Goal: Task Accomplishment & Management: Manage account settings

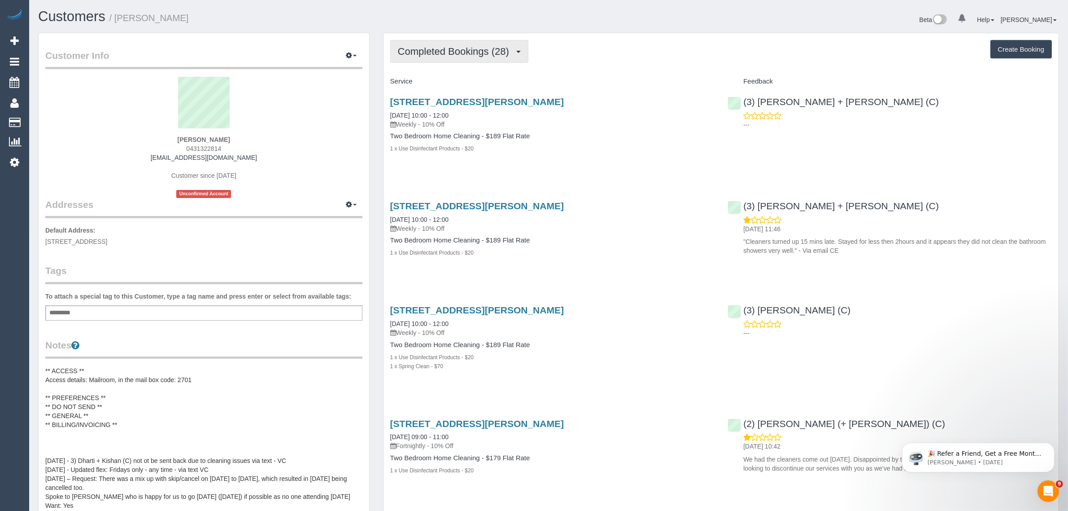
click at [464, 54] on span "Completed Bookings (28)" at bounding box center [456, 51] width 116 height 11
click at [448, 85] on link "Upcoming Bookings (11)" at bounding box center [439, 84] width 97 height 12
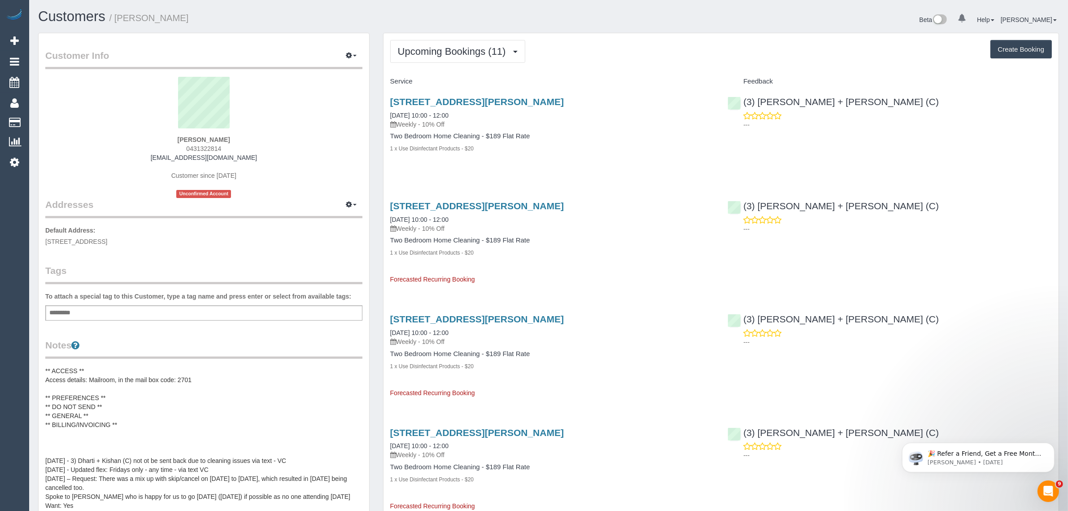
click at [434, 109] on div "[STREET_ADDRESS][PERSON_NAME] [DATE] 10:00 - 12:00 Weekly - 10% Off" at bounding box center [552, 112] width 324 height 32
click at [433, 110] on div "[STREET_ADDRESS][PERSON_NAME] [DATE] 10:00 - 12:00 Weekly - 10% Off" at bounding box center [552, 112] width 324 height 32
click at [430, 114] on link "[DATE] 10:00 - 12:00" at bounding box center [419, 115] width 58 height 7
click at [555, 161] on div "1 Moreland Street, 222, Footscray, VIC 3011 22/08/2025 10:00 - 12:00 Weekly - 1…" at bounding box center [553, 130] width 338 height 82
drag, startPoint x: 481, startPoint y: 120, endPoint x: 391, endPoint y: 112, distance: 90.1
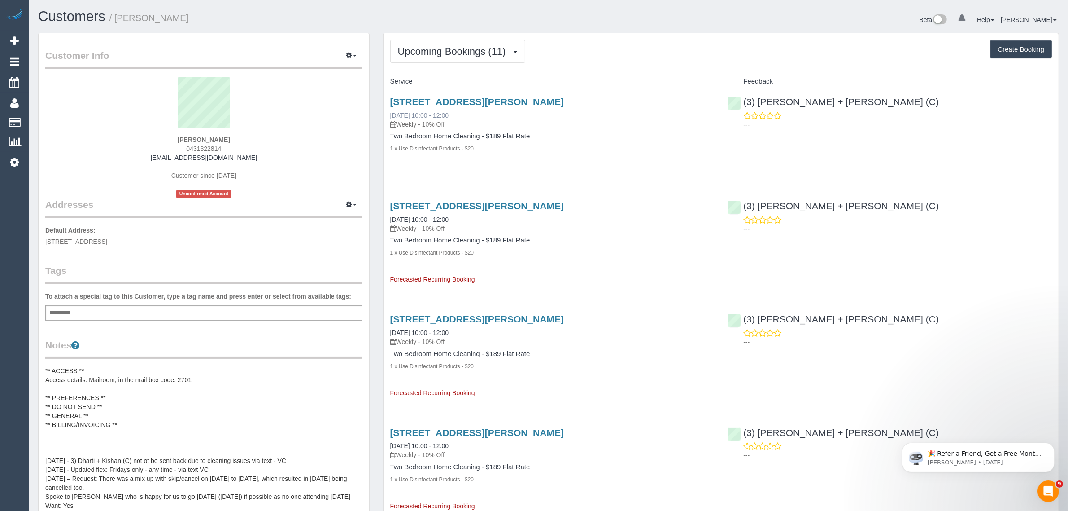
click at [391, 112] on div "1 Moreland Street, 222, Footscray, VIC 3011 22/08/2025 10:00 - 12:00 Weekly - 1…" at bounding box center [552, 112] width 324 height 32
click at [422, 167] on div "1 Moreland Street, 222, Footscray, VIC 3011 22/08/2025 10:00 - 12:00 Weekly - 1…" at bounding box center [553, 130] width 338 height 82
drag, startPoint x: 467, startPoint y: 115, endPoint x: 385, endPoint y: 117, distance: 82.6
click at [385, 117] on div "1 Moreland Street, 222, Footscray, VIC 3011 22/08/2025 10:00 - 12:00 Weekly - 1…" at bounding box center [553, 130] width 338 height 82
copy link "22/08/2025 10:00 - 12:00"
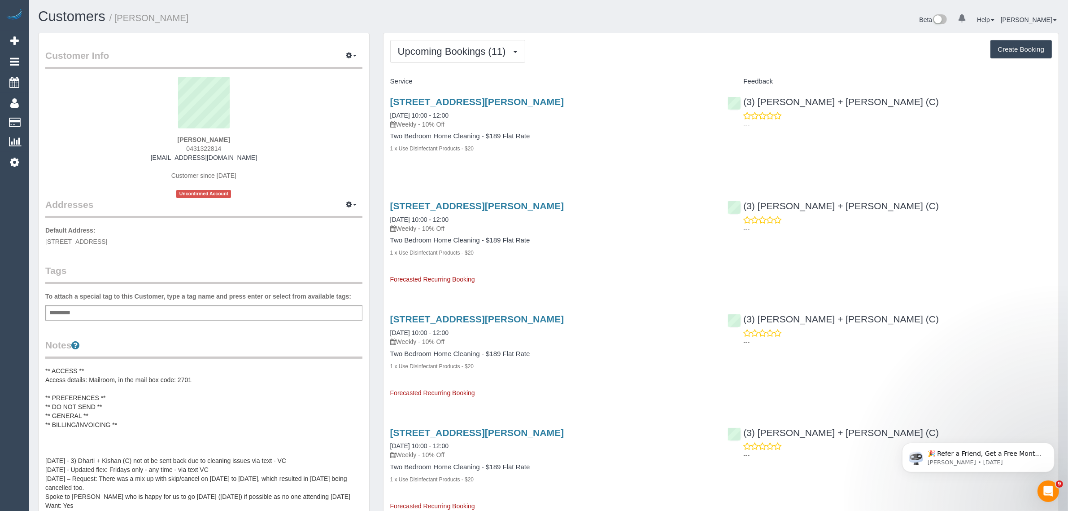
drag, startPoint x: 888, startPoint y: 100, endPoint x: 743, endPoint y: 97, distance: 145.4
click at [743, 97] on div "(3) Gurdeep + Kamalpreet (C) ---" at bounding box center [890, 111] width 338 height 44
copy link "(3) [PERSON_NAME] + [PERSON_NAME] (C)"
click at [107, 239] on span "21 Manchester Lane, PARKVILLE 3052 VIC, parkville, VIC 3052" at bounding box center [76, 241] width 62 height 7
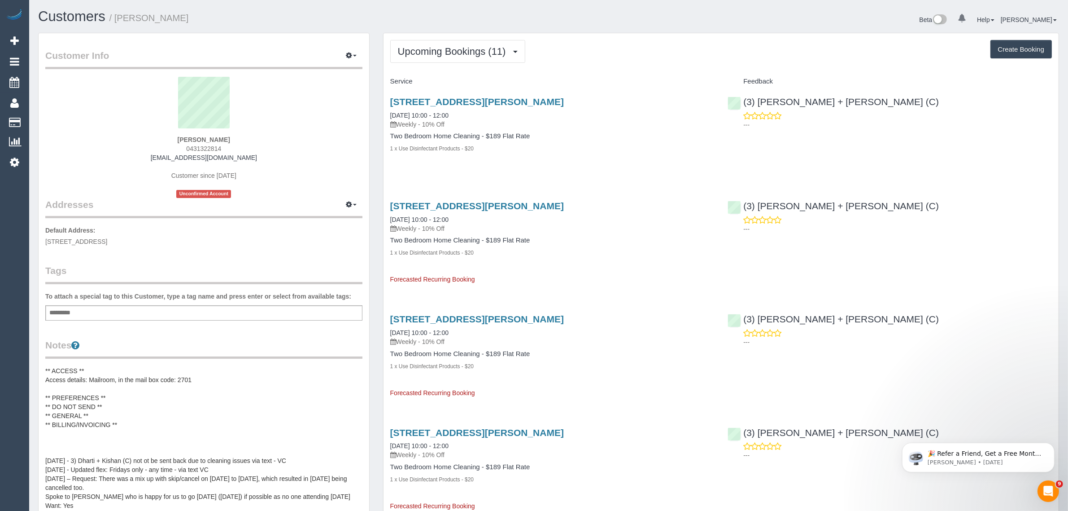
click at [107, 238] on span "21 Manchester Lane, PARKVILLE 3052 VIC, parkville, VIC 3052" at bounding box center [76, 241] width 62 height 7
copy span "parkville"
click at [322, 179] on div "Sheriden Dobson 0431322814 sheridenmerrin@hotmail.com Customer since 2021 Uncon…" at bounding box center [203, 137] width 317 height 121
click at [205, 143] on div "Sheriden Dobson 0431322814 sheridenmerrin@hotmail.com Customer since 2021 Uncon…" at bounding box center [203, 137] width 317 height 121
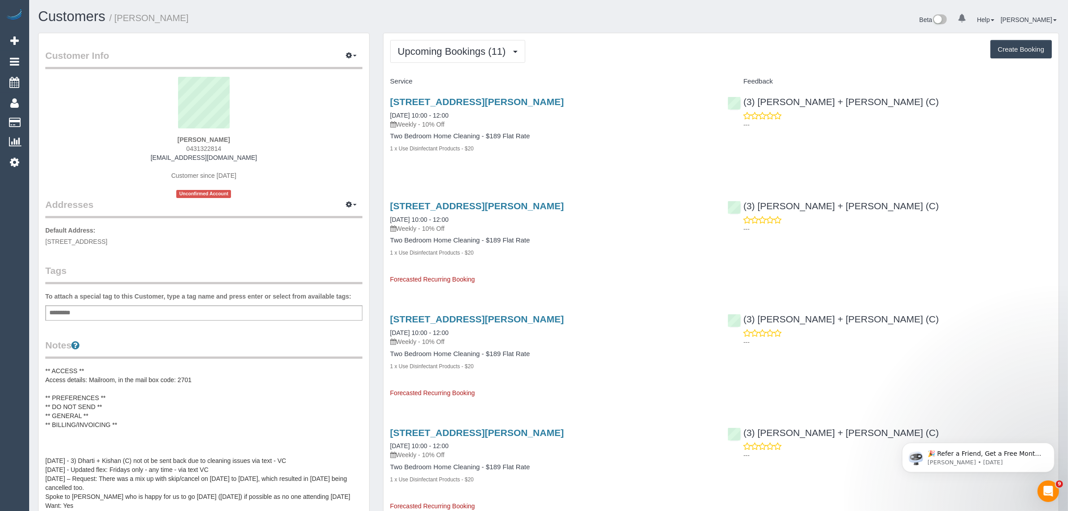
click at [205, 143] on div "Sheriden Dobson 0431322814 sheridenmerrin@hotmail.com Customer since 2021 Uncon…" at bounding box center [203, 137] width 317 height 121
click at [203, 145] on span "0431322814" at bounding box center [203, 148] width 35 height 7
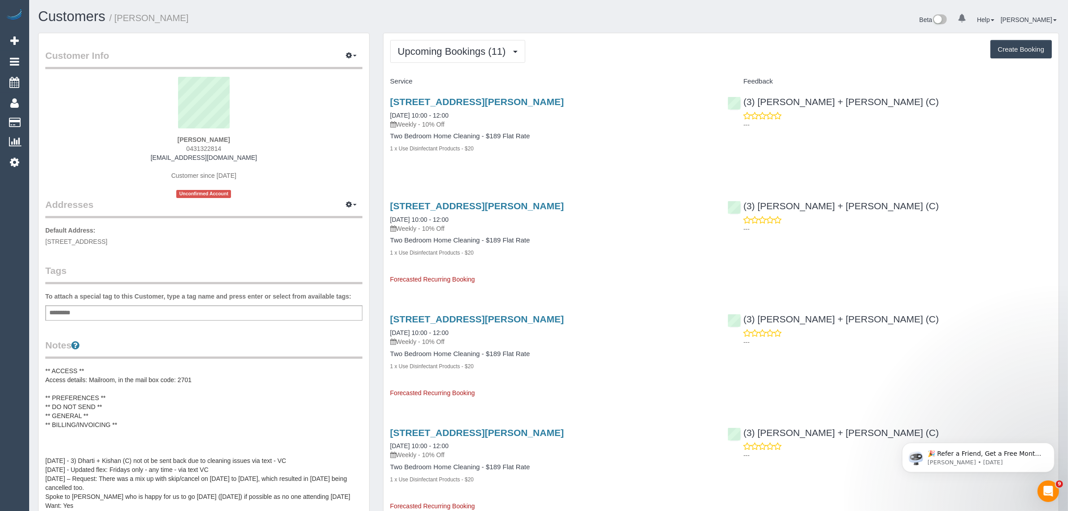
click at [203, 145] on span "0431322814" at bounding box center [203, 148] width 35 height 7
copy span "0431322814"
click at [45, 118] on link "Customers" at bounding box center [85, 123] width 112 height 18
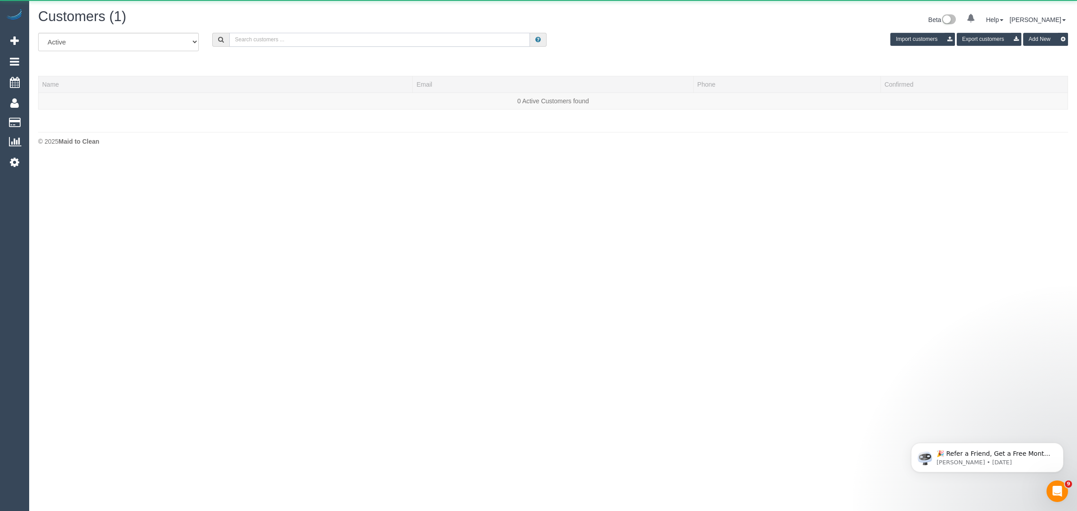
click at [303, 34] on input "text" at bounding box center [379, 40] width 301 height 14
paste input "Natalie Sorrentino"
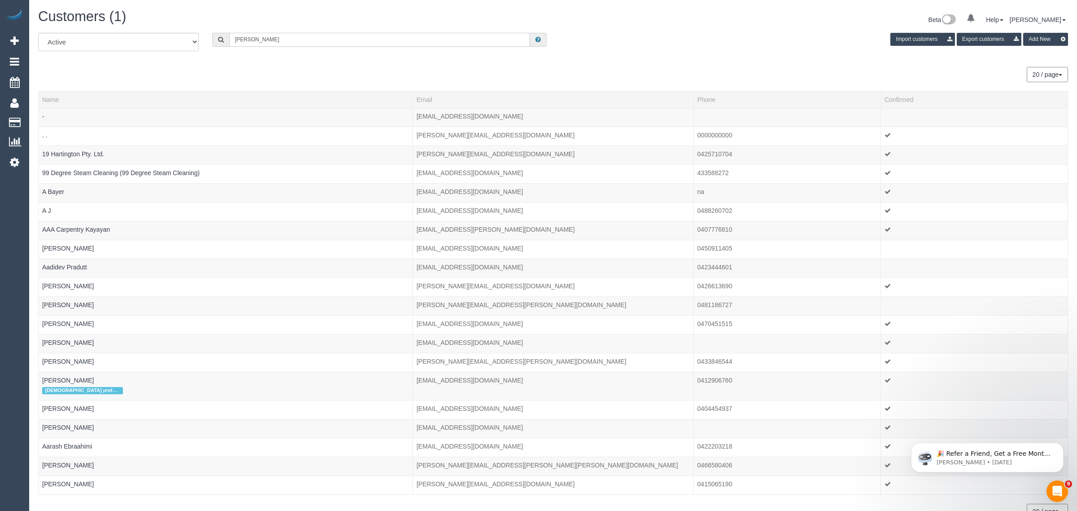
type input "Natalie Sorrentino"
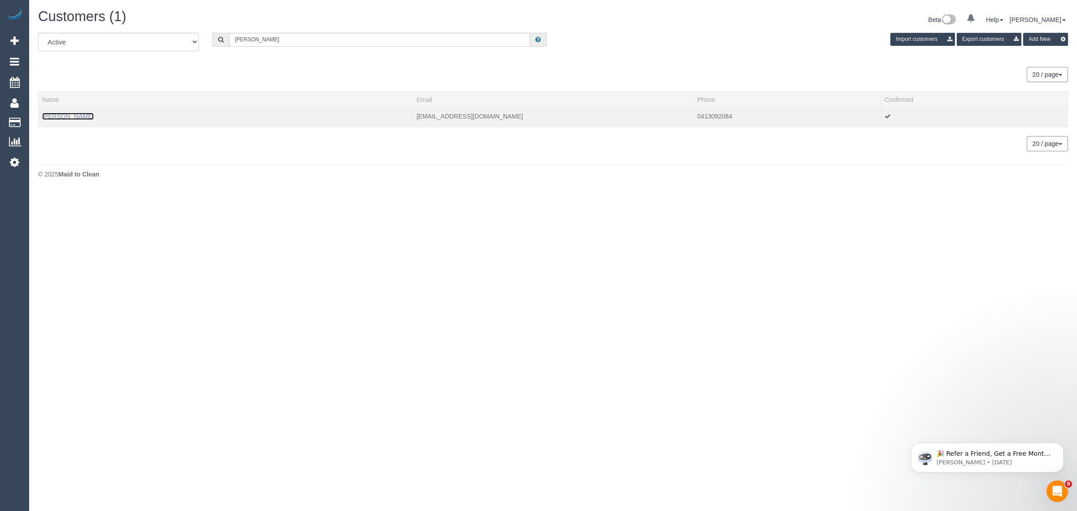
click at [78, 115] on link "Natalie Sorrentino" at bounding box center [68, 116] width 52 height 7
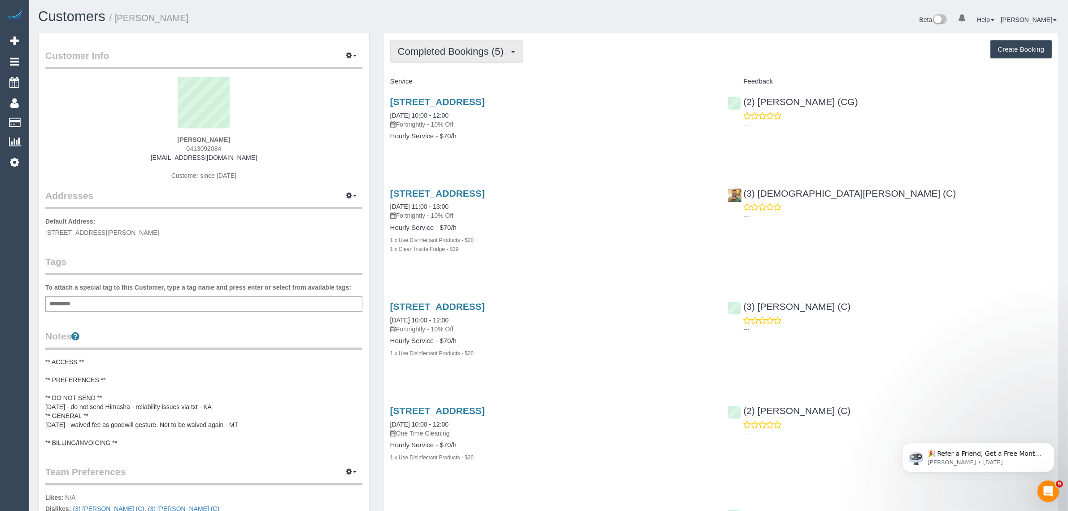
click at [477, 54] on span "Completed Bookings (5)" at bounding box center [453, 51] width 110 height 11
click at [445, 90] on link "Cancelled Bookings (4)" at bounding box center [438, 96] width 95 height 12
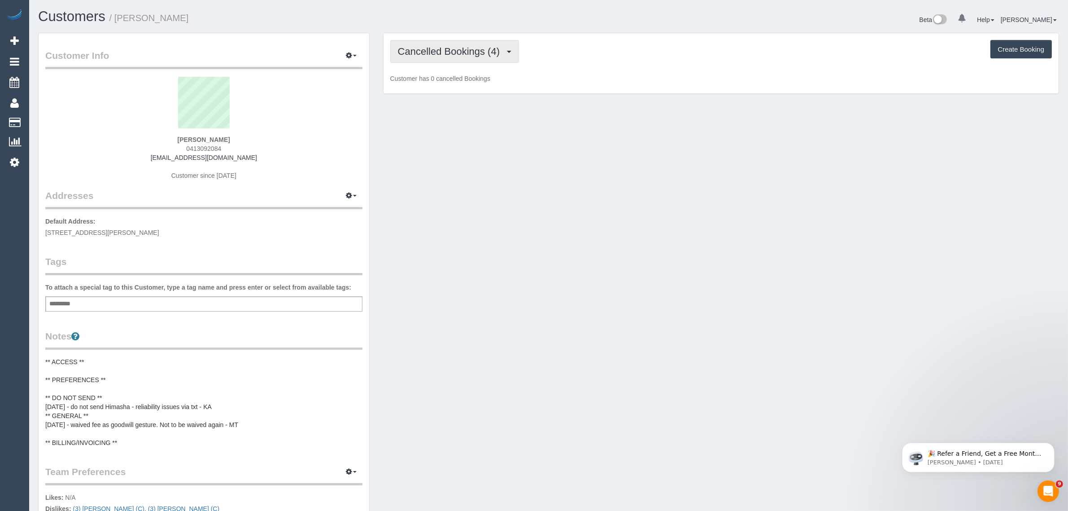
click at [454, 56] on button "Cancelled Bookings (4)" at bounding box center [454, 51] width 129 height 23
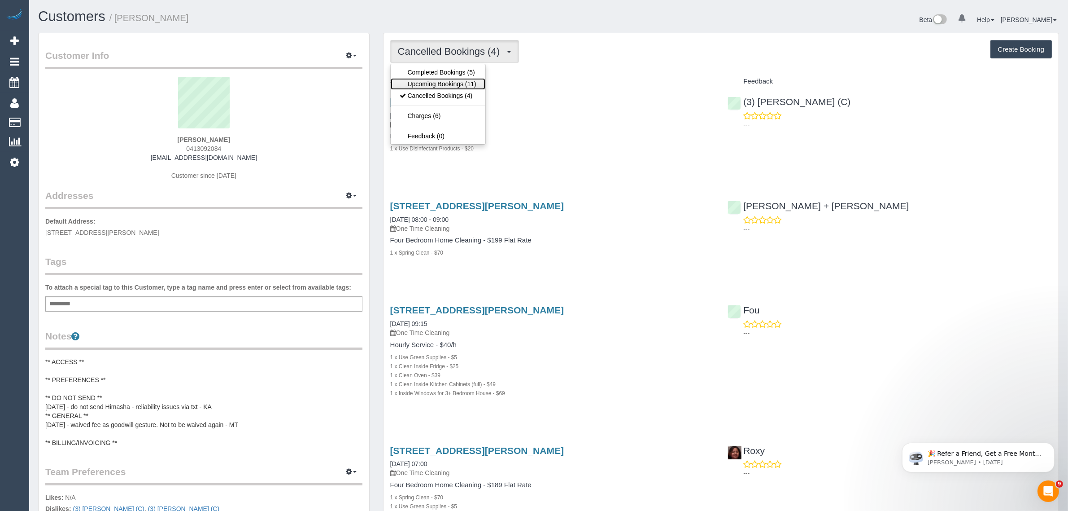
click at [434, 81] on link "Upcoming Bookings (11)" at bounding box center [438, 84] width 95 height 12
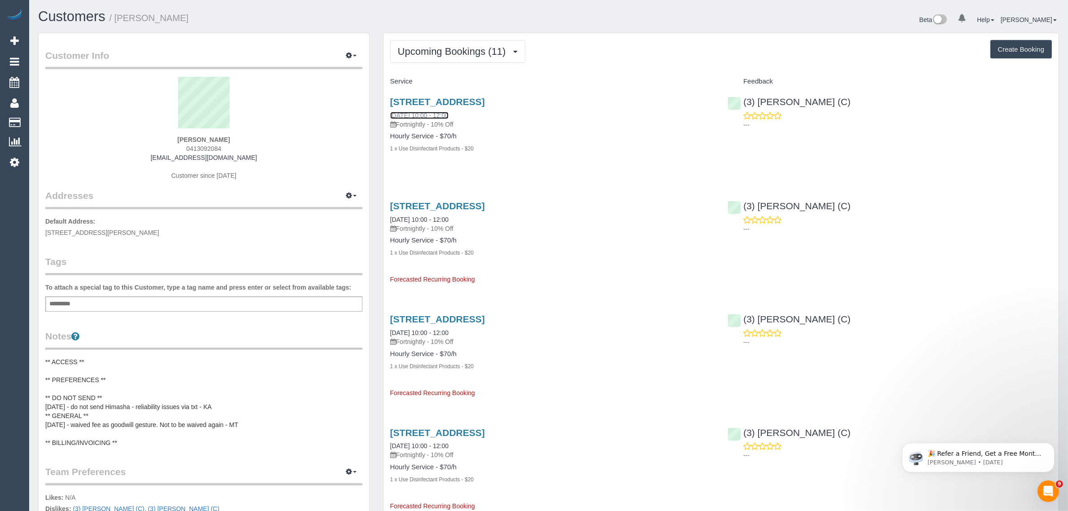
click at [433, 117] on link "25/08/2025 10:00 - 12:00" at bounding box center [419, 115] width 58 height 7
drag, startPoint x: 388, startPoint y: 114, endPoint x: 422, endPoint y: 110, distance: 34.2
click at [422, 110] on div "61 Brown St, 1, Heidelberg, VIC 3084 25/08/2025 10:00 - 12:00 Fortnightly - 10%…" at bounding box center [553, 130] width 338 height 82
copy link "25/08/2025"
drag, startPoint x: 386, startPoint y: 218, endPoint x: 420, endPoint y: 219, distance: 33.7
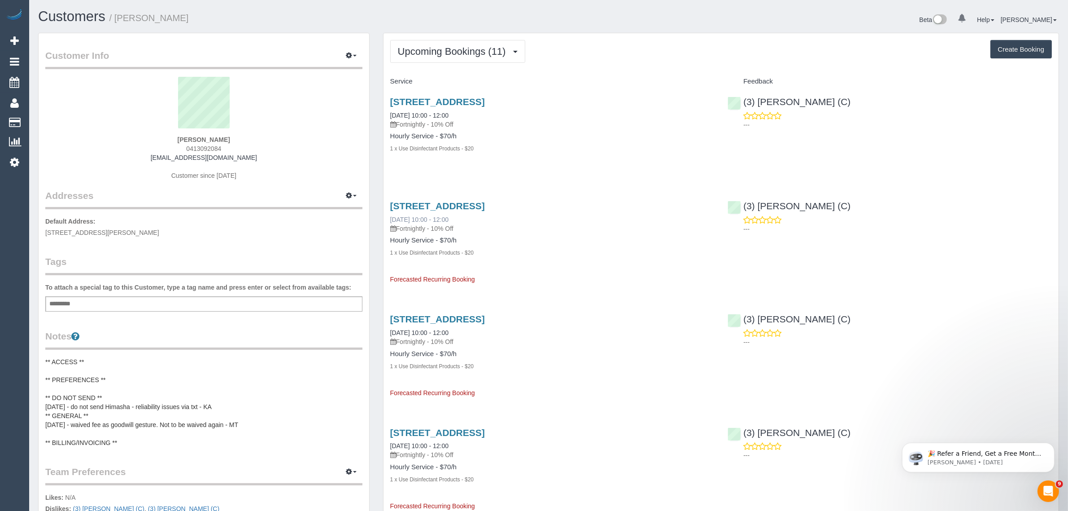
click at [420, 219] on div "61 Brown St, 1, Heidelberg, VIC 3084 08/09/2025 10:00 - 12:00 Fortnightly - 10%…" at bounding box center [553, 238] width 338 height 91
copy link "08/09/2025"
click at [52, 118] on link "Customers" at bounding box center [85, 123] width 112 height 18
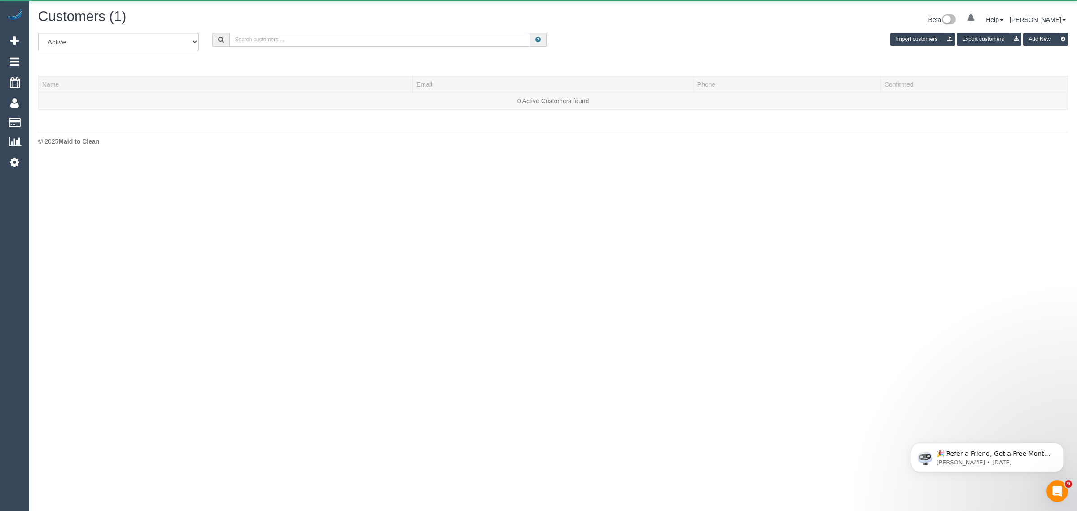
click at [324, 39] on input "text" at bounding box center [379, 40] width 301 height 14
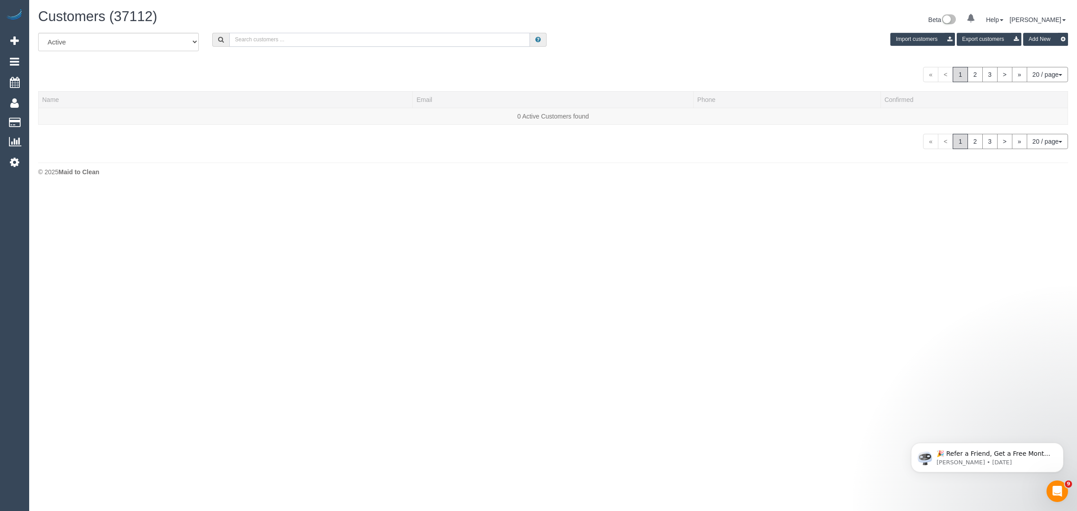
paste input "Robbie Livermore"
type input "Robbie Livermore"
click at [79, 117] on link "Robbie Livermore" at bounding box center [68, 116] width 52 height 7
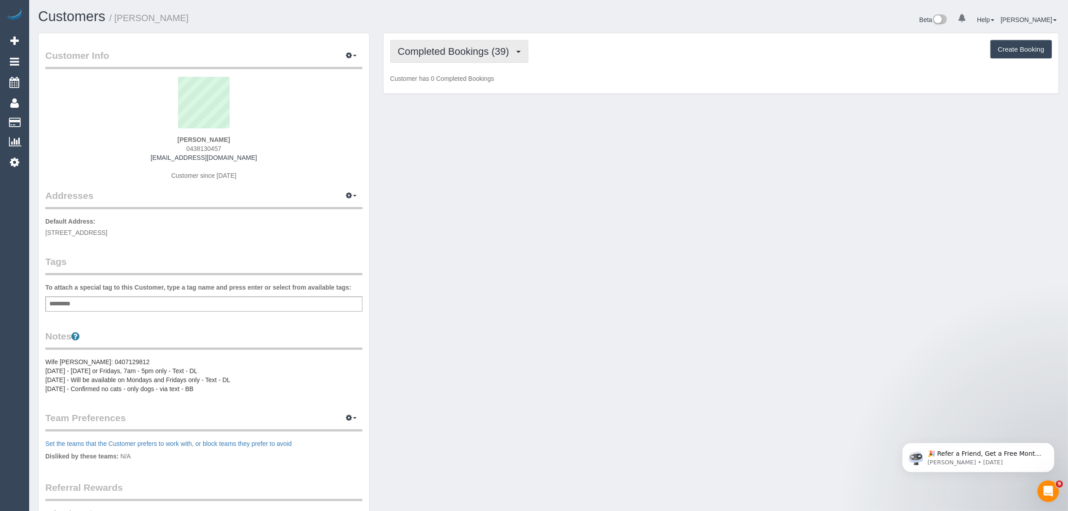
click at [476, 48] on span "Completed Bookings (39)" at bounding box center [456, 51] width 116 height 11
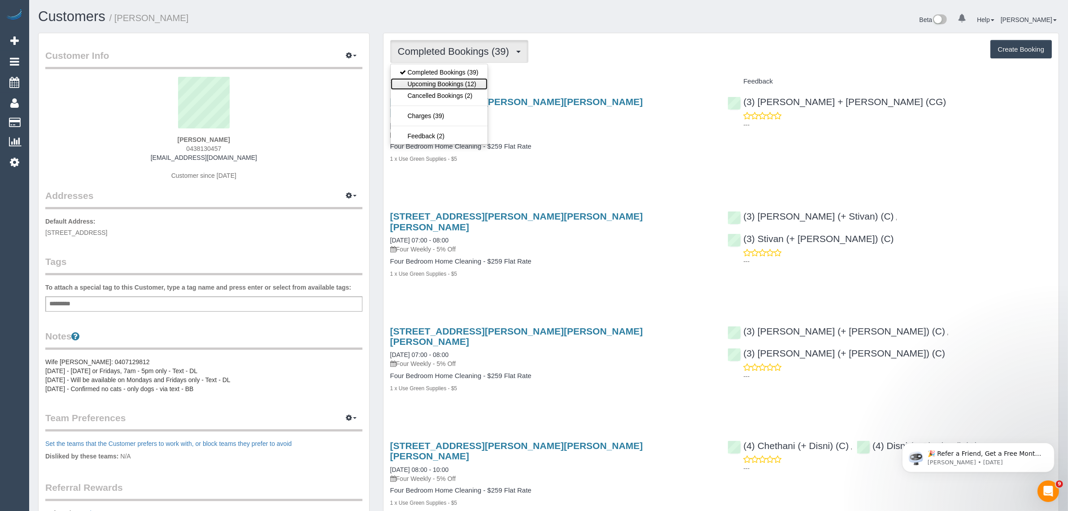
click at [464, 78] on link "Upcoming Bookings (12)" at bounding box center [439, 84] width 97 height 12
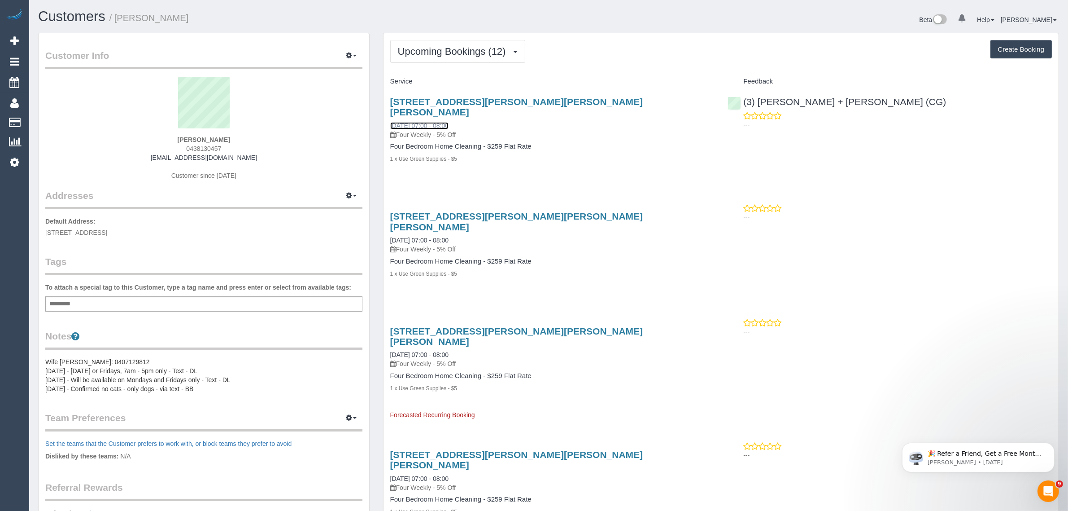
click at [432, 122] on link "25/08/2025 07:00 - 08:00" at bounding box center [419, 125] width 58 height 7
drag, startPoint x: 466, startPoint y: 110, endPoint x: 389, endPoint y: 109, distance: 76.7
click at [389, 109] on div "5 Vernon Street, Glen Iris, VIC 3146 25/08/2025 07:00 - 08:00 Four Weekly - 5% …" at bounding box center [553, 135] width 338 height 92
copy link "25/08/2025 07:00 - 08:00"
click at [699, 143] on h4 "Four Bedroom Home Cleaning - $259 Flat Rate" at bounding box center [552, 147] width 324 height 8
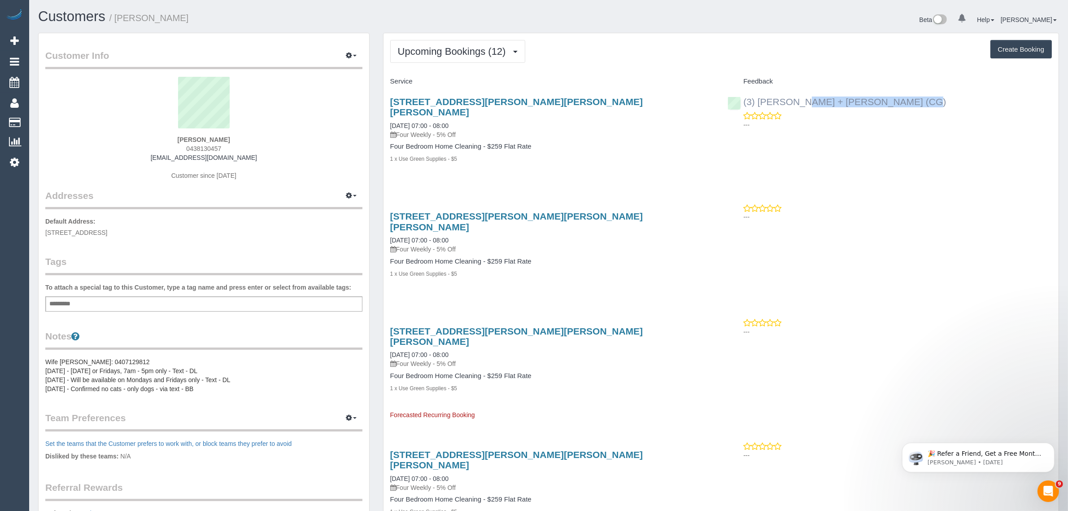
drag, startPoint x: 873, startPoint y: 93, endPoint x: 751, endPoint y: 96, distance: 122.5
click at [751, 96] on div "(3) Bansari + Bhavesh (CG) ---" at bounding box center [890, 111] width 338 height 44
copy link "3) Bansari + Bhavesh (CG)"
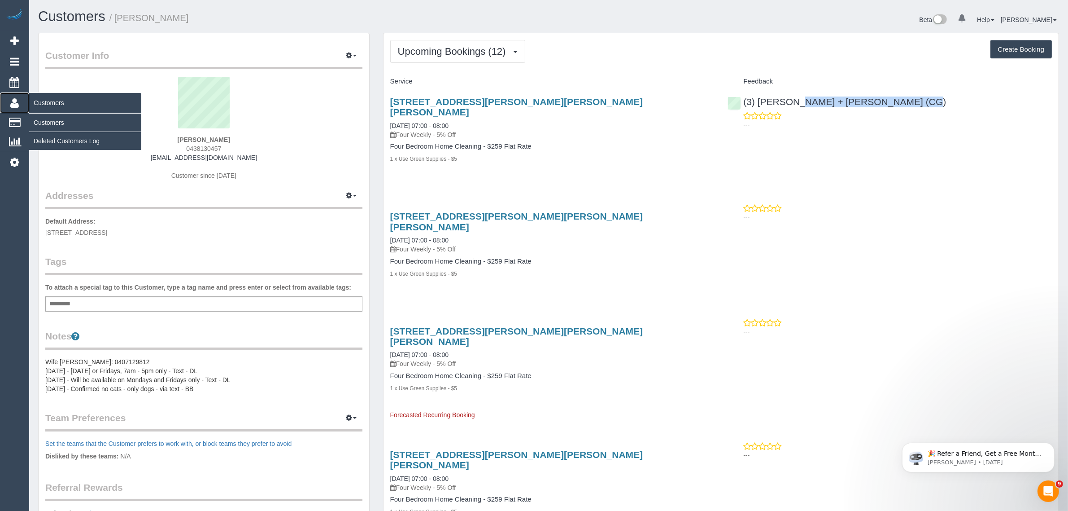
click at [55, 109] on span "Customers" at bounding box center [85, 102] width 112 height 21
click at [54, 117] on link "Customers" at bounding box center [85, 123] width 112 height 18
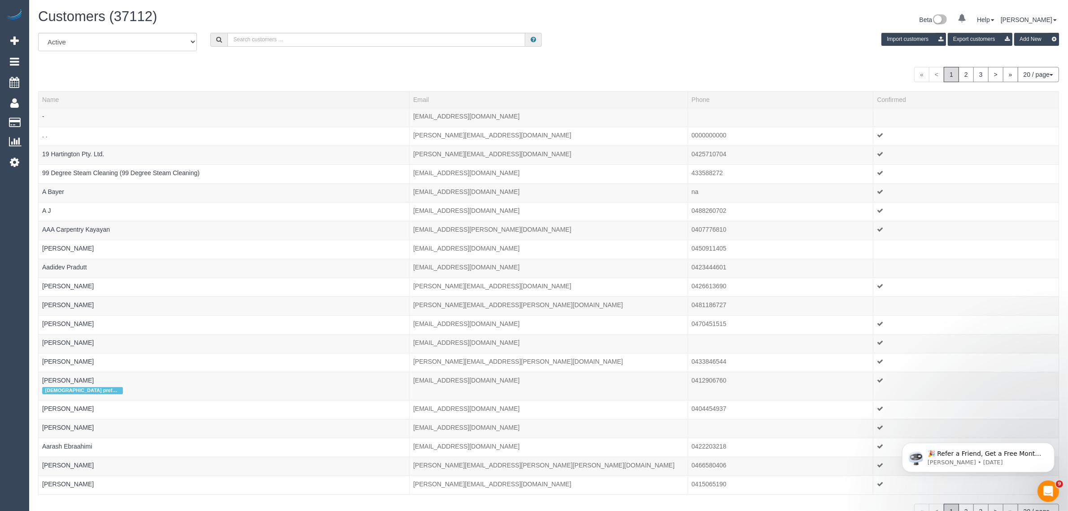
click at [267, 57] on div "All Active Archived Import customers Export customers Add New" at bounding box center [548, 45] width 1035 height 25
click at [281, 39] on input "text" at bounding box center [376, 40] width 298 height 14
paste input "Chris Little CHRIS LITTLE"
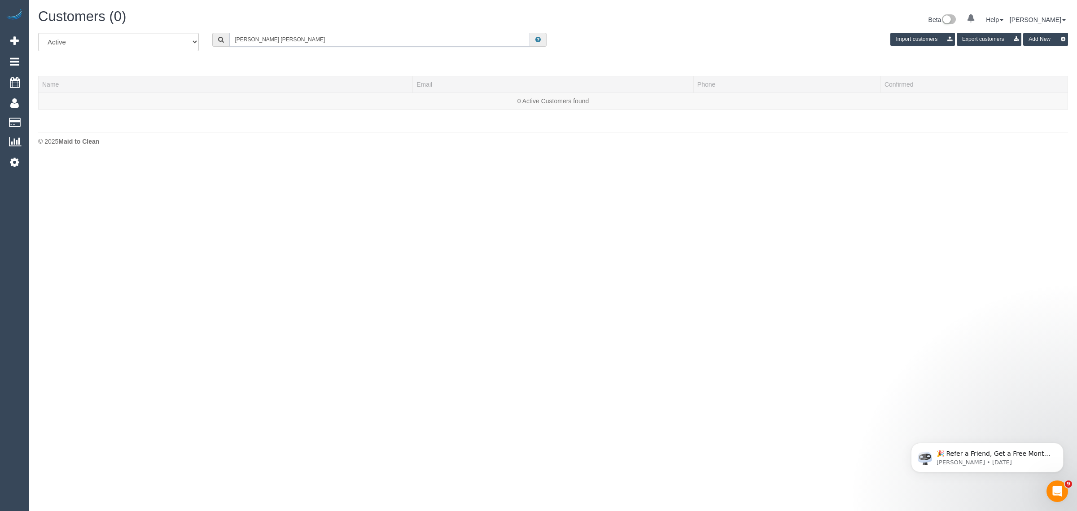
drag, startPoint x: 263, startPoint y: 39, endPoint x: 372, endPoint y: 60, distance: 110.1
click at [372, 60] on div "All Active Archived Chris Little CHRIS LITTLE Import customers Export customers…" at bounding box center [553, 76] width 1030 height 86
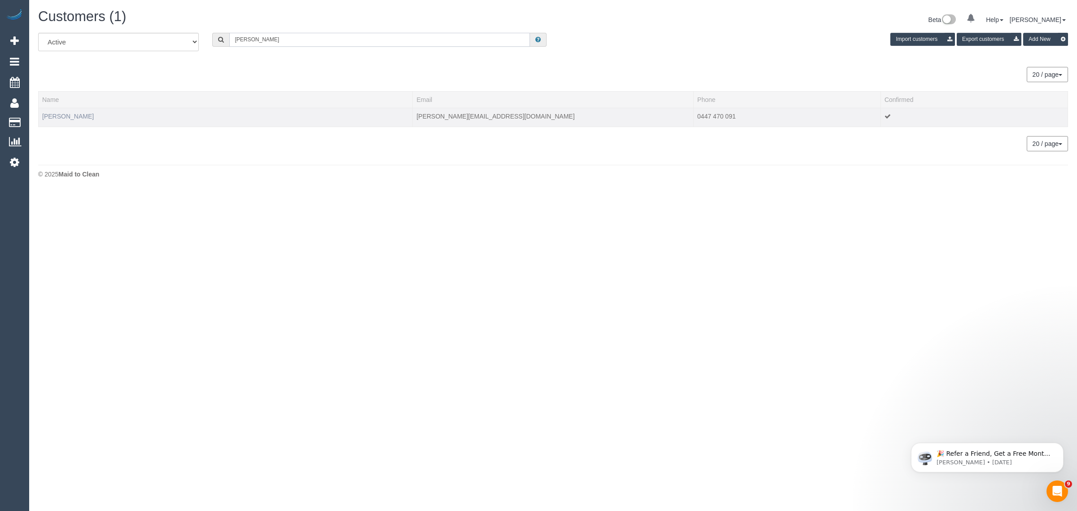
type input "Chris Little"
click at [52, 115] on link "Chris Little" at bounding box center [68, 116] width 52 height 7
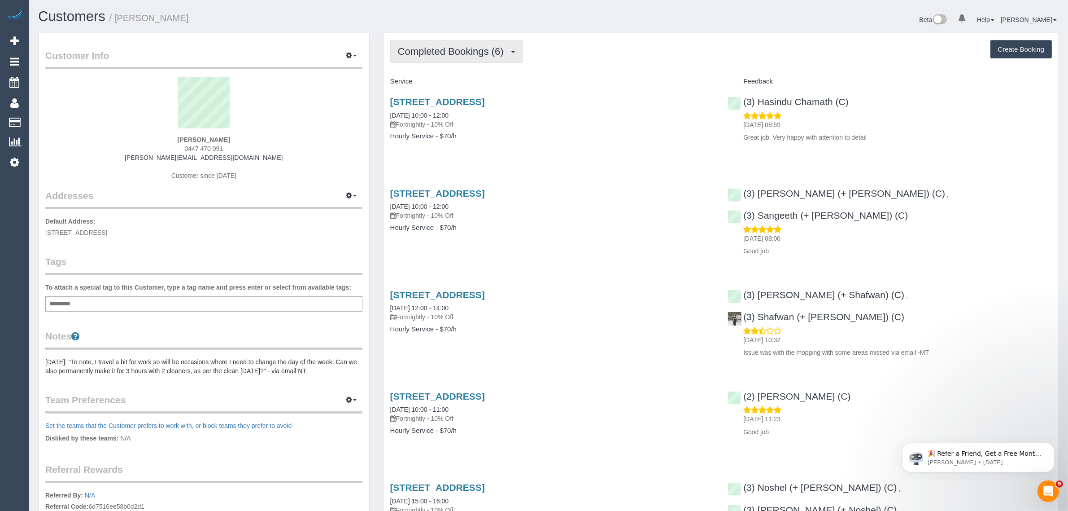
click at [460, 42] on button "Completed Bookings (6)" at bounding box center [456, 51] width 133 height 23
click at [427, 82] on link "Upcoming Bookings (12)" at bounding box center [438, 84] width 95 height 12
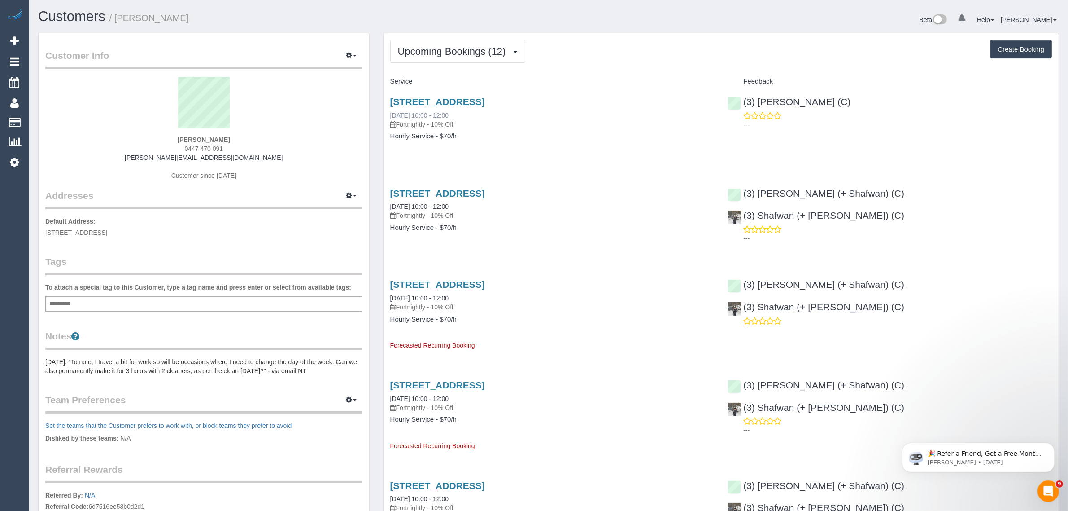
drag, startPoint x: 474, startPoint y: 116, endPoint x: 389, endPoint y: 115, distance: 84.8
click at [390, 115] on div "1 Cool Street Reservoir Vic 3073, Reservoir, VIC 3073 25/08/2025 10:00 - 12:00 …" at bounding box center [552, 112] width 324 height 32
copy link "25/08/2025 10:00 - 12:00"
click at [630, 180] on div "1 Cool Street Reservoir Vic 3073, Reservoir, VIC 3073 04/09/2025 10:00 - 12:00 …" at bounding box center [553, 214] width 338 height 69
click at [739, 105] on div "(3) Pratham Bagga (C) ---" at bounding box center [890, 111] width 338 height 44
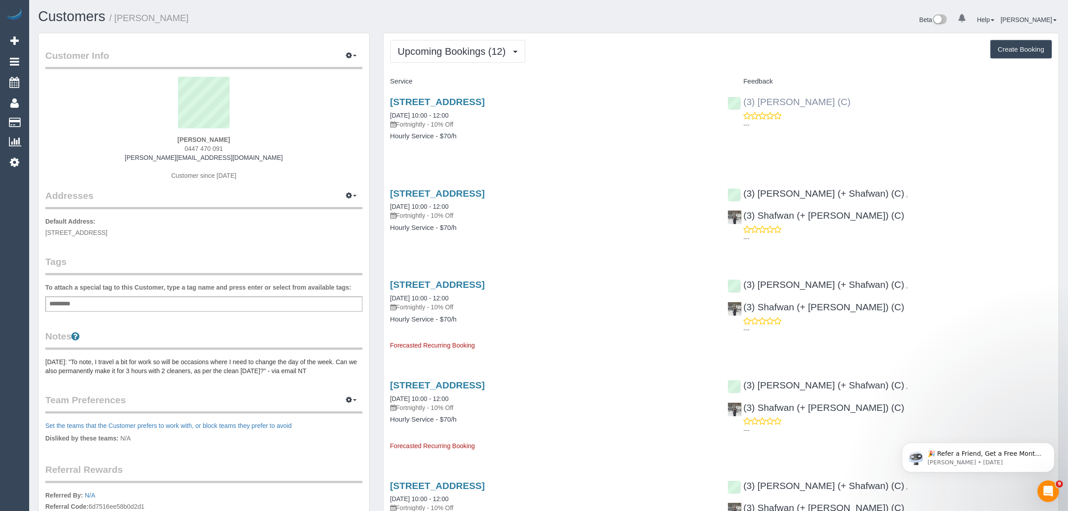
copy link "(3) [PERSON_NAME] (C)"
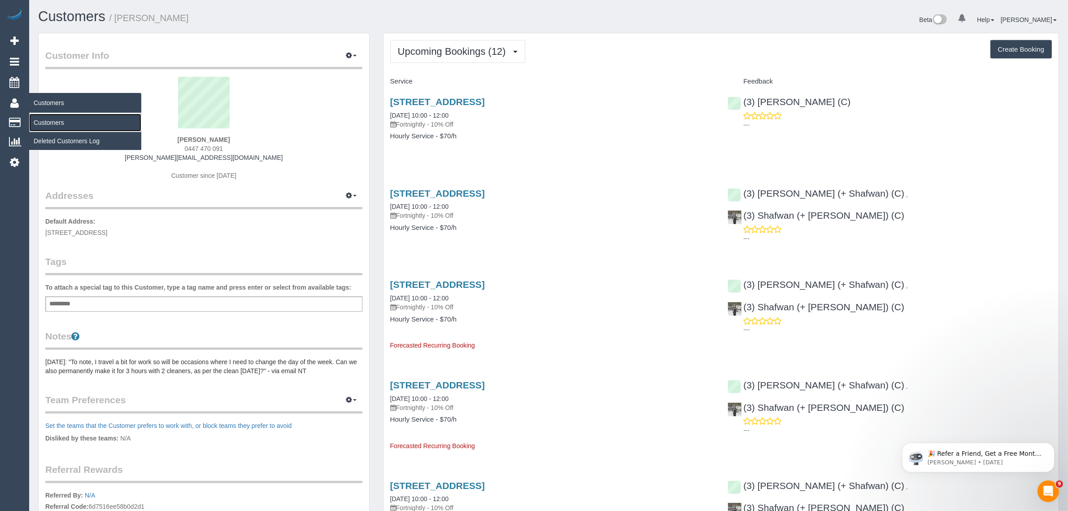
drag, startPoint x: 48, startPoint y: 118, endPoint x: 112, endPoint y: 105, distance: 64.9
click at [48, 118] on link "Customers" at bounding box center [85, 123] width 112 height 18
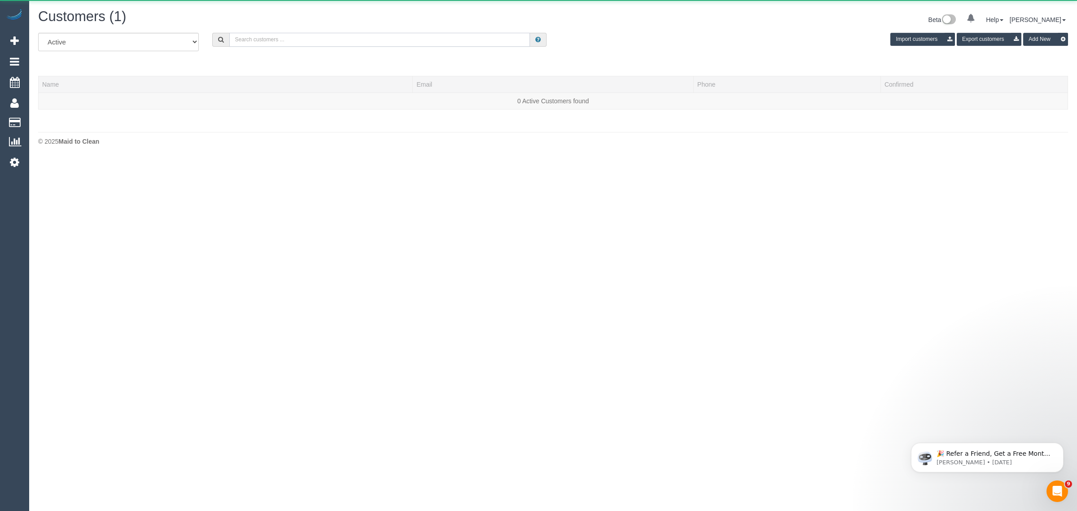
click at [297, 39] on input "text" at bounding box center [379, 40] width 301 height 14
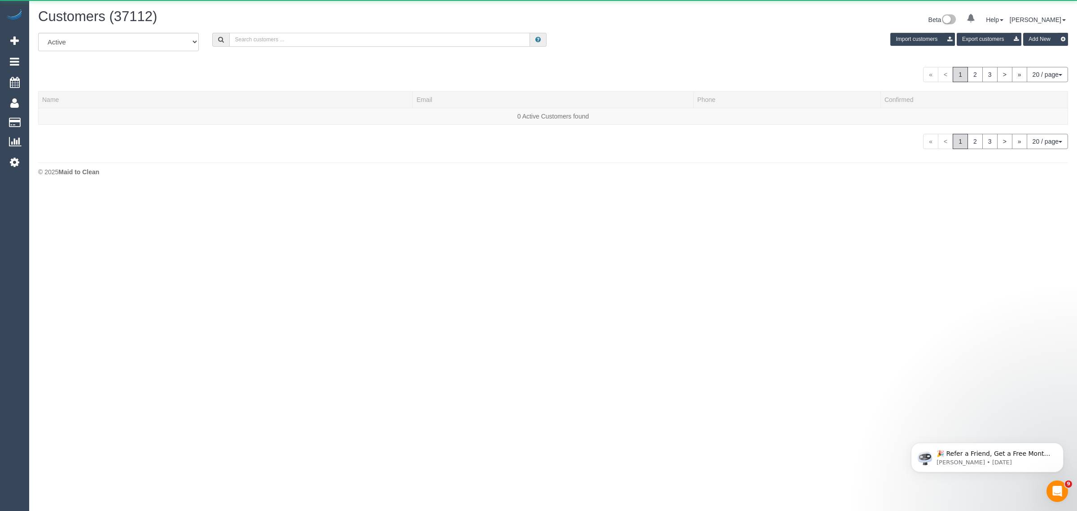
paste input "Darshan Gevariya (C) - MTC Cleaner"
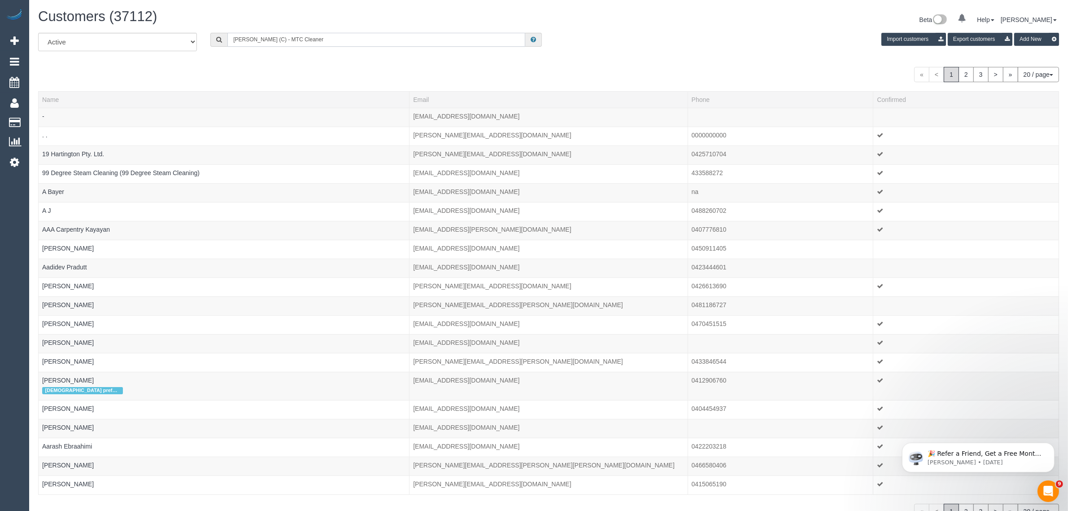
click at [296, 33] on input "Darshan Gevariya (C) - MTC Cleaner" at bounding box center [376, 40] width 298 height 14
click at [296, 34] on input "Darshan Gevariya (C) - MTC Cleaner" at bounding box center [376, 40] width 298 height 14
paste input "Peter Saade My Integra (May be about services for Paul Saade My Integra)"
drag, startPoint x: 289, startPoint y: 36, endPoint x: 509, endPoint y: 31, distance: 220.8
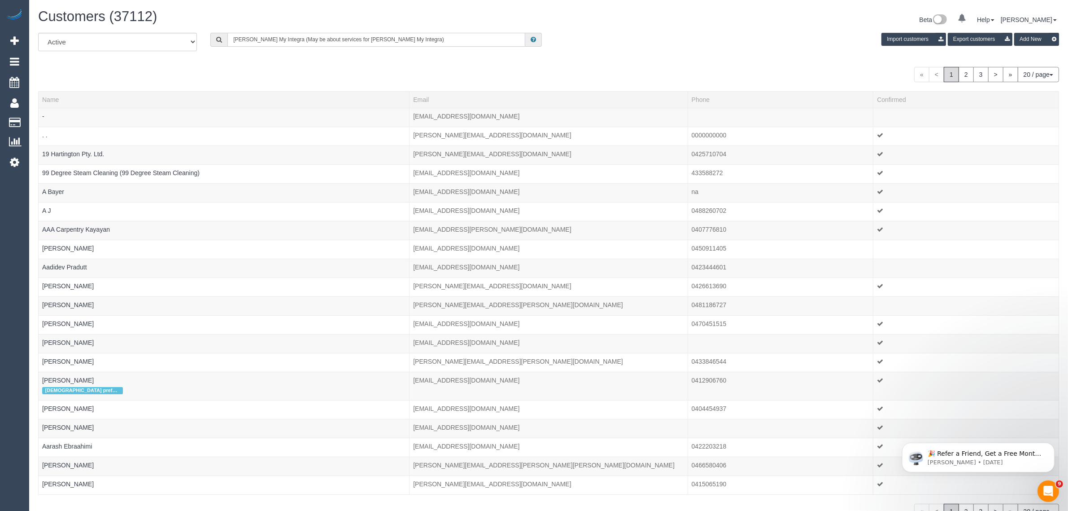
click at [507, 30] on div "Customers (37112) Beta 0 Your Notifications You have 0 alerts Help Help Docs Ta…" at bounding box center [548, 279] width 1039 height 559
type input "Peter Saade My Integra"
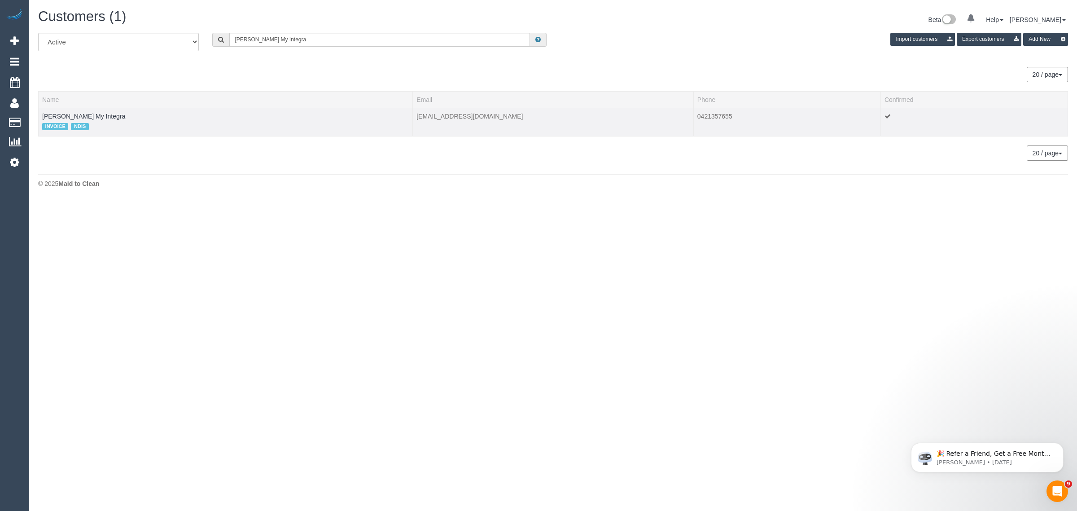
click at [110, 114] on td "Peter Saade My Integra INVOICE NDIS" at bounding box center [226, 122] width 374 height 28
click at [99, 114] on link "Peter Saade My Integra" at bounding box center [83, 116] width 83 height 7
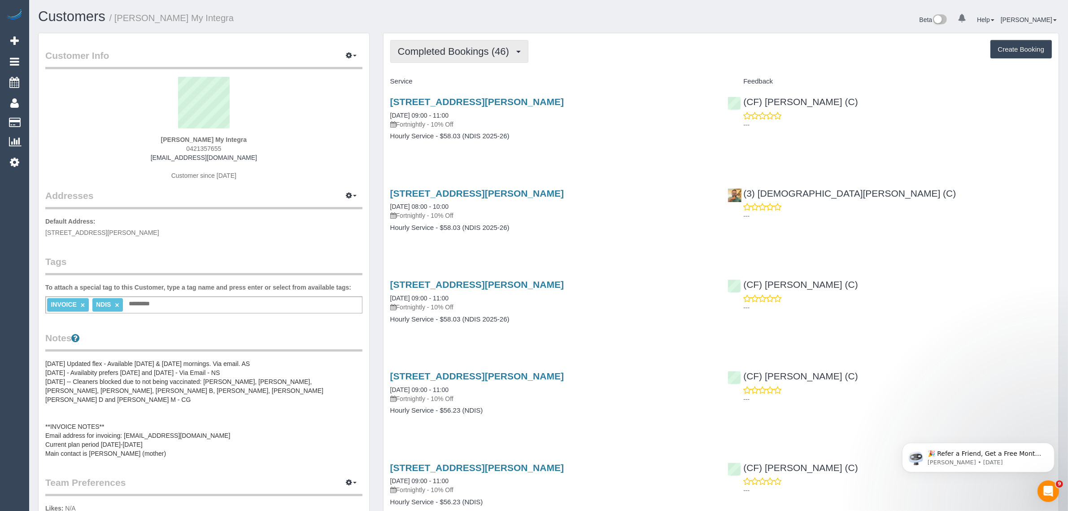
click at [423, 50] on span "Completed Bookings (46)" at bounding box center [456, 51] width 116 height 11
click at [424, 80] on link "Upcoming Bookings (11)" at bounding box center [439, 84] width 97 height 12
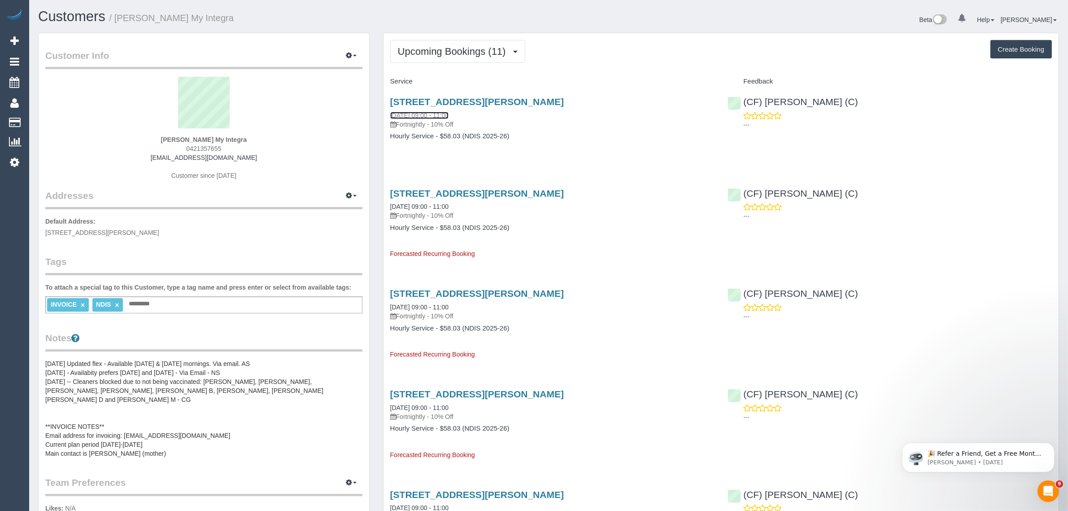
click at [437, 113] on link "25/08/2025 09:00 - 11:00" at bounding box center [419, 115] width 58 height 7
drag, startPoint x: 488, startPoint y: 113, endPoint x: 389, endPoint y: 113, distance: 99.2
click at [389, 113] on div "22 Allendale Ave, Wollert, VIC 3750 25/08/2025 09:00 - 11:00 Fortnightly - 10% …" at bounding box center [553, 123] width 338 height 69
click at [833, 138] on div "22 Allendale Ave, Wollert, VIC 3750 25/08/2025 09:00 - 11:00 Fortnightly - 10% …" at bounding box center [721, 123] width 675 height 69
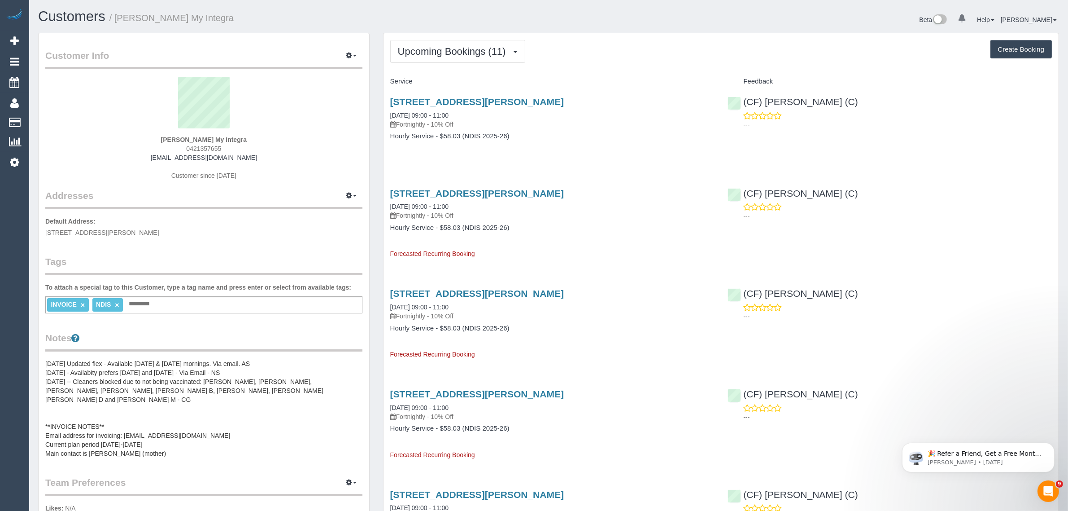
drag, startPoint x: 848, startPoint y: 103, endPoint x: 745, endPoint y: 106, distance: 103.7
click at [745, 106] on div "(CF) Dhanusha S (C) ---" at bounding box center [890, 111] width 338 height 44
drag, startPoint x: 59, startPoint y: 119, endPoint x: 84, endPoint y: 104, distance: 29.0
click at [60, 119] on link "Customers" at bounding box center [85, 123] width 112 height 18
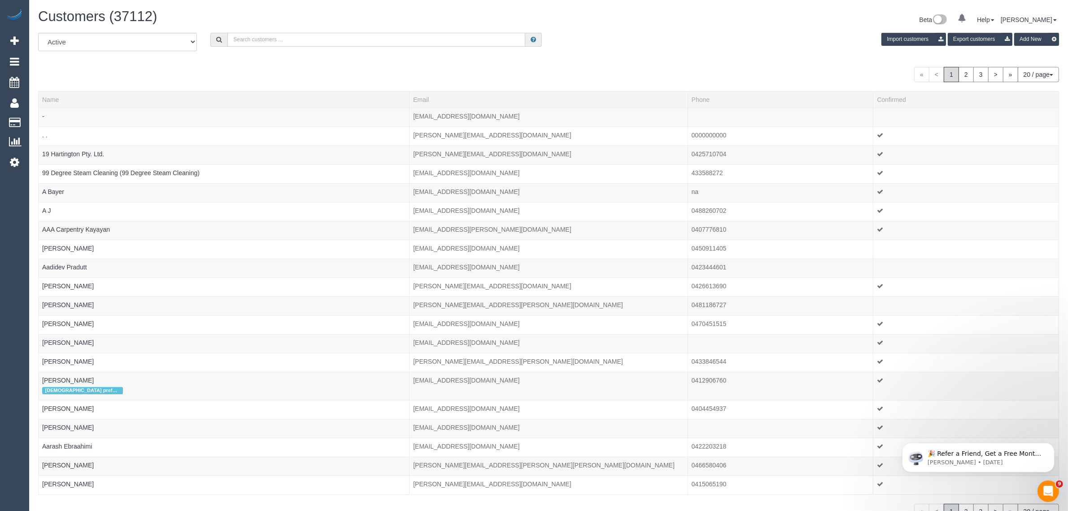
click at [304, 36] on input "text" at bounding box center [376, 40] width 298 height 14
paste input "Philippa Nicholson"
type input "Philippa Nicholson"
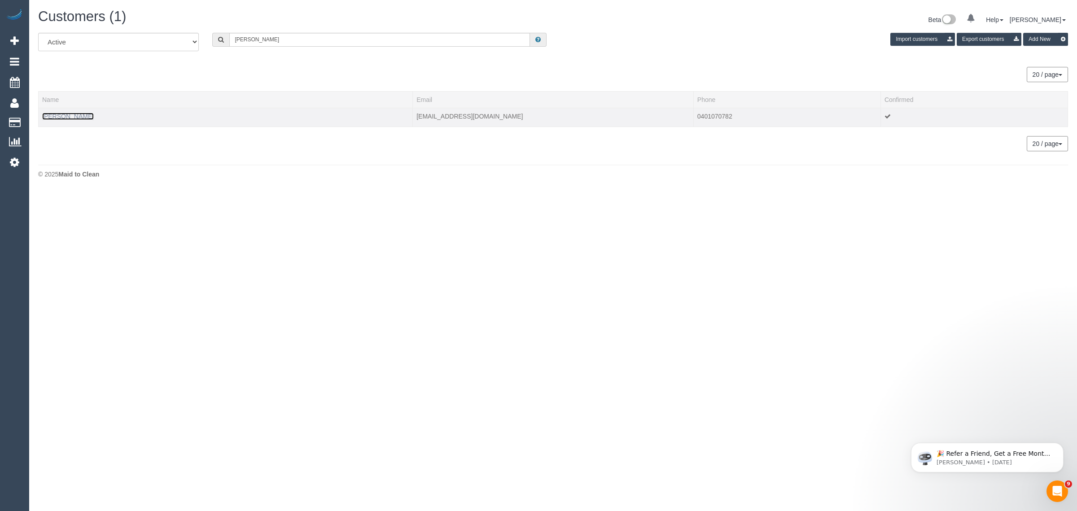
click at [90, 117] on link "Philippa Nicholson" at bounding box center [68, 116] width 52 height 7
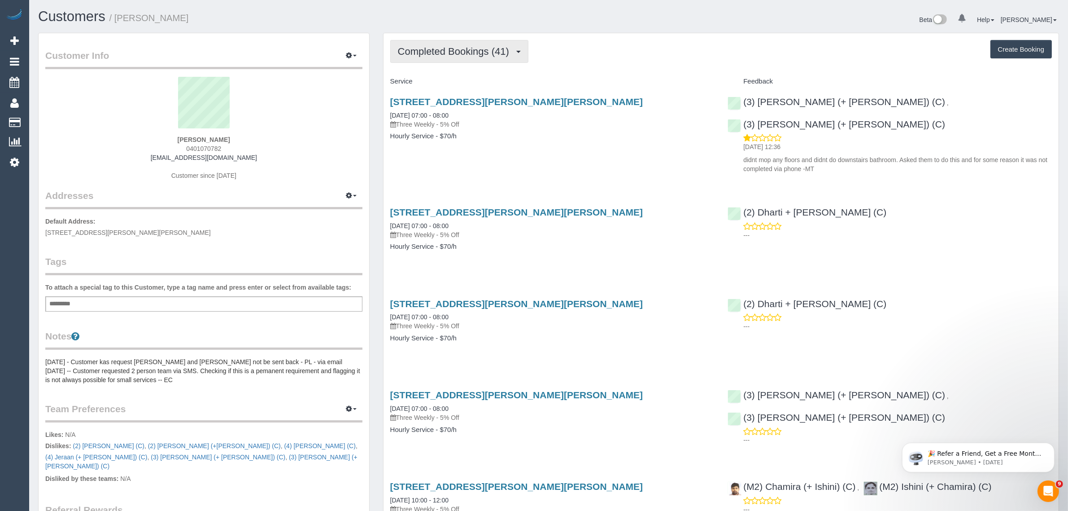
click at [437, 46] on span "Completed Bookings (41)" at bounding box center [456, 51] width 116 height 11
click at [415, 82] on link "Upcoming Bookings (12)" at bounding box center [439, 84] width 97 height 12
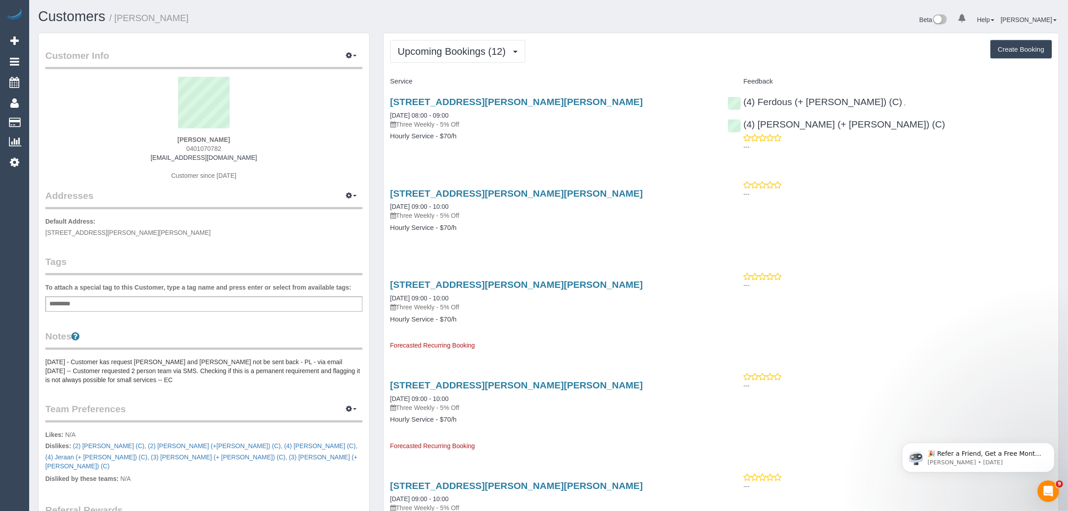
drag, startPoint x: 469, startPoint y: 110, endPoint x: 389, endPoint y: 115, distance: 80.9
click at [389, 115] on div "21 Groom St, Clifton Hill, VIC 3068 22/08/2025 08:00 - 09:00 Three Weekly - 5% …" at bounding box center [553, 123] width 338 height 69
click at [182, 139] on strong "Philippa Nicholson" at bounding box center [204, 139] width 52 height 7
click at [182, 140] on strong "Philippa Nicholson" at bounding box center [204, 139] width 52 height 7
click at [180, 135] on div "Philippa Nicholson 0401070782 pipnic@hotmail.com Customer since 2022" at bounding box center [203, 133] width 317 height 112
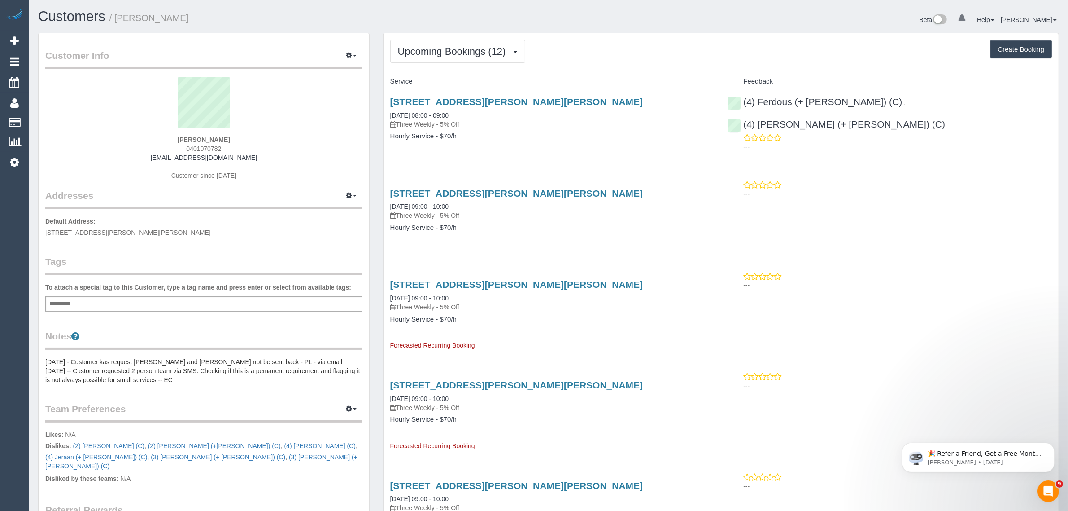
click at [180, 135] on div "Philippa Nicholson 0401070782 pipnic@hotmail.com Customer since 2022" at bounding box center [203, 133] width 317 height 112
click at [90, 231] on span "21 Groom St, Clifton Hill, VIC 3068" at bounding box center [128, 232] width 166 height 7
click at [95, 230] on span "21 Groom St, Clifton Hill, VIC 3068" at bounding box center [128, 232] width 166 height 7
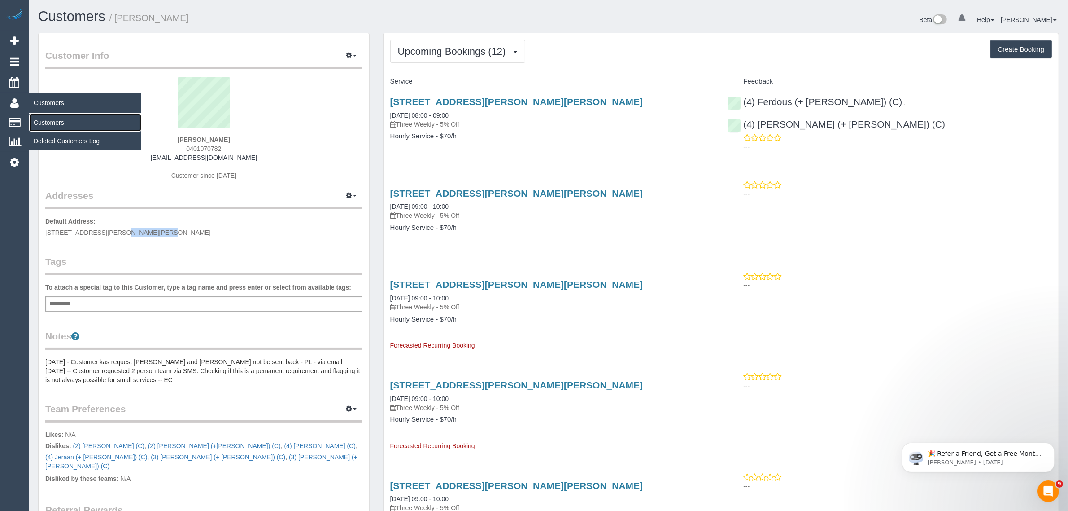
click at [54, 120] on link "Customers" at bounding box center [85, 123] width 112 height 18
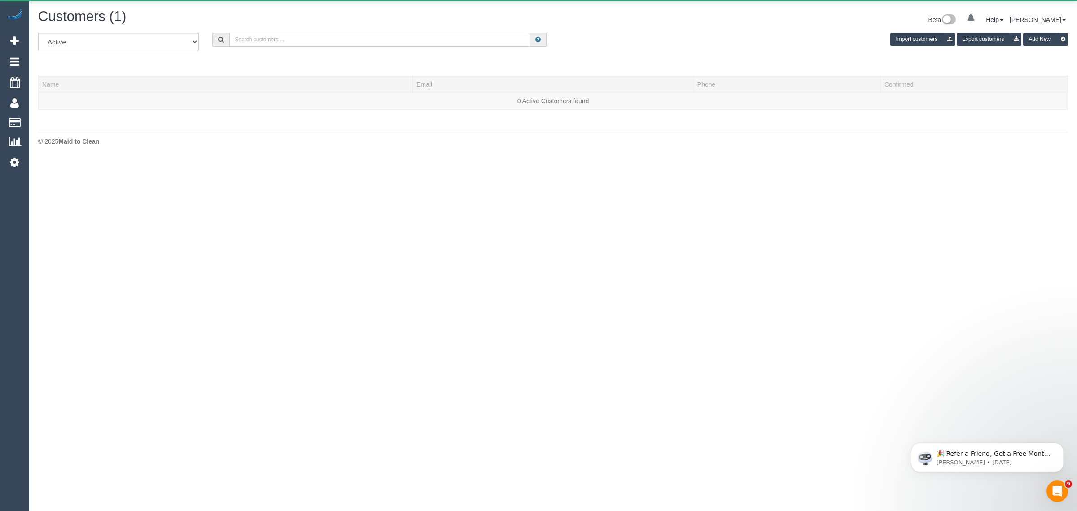
click at [354, 38] on input "text" at bounding box center [379, 40] width 301 height 14
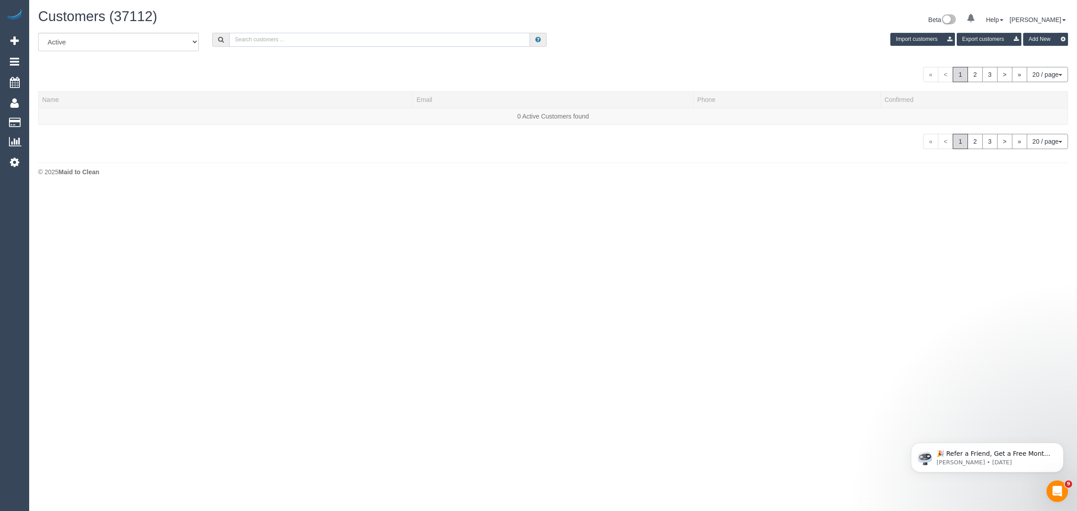
paste input "+61427423979 Aircall new contact"
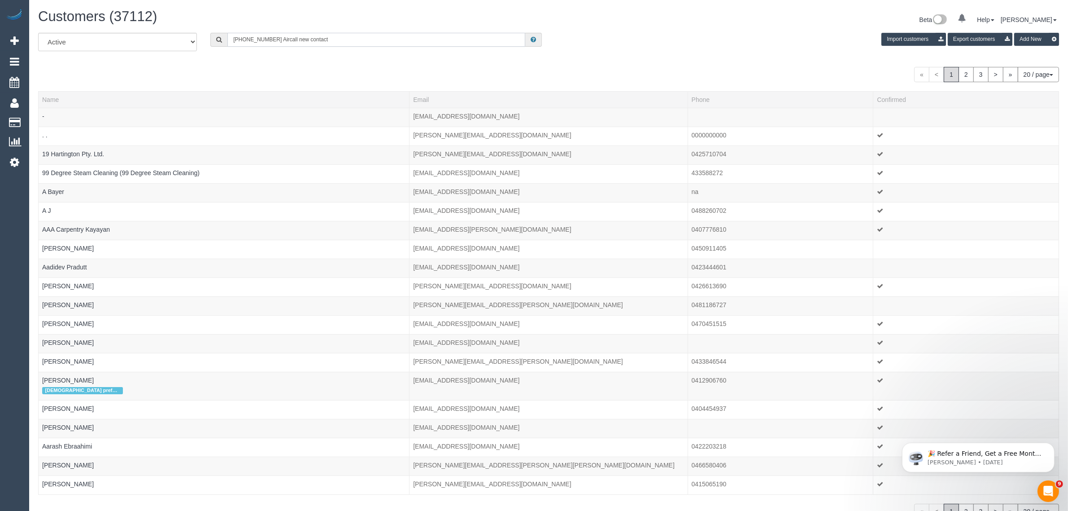
drag, startPoint x: 272, startPoint y: 36, endPoint x: 504, endPoint y: 47, distance: 231.8
click at [504, 47] on div "All Active Archived +61427423979 Aircall new contact Import customers Export cu…" at bounding box center [548, 45] width 1035 height 25
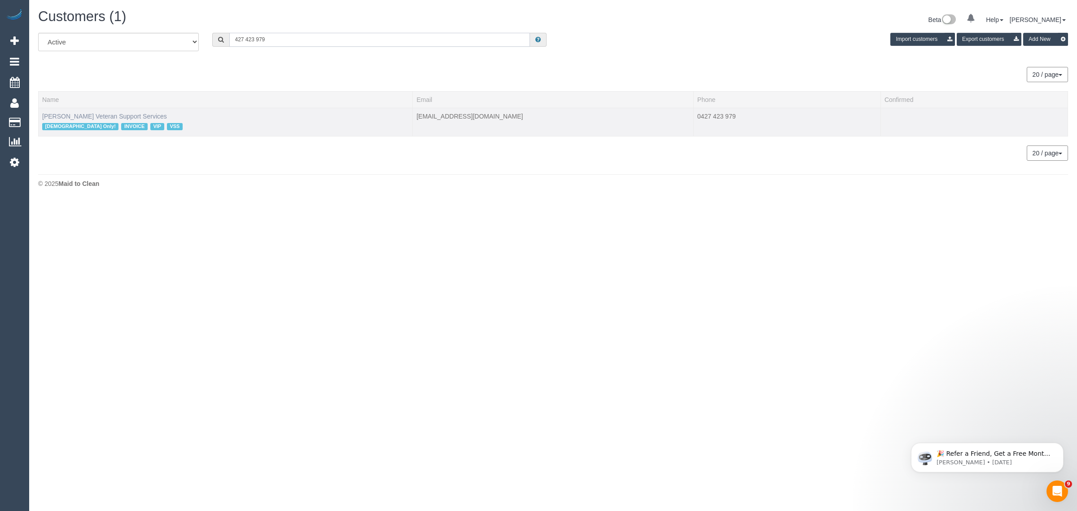
type input "427 423 979"
click at [131, 113] on link "Evelyne Ward Veteran Support Services" at bounding box center [104, 116] width 125 height 7
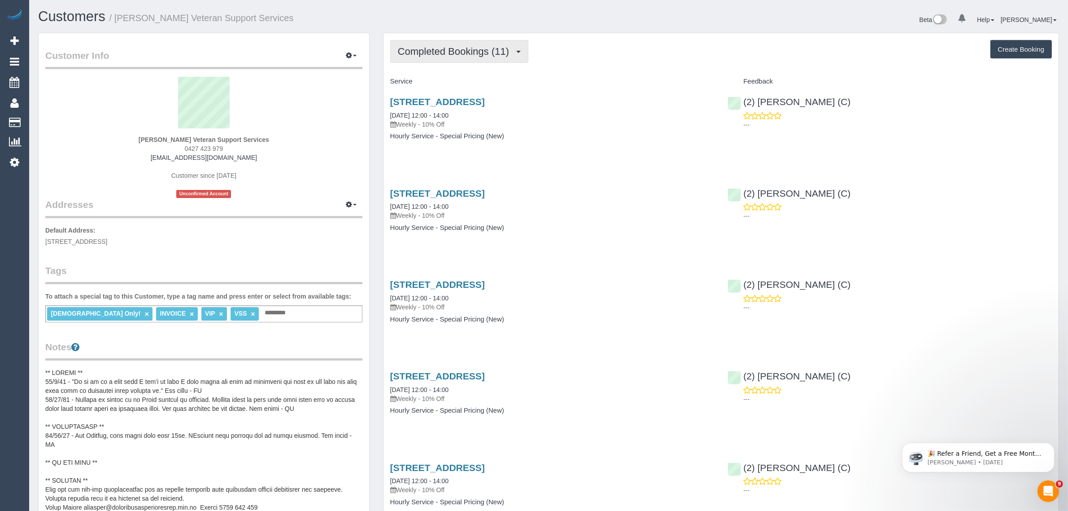
click at [441, 48] on span "Completed Bookings (11)" at bounding box center [456, 51] width 116 height 11
click at [427, 79] on link "Upcoming Bookings (12)" at bounding box center [439, 84] width 97 height 12
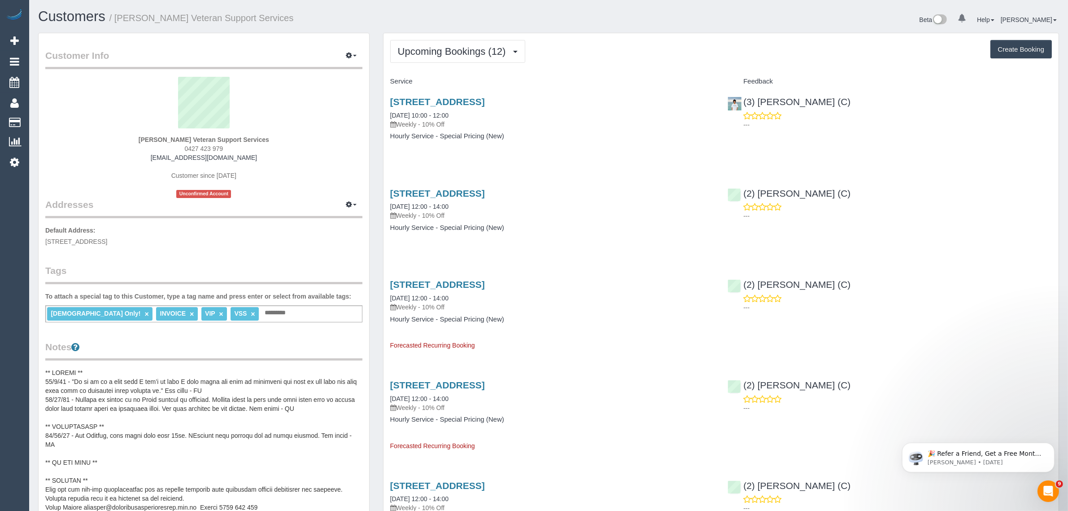
drag, startPoint x: 476, startPoint y: 114, endPoint x: 385, endPoint y: 111, distance: 91.1
click at [385, 111] on div "610/259 Normanby Road, South Melbourne, VIC 3205 22/08/2025 10:00 - 12:00 Weekl…" at bounding box center [553, 123] width 338 height 69
click at [604, 144] on div "610/259 Normanby Road, South Melbourne, VIC 3205 22/08/2025 10:00 - 12:00 Weekl…" at bounding box center [553, 123] width 338 height 69
drag, startPoint x: 891, startPoint y: 105, endPoint x: 755, endPoint y: 101, distance: 135.6
click at [755, 101] on div "(3) Himasha Amarasinghe (C) ---" at bounding box center [890, 111] width 338 height 44
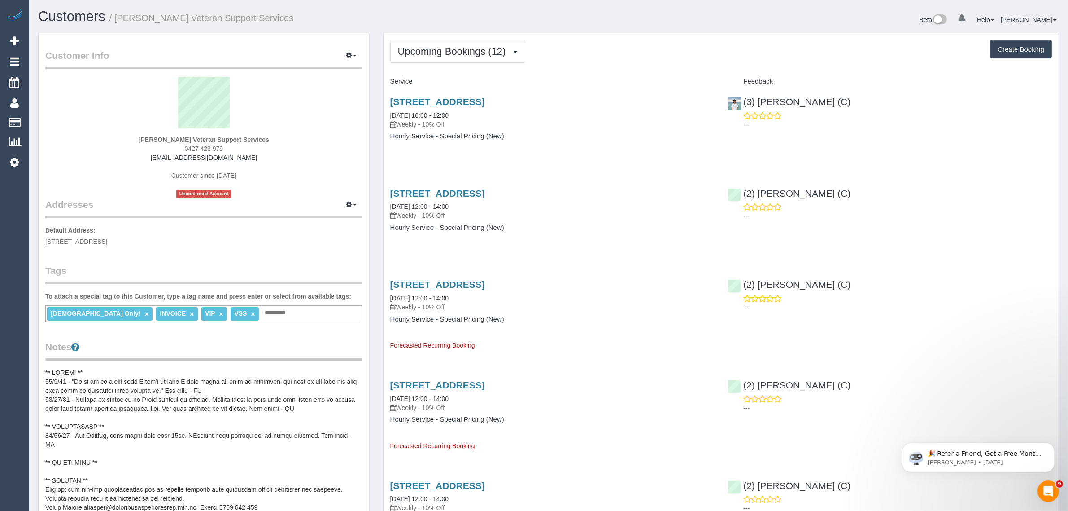
drag, startPoint x: 487, startPoint y: 158, endPoint x: 471, endPoint y: 162, distance: 16.1
drag, startPoint x: 149, startPoint y: 135, endPoint x: 161, endPoint y: 132, distance: 12.4
click at [170, 132] on div "Evelyne Ward Veteran Support Services 0427 423 979 evelyneward24@gmail.com Cust…" at bounding box center [203, 137] width 317 height 121
click at [149, 138] on strong "Evelyne Ward Veteran Support Services" at bounding box center [204, 139] width 131 height 7
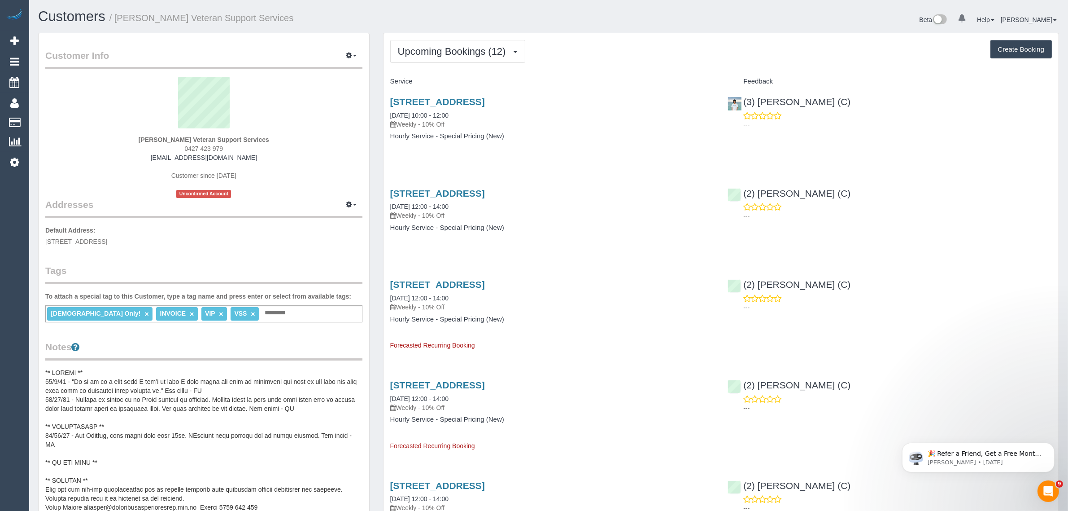
click at [149, 137] on strong "Evelyne Ward Veteran Support Services" at bounding box center [204, 139] width 131 height 7
click at [105, 238] on span "610/259 Normanby Road, South Melbourne, VIC 3205" at bounding box center [76, 241] width 62 height 7
drag, startPoint x: 67, startPoint y: 239, endPoint x: 115, endPoint y: 238, distance: 47.6
click at [107, 238] on span "610/259 Normanby Road, South Melbourne, VIC 3205" at bounding box center [76, 241] width 62 height 7
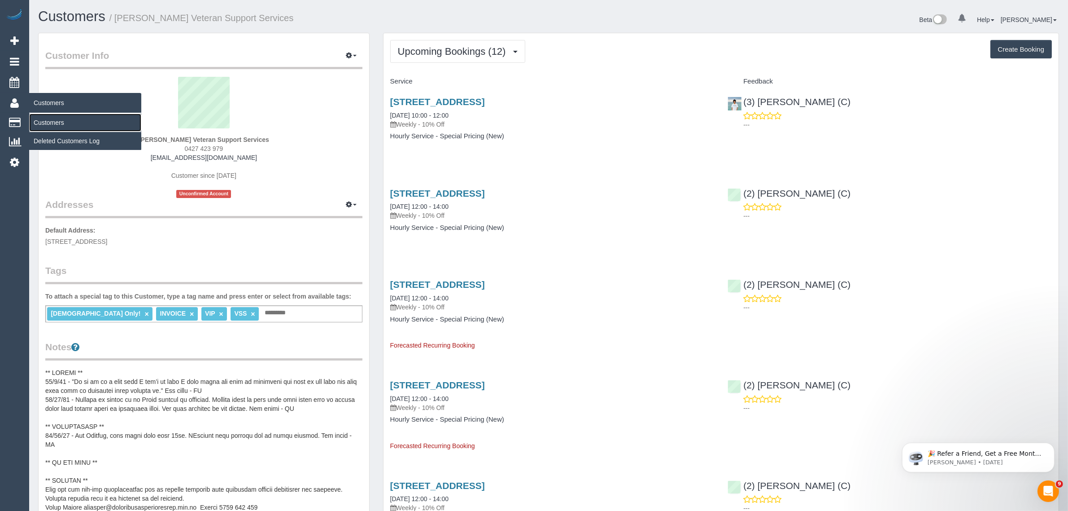
drag, startPoint x: 56, startPoint y: 121, endPoint x: 63, endPoint y: 120, distance: 6.9
click at [56, 121] on link "Customers" at bounding box center [85, 123] width 112 height 18
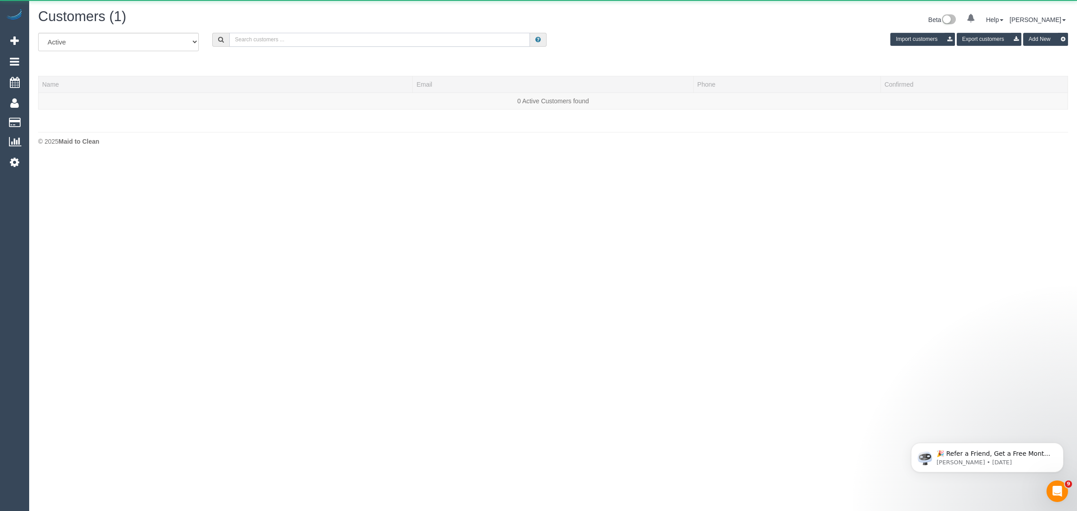
click at [370, 36] on input "text" at bounding box center [379, 40] width 301 height 14
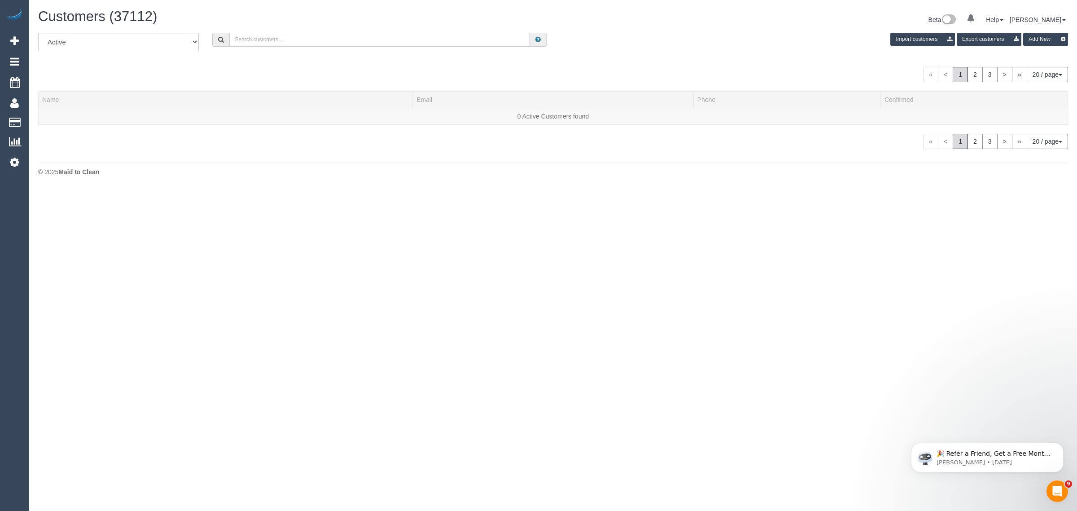
paste input "Liz Welsh"
type input "Liz Welsh"
click at [54, 115] on link "Liz Welsh" at bounding box center [68, 116] width 52 height 7
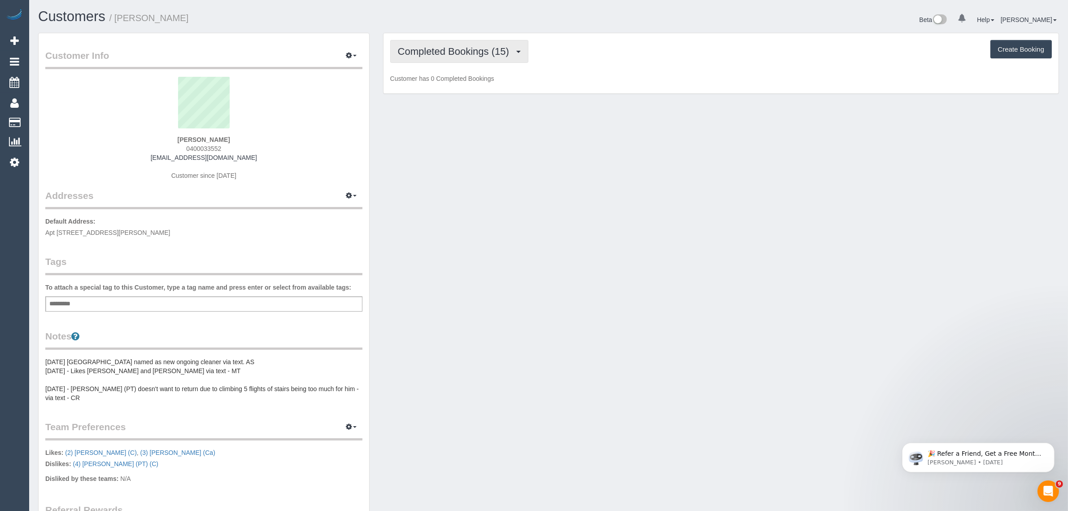
click at [428, 44] on button "Completed Bookings (15)" at bounding box center [459, 51] width 138 height 23
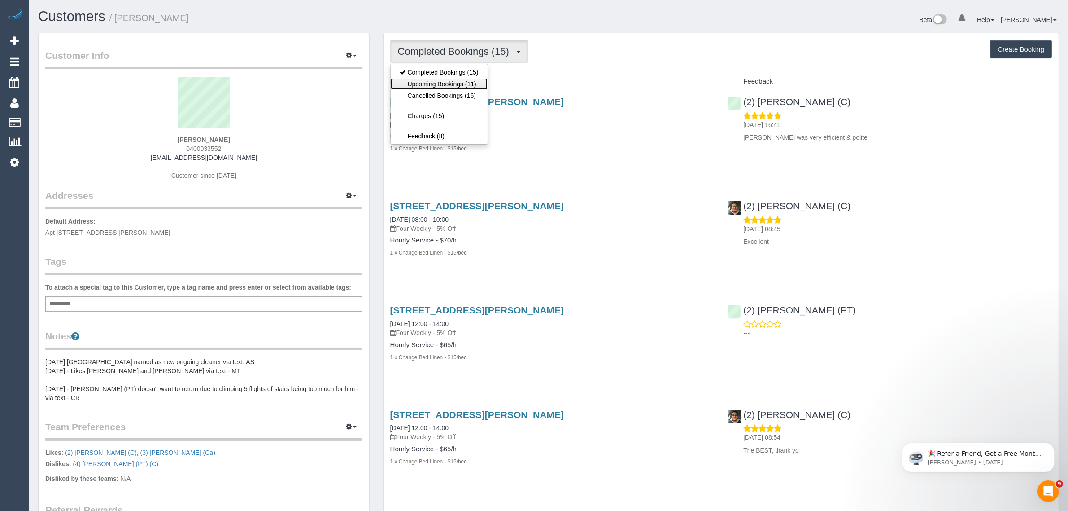
click at [425, 84] on link "Upcoming Bookings (11)" at bounding box center [439, 84] width 97 height 12
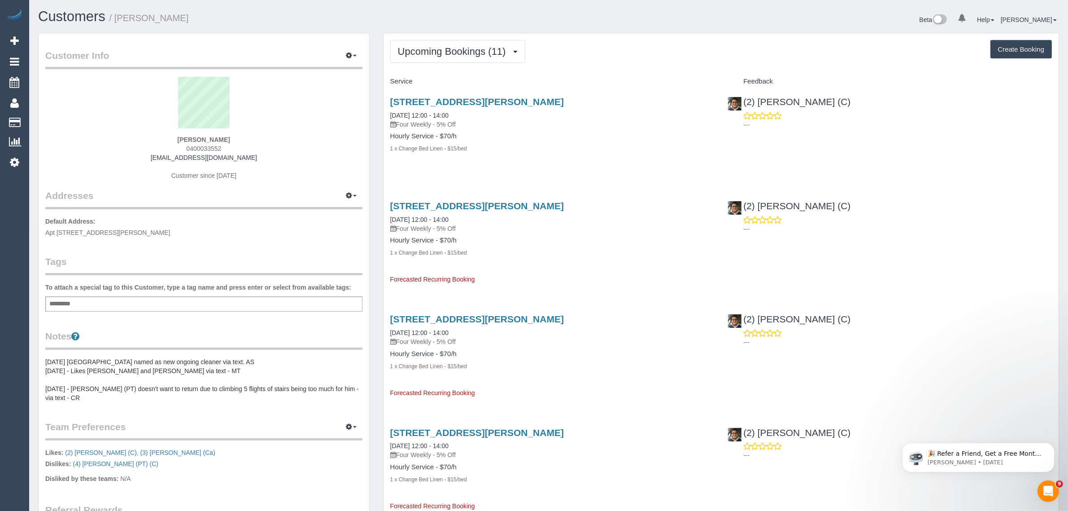
drag, startPoint x: 471, startPoint y: 113, endPoint x: 387, endPoint y: 118, distance: 84.1
click at [387, 118] on div "56 Walsh Street, 5, South Yarra, VIC 3141 25/08/2025 12:00 - 14:00 Four Weekly …" at bounding box center [553, 130] width 338 height 82
click at [460, 104] on link "56 Walsh Street, 5, South Yarra, VIC 3141" at bounding box center [477, 101] width 174 height 10
click at [451, 50] on span "Upcoming Bookings (11)" at bounding box center [454, 51] width 113 height 11
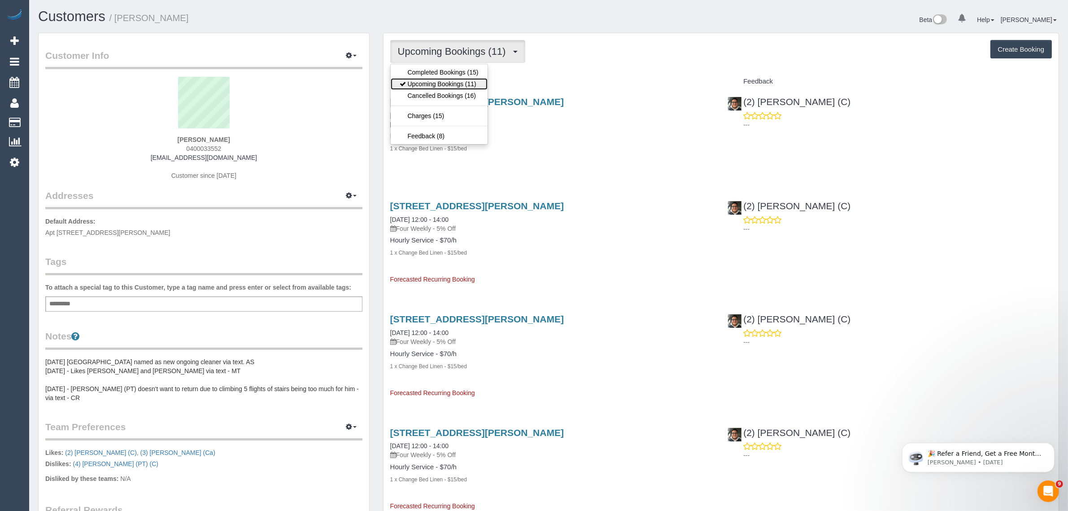
click at [452, 82] on link "Upcoming Bookings (11)" at bounding box center [439, 84] width 97 height 12
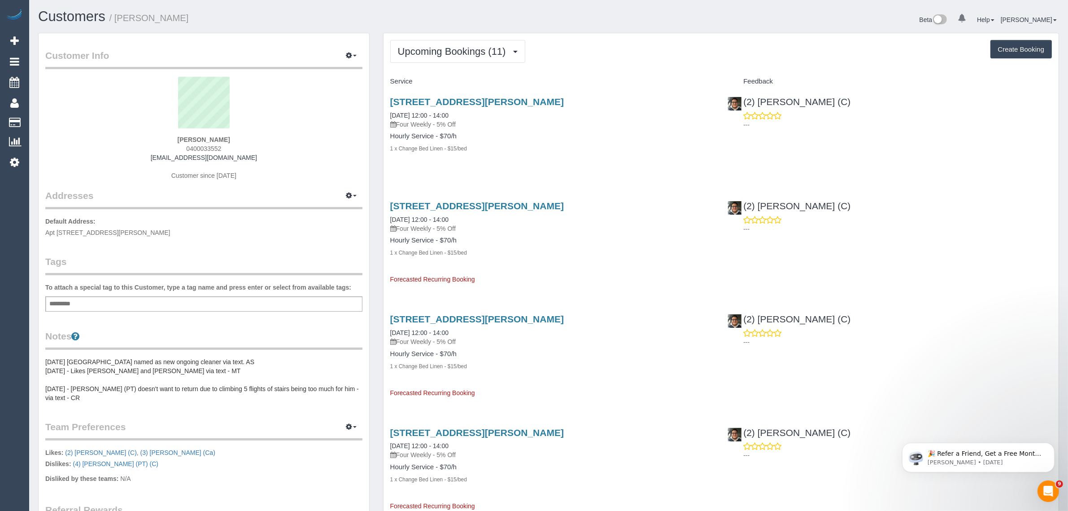
drag, startPoint x: 479, startPoint y: 114, endPoint x: 385, endPoint y: 110, distance: 94.3
click at [385, 110] on div "56 Walsh Street, 5, South Yarra, VIC 3141 22/09/2025 12:00 - 14:00 Four Weekly …" at bounding box center [553, 130] width 338 height 82
drag, startPoint x: 45, startPoint y: 121, endPoint x: 52, endPoint y: 115, distance: 9.2
click at [45, 121] on link "Customers" at bounding box center [85, 123] width 112 height 18
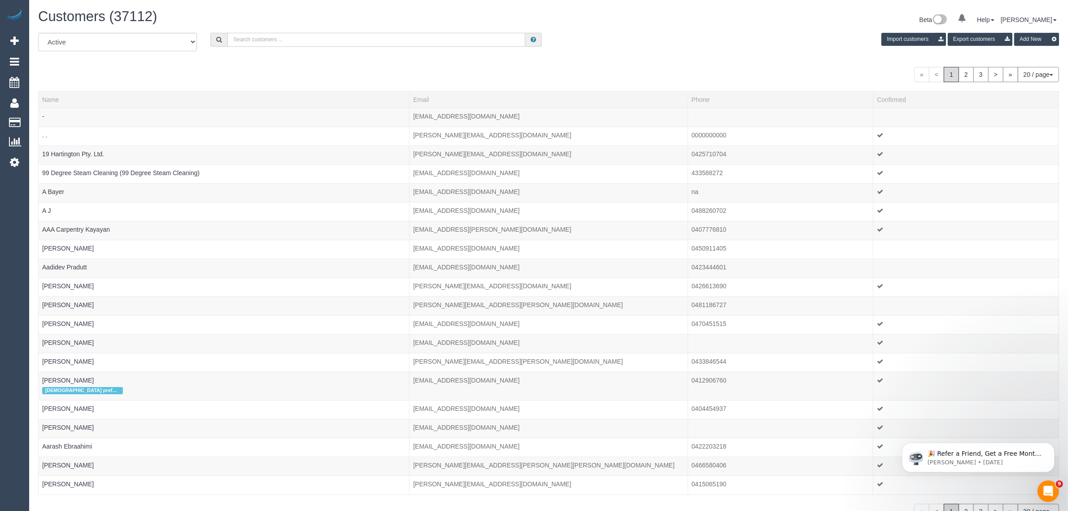
click at [337, 39] on input "text" at bounding box center [376, 40] width 298 height 14
paste input "+61434555399 Aircall new contact"
drag, startPoint x: 270, startPoint y: 37, endPoint x: 402, endPoint y: 52, distance: 132.7
click at [394, 43] on input "+61434555399 Aircall new contact" at bounding box center [376, 40] width 298 height 14
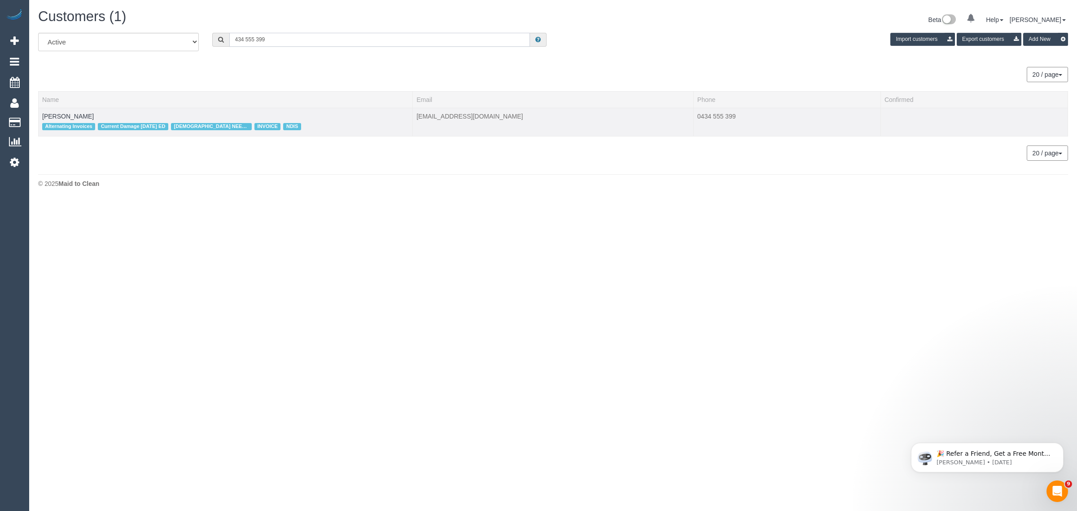
type input "434 555 399"
click at [64, 119] on td "Angelica Shiu Alternating Invoices Current Damage 4/8/25 ED FEMALE NEEDED INVOI…" at bounding box center [226, 122] width 374 height 28
click at [64, 115] on link "Angelica Shiu" at bounding box center [68, 116] width 52 height 7
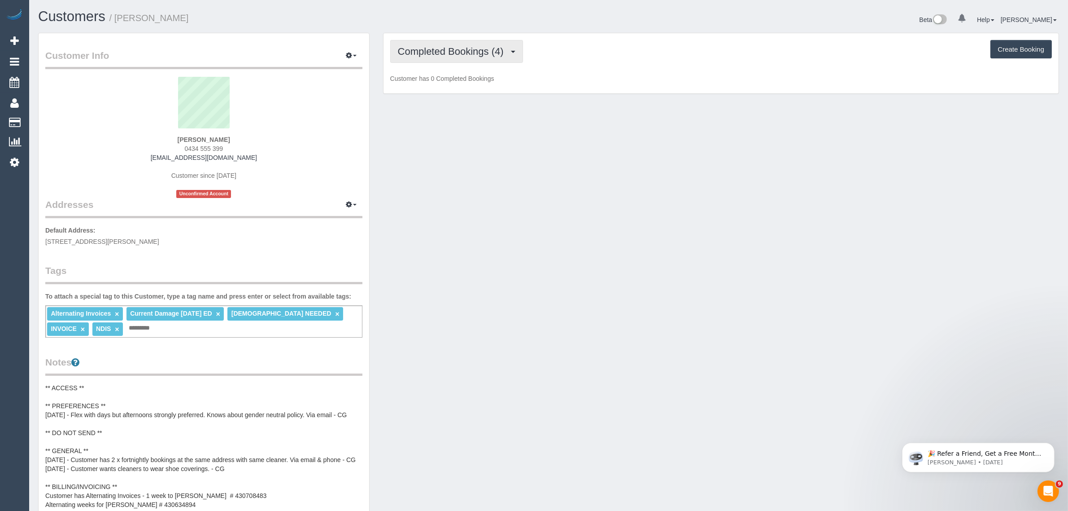
click at [436, 49] on span "Completed Bookings (4)" at bounding box center [453, 51] width 110 height 11
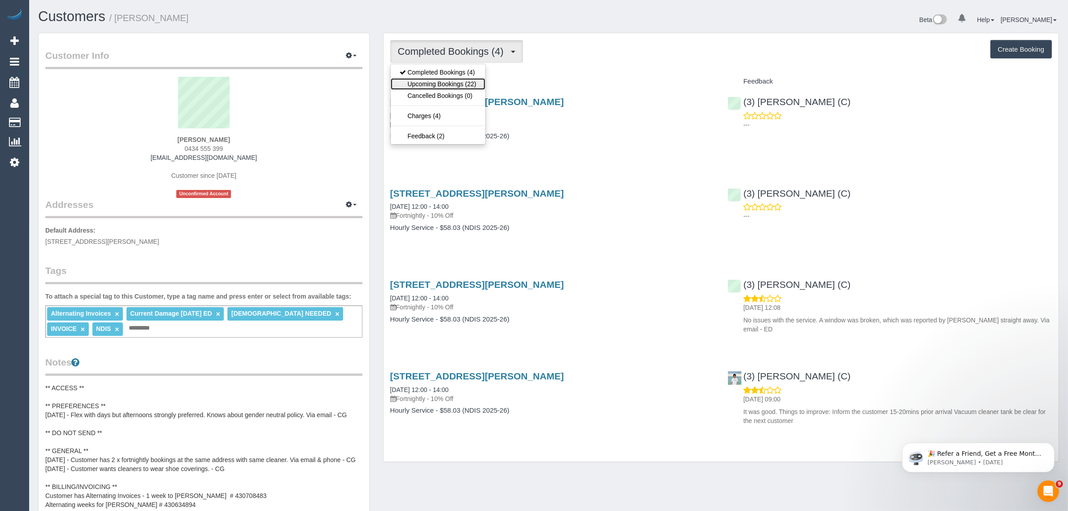
click at [416, 87] on link "Upcoming Bookings (22)" at bounding box center [438, 84] width 95 height 12
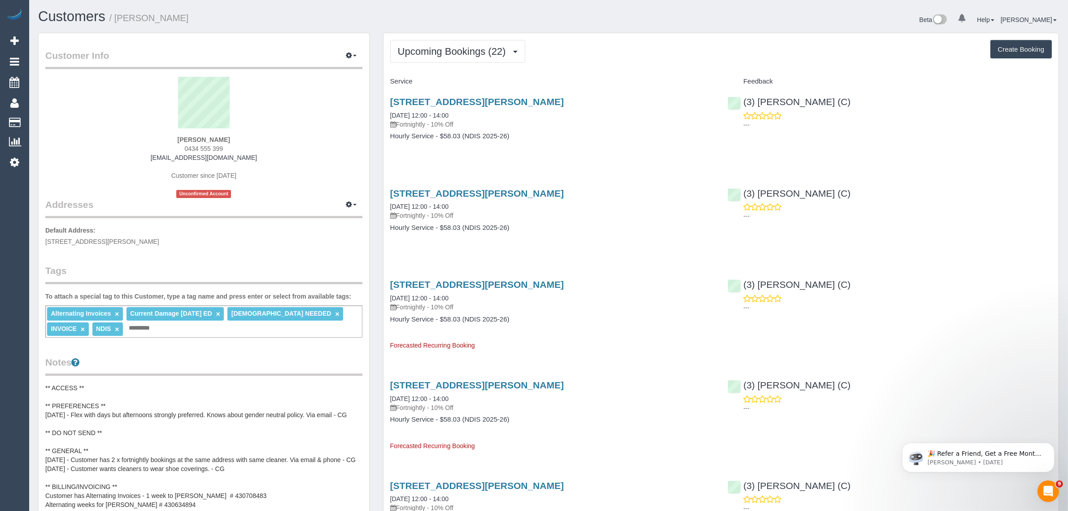
click at [645, 229] on h4 "Hourly Service - $58.03 (NDIS 2025-26)" at bounding box center [552, 228] width 324 height 8
click at [419, 113] on link "25/08/2025 12:00 - 14:00" at bounding box center [419, 115] width 58 height 7
click at [435, 53] on span "Upcoming Bookings (22)" at bounding box center [454, 51] width 113 height 11
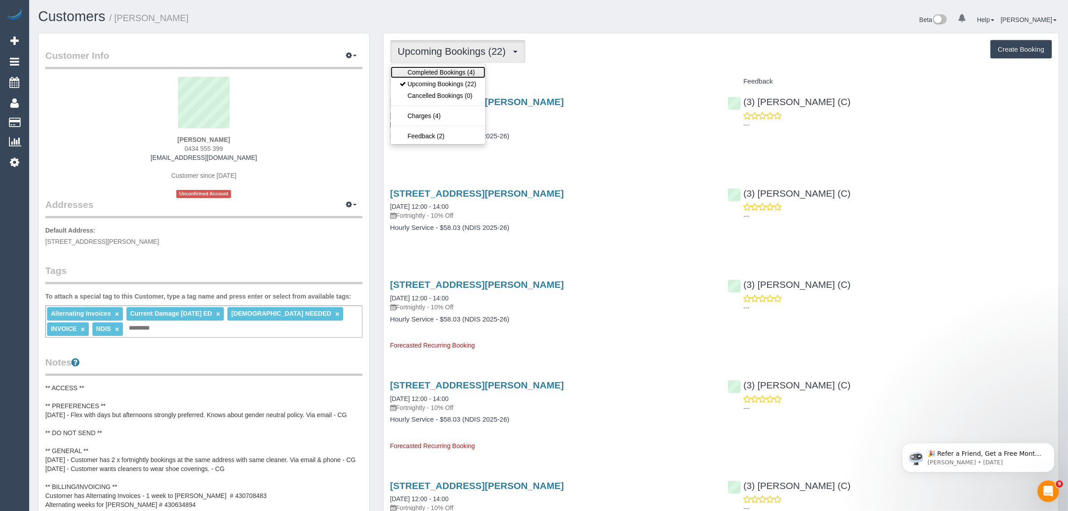
click at [437, 72] on link "Completed Bookings (4)" at bounding box center [438, 72] width 95 height 12
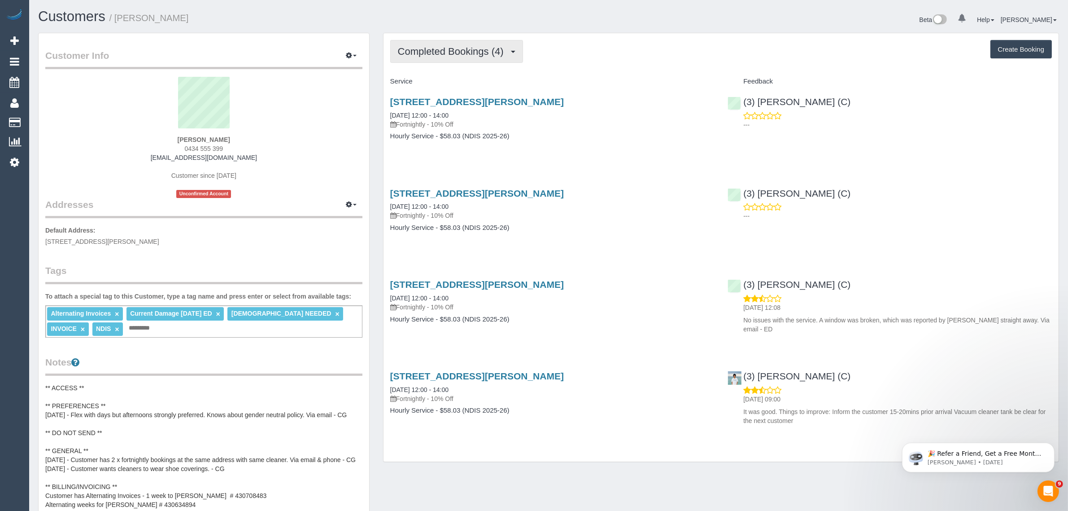
click at [447, 46] on span "Completed Bookings (4)" at bounding box center [453, 51] width 110 height 11
click at [434, 83] on link "Upcoming Bookings (22)" at bounding box center [438, 84] width 95 height 12
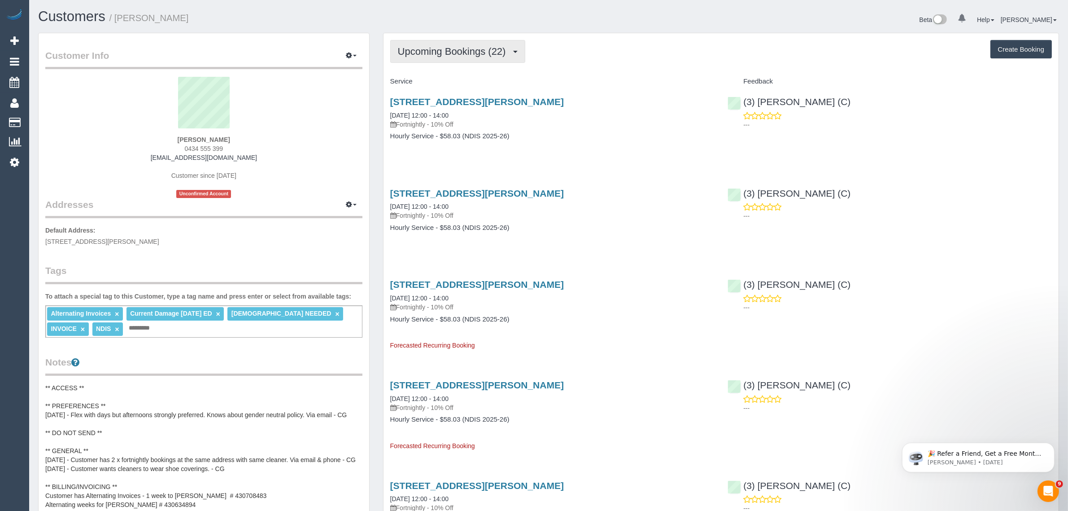
click at [444, 56] on button "Upcoming Bookings (22)" at bounding box center [457, 51] width 135 height 23
drag, startPoint x: 594, startPoint y: 87, endPoint x: 490, endPoint y: 84, distance: 104.2
click at [594, 87] on div "Service" at bounding box center [553, 81] width 338 height 15
click at [470, 61] on button "Upcoming Bookings (22)" at bounding box center [457, 51] width 135 height 23
click at [454, 83] on link "Upcoming Bookings (22)" at bounding box center [438, 84] width 95 height 12
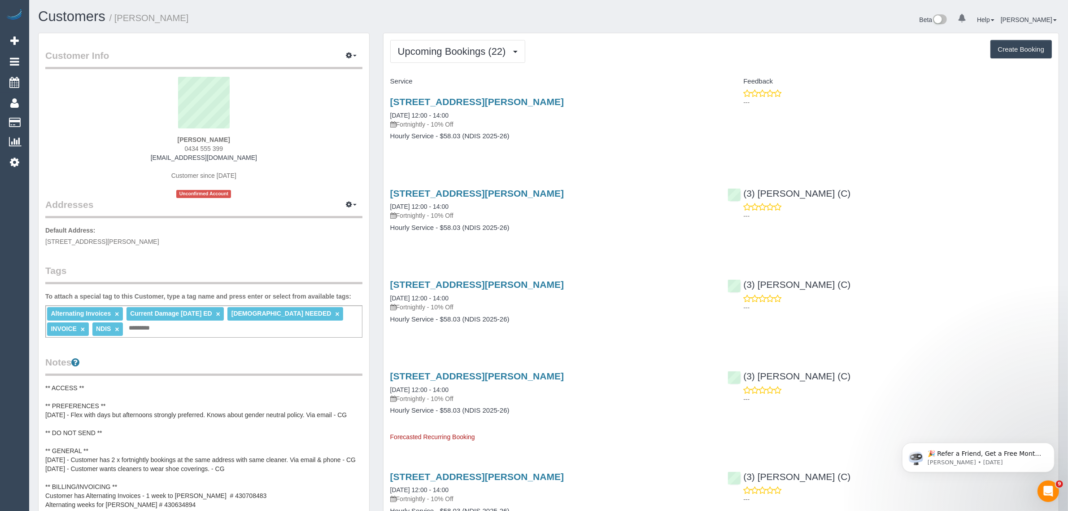
drag, startPoint x: 389, startPoint y: 115, endPoint x: 459, endPoint y: 119, distance: 70.1
click at [459, 119] on div "23 Camelot Dr, Glen Waverley, VIC 3150 26/08/2025 12:00 - 14:00 Fortnightly - 1…" at bounding box center [553, 123] width 338 height 69
click at [542, 146] on div "23 Camelot Dr, Glen Waverley, VIC 3150 26/08/2025 12:00 - 14:00 Fortnightly - 1…" at bounding box center [553, 123] width 338 height 69
drag, startPoint x: 470, startPoint y: 114, endPoint x: 387, endPoint y: 111, distance: 83.1
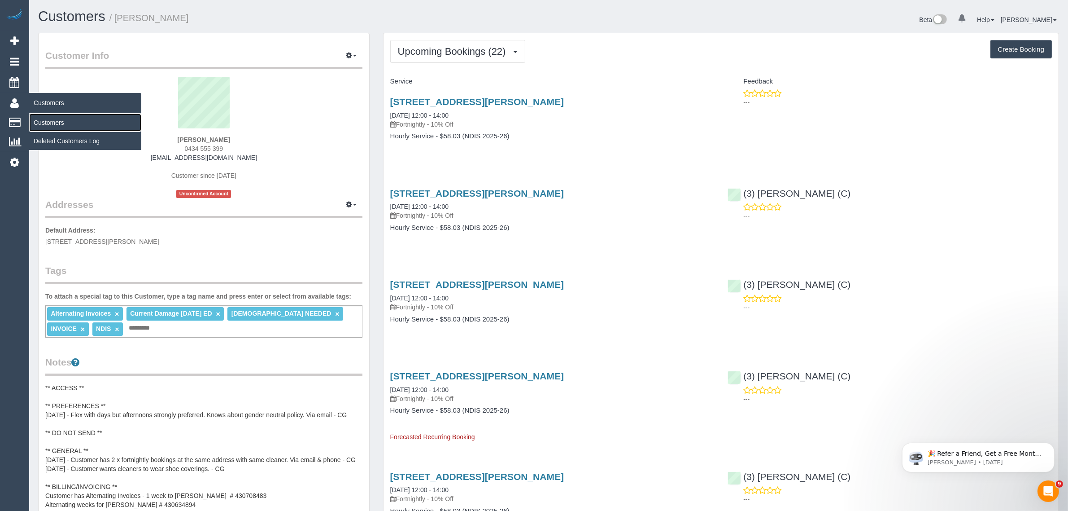
click at [44, 115] on link "Customers" at bounding box center [85, 123] width 112 height 18
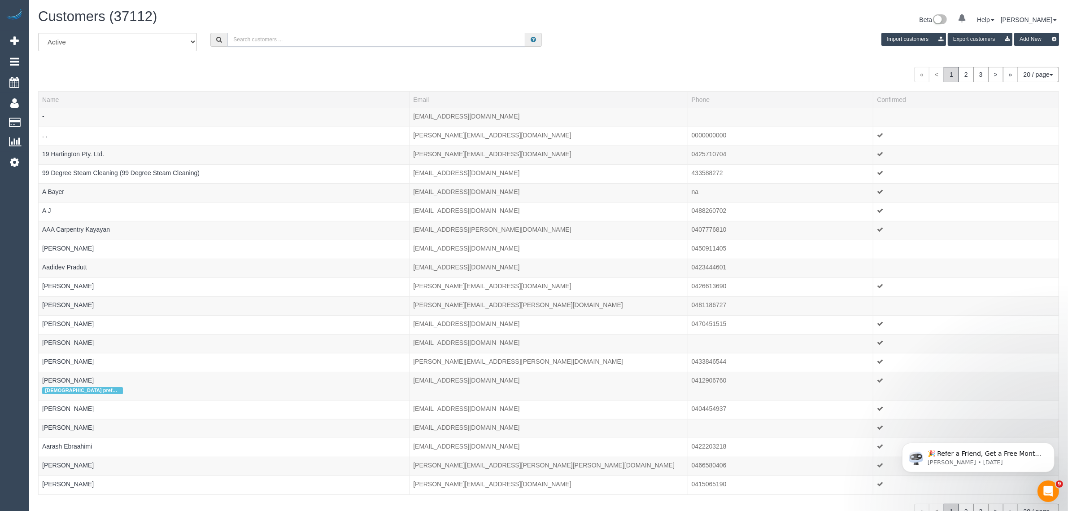
click at [336, 37] on input "text" at bounding box center [376, 40] width 298 height 14
paste input "Darebin Falcons Footy club"
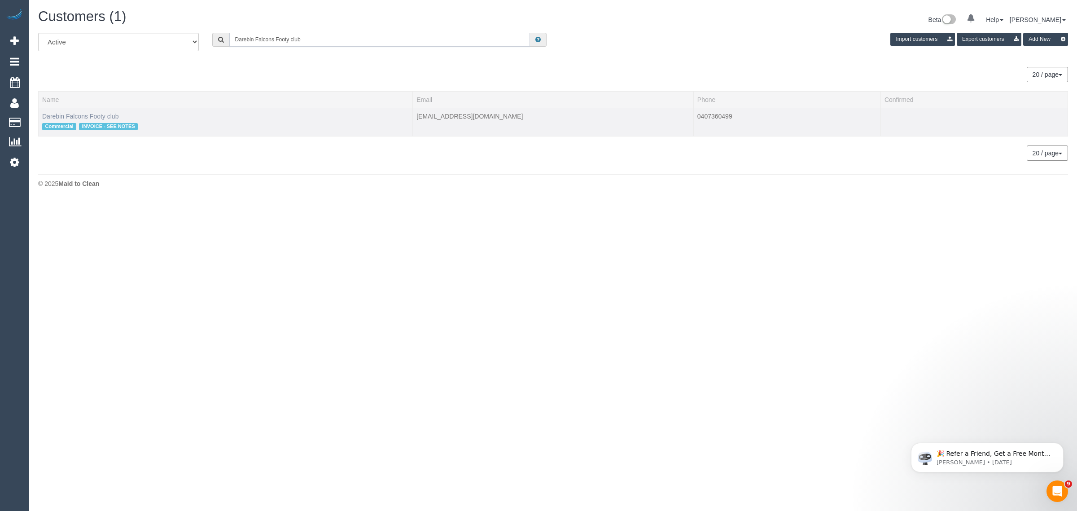
type input "Darebin Falcons Footy club"
click at [66, 115] on link "Darebin Falcons Footy club" at bounding box center [80, 116] width 76 height 7
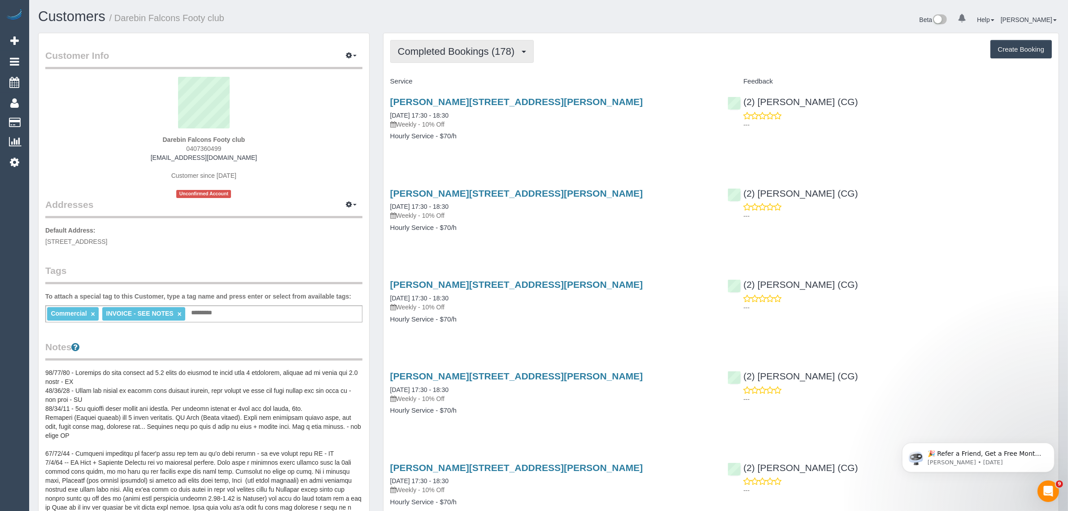
click at [469, 40] on button "Completed Bookings (178)" at bounding box center [462, 51] width 144 height 23
click at [446, 81] on link "Upcoming Bookings (11)" at bounding box center [441, 84] width 101 height 12
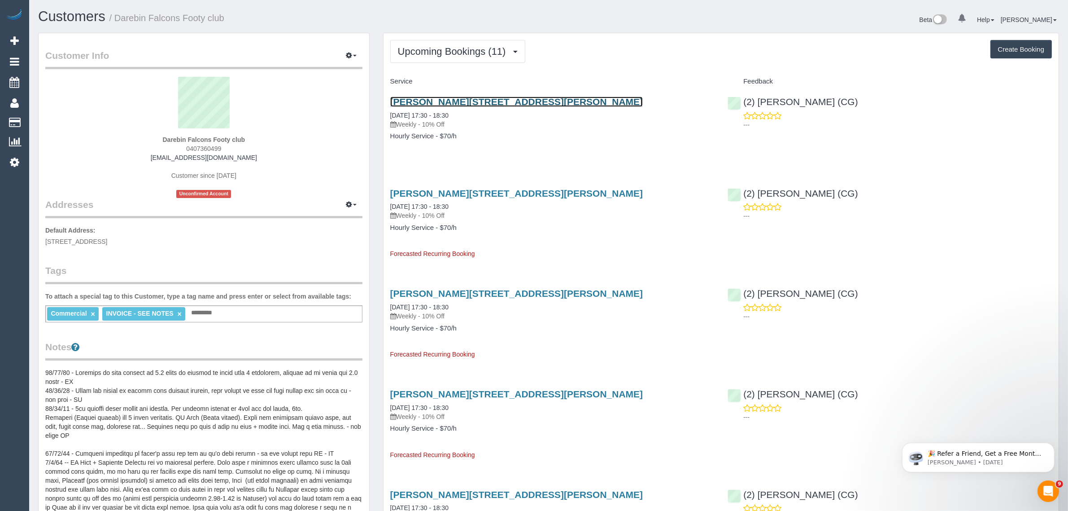
click at [434, 100] on link "Ah Capp, Halwyn Crescent, Preston, VIC 3072" at bounding box center [516, 101] width 253 height 10
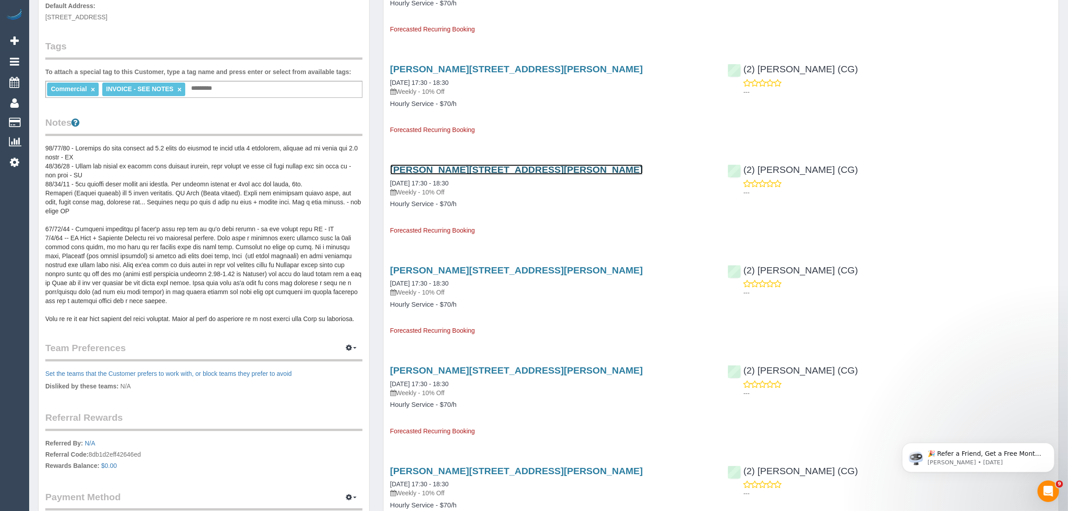
click at [460, 166] on link "Ah Capp, Halwyn Crescent, Preston, VIC 3072" at bounding box center [516, 169] width 253 height 10
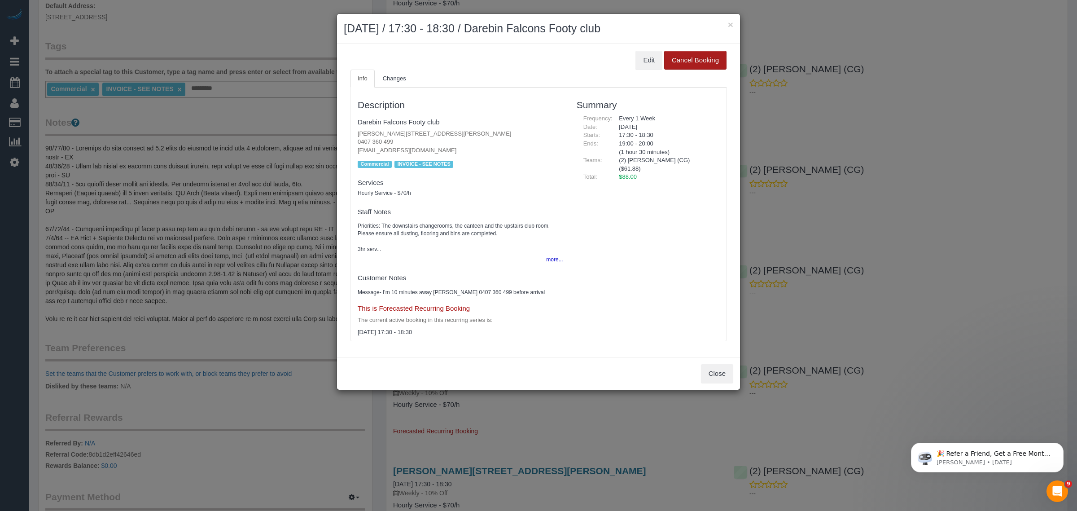
click at [681, 61] on button "Cancel Booking" at bounding box center [695, 60] width 62 height 19
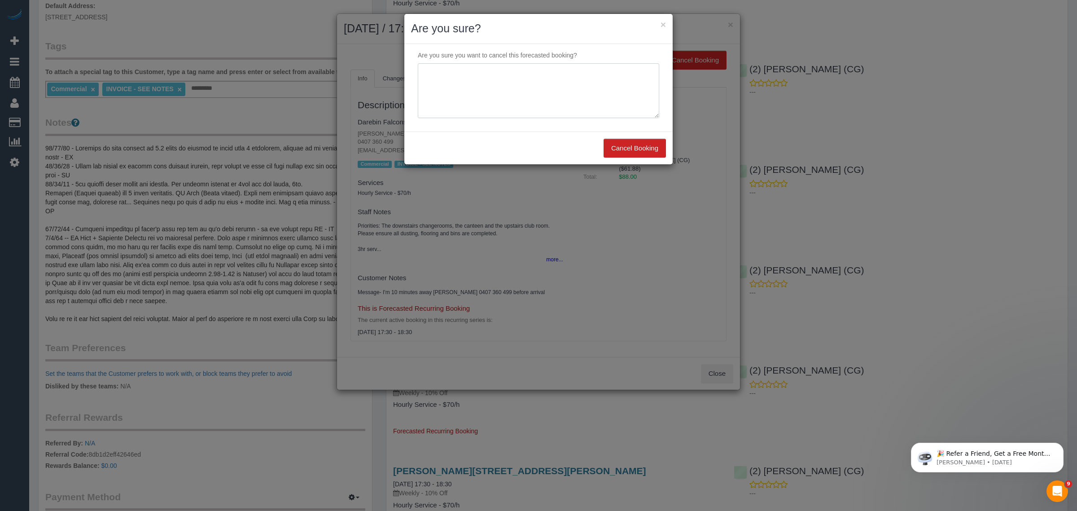
click at [616, 87] on textarea at bounding box center [538, 90] width 241 height 55
type textarea "customer wants to end the clean on Sept 5th via txt - KA"
click at [629, 149] on button "Cancel Booking" at bounding box center [634, 148] width 62 height 19
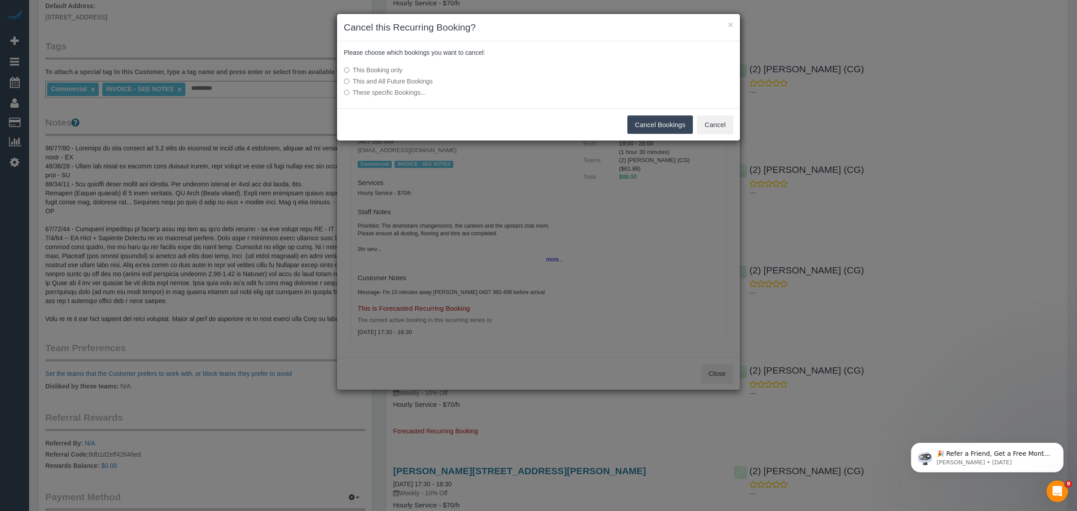
click at [660, 126] on button "Cancel Bookings" at bounding box center [660, 124] width 66 height 19
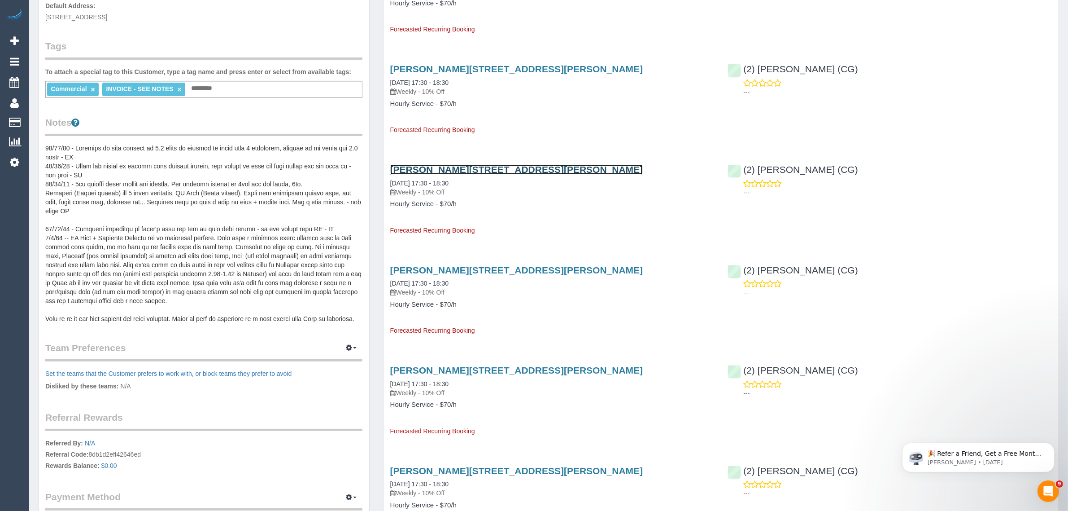
scroll to position [0, 0]
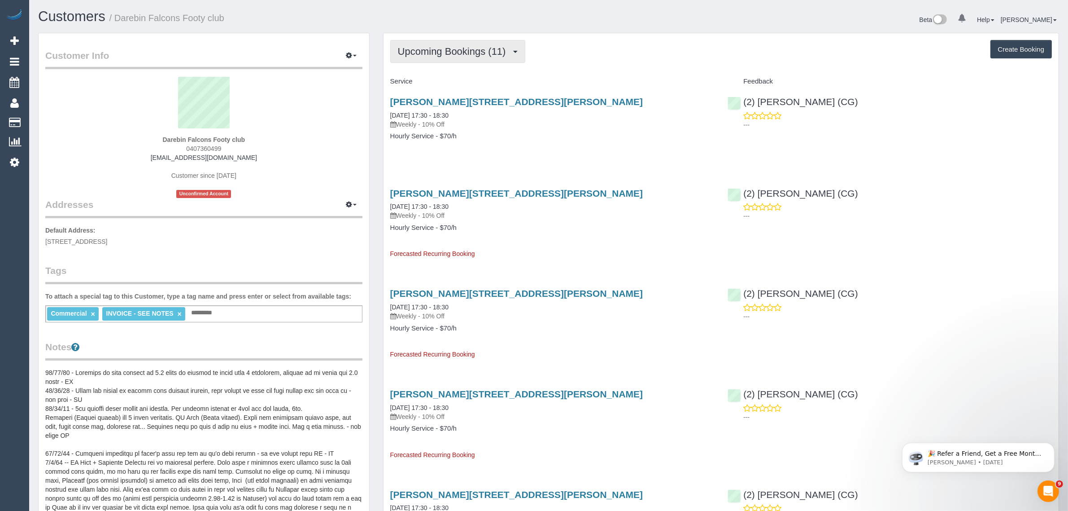
click at [506, 55] on span "Upcoming Bookings (11)" at bounding box center [454, 51] width 113 height 11
click at [464, 82] on link "Upcoming Bookings (11)" at bounding box center [441, 84] width 101 height 12
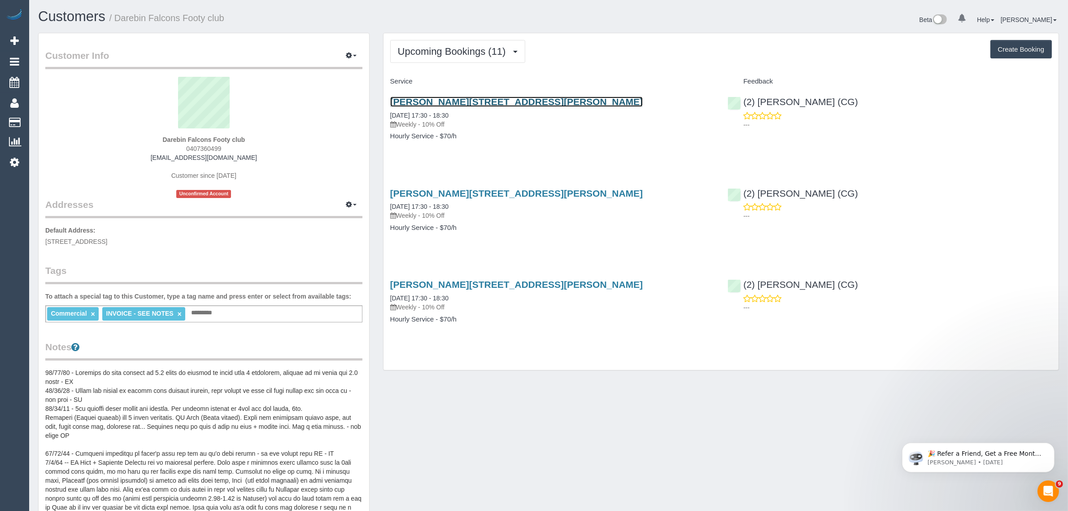
click at [446, 98] on link "Ah Capp, Halwyn Crescent, Preston, VIC 3072" at bounding box center [516, 101] width 253 height 10
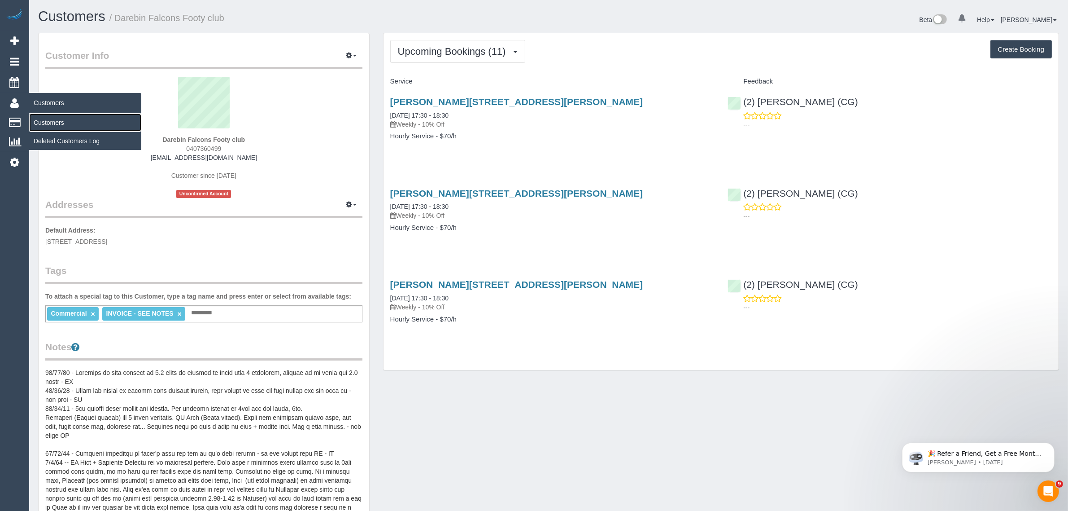
click at [42, 118] on link "Customers" at bounding box center [85, 123] width 112 height 18
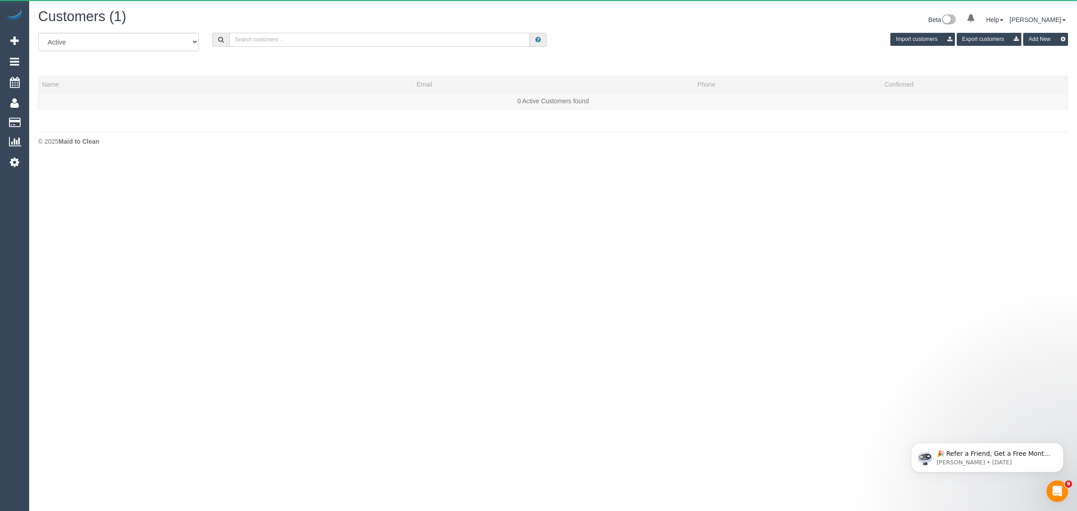
click at [322, 43] on input "text" at bounding box center [379, 40] width 301 height 14
paste input "John Vlahos"
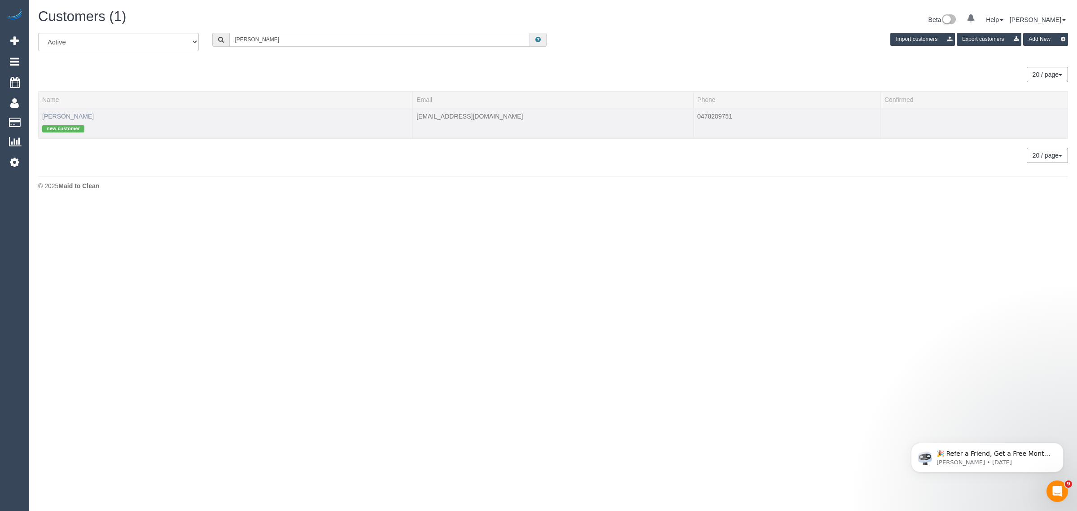
type input "John Vlahos"
click at [66, 115] on link "John Vlahos" at bounding box center [68, 116] width 52 height 7
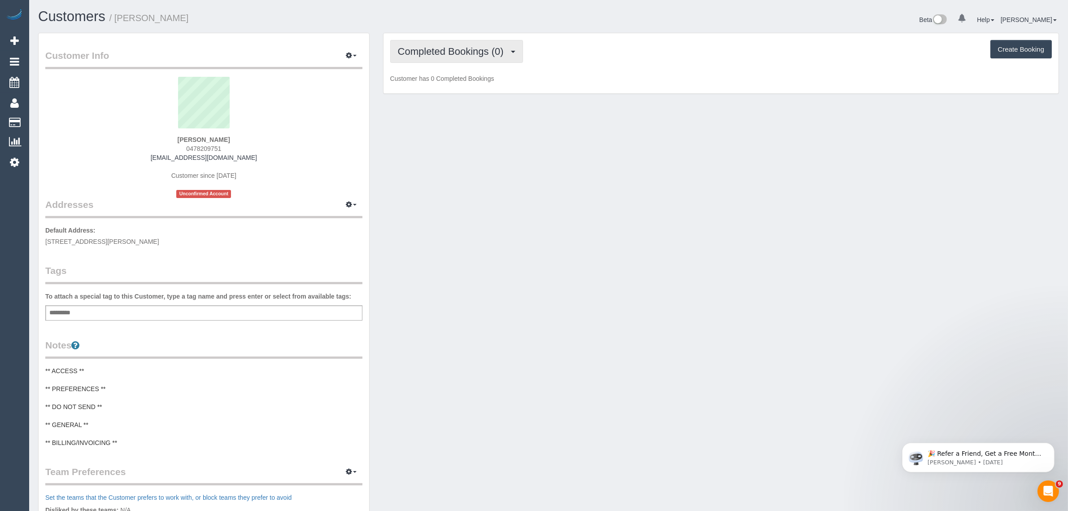
click at [472, 52] on span "Completed Bookings (0)" at bounding box center [453, 51] width 110 height 11
click at [451, 82] on link "Upcoming Bookings (1)" at bounding box center [437, 84] width 93 height 12
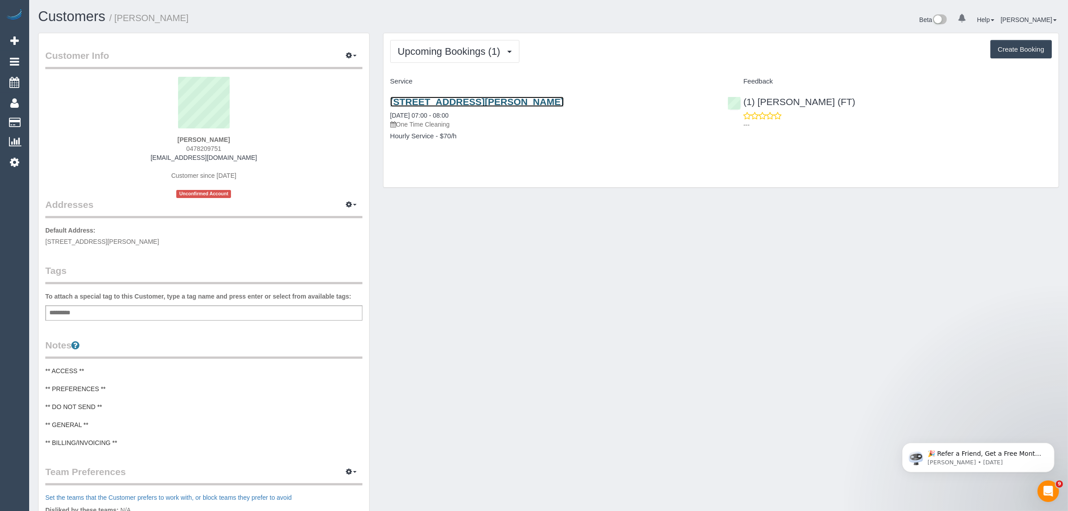
click at [438, 100] on link "1/49 Mcbryde Street, Fawkner, VIC 3060" at bounding box center [477, 101] width 174 height 10
click at [433, 40] on button "Upcoming Bookings (1)" at bounding box center [455, 51] width 130 height 23
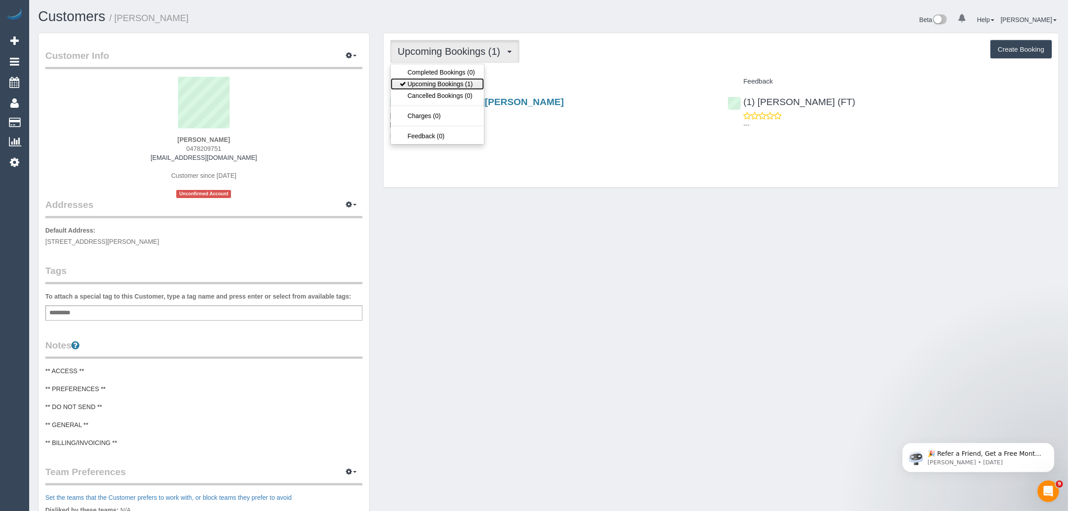
click at [429, 84] on link "Upcoming Bookings (1)" at bounding box center [437, 84] width 93 height 12
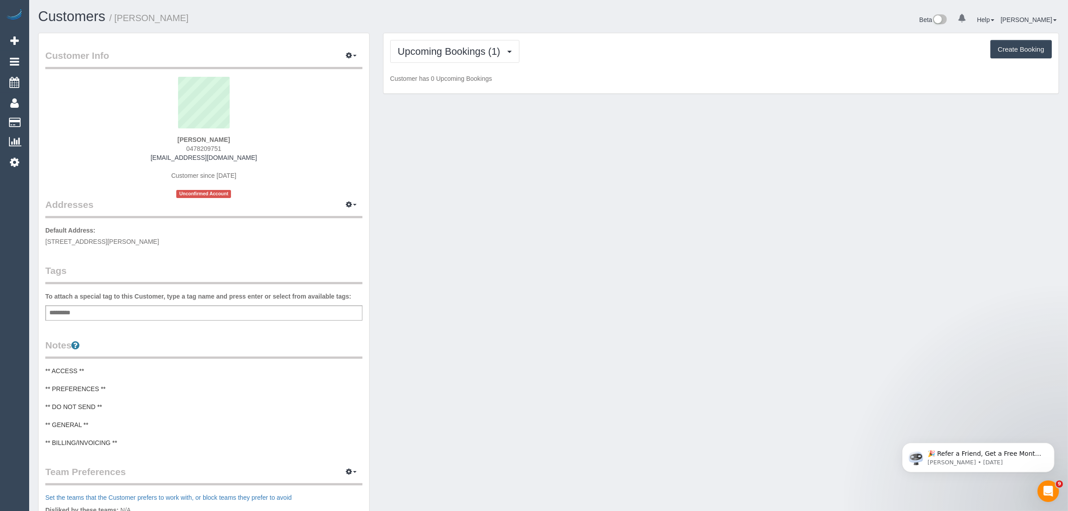
click at [607, 174] on div "Customer Info Edit Contact Info Send Message Email Preferences Special Sales Ta…" at bounding box center [548, 360] width 1035 height 655
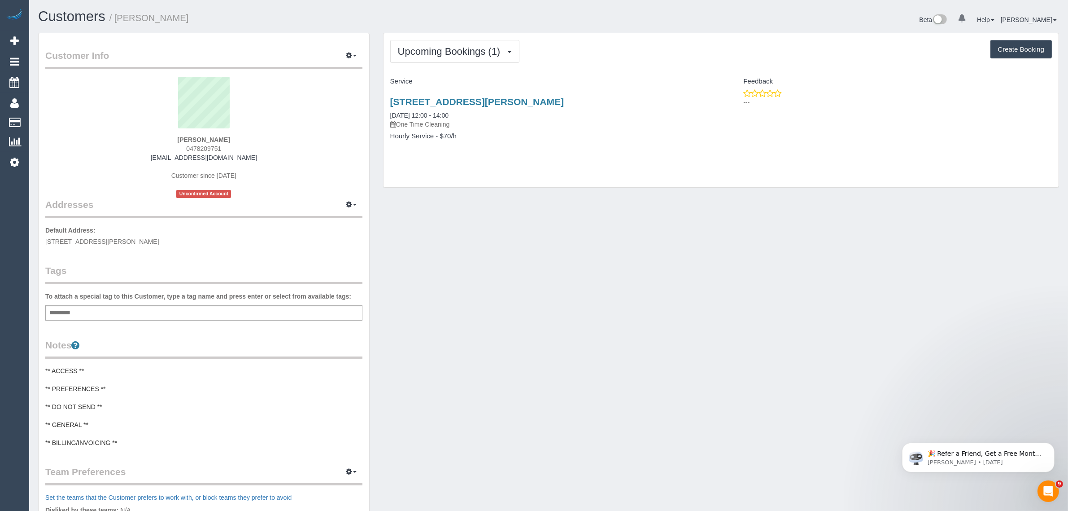
click at [445, 233] on div "Customer Info Edit Contact Info Send Message Email Preferences Special Sales Ta…" at bounding box center [548, 360] width 1035 height 655
drag, startPoint x: 384, startPoint y: 114, endPoint x: 420, endPoint y: 115, distance: 36.4
click at [420, 115] on div "1/49 Mcbryde Street, Fawkner, VIC 3060 02/09/2025 12:00 - 14:00 One Time Cleani…" at bounding box center [553, 123] width 338 height 69
click at [584, 322] on div "Customer Info Edit Contact Info Send Message Email Preferences Special Sales Ta…" at bounding box center [548, 360] width 1035 height 655
drag, startPoint x: 51, startPoint y: 120, endPoint x: 58, endPoint y: 115, distance: 9.3
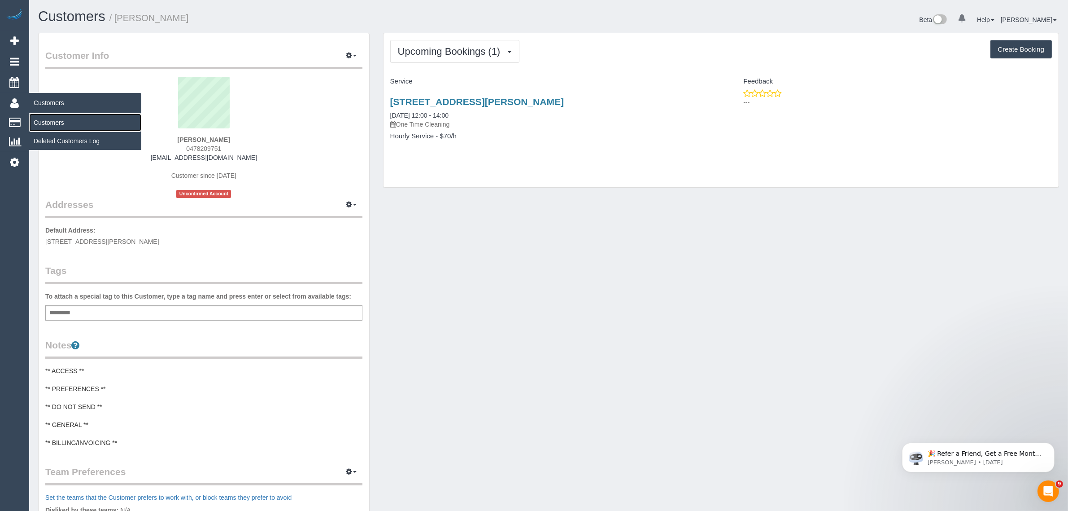
click at [51, 120] on link "Customers" at bounding box center [85, 123] width 112 height 18
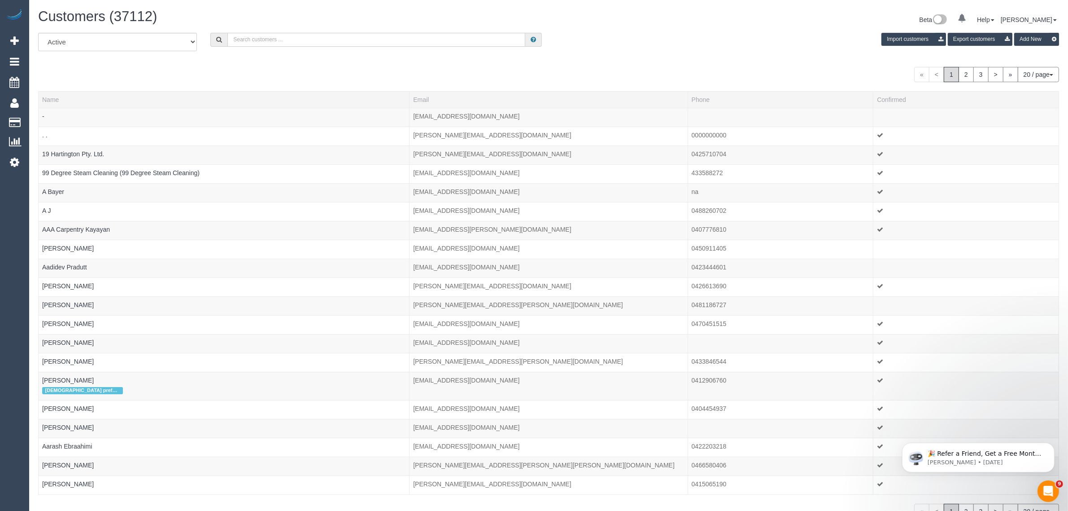
click at [384, 41] on input "text" at bounding box center [376, 40] width 298 height 14
paste input "Janet Dobson"
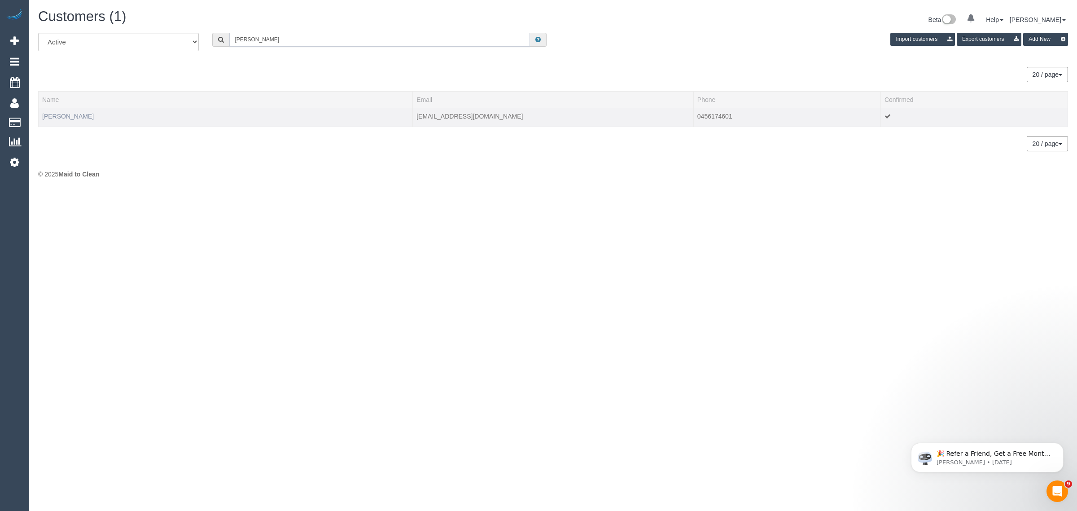
type input "Janet Dobson"
click at [70, 118] on link "Janet Dobson" at bounding box center [68, 116] width 52 height 7
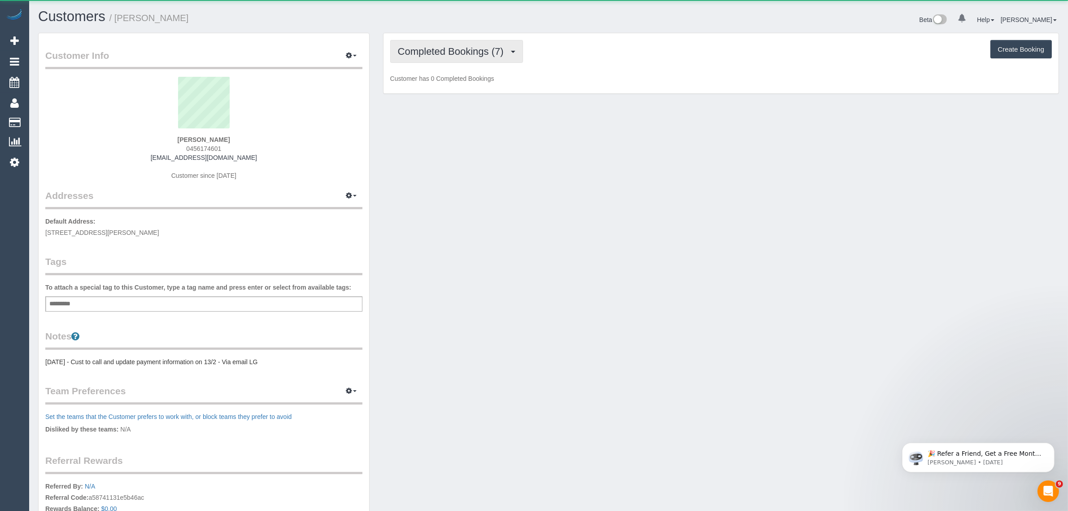
click at [456, 52] on span "Completed Bookings (7)" at bounding box center [453, 51] width 110 height 11
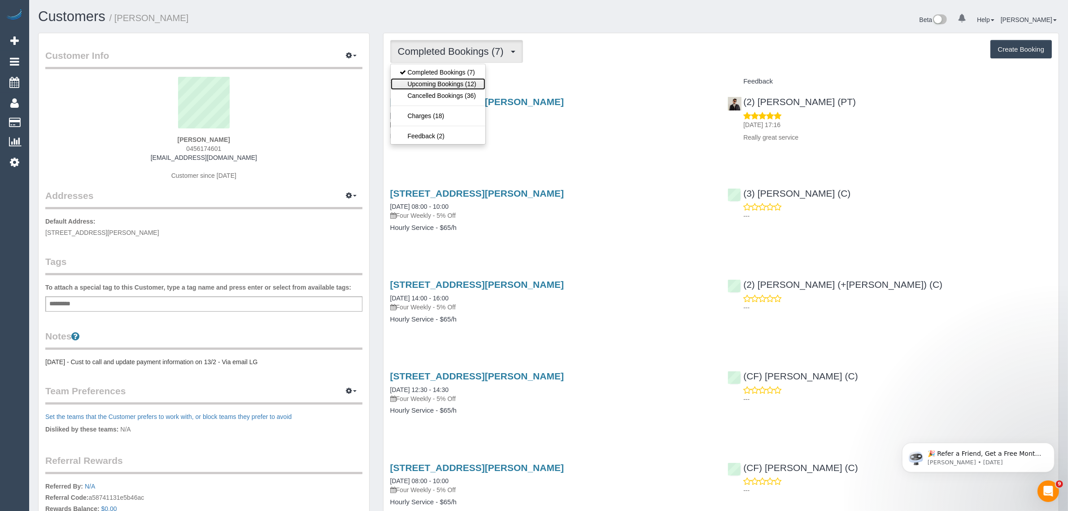
click at [431, 85] on link "Upcoming Bookings (12)" at bounding box center [438, 84] width 95 height 12
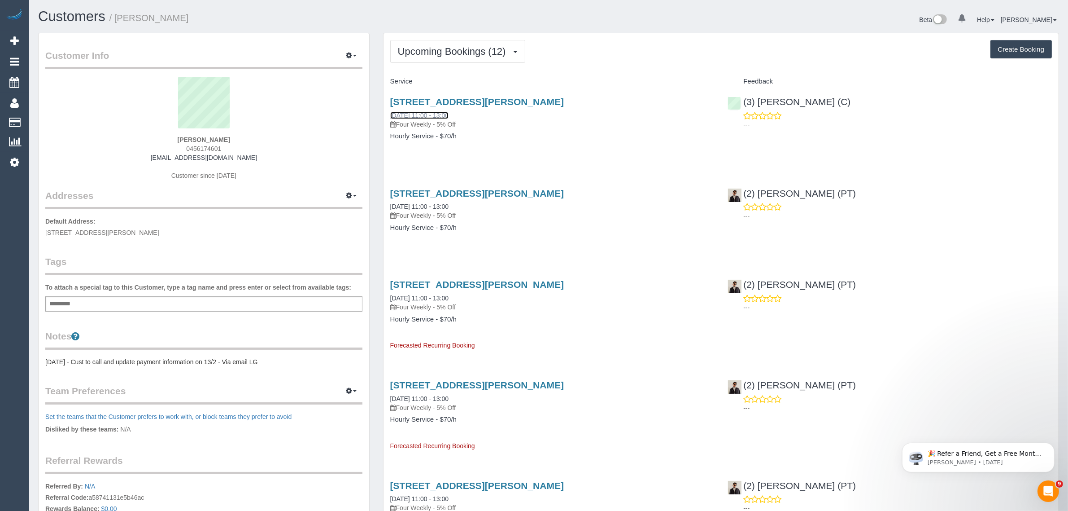
click at [405, 114] on link "25/08/2025 11:00 - 13:00" at bounding box center [419, 115] width 58 height 7
click at [456, 61] on button "Upcoming Bookings (12)" at bounding box center [457, 51] width 135 height 23
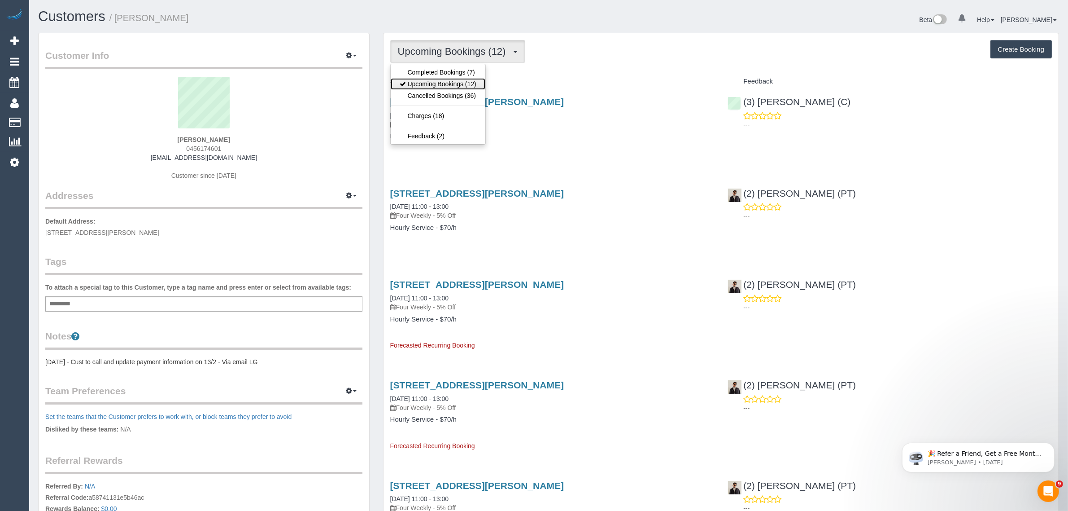
click at [442, 82] on link "Upcoming Bookings (12)" at bounding box center [438, 84] width 95 height 12
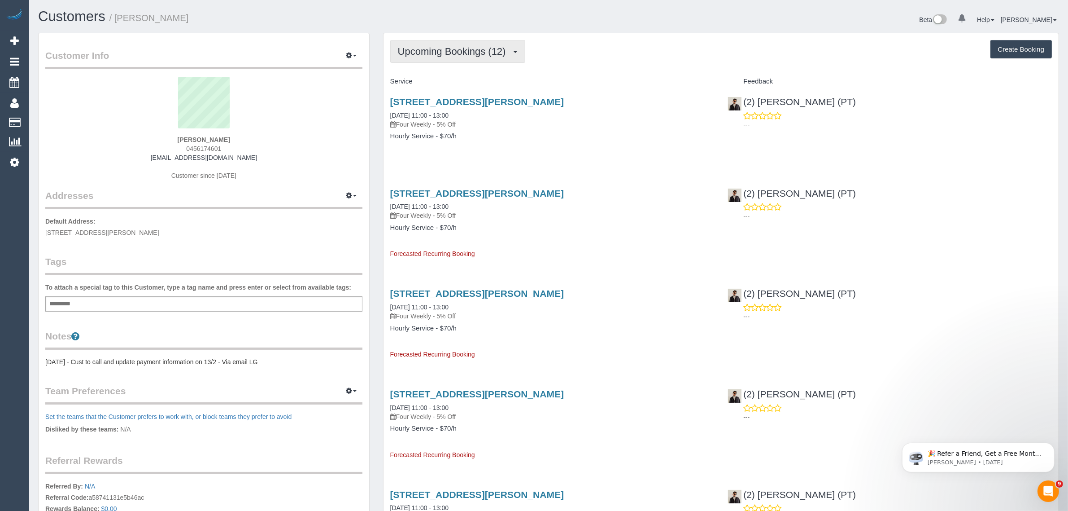
click at [460, 43] on button "Upcoming Bookings (12)" at bounding box center [457, 51] width 135 height 23
click at [441, 80] on link "Upcoming Bookings (12)" at bounding box center [438, 84] width 95 height 12
click at [490, 128] on p "Four Weekly - 5% Off" at bounding box center [552, 124] width 324 height 9
click at [527, 137] on h4 "Hourly Service - $70/h" at bounding box center [552, 136] width 324 height 8
drag, startPoint x: 384, startPoint y: 113, endPoint x: 422, endPoint y: 108, distance: 38.5
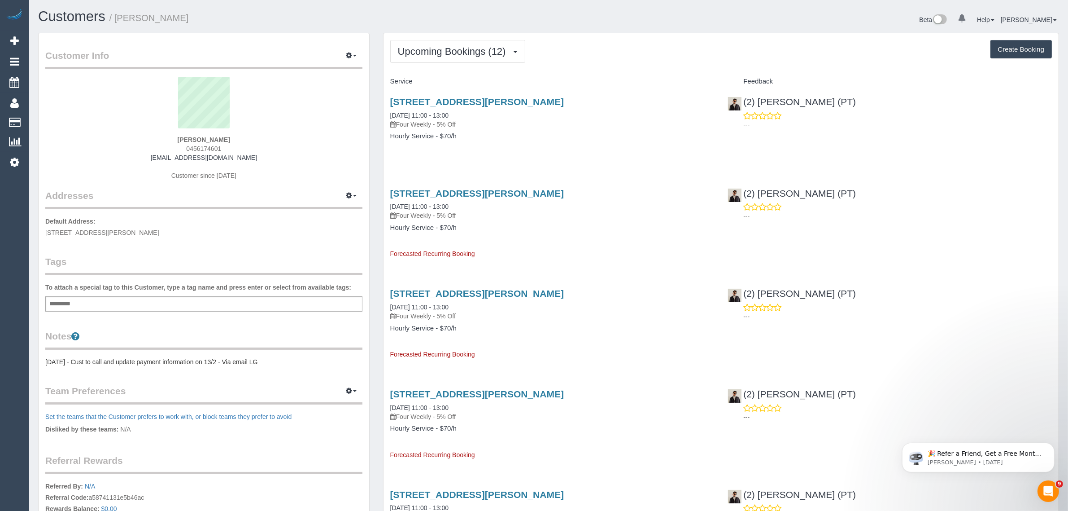
click at [422, 108] on div "53 Johnston Street, 2, Port Melbourne, VIC 3207 19/09/2025 11:00 - 13:00 Four W…" at bounding box center [553, 123] width 338 height 69
click at [38, 114] on link "Customers" at bounding box center [85, 123] width 112 height 18
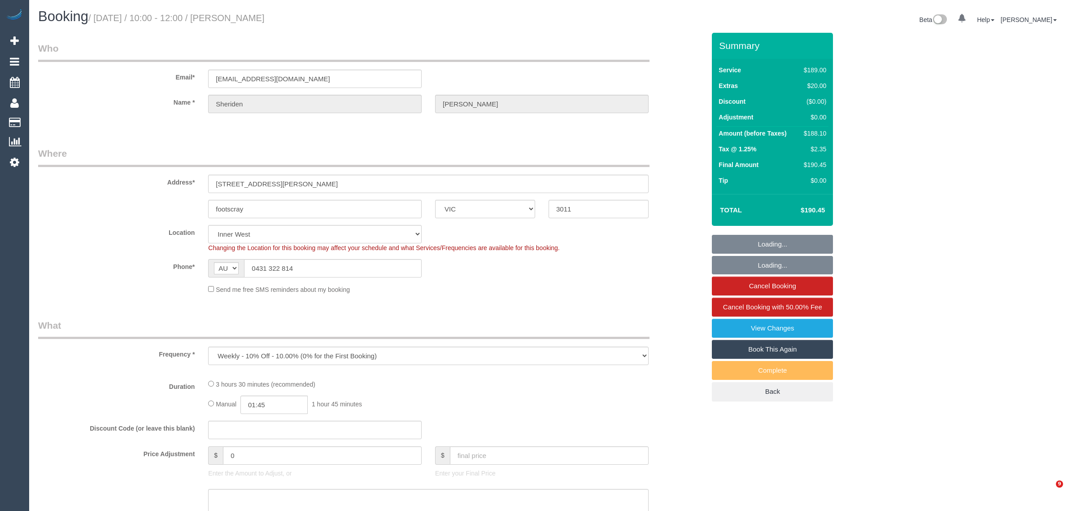
select select "VIC"
select select "string:stripe-pm_1Rj8jX2GScqysDRV4J43Whc2"
select select "number:27"
select select "number:16"
select select "number:19"
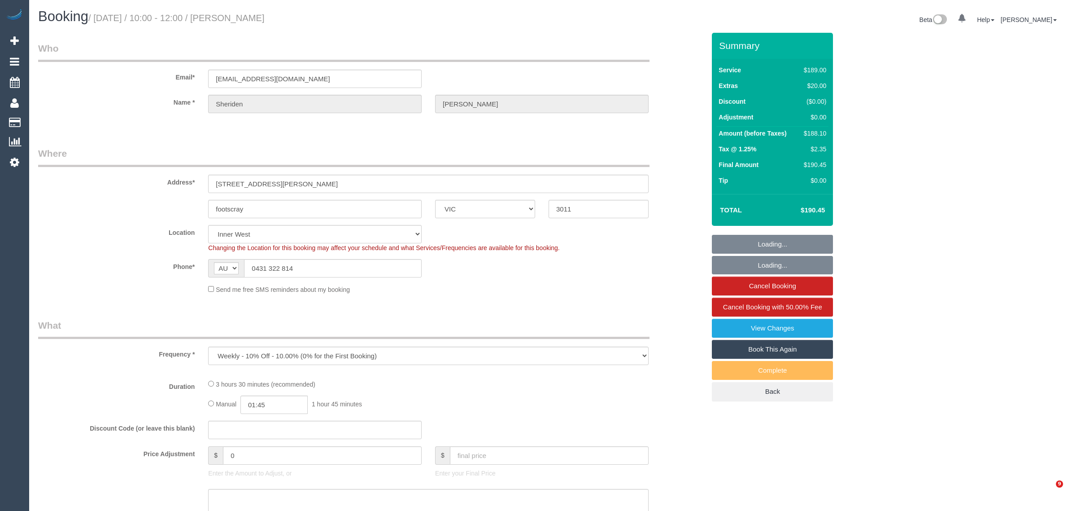
select select "number:24"
select select "number:34"
select select "number:12"
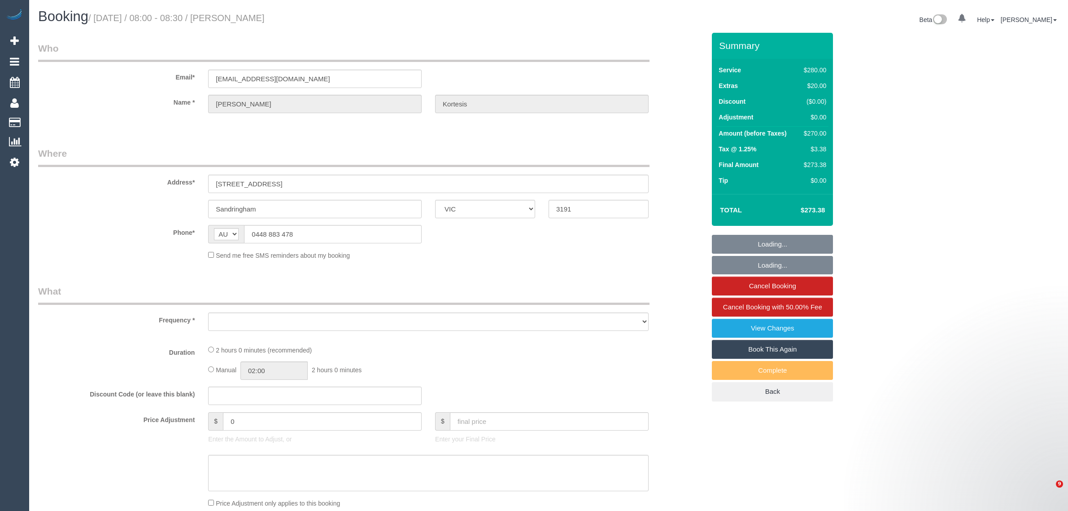
select select "VIC"
select select "object:536"
select select "string:stripe-pm_1Nl3Fx2GScqysDRVzw30aQpn"
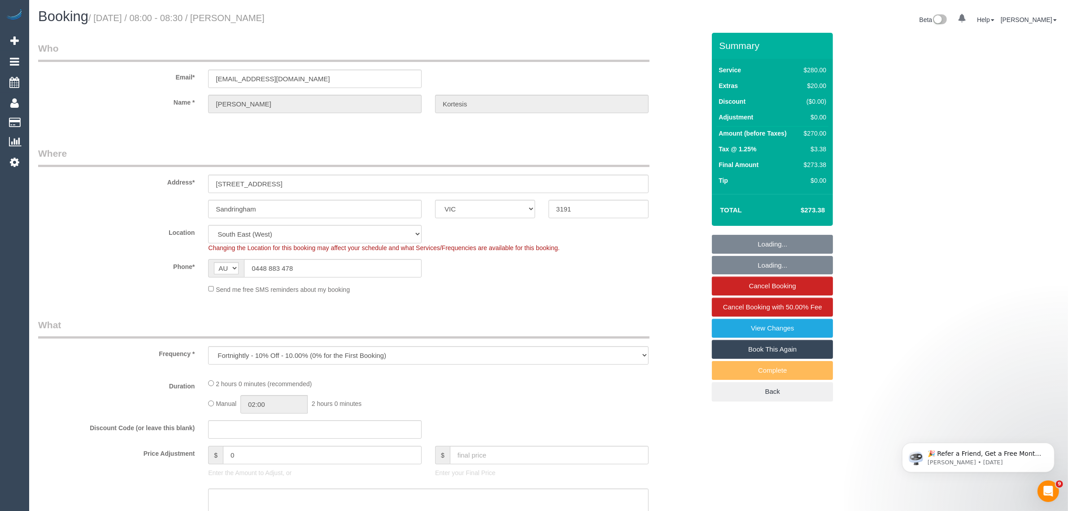
select select "object:788"
select select "number:27"
select select "number:14"
select select "number:19"
select select "number:23"
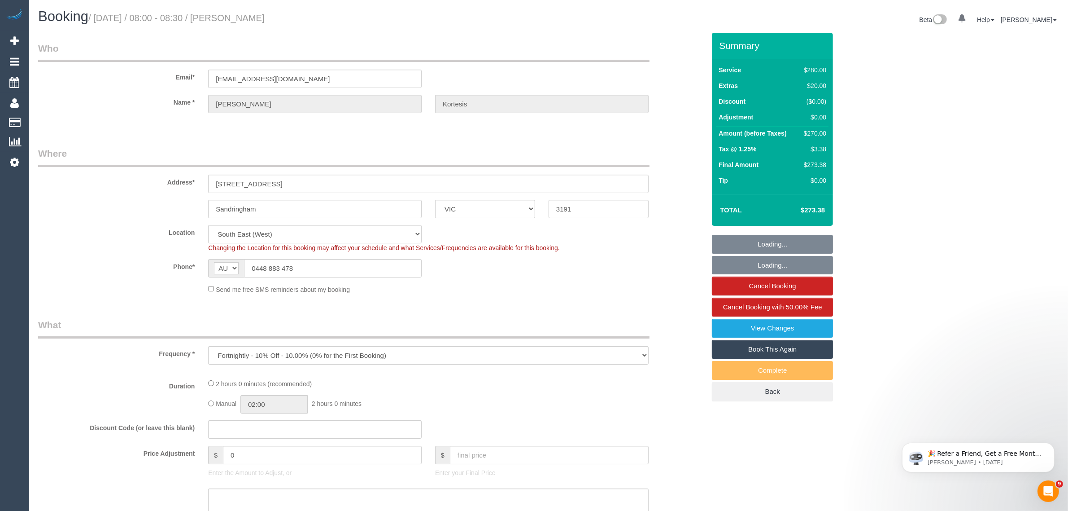
select select "number:35"
select select "number:12"
select select "2"
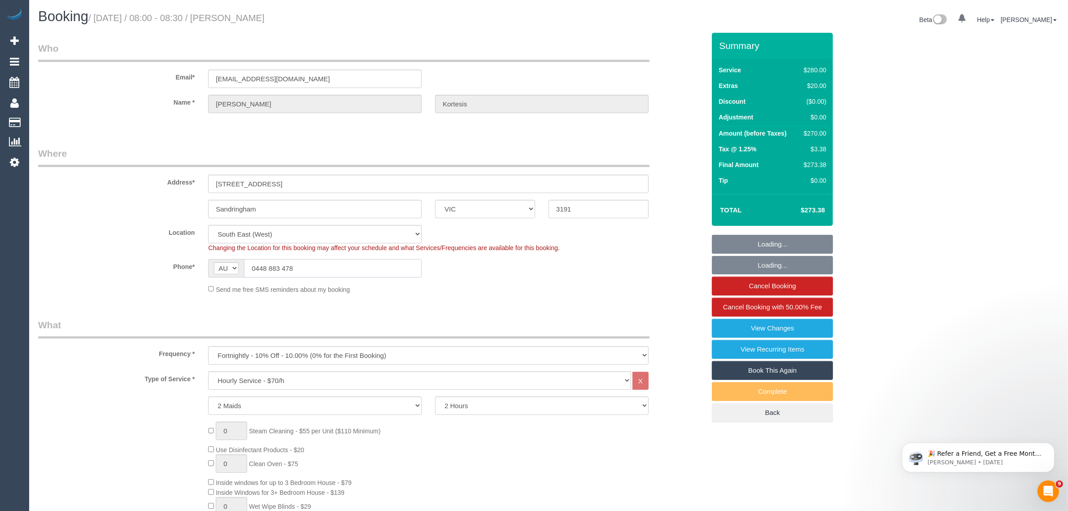
click at [324, 264] on input "0448 883 478" at bounding box center [333, 268] width 178 height 18
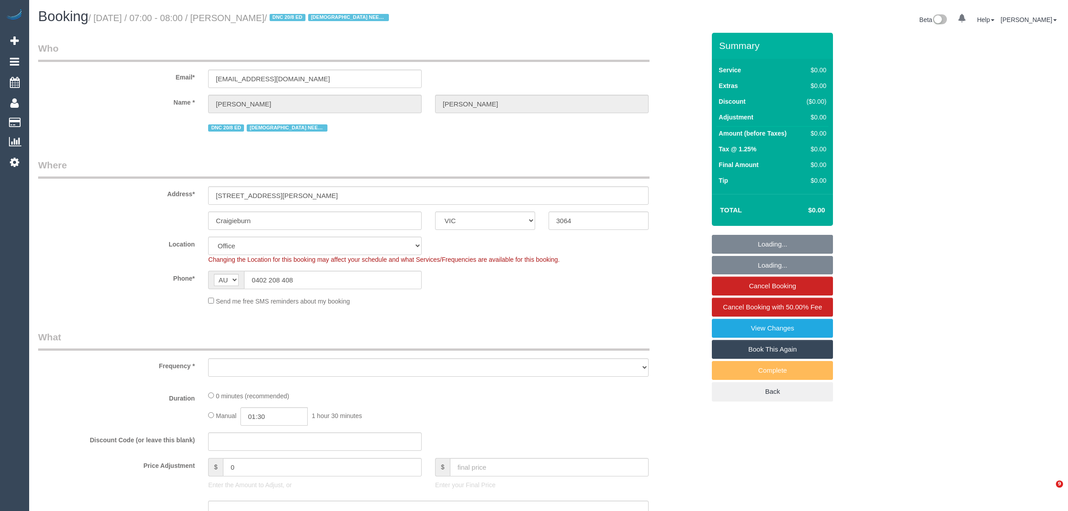
select select "VIC"
select select "object:794"
select select "number:28"
select select "number:14"
select select "number:18"
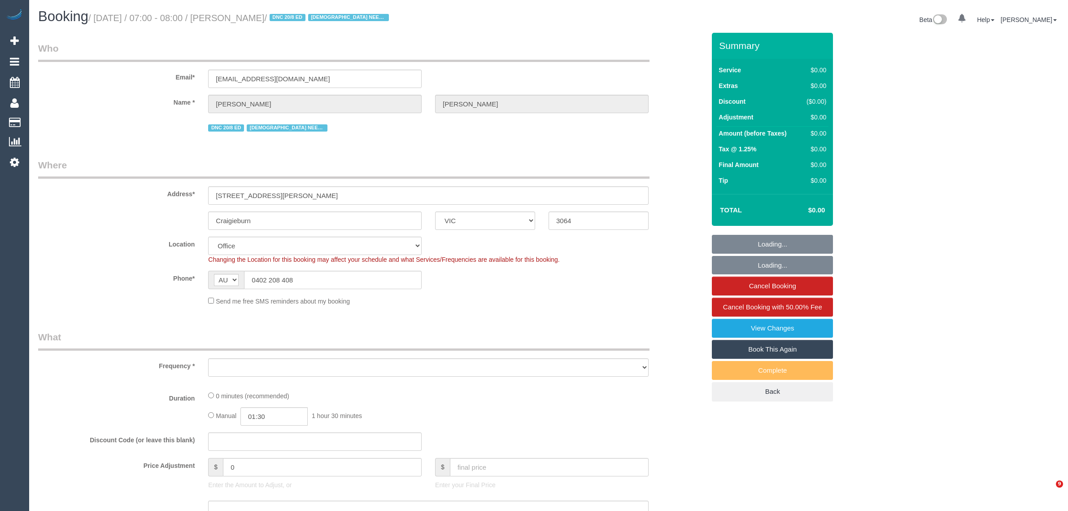
select select "number:36"
select select "number:35"
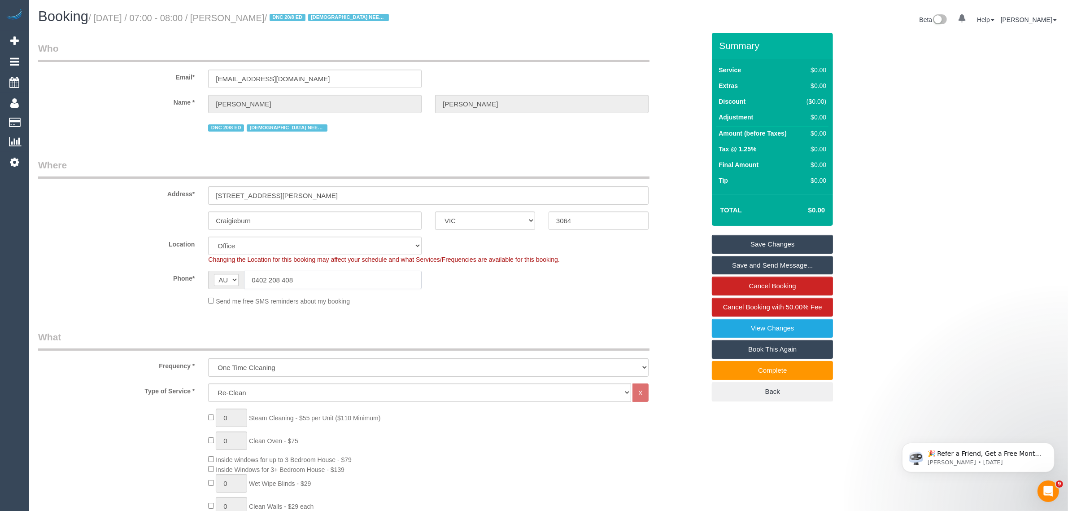
click at [380, 280] on input "0402 208 408" at bounding box center [333, 280] width 178 height 18
click at [538, 301] on div "Send me free SMS reminders about my booking" at bounding box center [428, 301] width 454 height 10
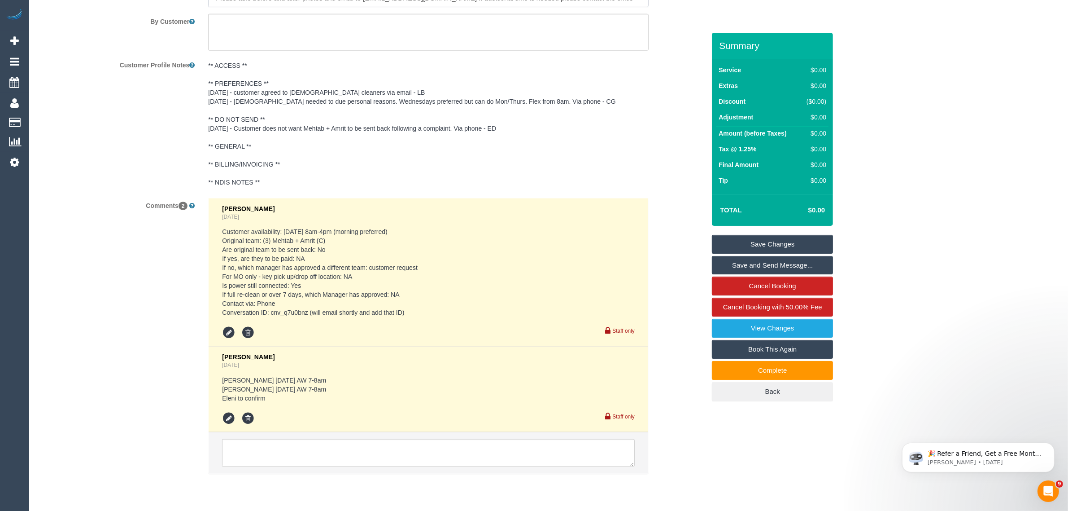
scroll to position [1454, 0]
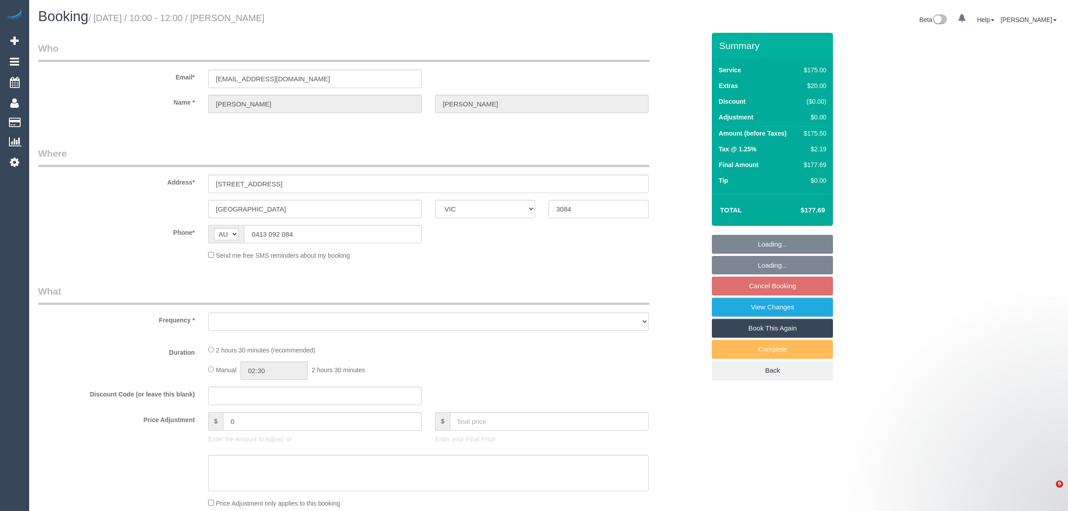
select select "VIC"
select select "string:stripe-pm_1RTuXC2GScqysDRV2vUyy1u0"
select select "number:29"
select select "number:15"
select select "number:18"
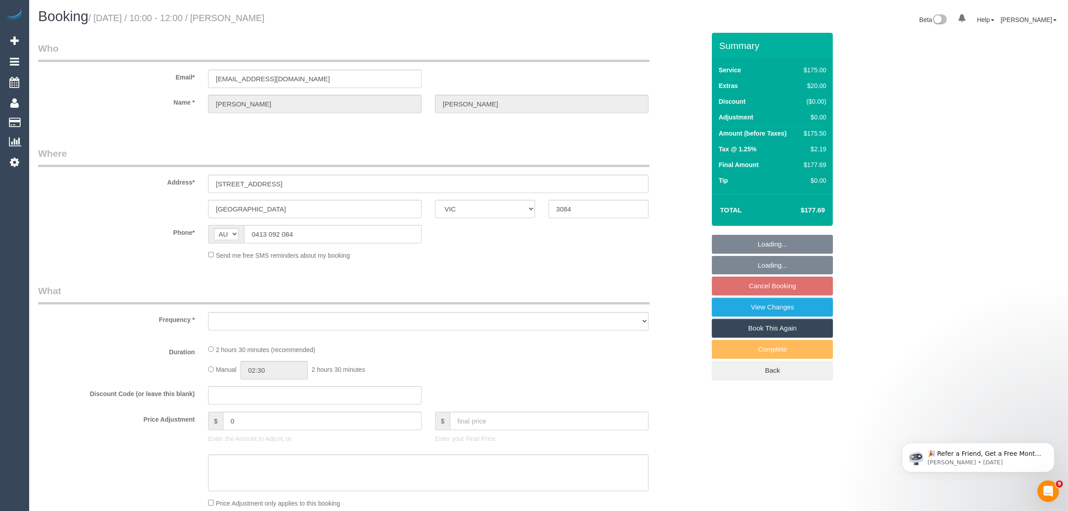
select select "number:25"
select select "number:34"
select select "number:12"
select select "object:695"
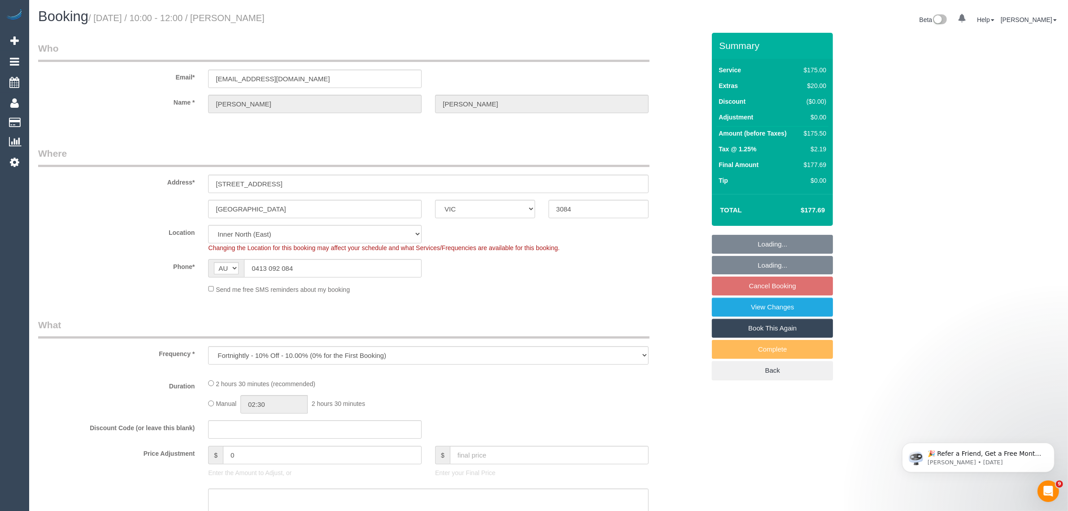
select select "150"
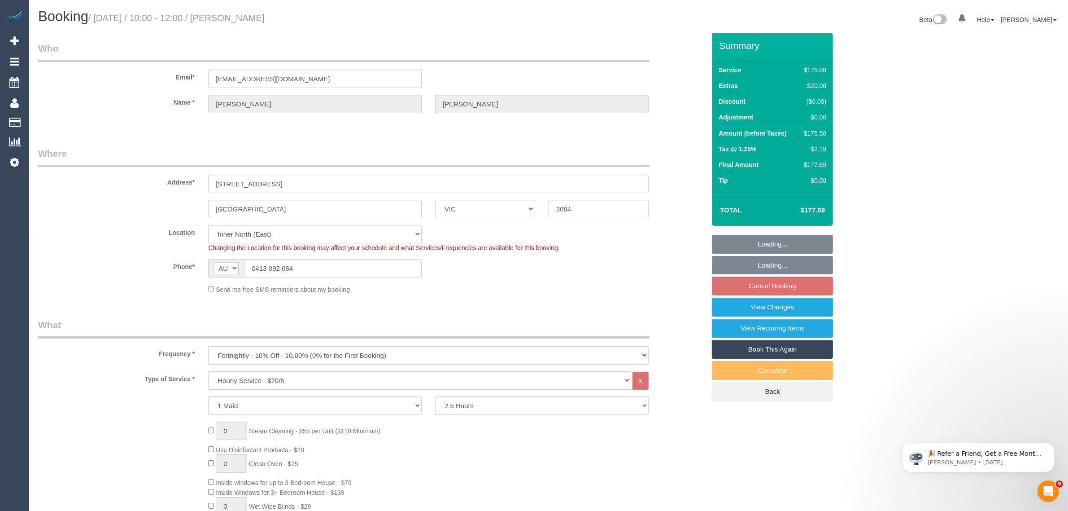
select select "object:868"
click at [458, 18] on h1 "Booking / August 25, 2025 / 10:00 - 12:00 / Natalie Sorrentino" at bounding box center [290, 16] width 504 height 15
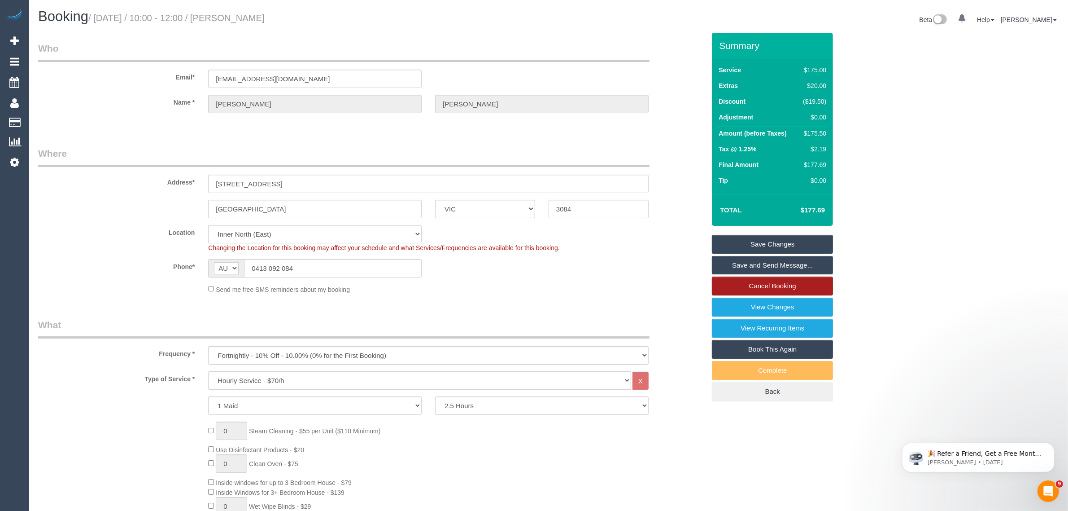
click at [733, 286] on link "Cancel Booking" at bounding box center [772, 285] width 121 height 19
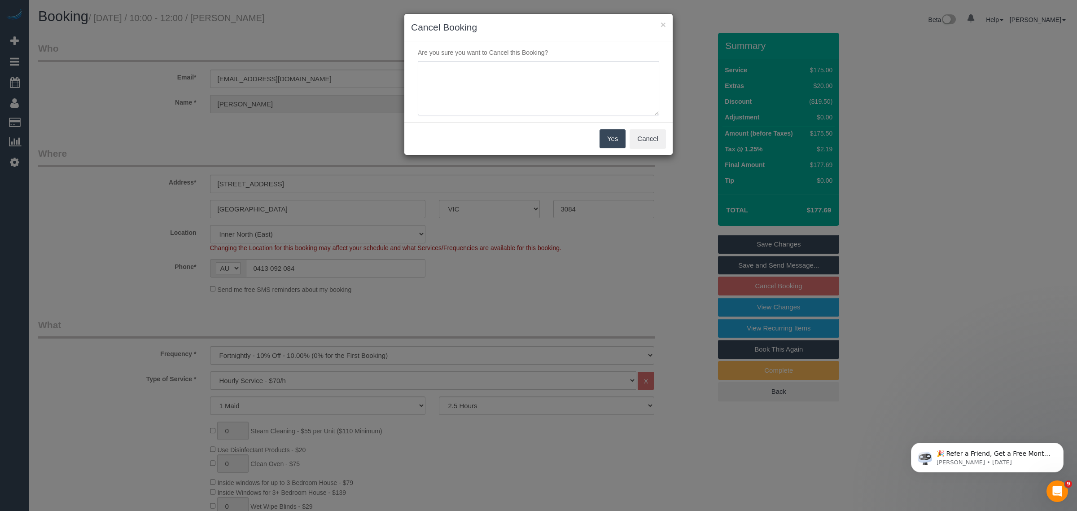
click at [546, 61] on textarea at bounding box center [538, 88] width 241 height 55
type textarea "customer wants to skip via txt - KA"
click at [606, 144] on button "Yes" at bounding box center [612, 138] width 26 height 19
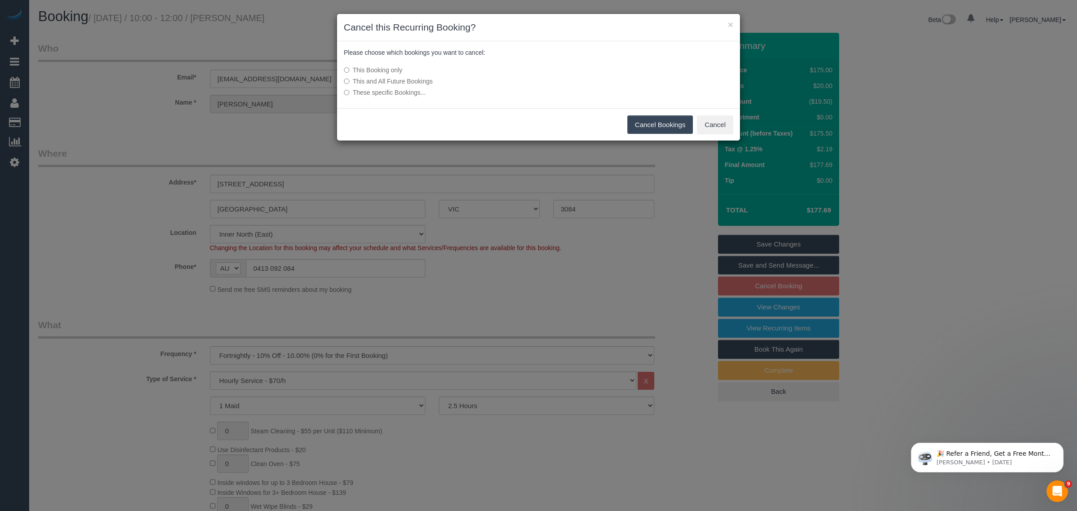
click at [647, 122] on button "Cancel Bookings" at bounding box center [660, 124] width 66 height 19
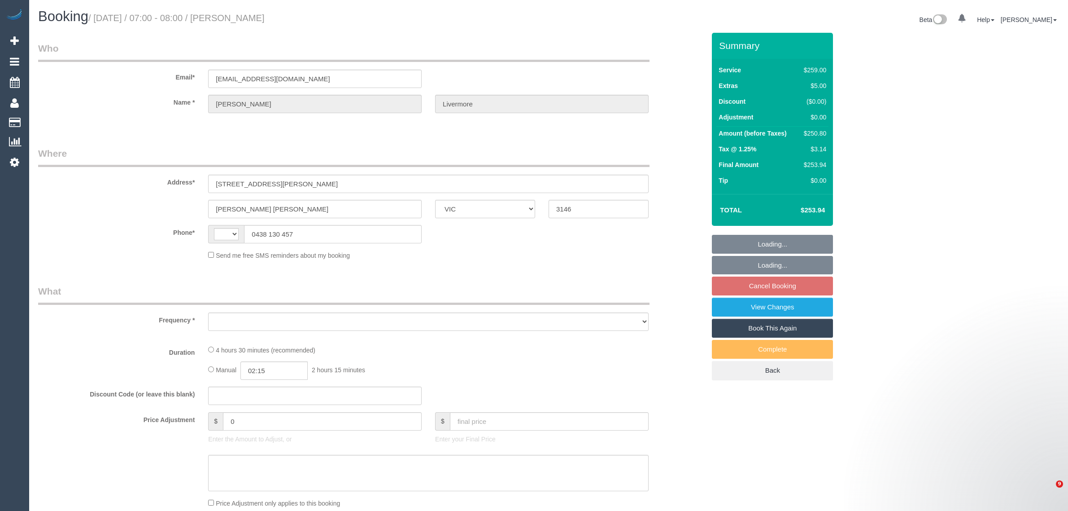
select select "VIC"
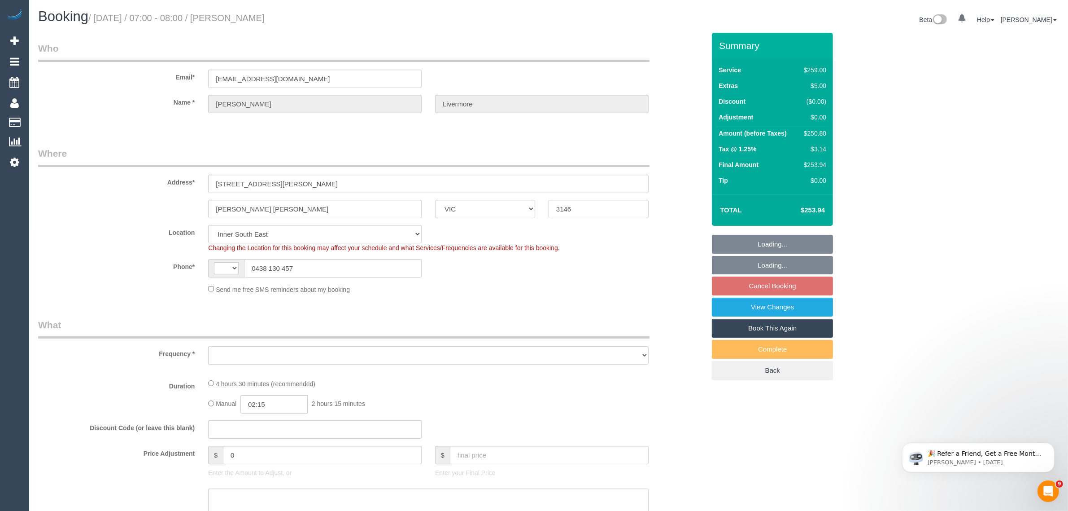
select select "string:AU"
select select "object:628"
select select "string:stripe-pm_1LfGOe2GScqysDRVIqfWFOvY"
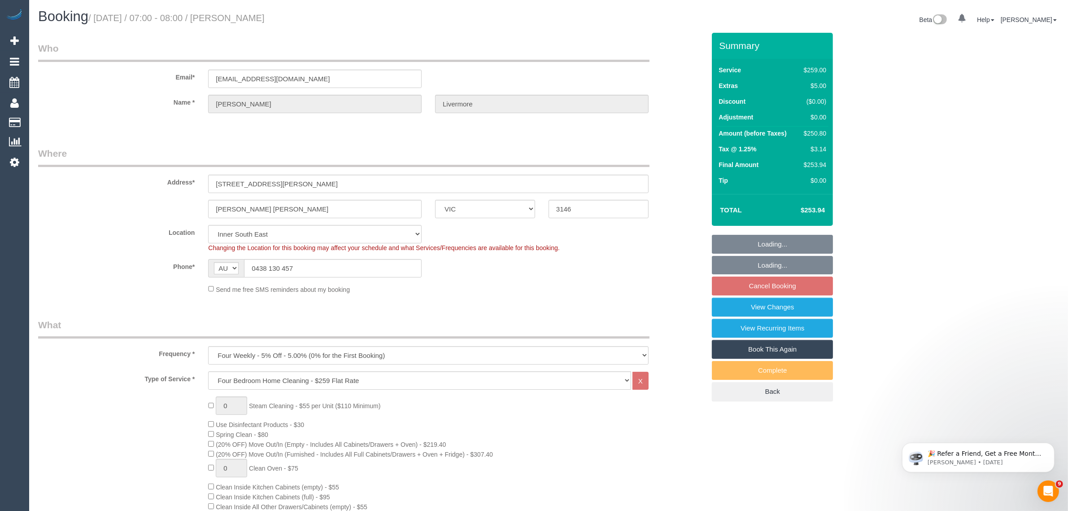
select select "number:27"
select select "number:14"
select select "number:19"
select select "number:22"
select select "number:34"
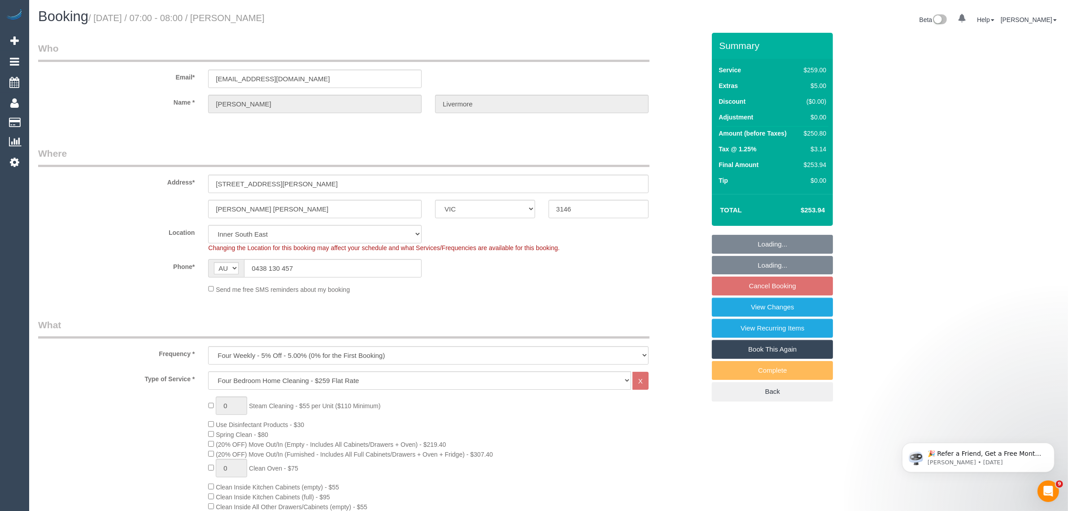
select select "number:26"
select select "object:1347"
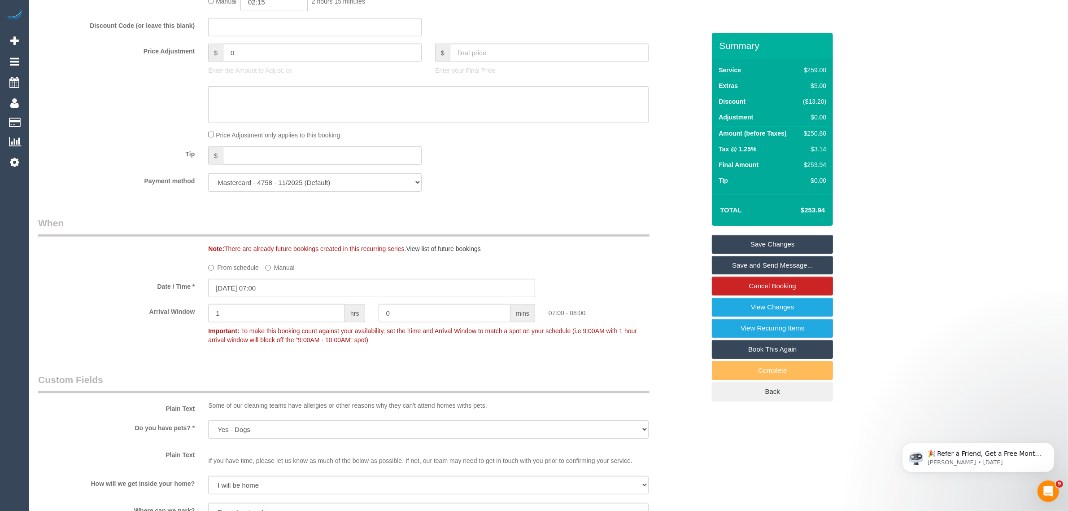
scroll to position [609, 0]
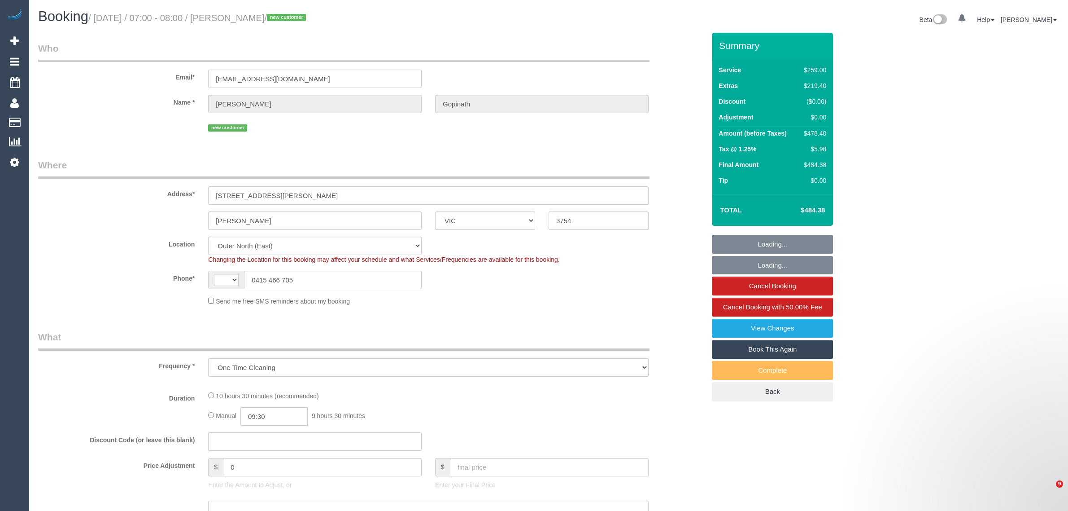
select select "VIC"
select select "object:340"
select select "string:AU"
select select "string:stripe-pm_1RvELe2GScqysDRVaY5hi9dy"
select select "number:28"
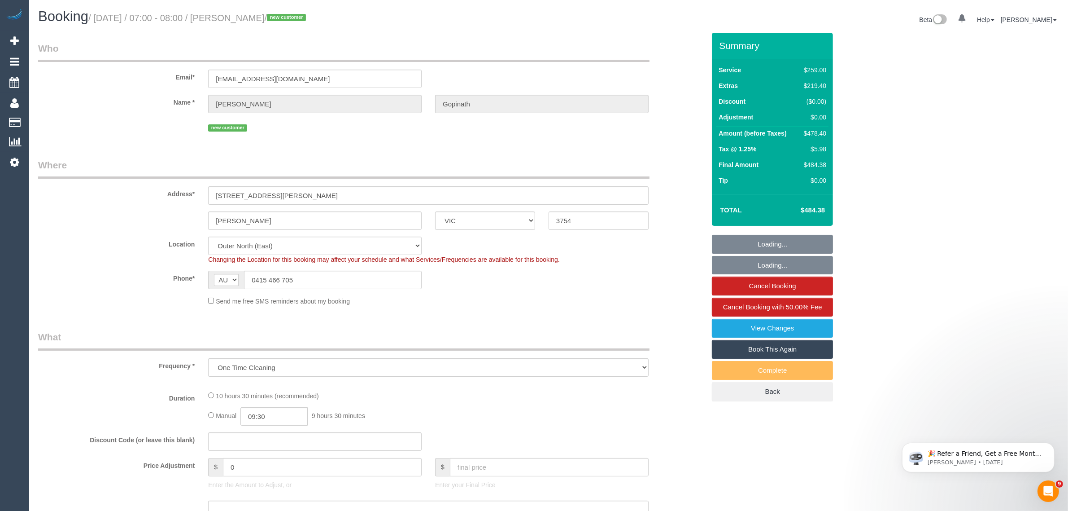
select select "number:14"
select select "number:18"
select select "number:24"
select select "number:33"
select select "number:13"
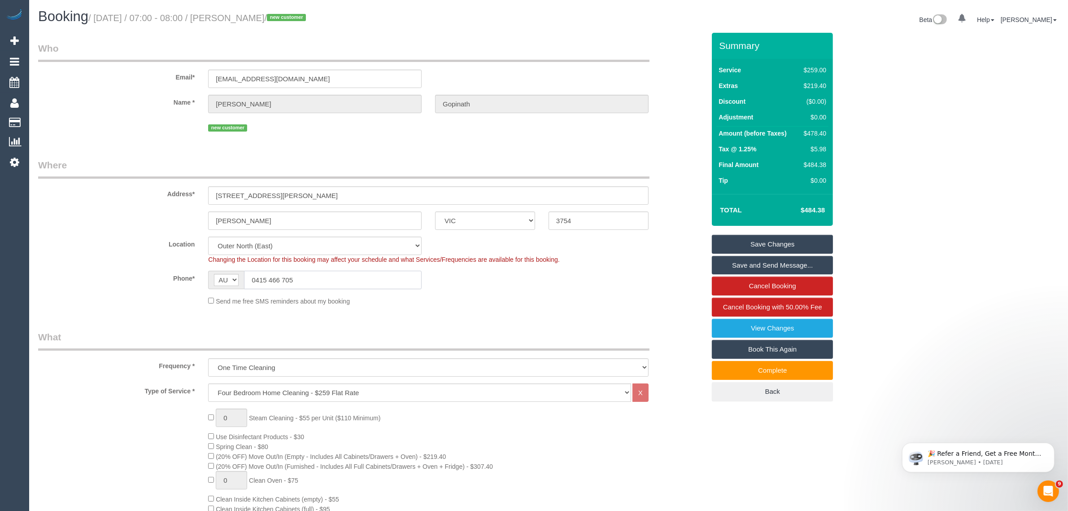
click at [319, 281] on input "0415 466 705" at bounding box center [333, 280] width 178 height 18
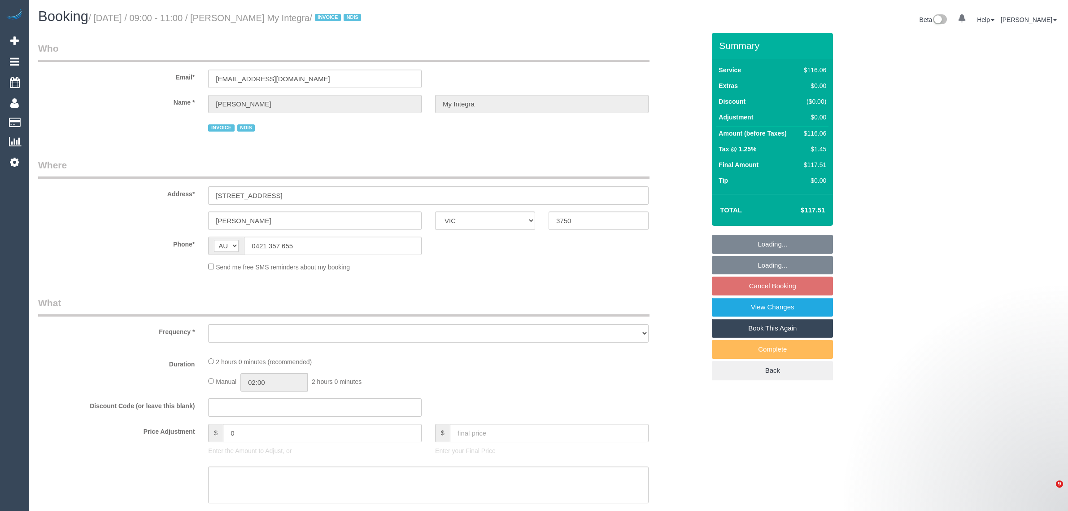
select select "VIC"
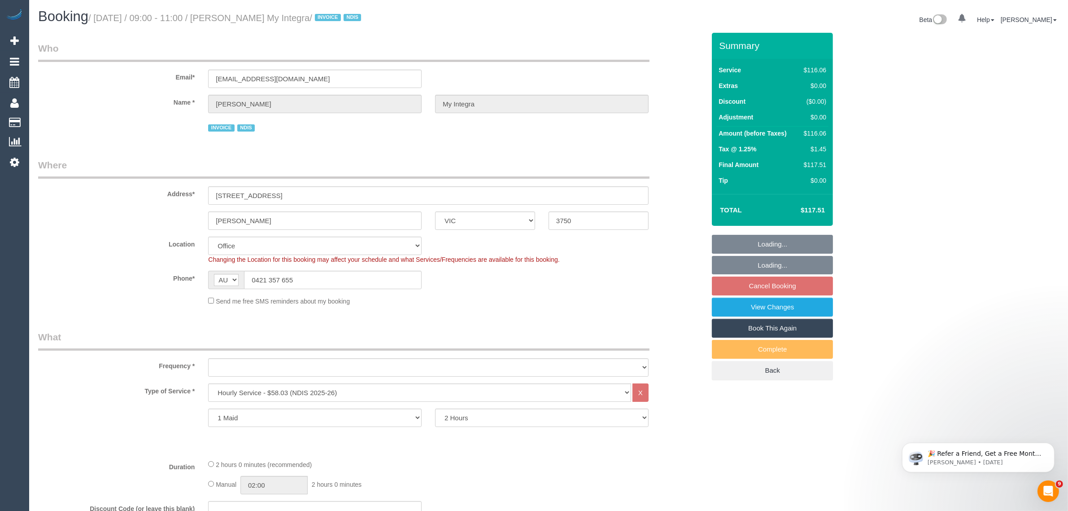
select select "object:586"
select select "number:27"
select select "number:14"
select select "number:19"
select select "number:22"
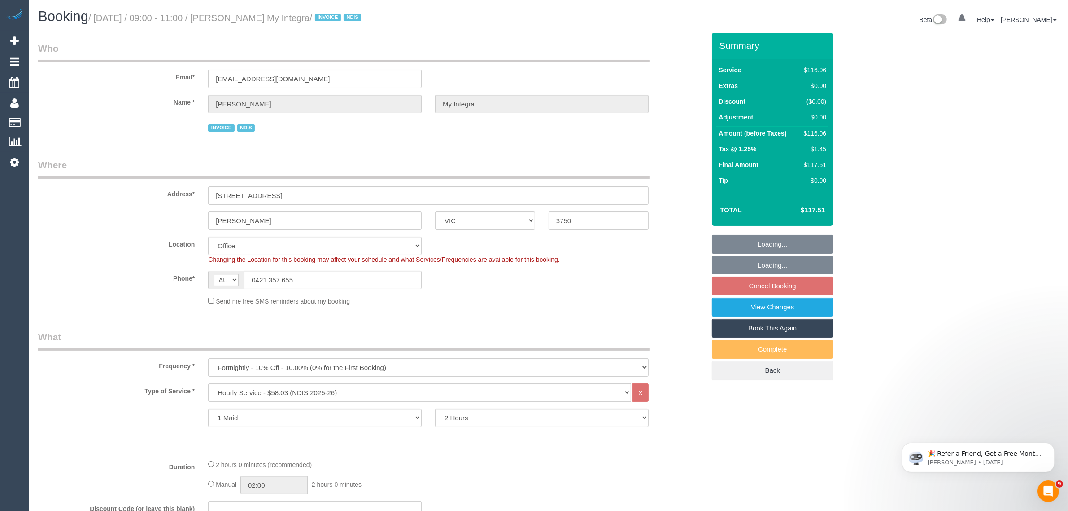
select select "number:35"
select select "object:737"
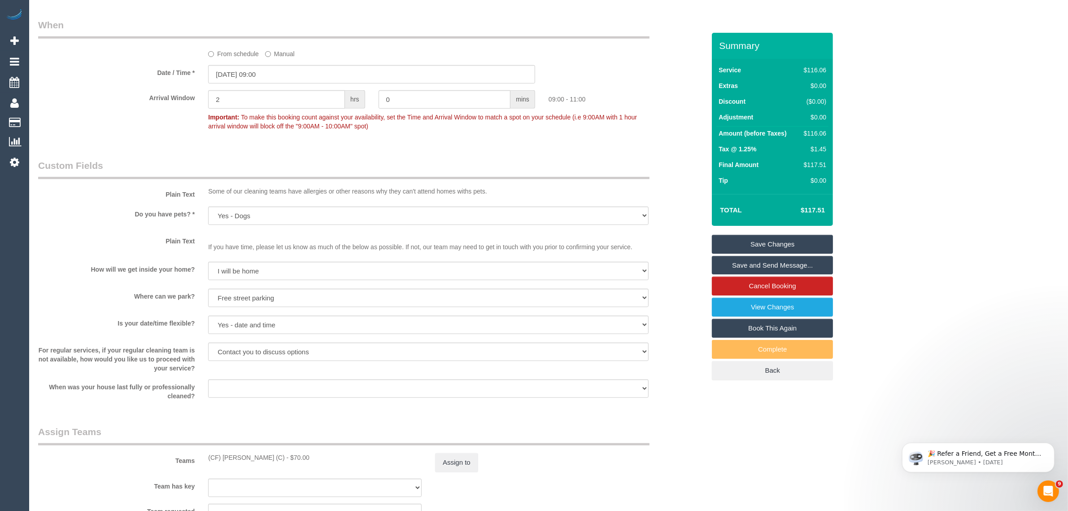
scroll to position [673, 0]
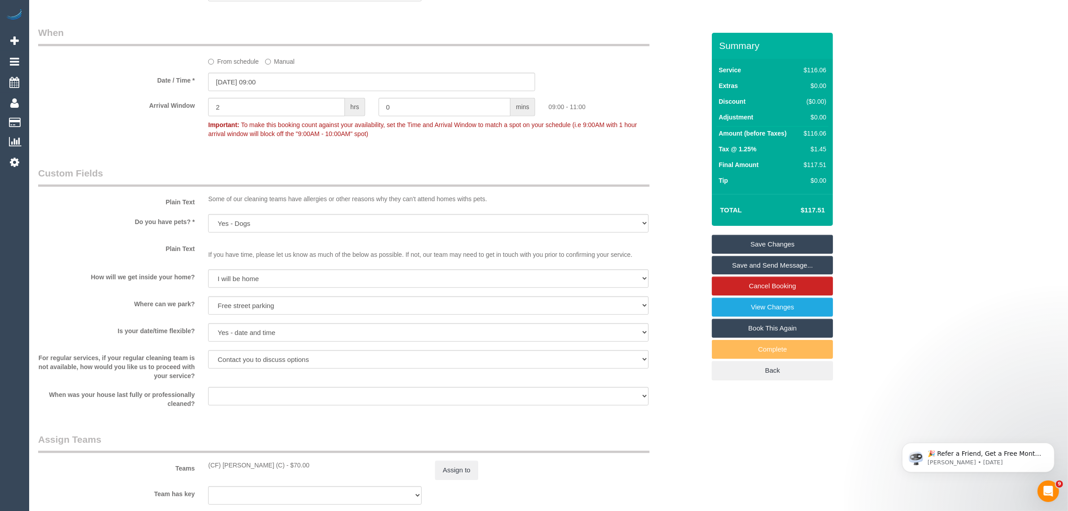
click at [229, 66] on label "From schedule" at bounding box center [233, 60] width 51 height 12
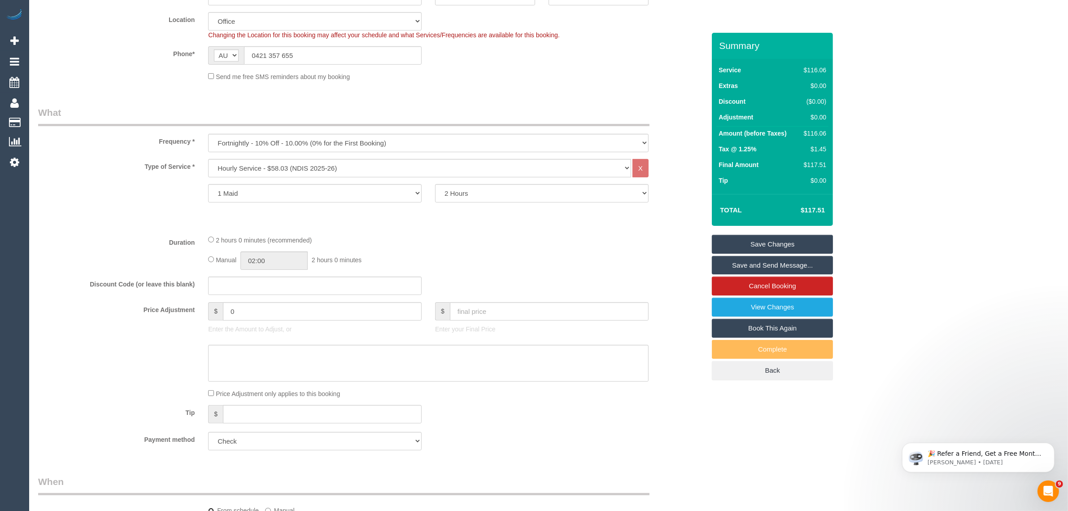
select select "spot6"
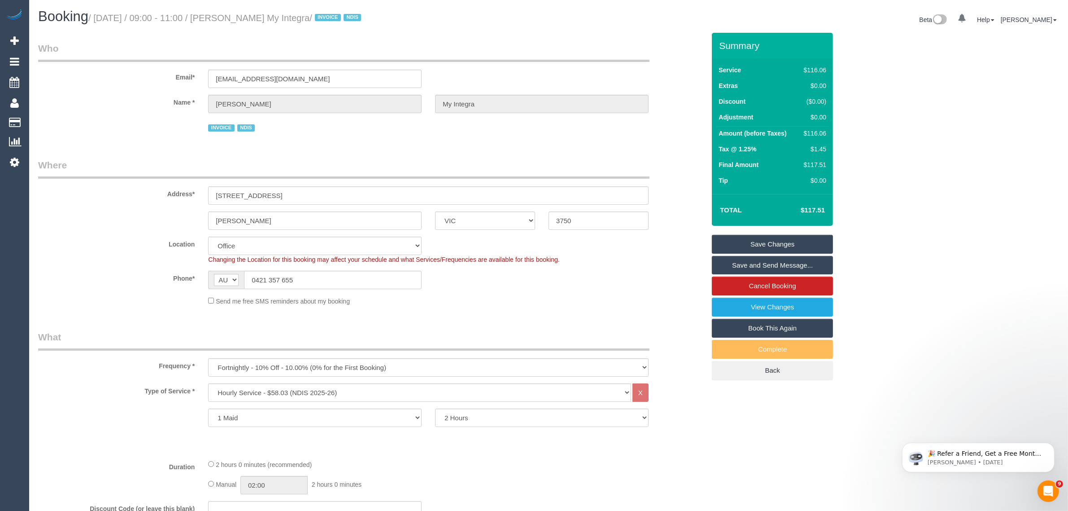
scroll to position [449, 0]
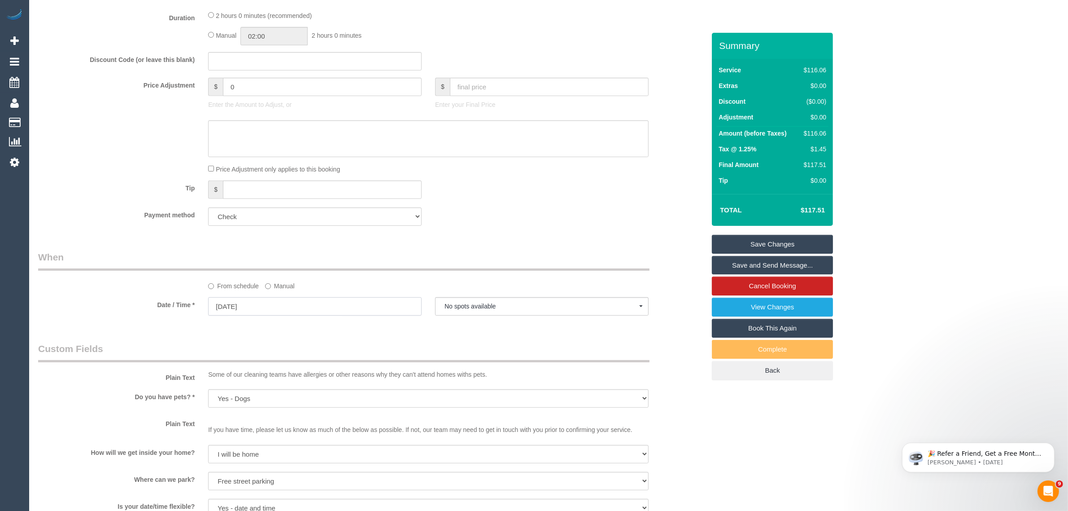
click at [312, 301] on input "25/08/2025" at bounding box center [315, 306] width 214 height 18
click at [458, 233] on div "Who Email* marialsaade46@gmail.com Name * Peter Saade My Integra INVOICE NDIS W…" at bounding box center [371, 304] width 681 height 1441
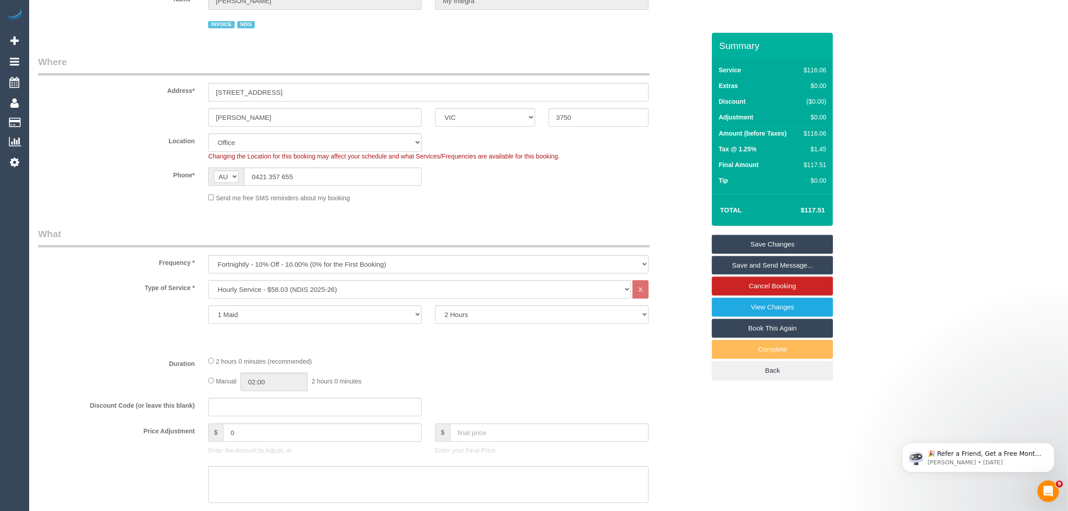
scroll to position [97, 0]
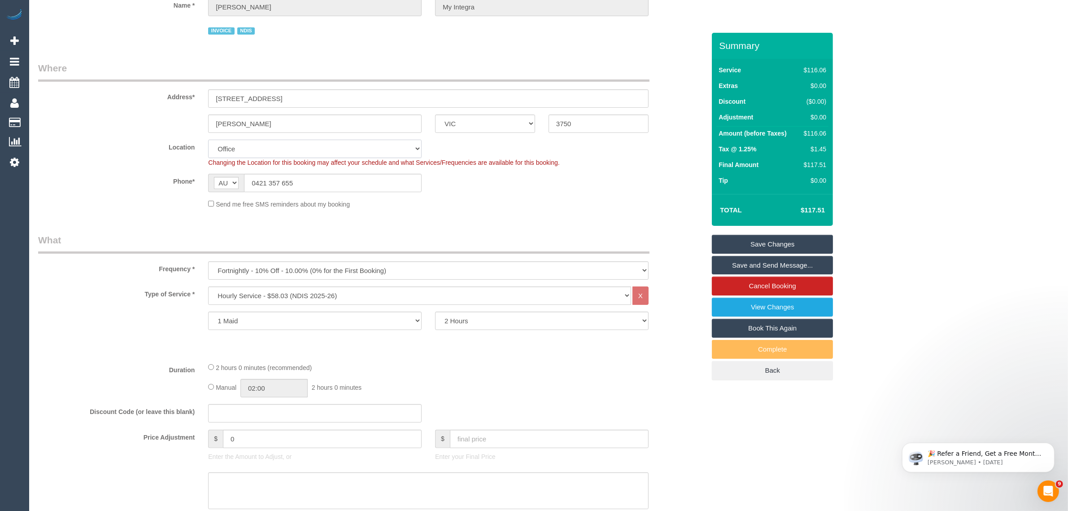
click at [359, 142] on select "Office City East (North) East (South) Inner East Inner North (East) Inner North…" at bounding box center [315, 149] width 214 height 18
select select "51"
click at [208, 140] on select "Office City East (North) East (South) Inner East Inner North (East) Inner North…" at bounding box center [315, 149] width 214 height 18
select select "object:5880"
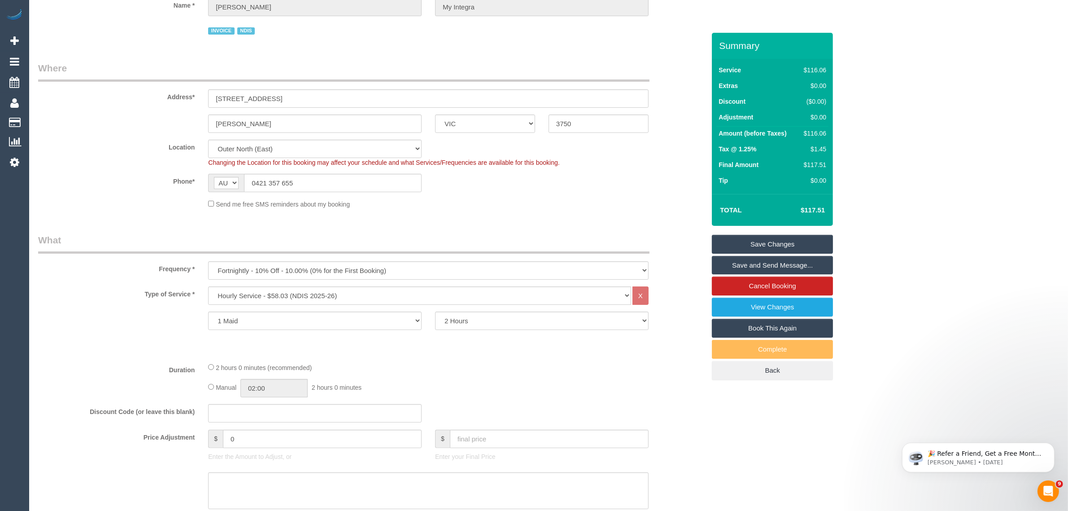
select select "spot11"
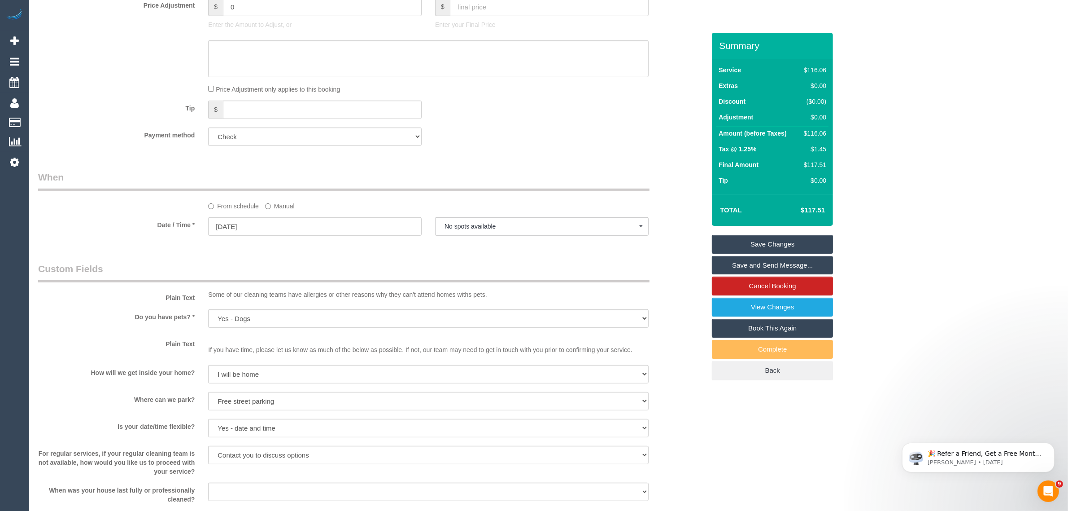
scroll to position [546, 0]
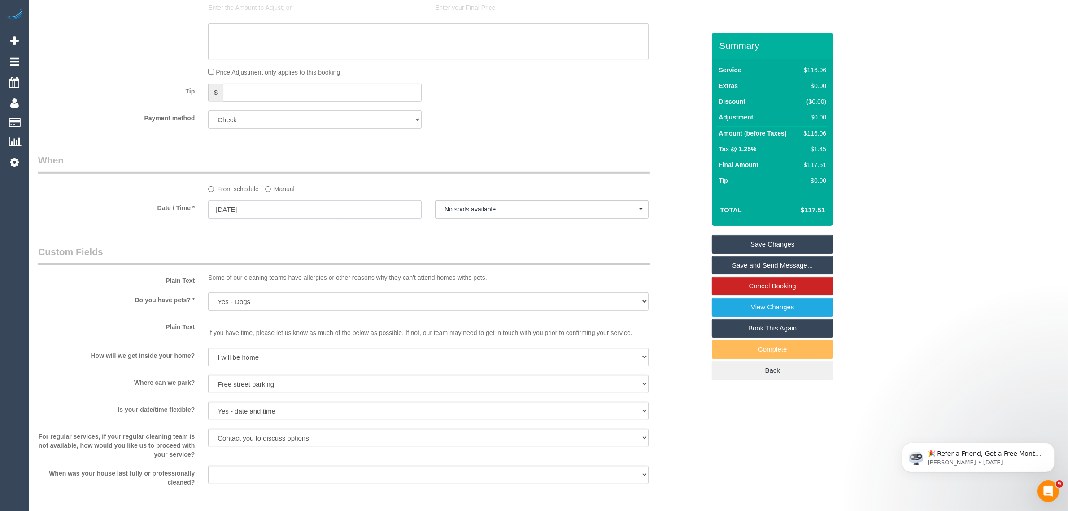
click at [301, 207] on input "25/08/2025" at bounding box center [315, 209] width 214 height 18
click at [316, 223] on span "Next" at bounding box center [316, 226] width 7 height 7
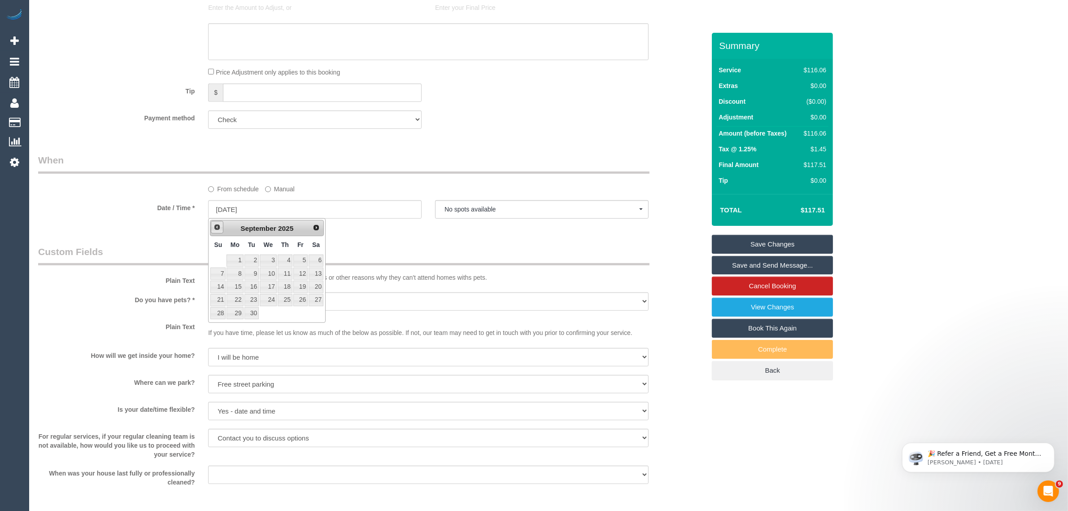
click at [216, 227] on span "Prev" at bounding box center [217, 226] width 7 height 7
click at [319, 227] on span "Next" at bounding box center [316, 226] width 7 height 7
click at [214, 224] on span "Prev" at bounding box center [217, 226] width 7 height 7
click at [266, 312] on link "27" at bounding box center [268, 313] width 17 height 12
type input "27/08/2025"
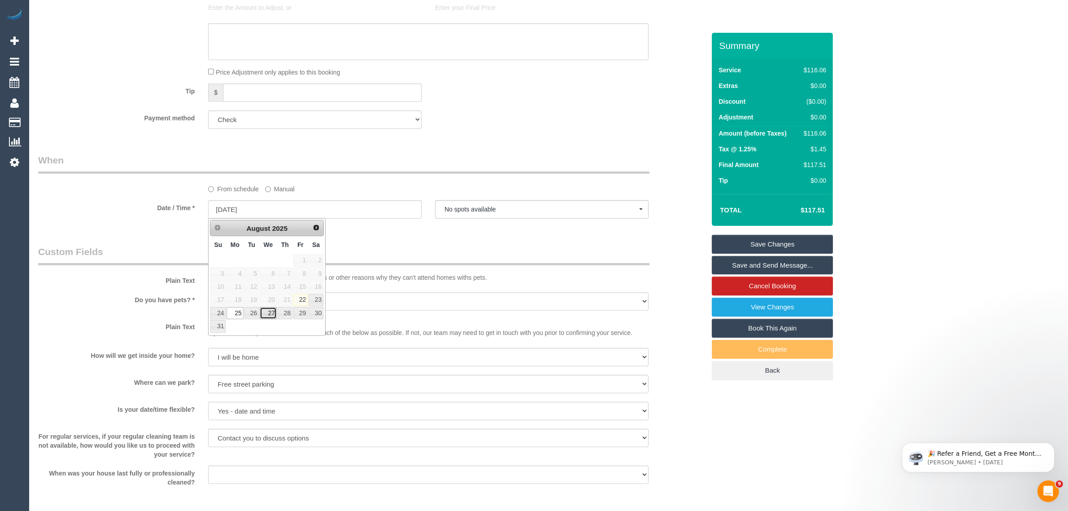
select select "spot13"
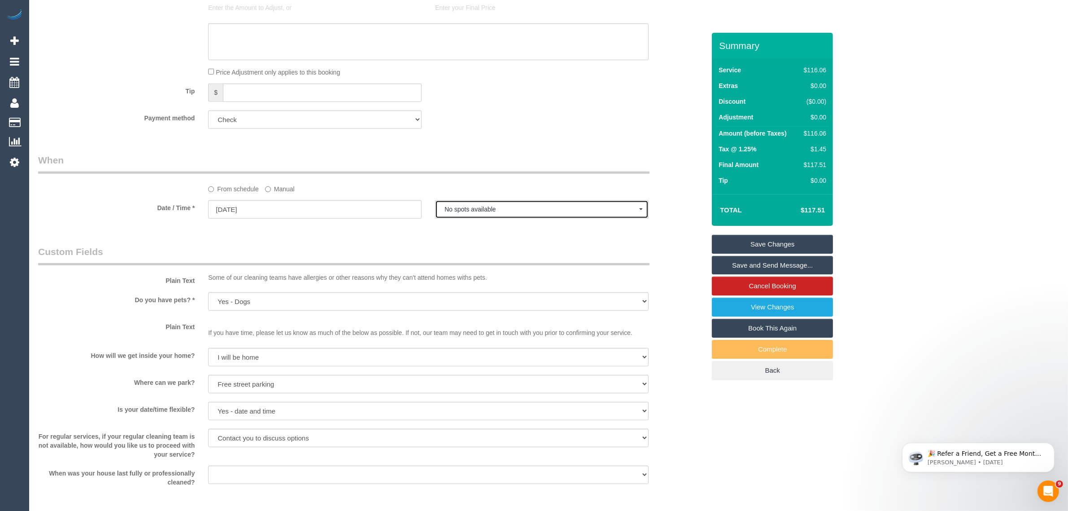
click at [501, 207] on span "No spots available" at bounding box center [542, 209] width 195 height 7
click at [545, 146] on div "Who Email* marialsaade46@gmail.com Name * Peter Saade My Integra INVOICE NDIS W…" at bounding box center [371, 207] width 681 height 1441
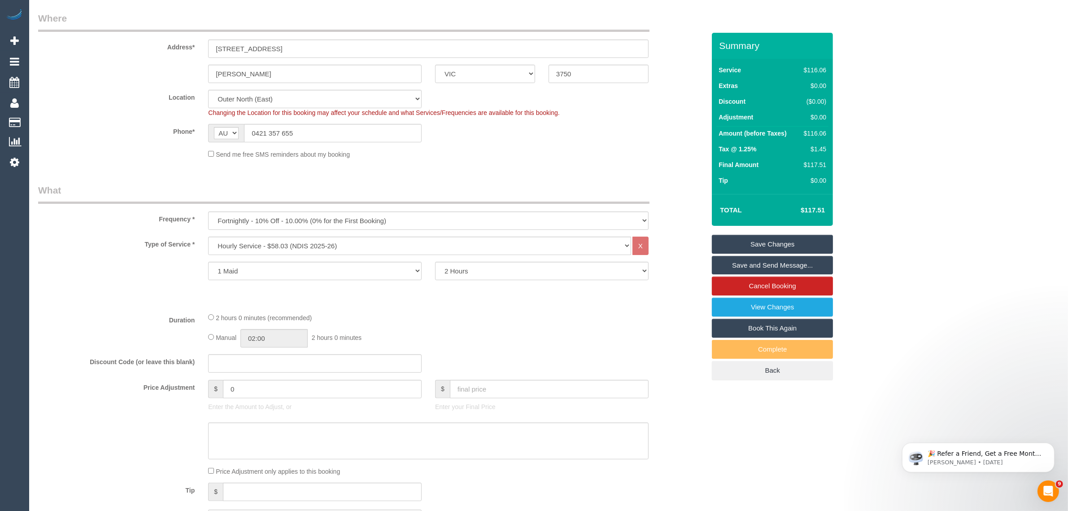
scroll to position [0, 0]
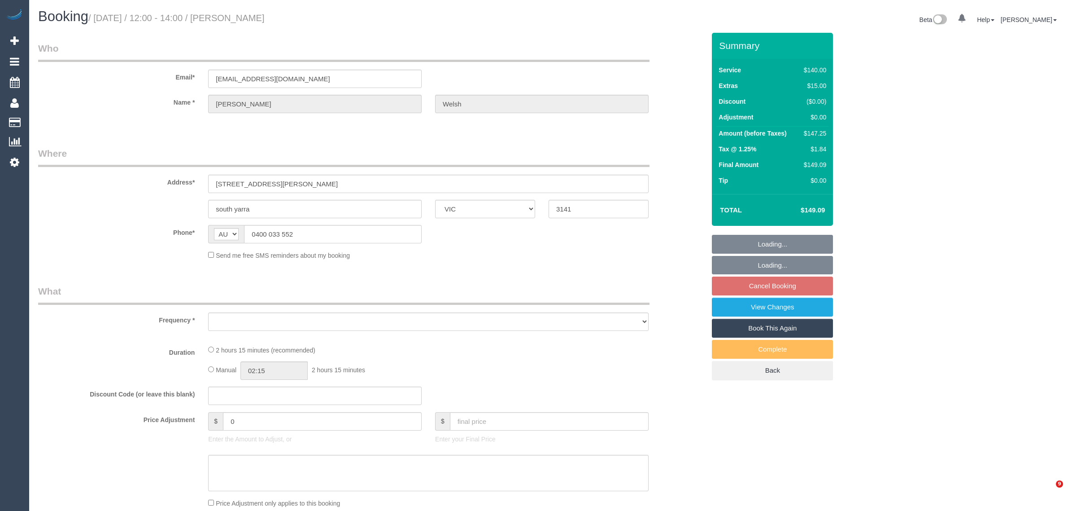
select select "VIC"
select select "number:28"
select select "number:14"
select select "number:19"
select select "number:25"
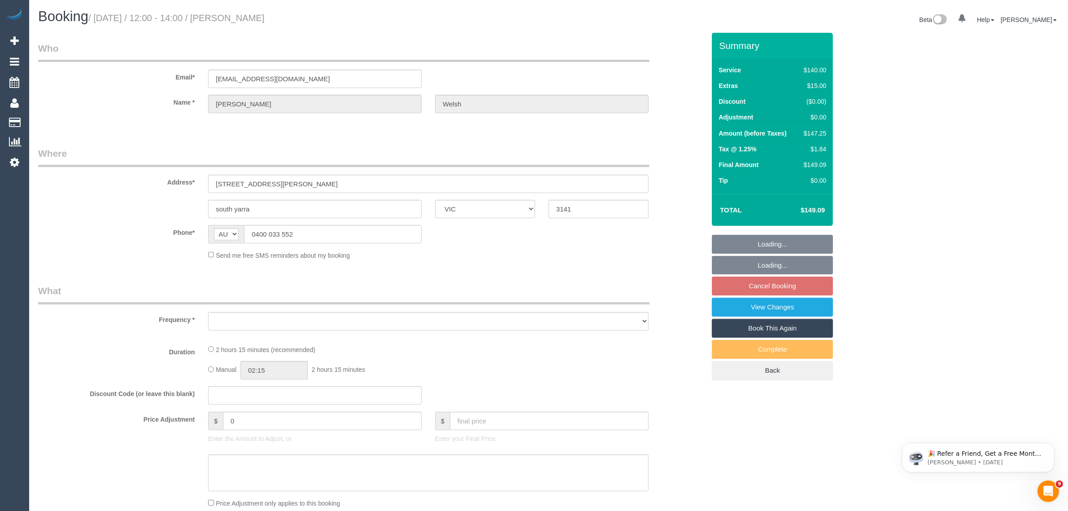
select select "number:12"
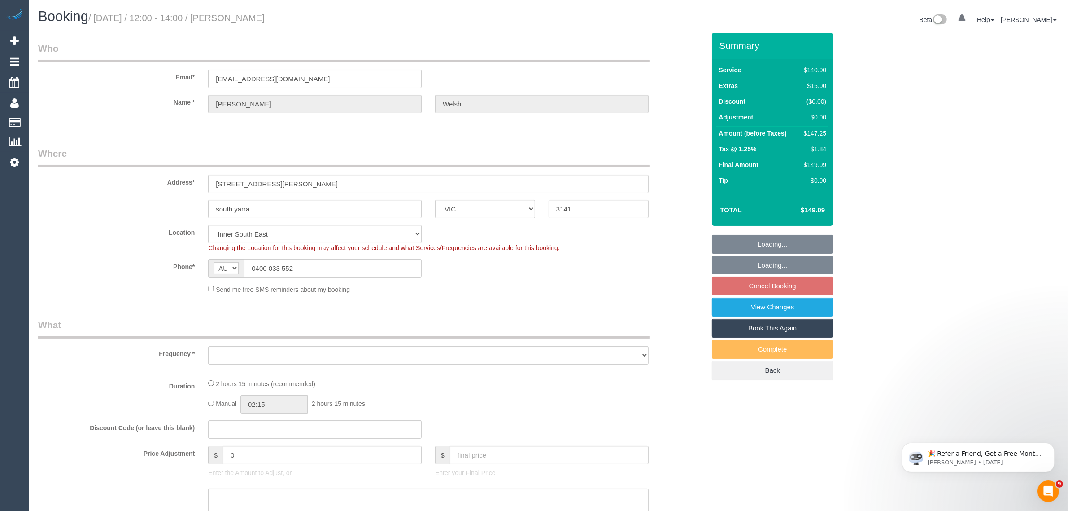
select select "object:676"
select select "string:stripe-pm_1MN7Z72GScqysDRV9CNUraDJ"
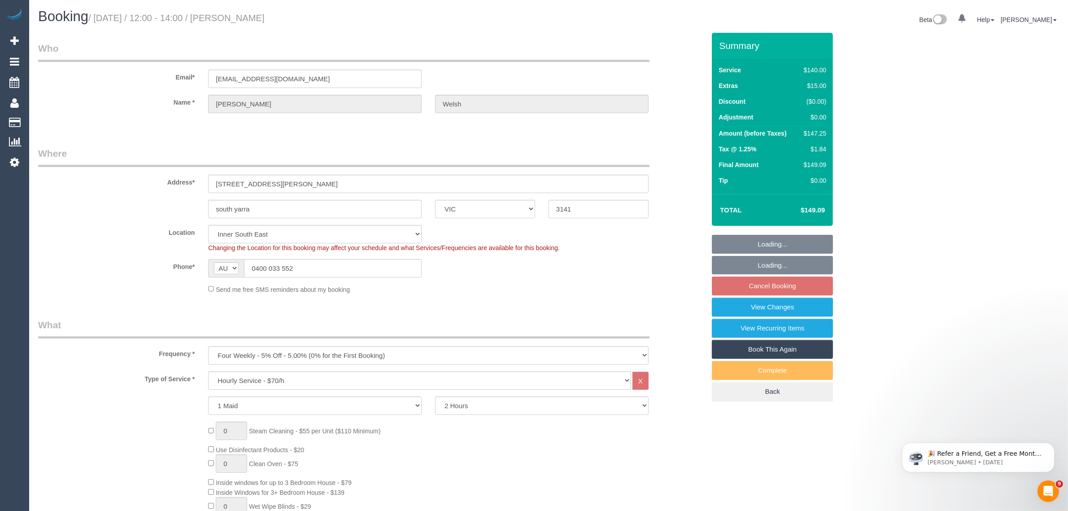
select select "object:1429"
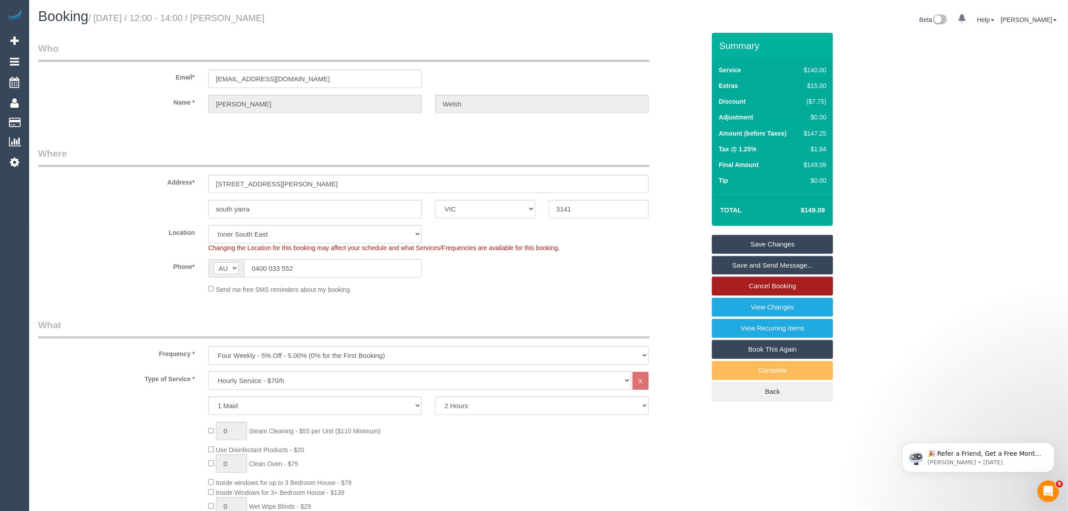
click at [725, 288] on link "Cancel Booking" at bounding box center [772, 285] width 121 height 19
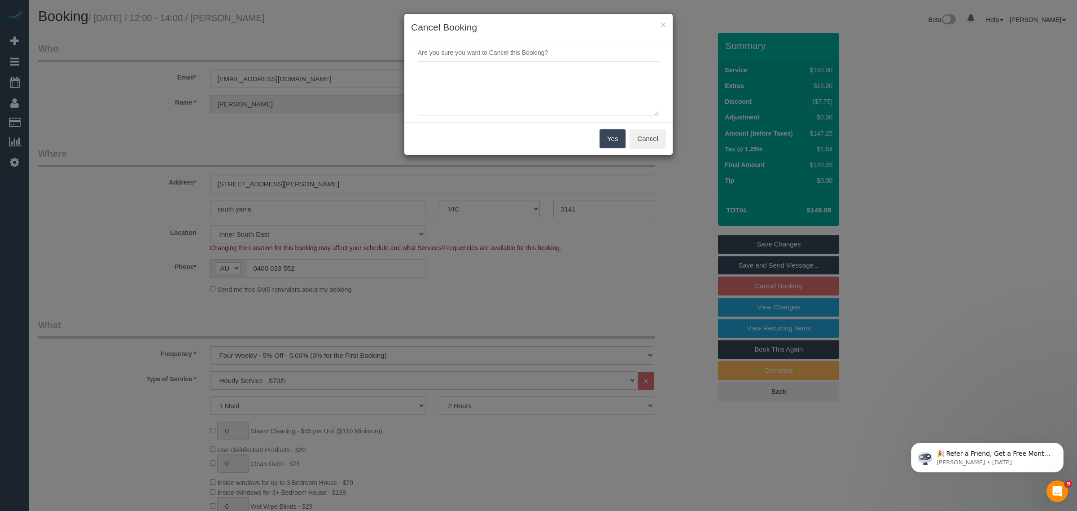
click at [542, 106] on textarea at bounding box center [538, 88] width 241 height 55
type textarea "customer wants to skip via txt - KA"
click at [620, 134] on button "Yes" at bounding box center [612, 138] width 26 height 19
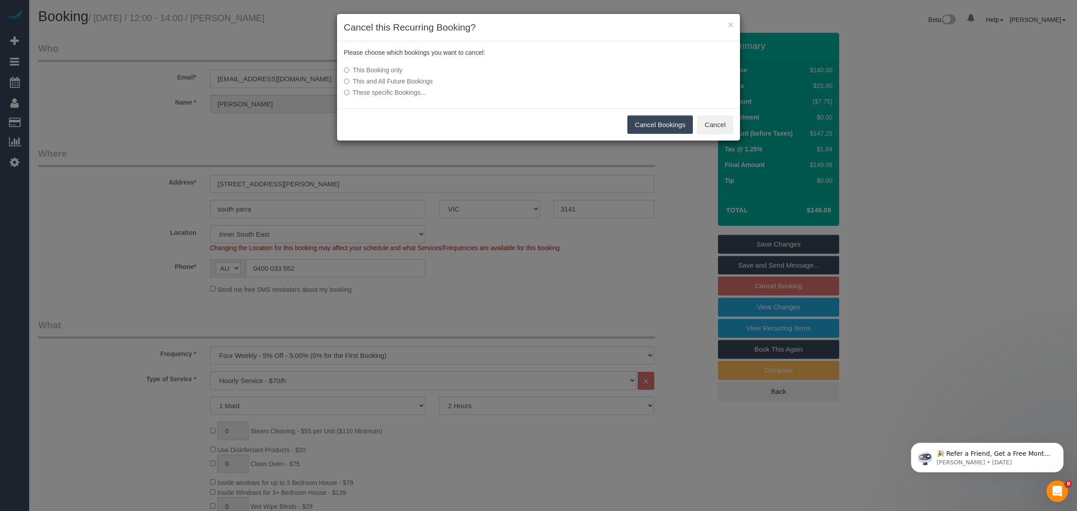
click at [654, 119] on button "Cancel Bookings" at bounding box center [660, 124] width 66 height 19
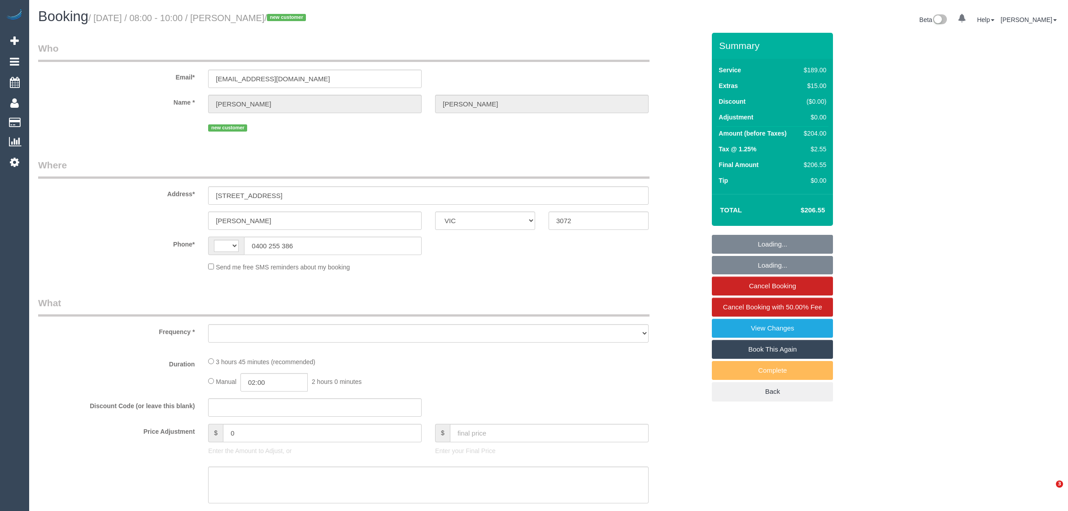
select select "VIC"
select select "object:318"
select select "string:stripe-pm_1Rvmvf2GScqysDRVQKskrZ25"
select select "number:28"
select select "number:14"
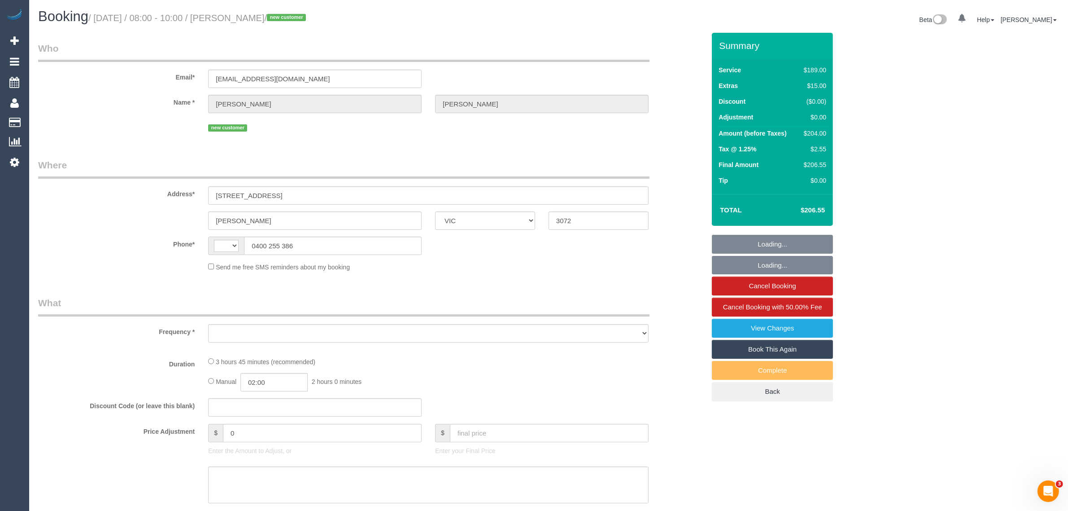
select select "number:19"
select select "number:24"
select select "number:13"
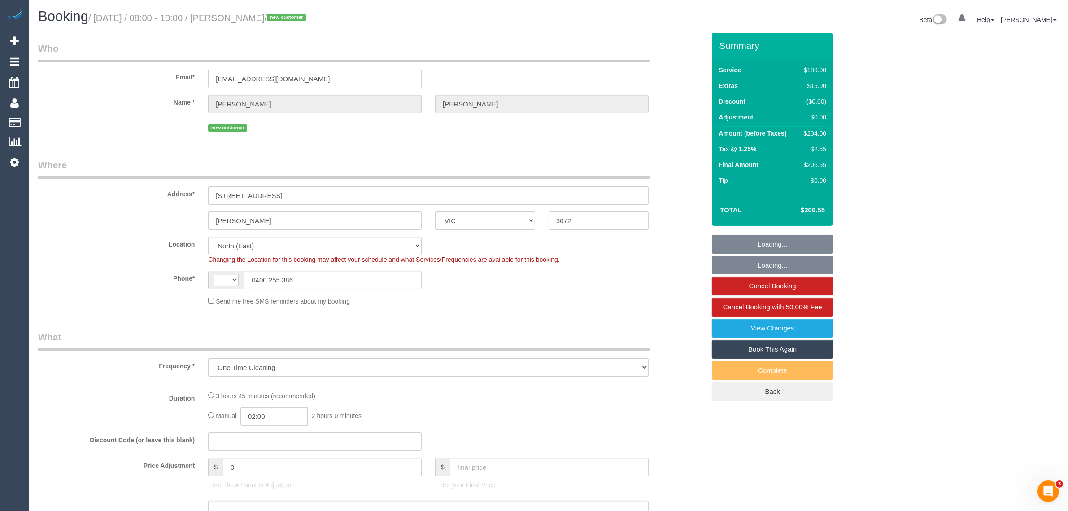
select select "object:471"
select select "string:AU"
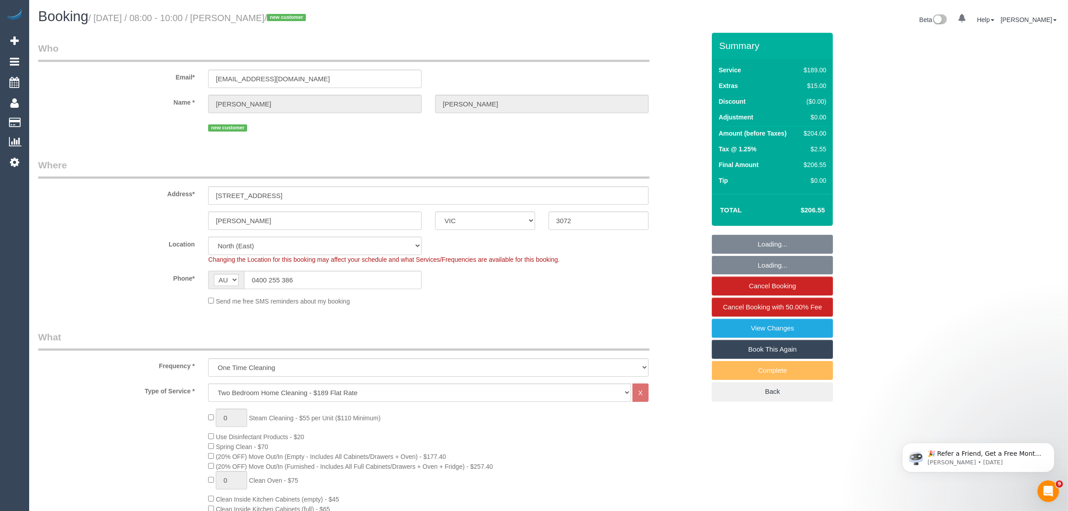
select select "spot1"
click at [313, 279] on input "0400 255 386" at bounding box center [333, 280] width 178 height 18
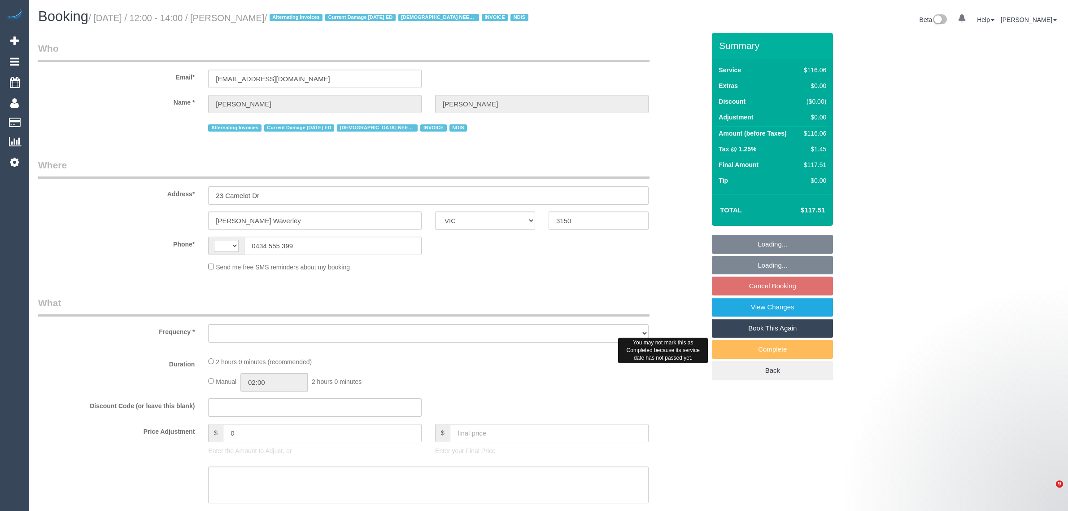
select select "VIC"
select select "object:293"
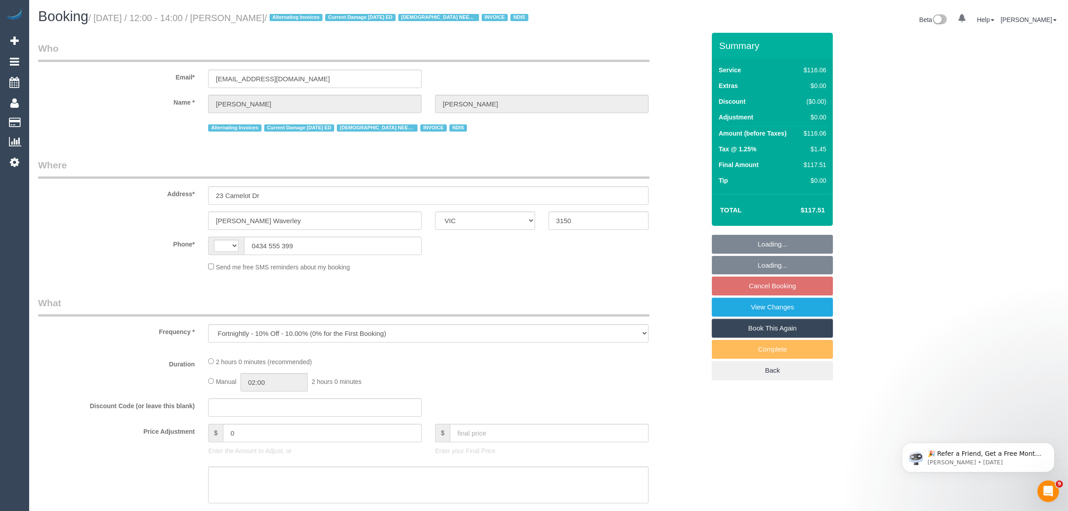
select select "string:AU"
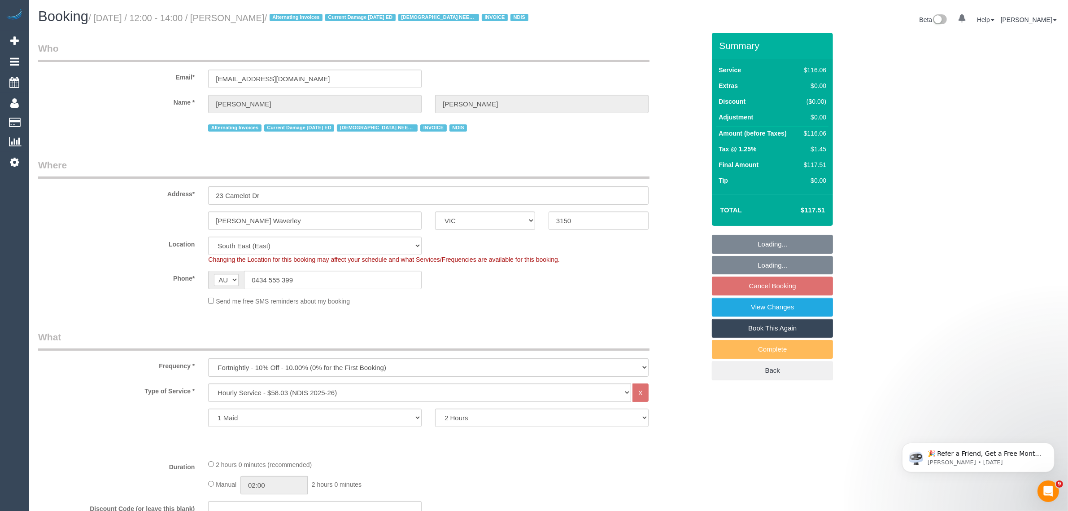
select select "object:606"
select select "number:30"
select select "number:14"
select select "number:19"
select select "number:23"
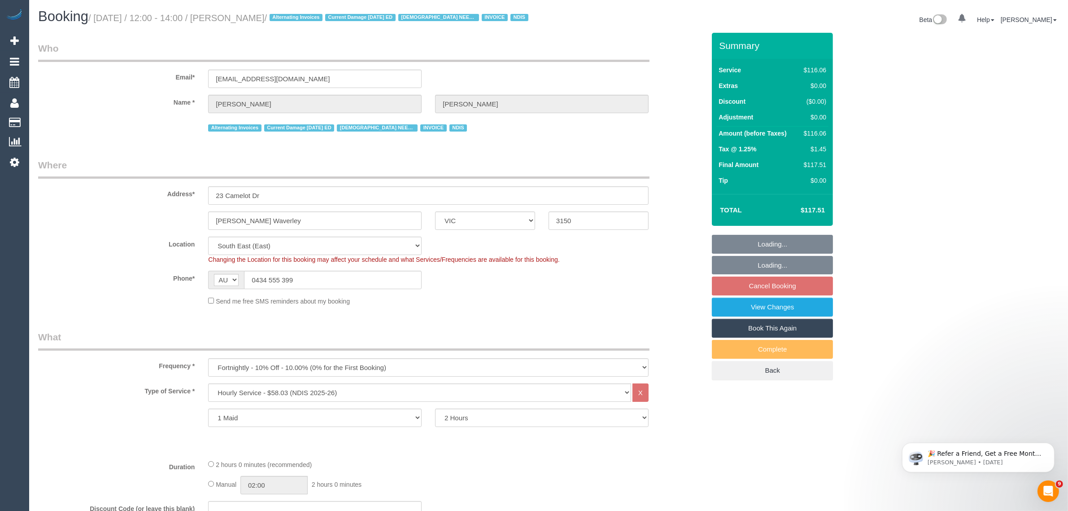
select select "number:34"
select select "number:11"
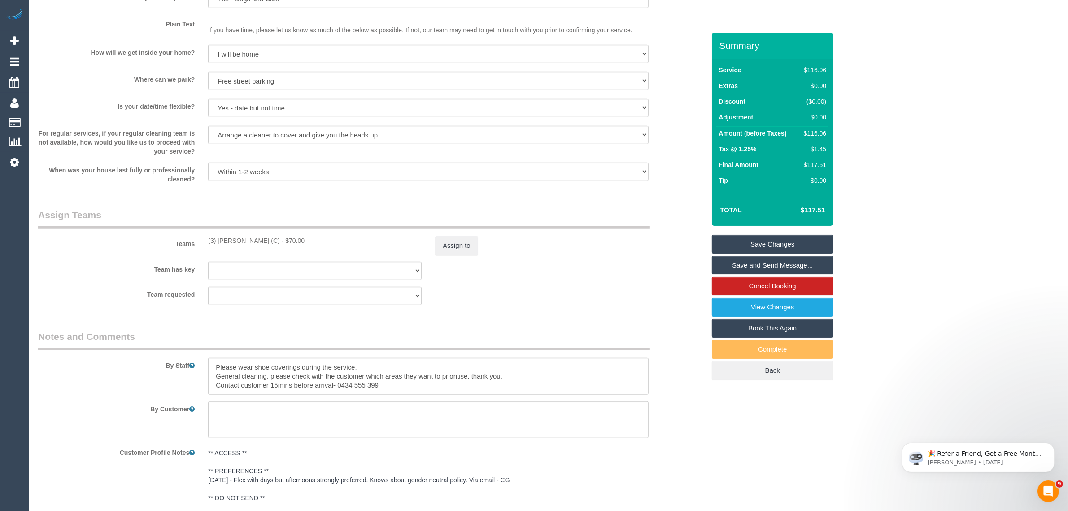
scroll to position [1187, 0]
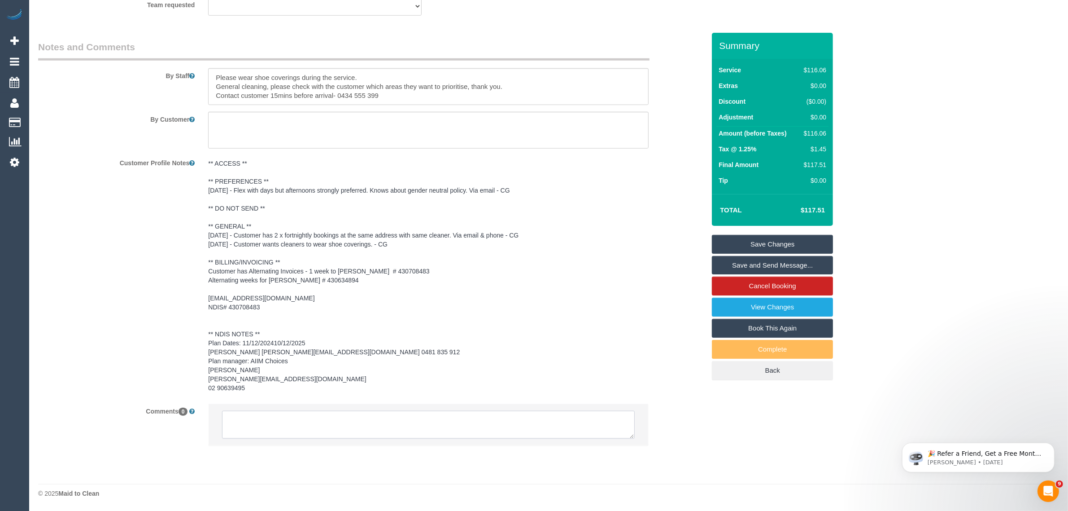
click at [526, 428] on textarea at bounding box center [428, 425] width 413 height 28
paste textarea "Cleaner(s) Unassigned: Reason Unassigned: One Off/Ongoing: Flexibility: Close a…"
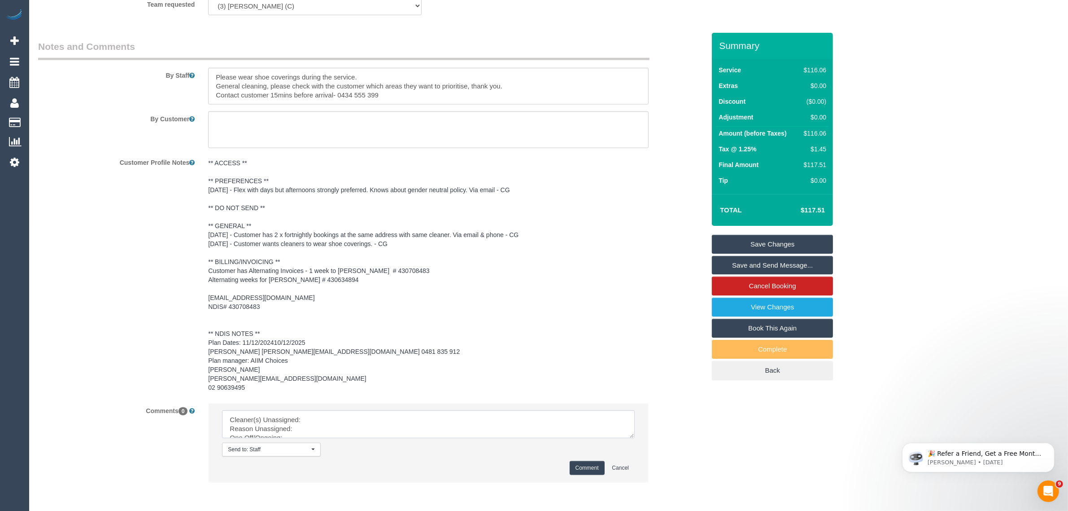
scroll to position [57, 0]
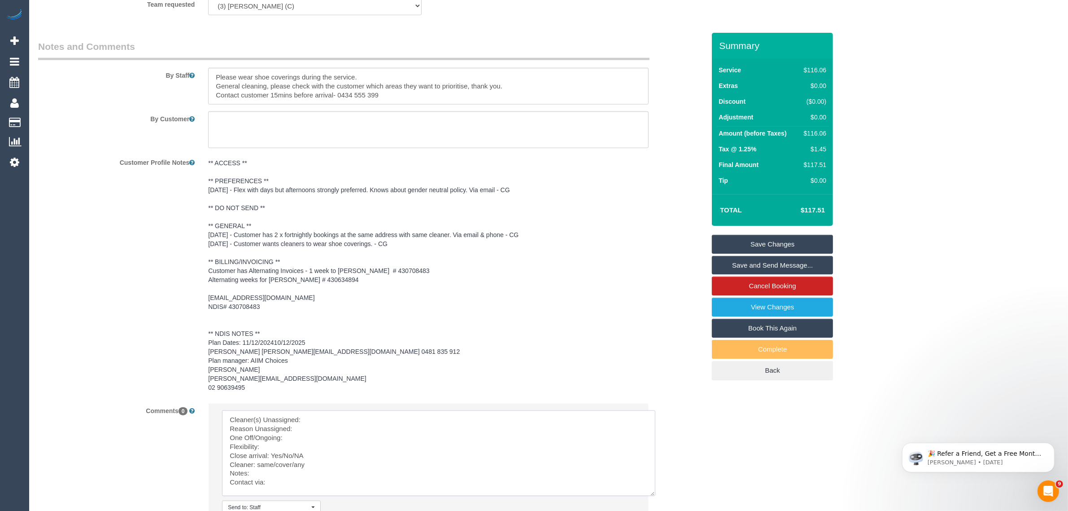
drag, startPoint x: 634, startPoint y: 434, endPoint x: 655, endPoint y: 492, distance: 61.8
click at [655, 492] on textarea at bounding box center [438, 453] width 433 height 86
drag, startPoint x: 653, startPoint y: 492, endPoint x: 656, endPoint y: 513, distance: 21.3
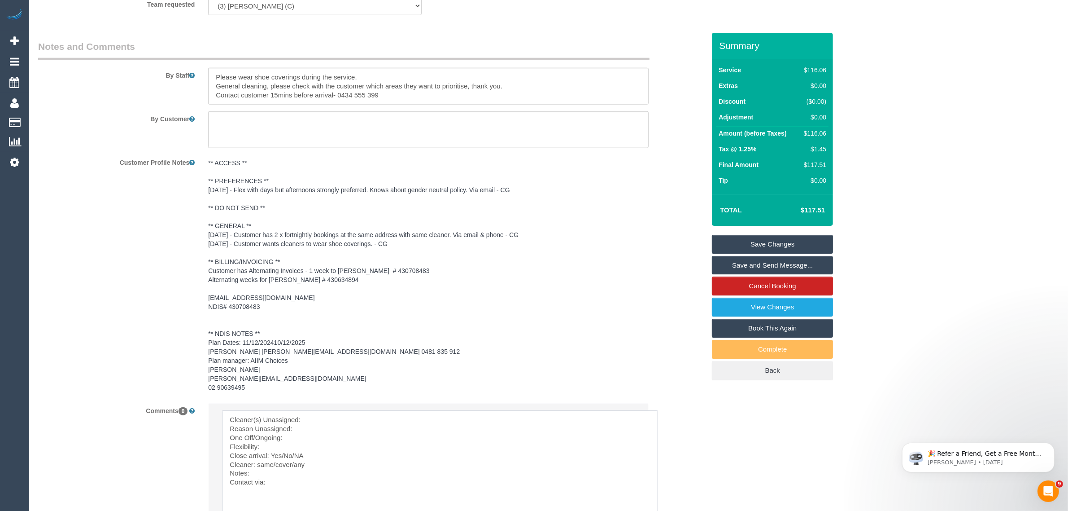
click at [481, 422] on textarea at bounding box center [440, 463] width 436 height 107
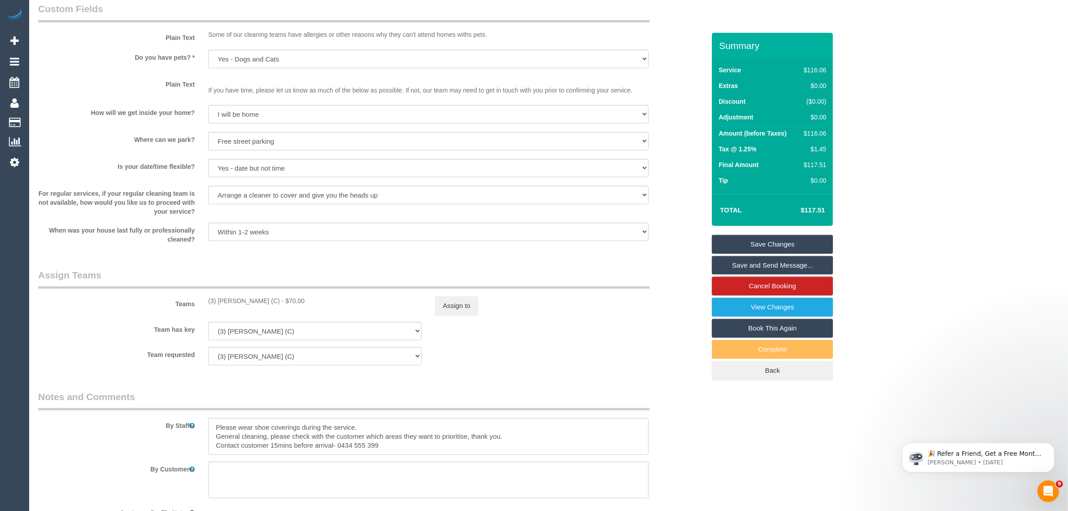
scroll to position [739, 0]
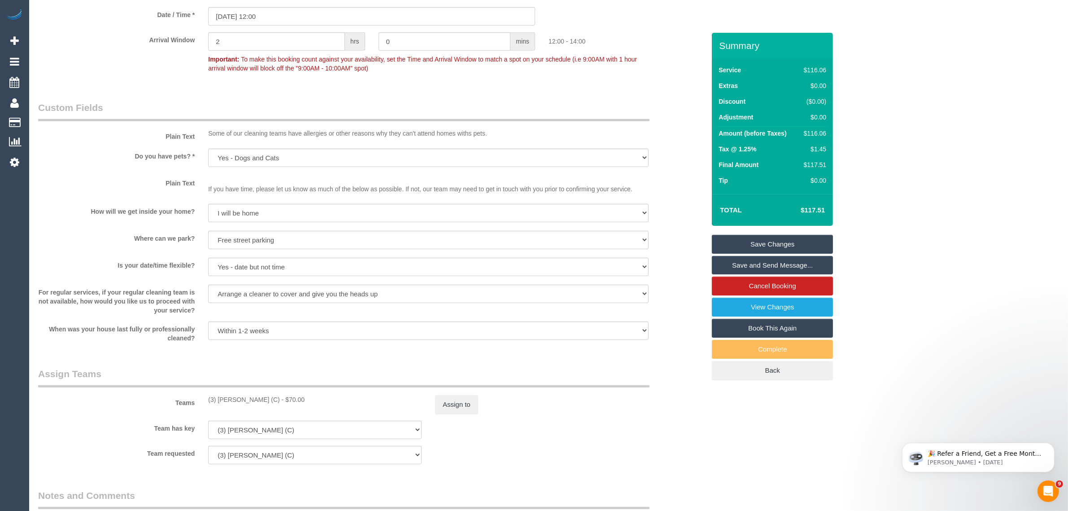
drag, startPoint x: 203, startPoint y: 398, endPoint x: 262, endPoint y: 389, distance: 59.8
click at [262, 389] on div "Teams (3) [PERSON_NAME] (C) - $70.00 Assign to" at bounding box center [371, 390] width 681 height 47
copy div "(3) [PERSON_NAME] (C) -"
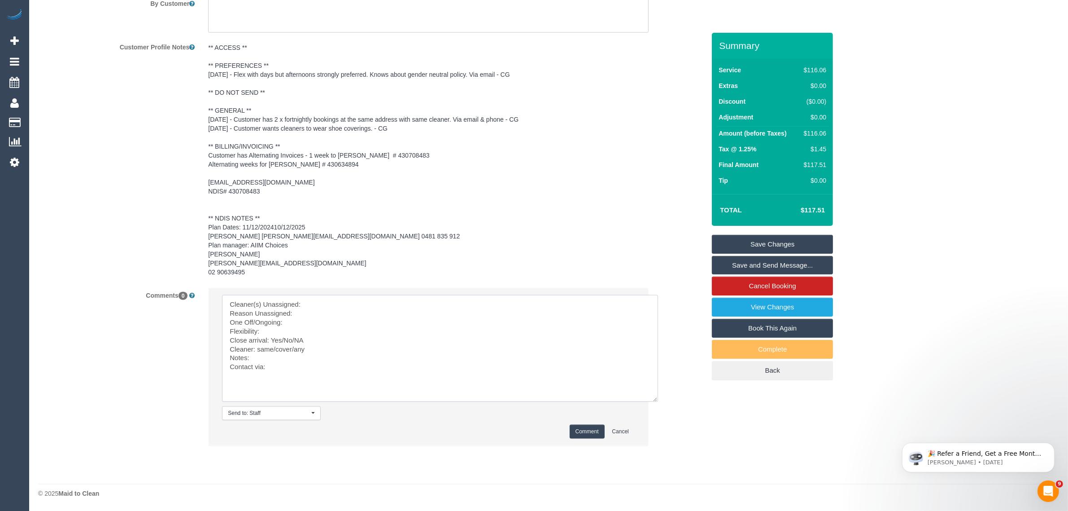
click at [371, 302] on textarea at bounding box center [440, 348] width 436 height 107
paste textarea "(3) Kirin Miller (C) -"
click at [344, 312] on textarea at bounding box center [440, 348] width 436 height 107
click at [389, 332] on textarea at bounding box center [440, 348] width 436 height 107
click at [369, 337] on textarea at bounding box center [440, 348] width 436 height 107
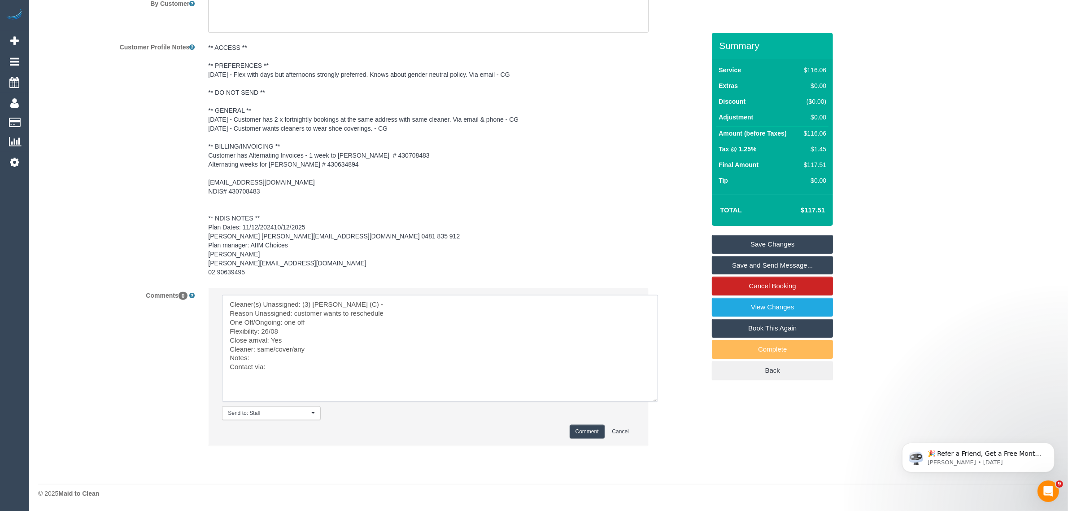
click at [343, 347] on textarea at bounding box center [440, 348] width 436 height 107
drag, startPoint x: 254, startPoint y: 350, endPoint x: 312, endPoint y: 353, distance: 57.5
click at [312, 353] on textarea at bounding box center [440, 348] width 436 height 107
click at [316, 354] on textarea at bounding box center [440, 348] width 436 height 107
click at [312, 360] on textarea at bounding box center [440, 348] width 436 height 107
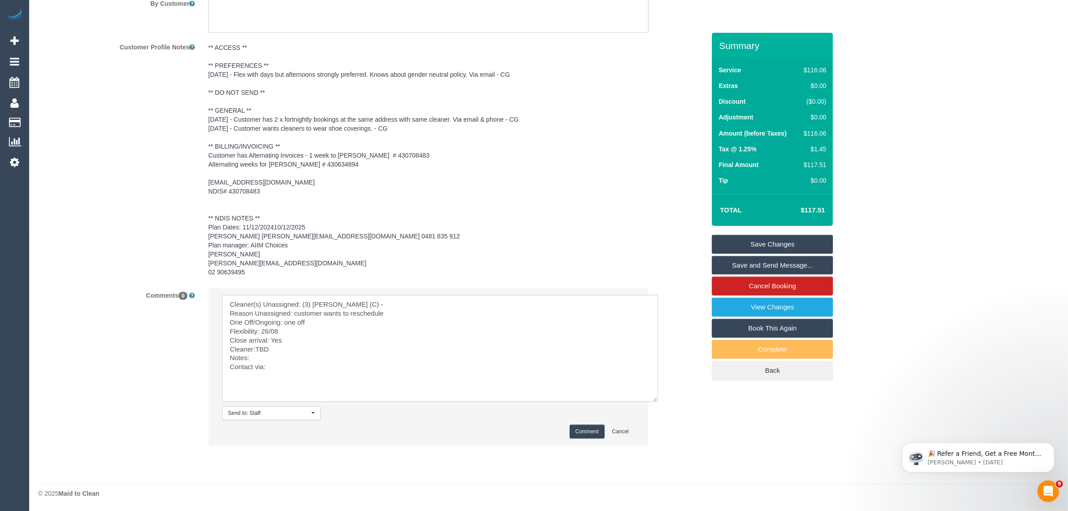
click at [350, 369] on textarea at bounding box center [440, 348] width 436 height 107
click at [360, 368] on textarea at bounding box center [440, 348] width 436 height 107
type textarea "Cleaner(s) Unassigned: (3) Kirin Miller (C) - Reason Unassigned: customer wants…"
click at [582, 433] on button "Comment" at bounding box center [587, 431] width 35 height 14
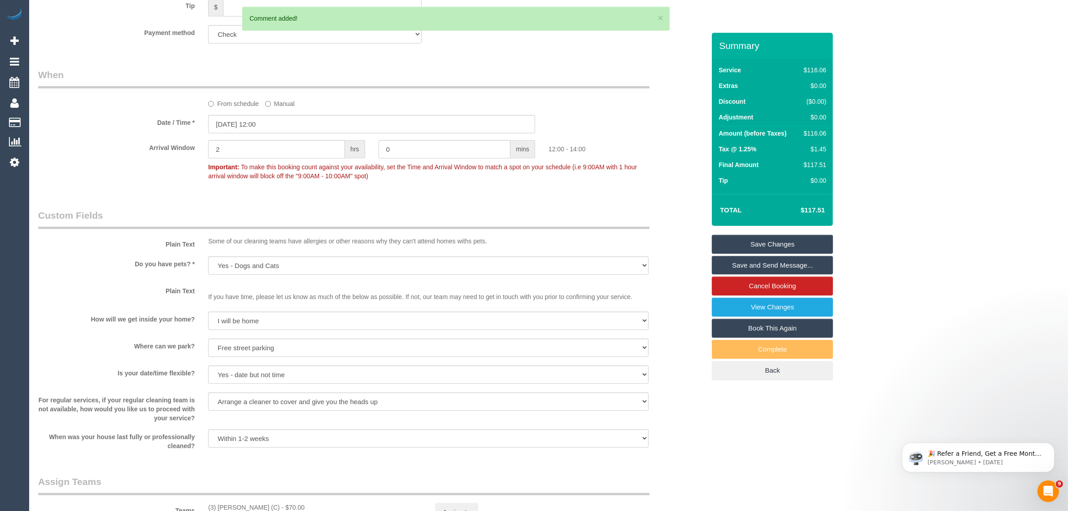
scroll to position [630, 0]
click at [218, 104] on label "From schedule" at bounding box center [233, 102] width 51 height 12
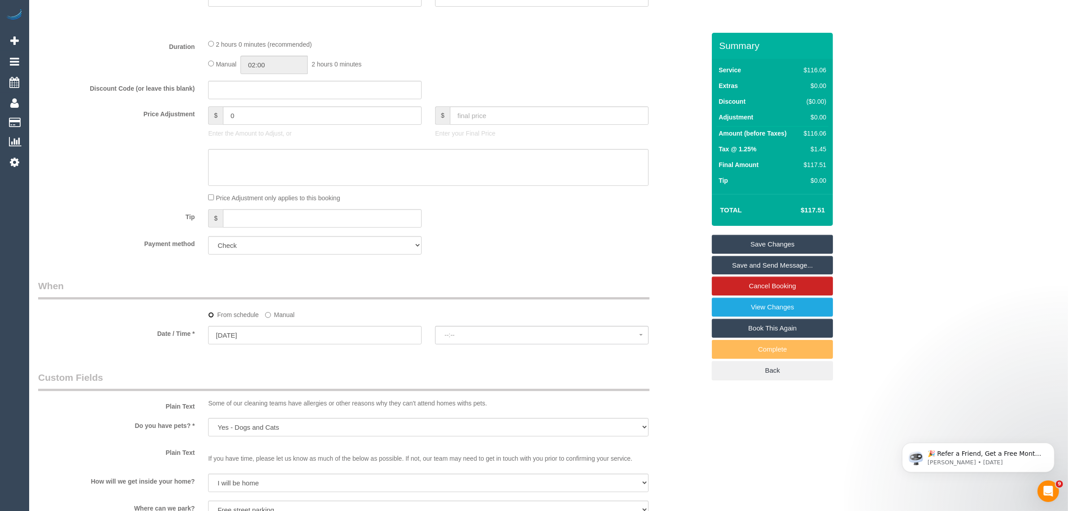
scroll to position [182, 0]
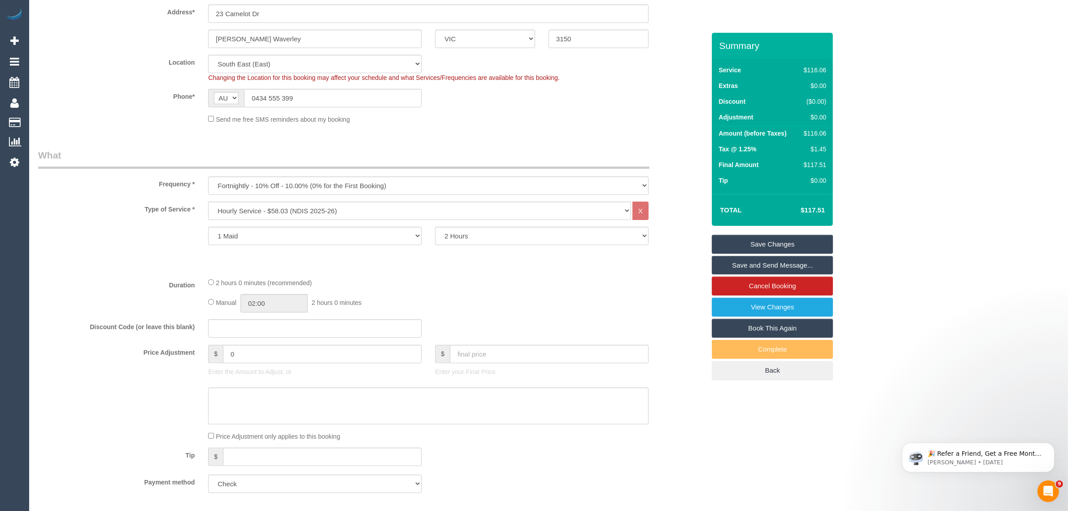
select select "spot12"
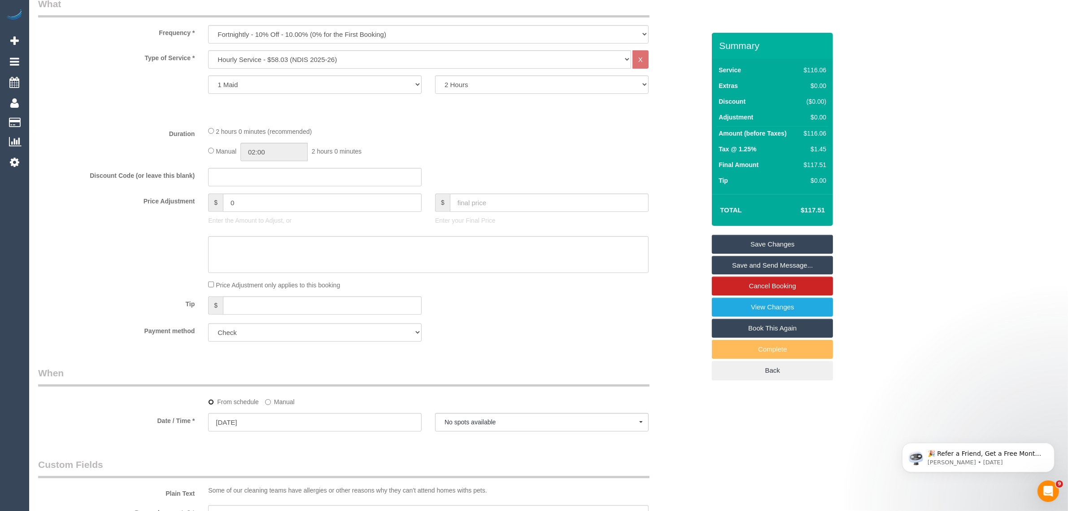
scroll to position [449, 0]
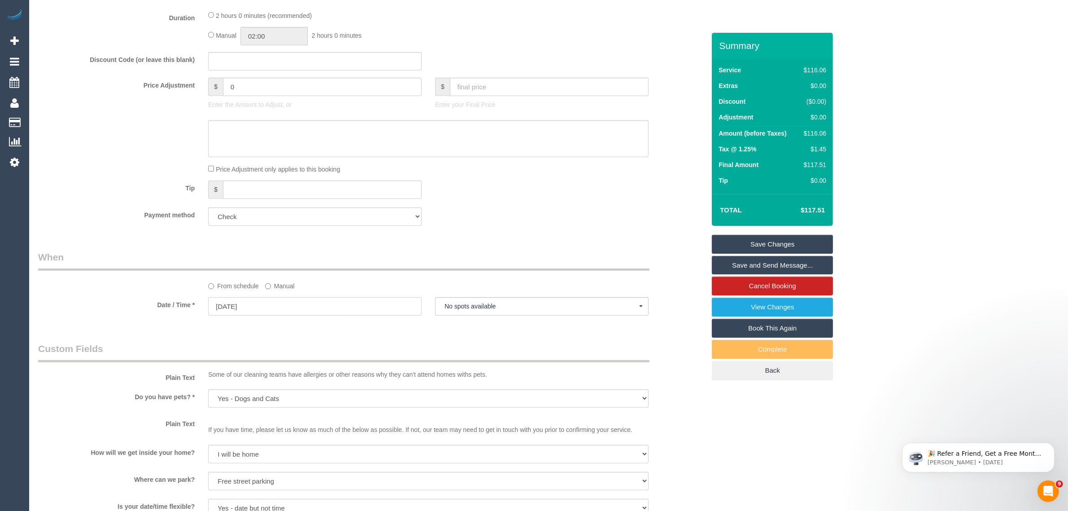
click at [358, 300] on input "25/08/2025" at bounding box center [315, 306] width 214 height 18
click at [254, 411] on link "26" at bounding box center [252, 410] width 14 height 12
type input "26/08/2025"
click at [505, 303] on span "07:00 - 08:00" at bounding box center [542, 305] width 195 height 7
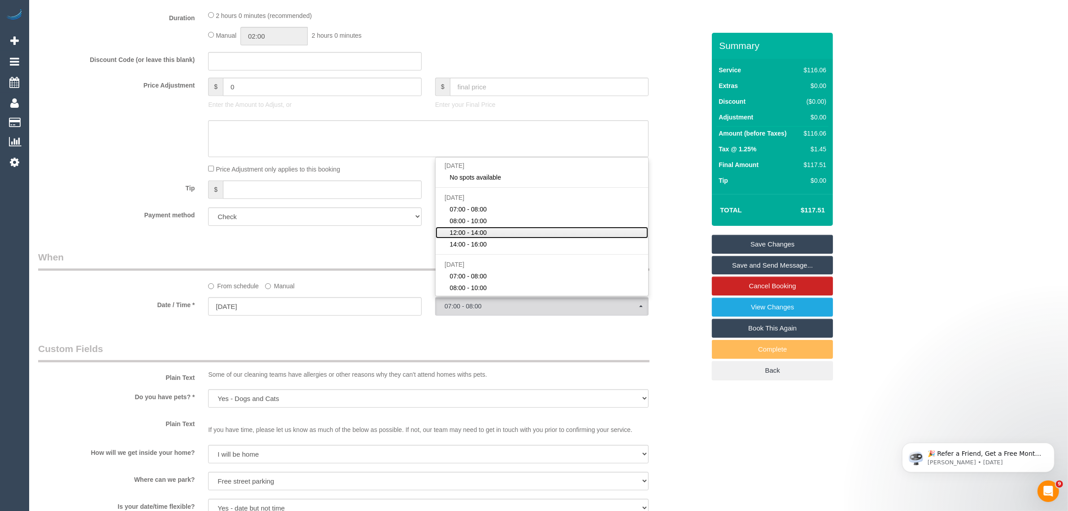
click at [519, 231] on link "12:00 - 14:00" at bounding box center [542, 233] width 213 height 12
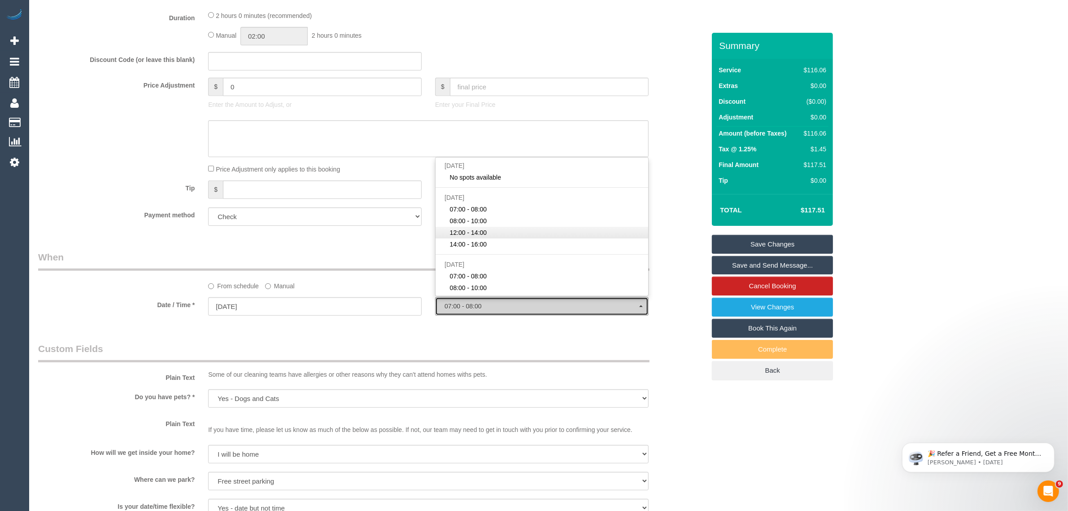
select select "spot15"
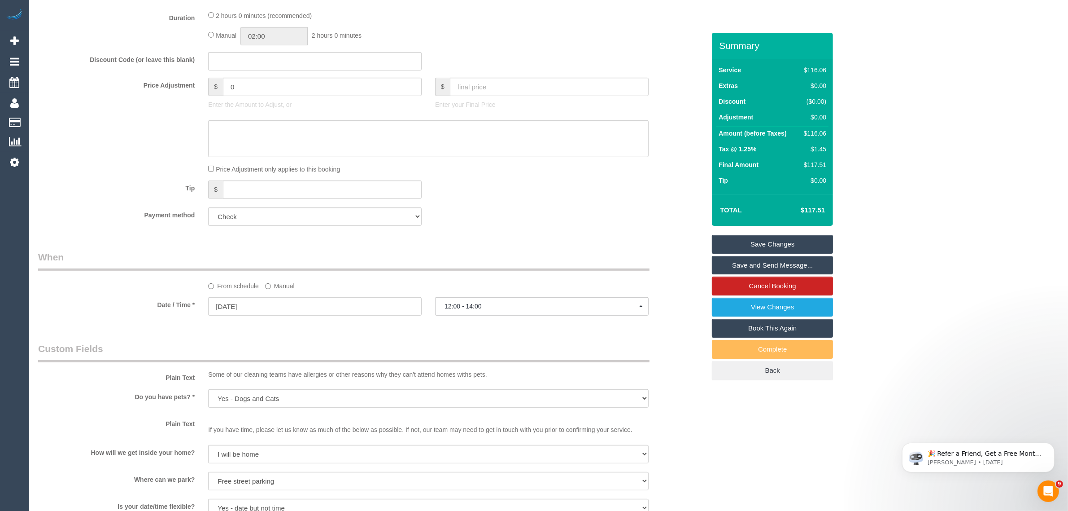
click at [480, 236] on div "Who Email* angelicashiu05@gmail.com Name * Angelica Shiu Alternating Invoices C…" at bounding box center [371, 480] width 681 height 1793
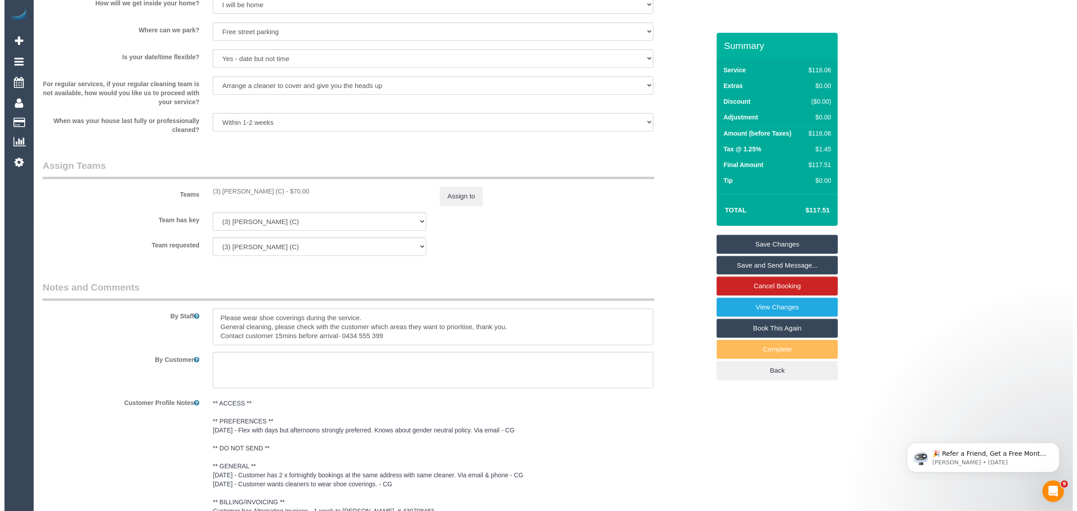
scroll to position [897, 0]
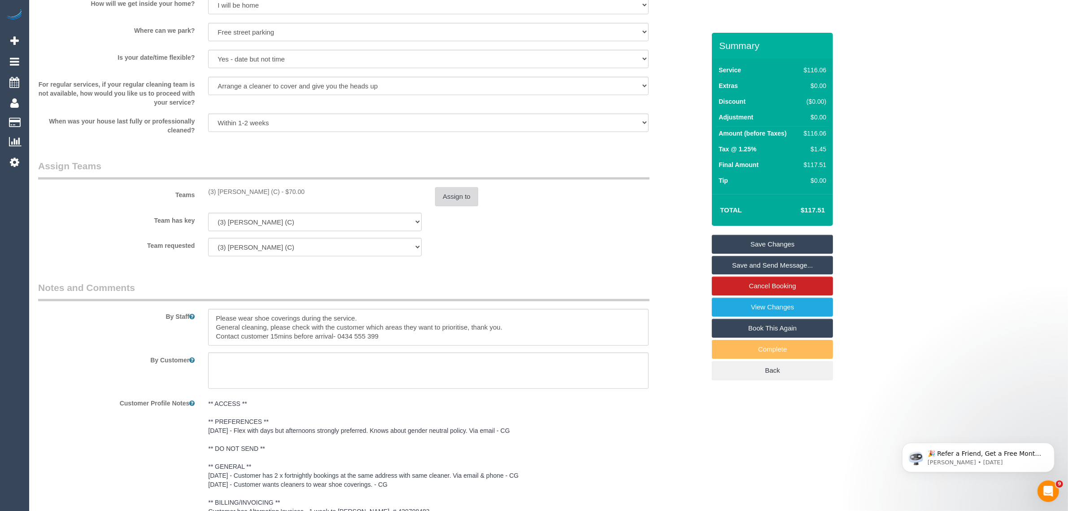
click at [454, 189] on button "Assign to" at bounding box center [456, 196] width 43 height 19
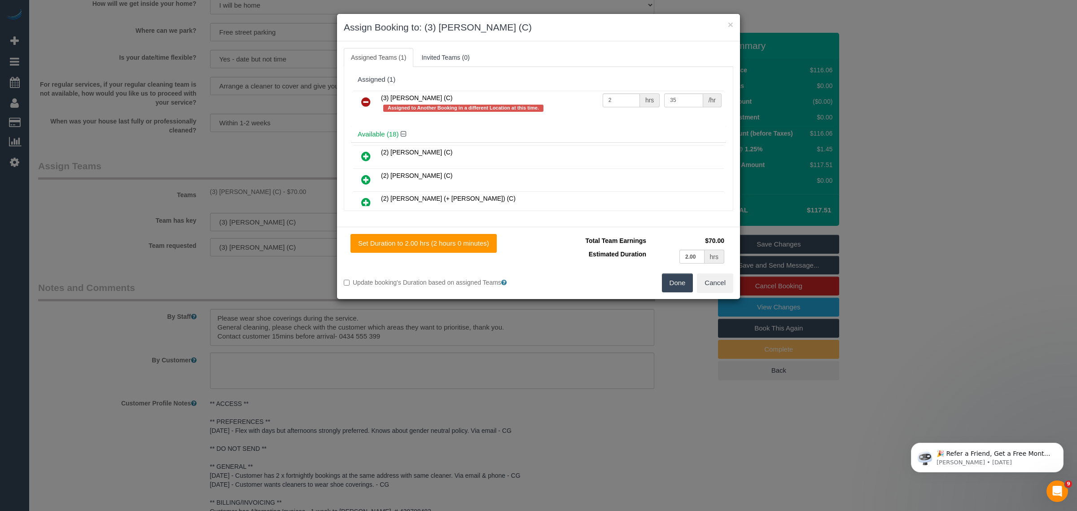
click at [369, 101] on icon at bounding box center [365, 101] width 9 height 11
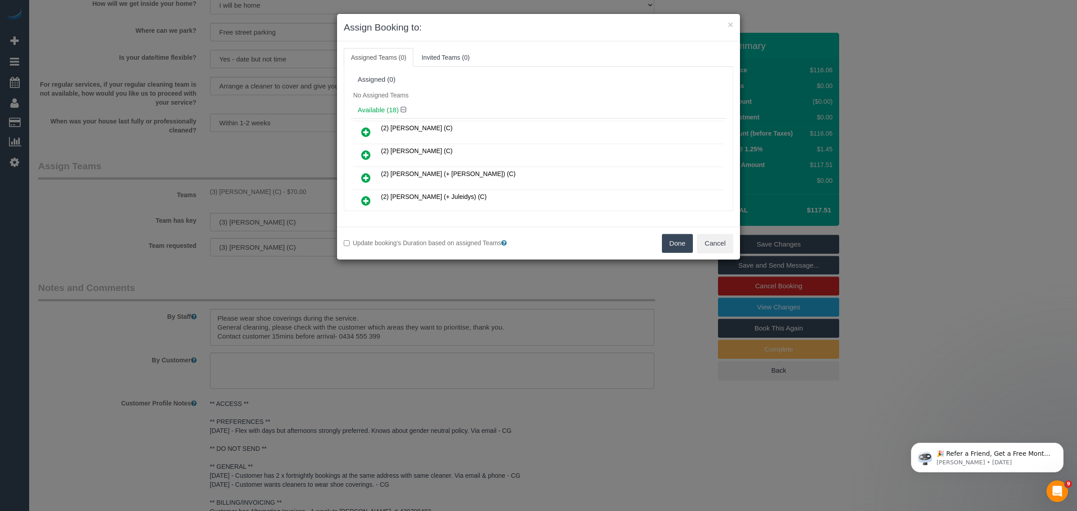
click at [678, 241] on button "Done" at bounding box center [677, 243] width 31 height 19
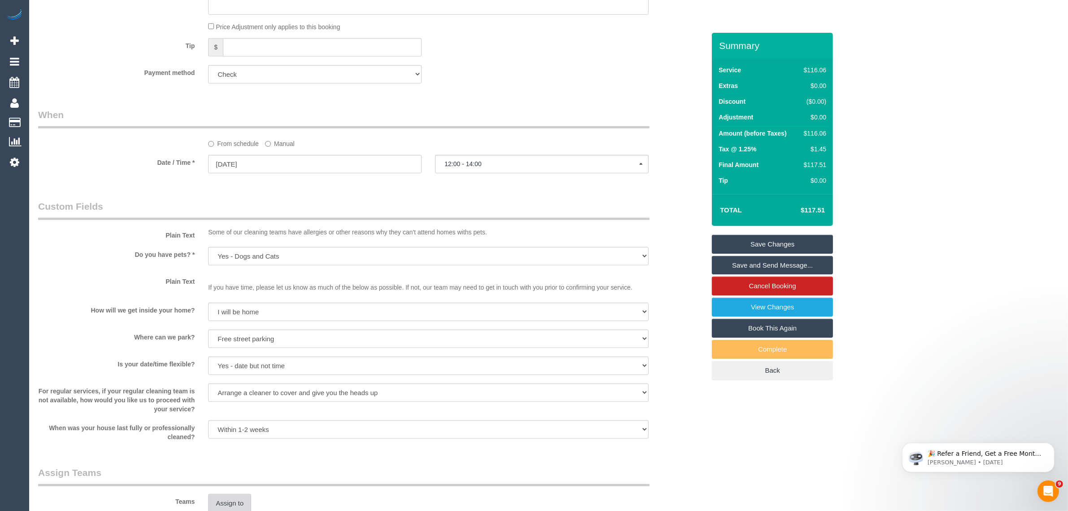
scroll to position [224, 0]
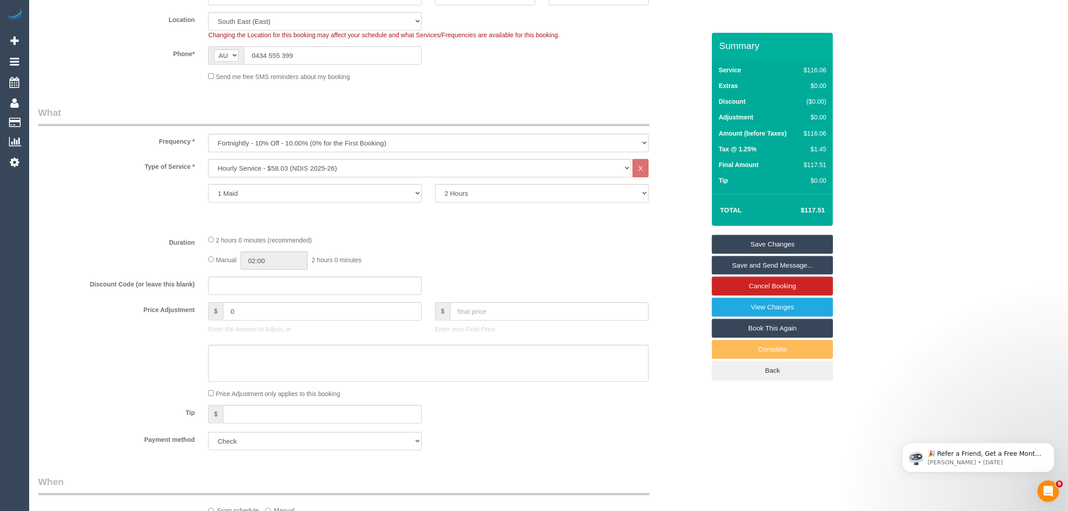
click at [761, 235] on link "Save Changes" at bounding box center [772, 244] width 121 height 19
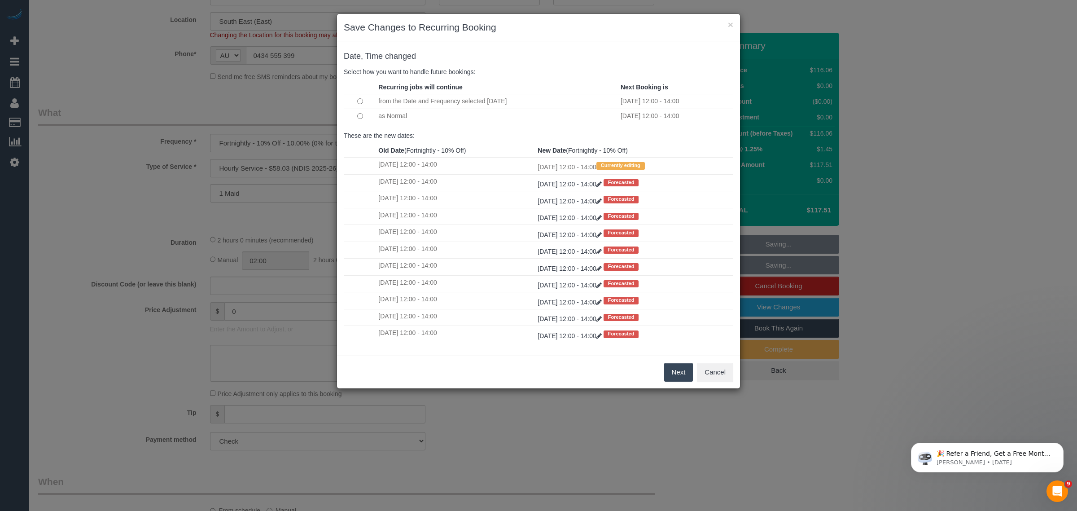
click at [672, 373] on button "Next" at bounding box center [678, 372] width 29 height 19
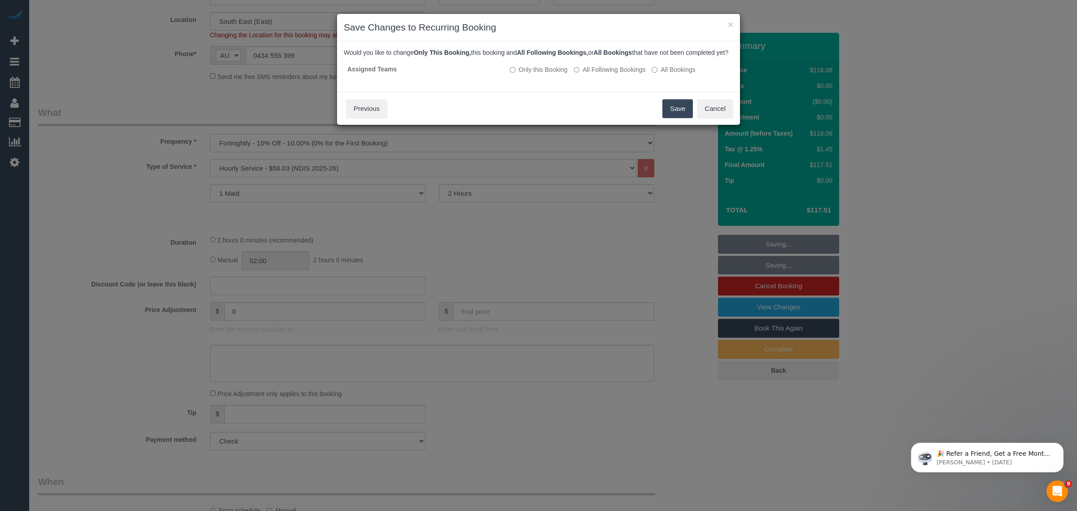
click at [670, 117] on button "Save" at bounding box center [677, 108] width 31 height 19
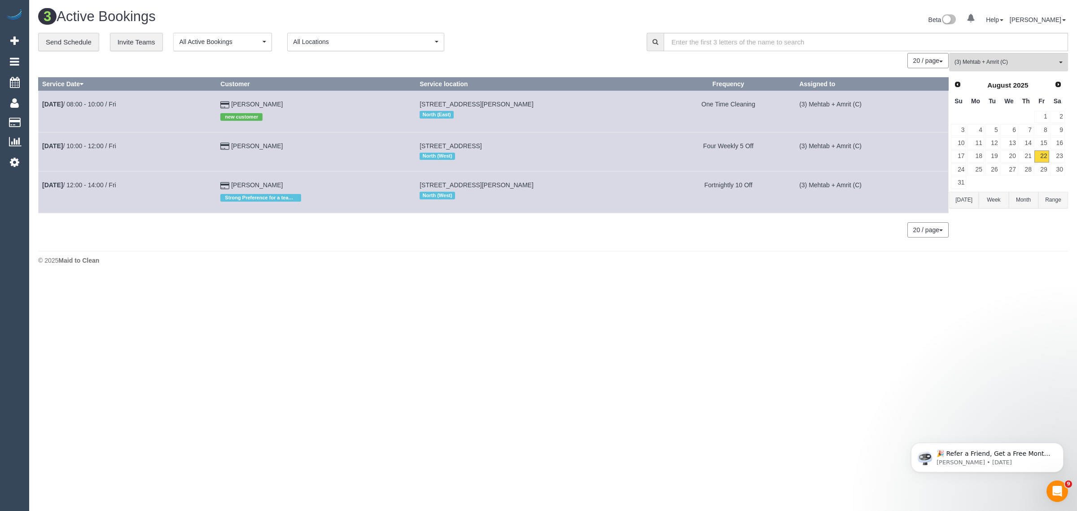
click at [553, 308] on body "0 Beta Your Notifications You have 0 alerts Add Booking Bookings Active Booking…" at bounding box center [538, 255] width 1077 height 511
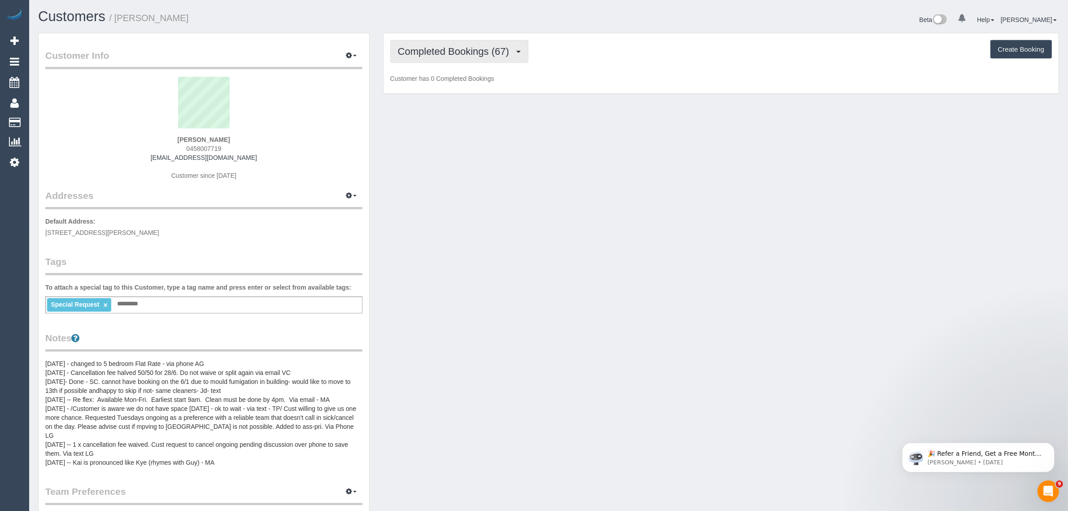
click at [458, 56] on button "Completed Bookings (67)" at bounding box center [459, 51] width 138 height 23
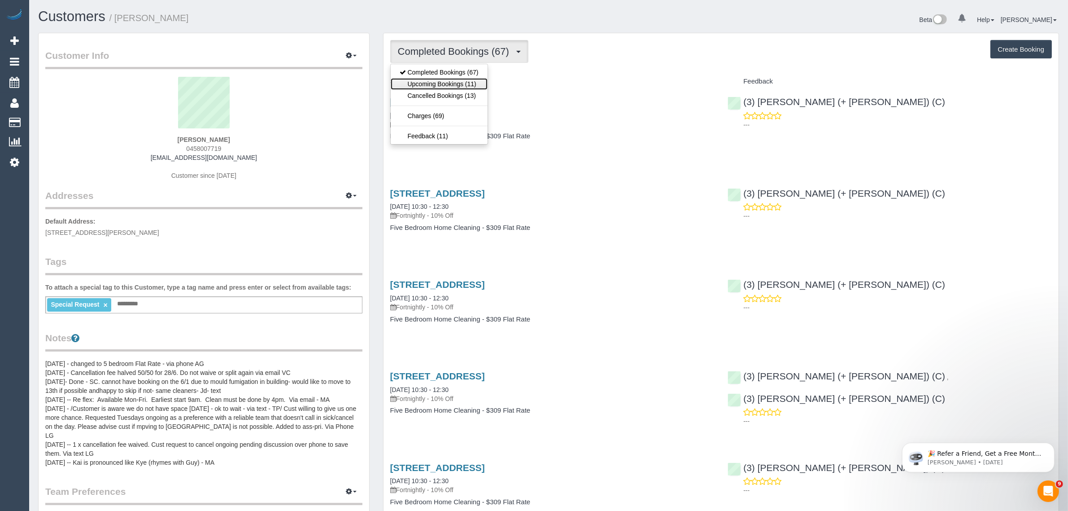
drag, startPoint x: 461, startPoint y: 84, endPoint x: 468, endPoint y: 86, distance: 7.3
click at [461, 84] on link "Upcoming Bookings (11)" at bounding box center [439, 84] width 97 height 12
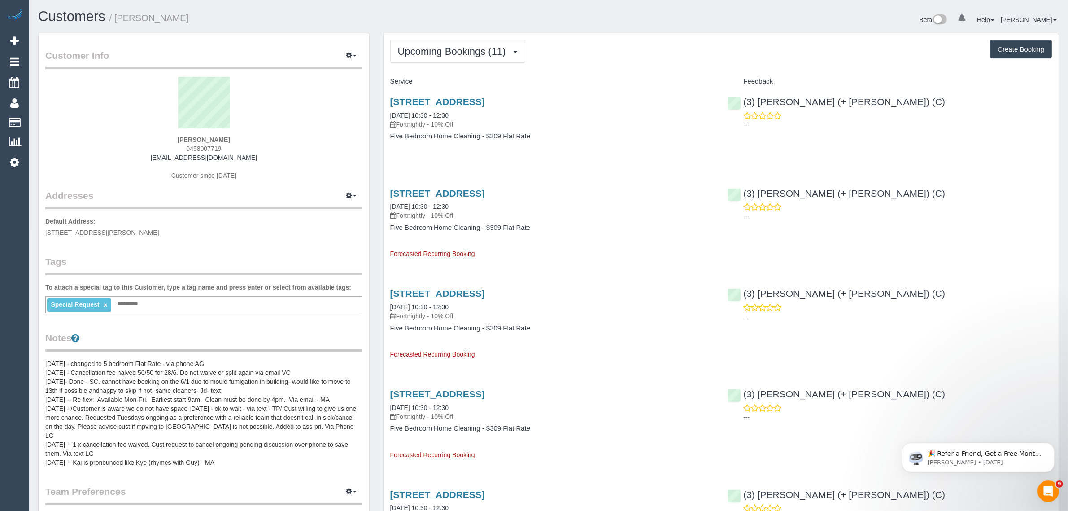
drag, startPoint x: 474, startPoint y: 116, endPoint x: 391, endPoint y: 113, distance: 82.6
click at [391, 113] on div "[STREET_ADDRESS] [DATE] 10:30 - 12:30 Fortnightly - 10% Off" at bounding box center [552, 112] width 324 height 32
copy link "[DATE] 10:30 - 12:30"
click at [678, 153] on div "[STREET_ADDRESS] [DATE] 10:30 - 12:30 Fortnightly - 10% Off Five Bedroom Home C…" at bounding box center [553, 123] width 338 height 69
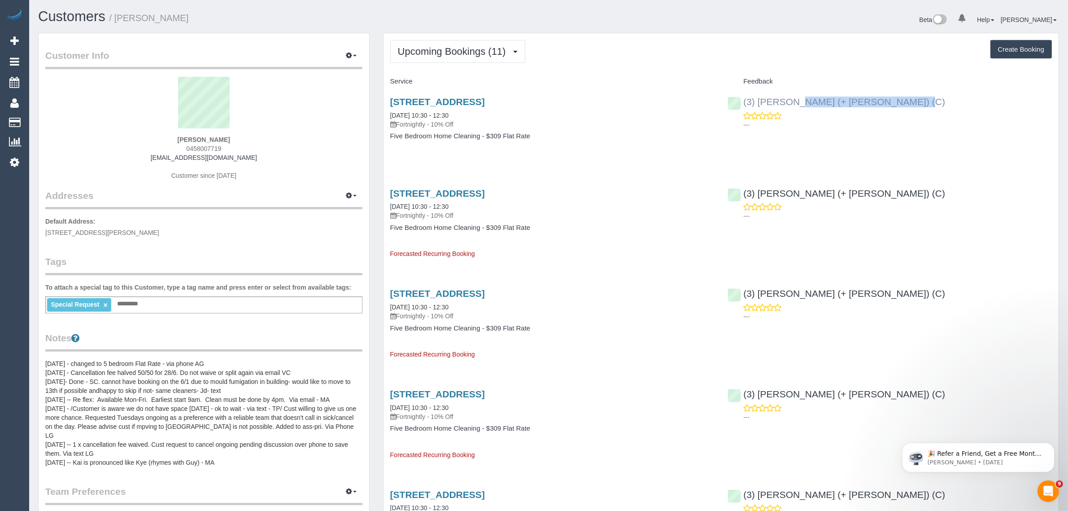
drag, startPoint x: 863, startPoint y: 102, endPoint x: 748, endPoint y: 104, distance: 115.3
click at [748, 104] on div "(3) [PERSON_NAME] (+ [PERSON_NAME]) (C) ---" at bounding box center [890, 111] width 338 height 44
click at [443, 100] on link "[STREET_ADDRESS]" at bounding box center [437, 101] width 95 height 10
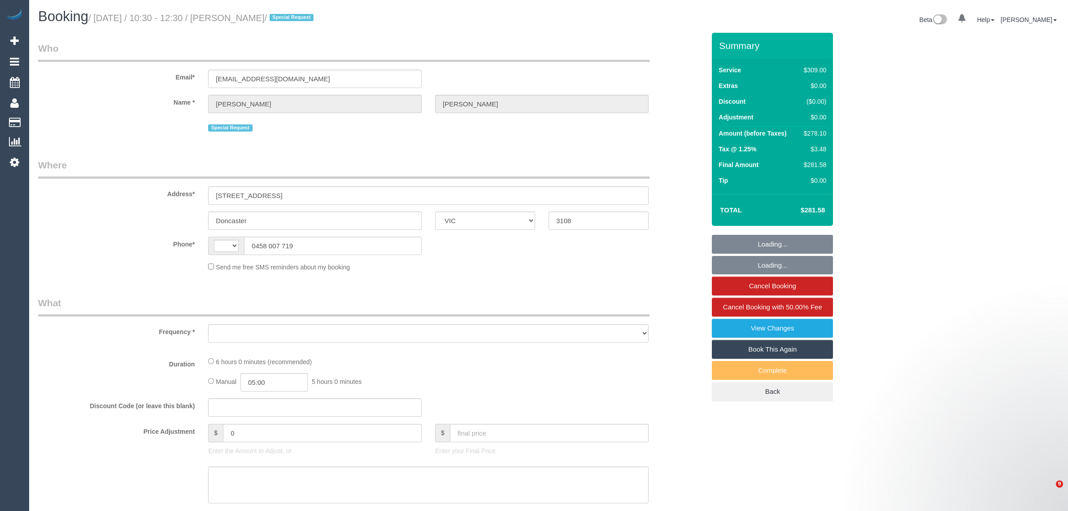
select select "VIC"
select select "string:AU"
select select "string:stripe-pm_1LFWbj2GScqysDRVaXFFU0AA"
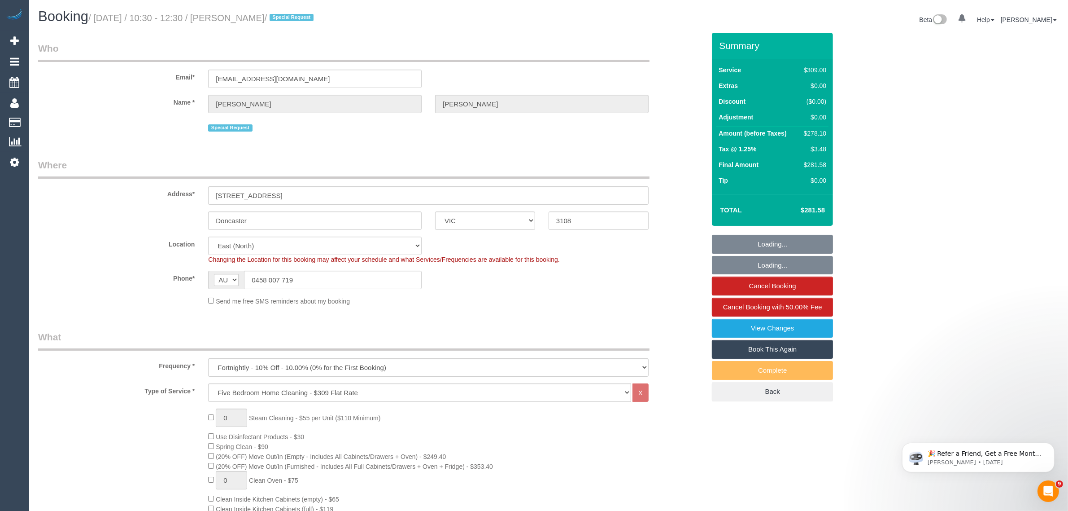
select select "object:790"
select select "number:30"
select select "number:14"
select select "number:18"
select select "number:22"
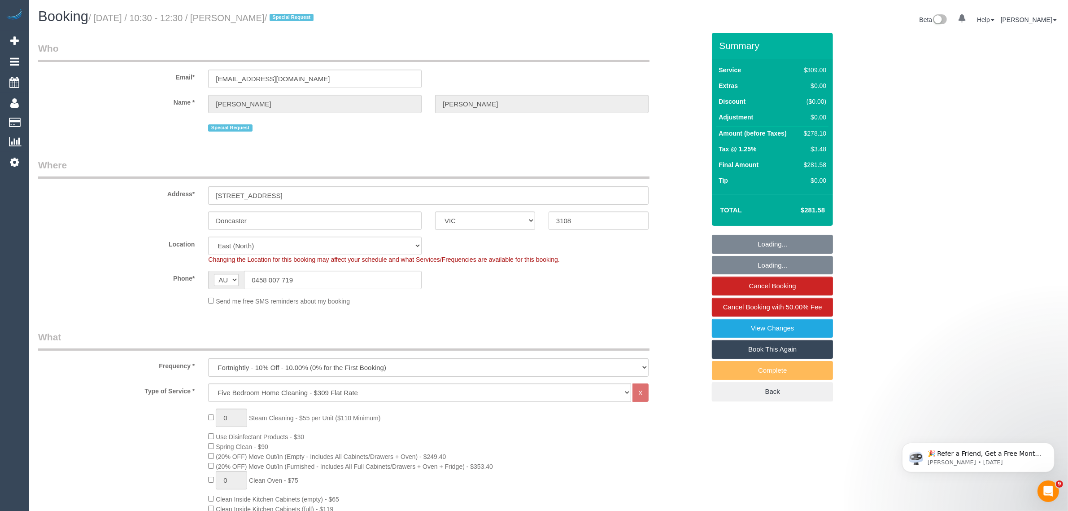
select select "number:35"
select select "number:13"
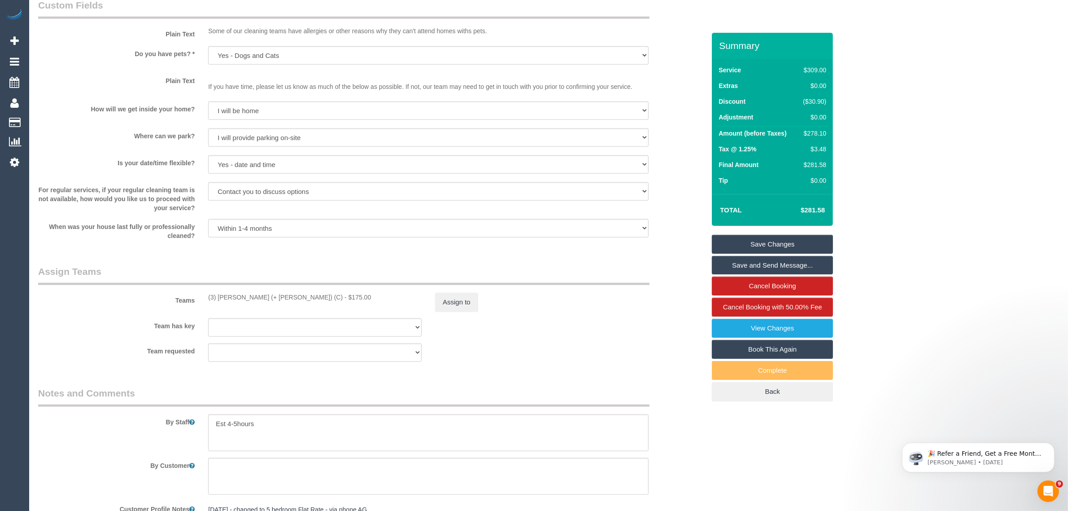
scroll to position [1333, 0]
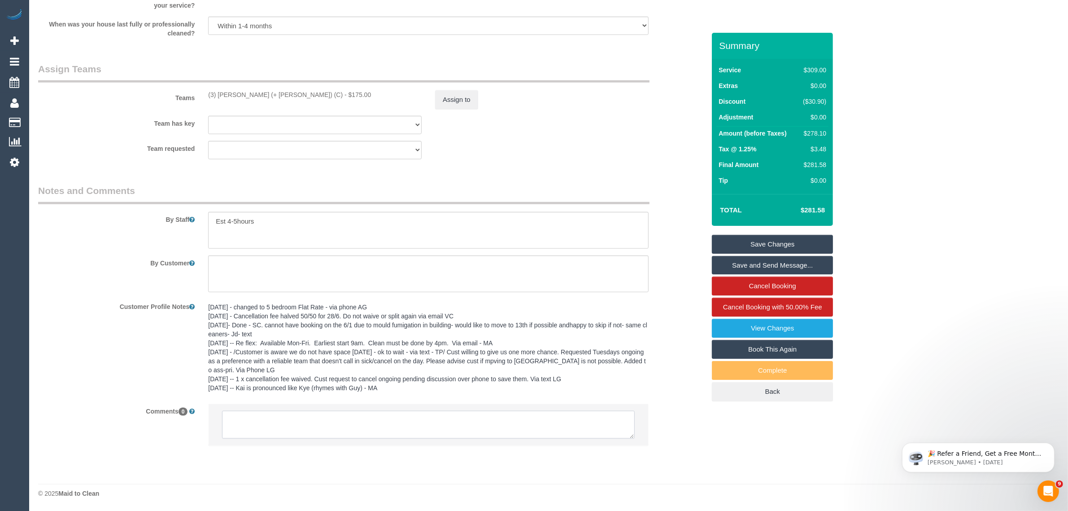
click at [416, 418] on textarea at bounding box center [428, 425] width 413 height 28
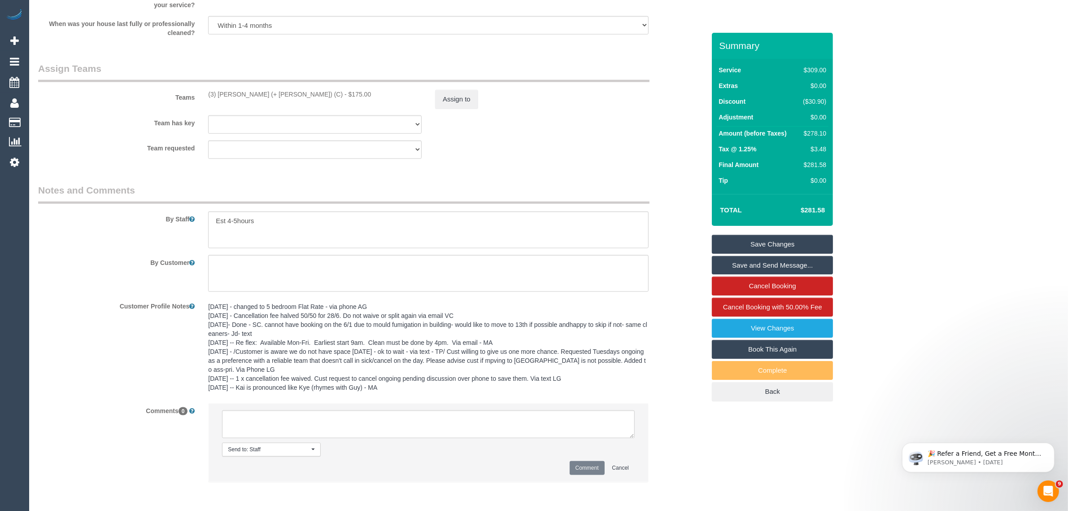
drag, startPoint x: 682, startPoint y: 232, endPoint x: 680, endPoint y: 248, distance: 15.9
click at [682, 232] on div "By Staff" at bounding box center [371, 216] width 681 height 65
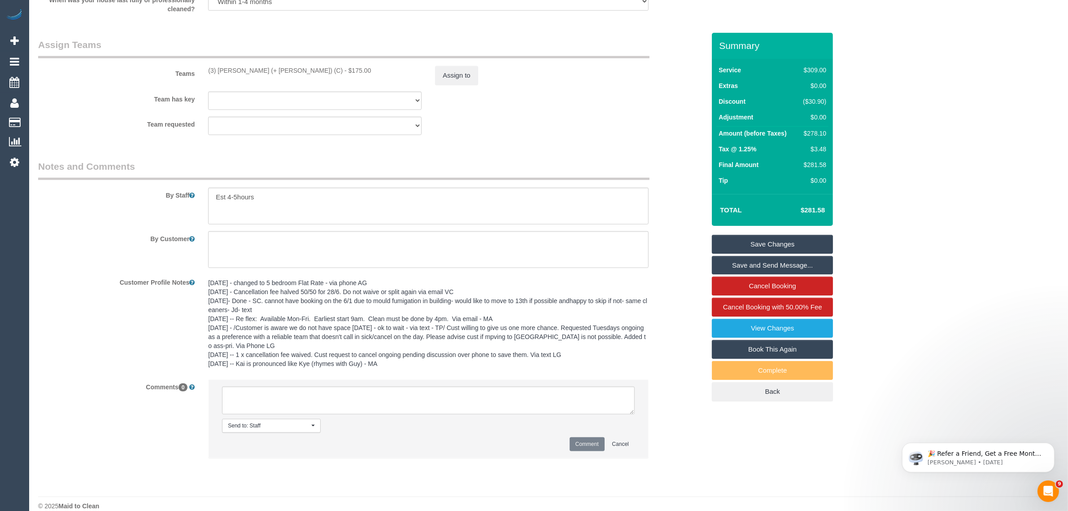
scroll to position [1369, 0]
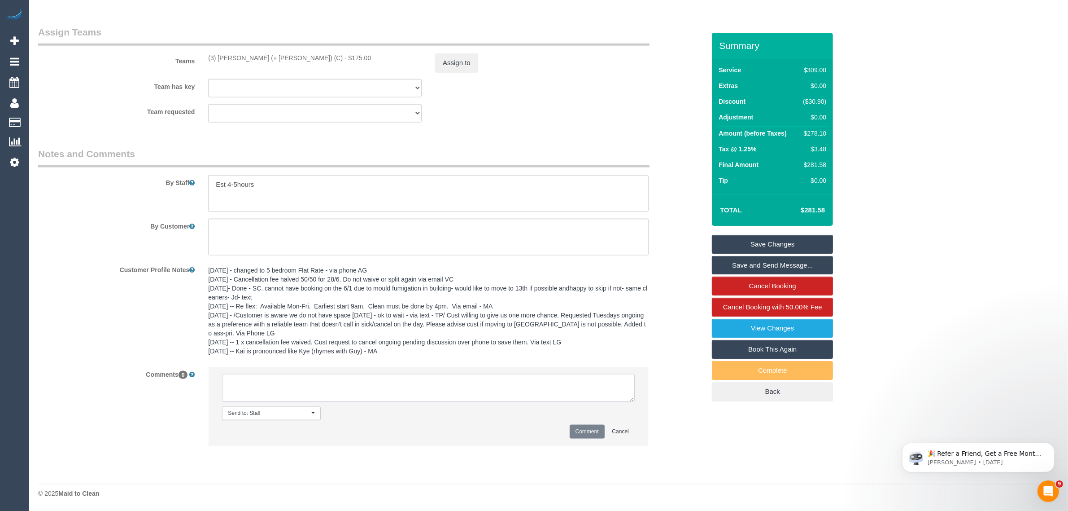
click at [549, 388] on textarea at bounding box center [428, 388] width 413 height 28
paste textarea "Cleaner(s) Unassigned: Reason Unassigned: Contact via: Which message sent: Addi…"
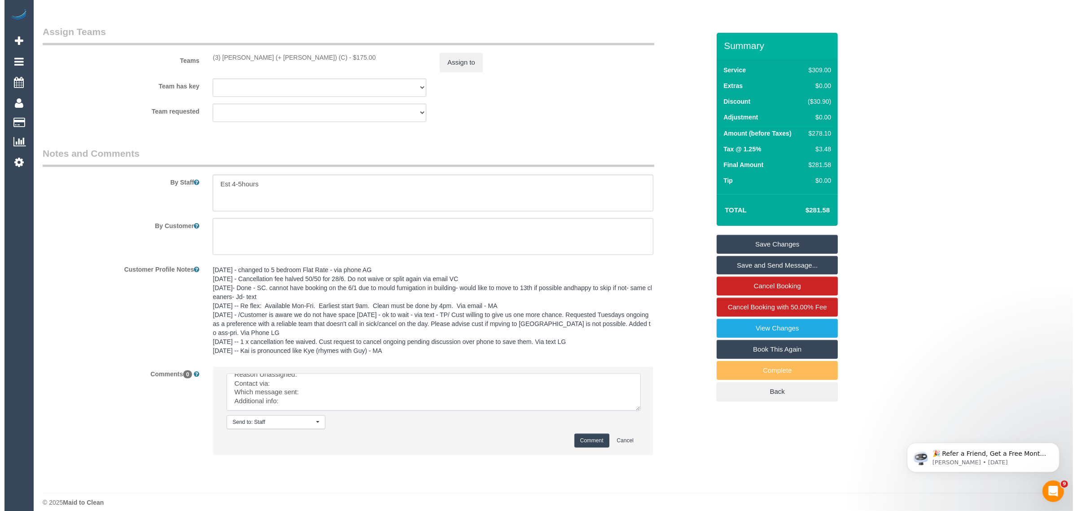
scroll to position [0, 0]
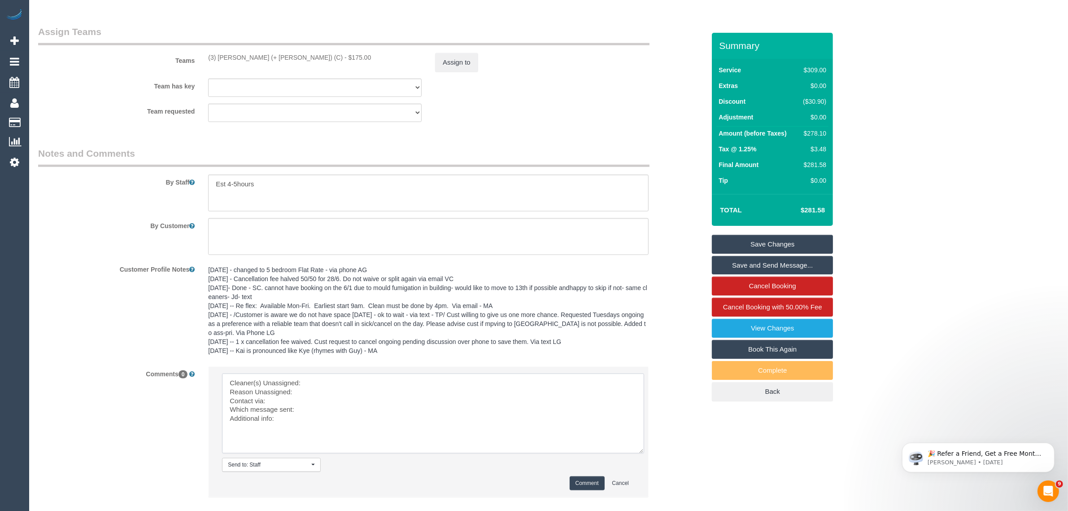
drag, startPoint x: 631, startPoint y: 408, endPoint x: 639, endPoint y: 451, distance: 43.4
click at [639, 451] on textarea at bounding box center [433, 413] width 422 height 80
click at [497, 375] on textarea at bounding box center [433, 413] width 422 height 80
drag, startPoint x: 198, startPoint y: 55, endPoint x: 269, endPoint y: 59, distance: 71.4
click at [269, 59] on div "Teams (3) Cristian (+ Tania) (C) - $175.00 Assign to" at bounding box center [371, 48] width 681 height 47
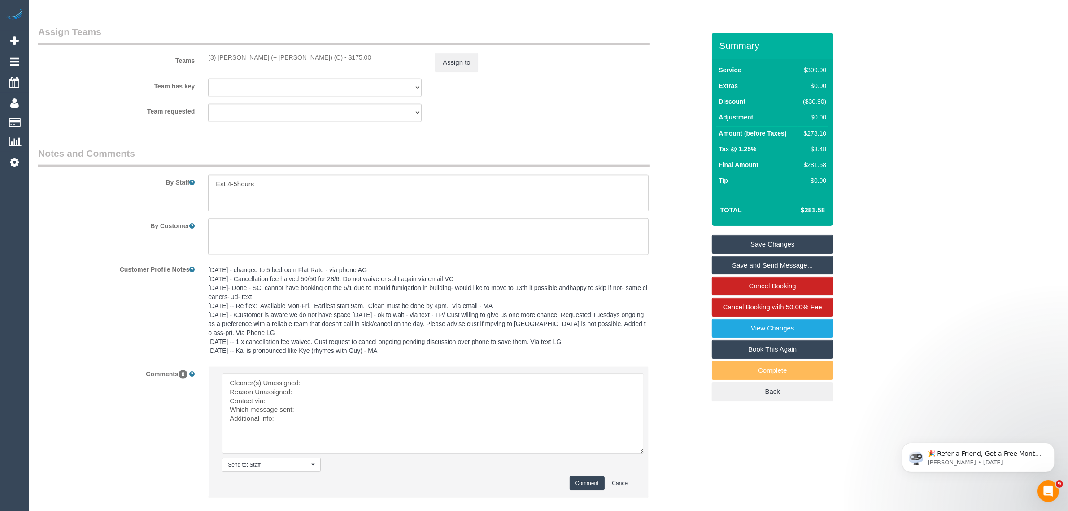
copy div "(3) Cristian (+ Tania) ("
click at [327, 374] on textarea at bounding box center [433, 413] width 422 height 80
paste textarea "(3) Cristian (+ Tania) ("
click at [227, 389] on textarea at bounding box center [433, 413] width 422 height 80
click at [340, 410] on textarea at bounding box center [433, 413] width 422 height 80
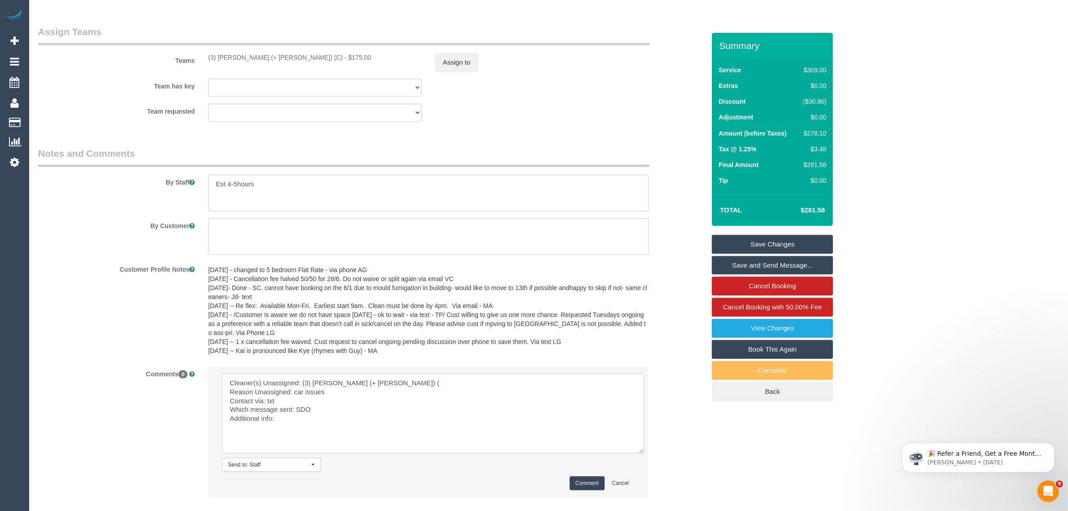
type textarea "Cleaner(s) Unassigned: (3) Cristian (+ Tania) ( Reason Unassigned: car issues C…"
click at [573, 481] on button "Comment" at bounding box center [587, 483] width 35 height 14
click at [454, 59] on button "Assign to" at bounding box center [456, 62] width 43 height 19
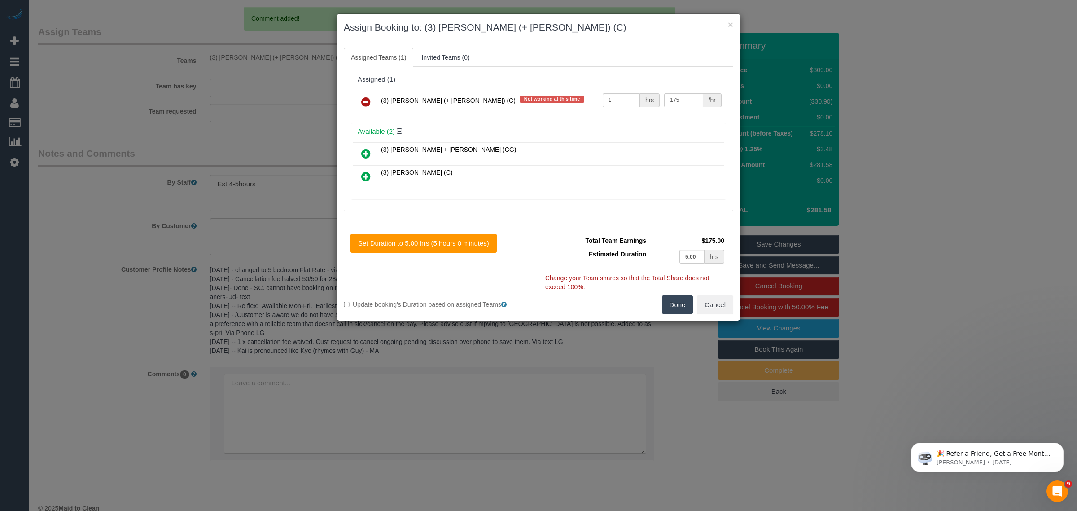
click at [363, 103] on icon at bounding box center [365, 101] width 9 height 11
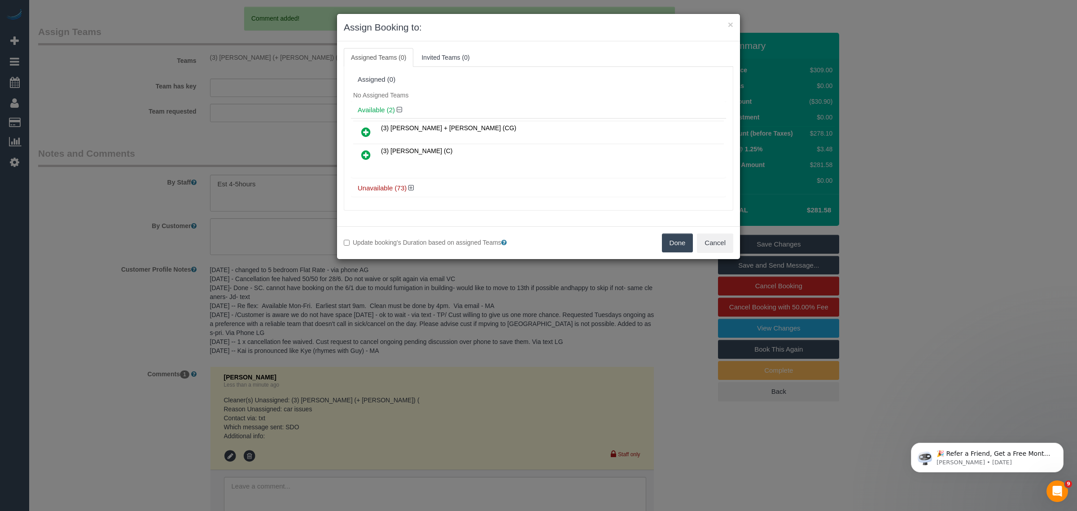
click at [667, 245] on button "Done" at bounding box center [677, 242] width 31 height 19
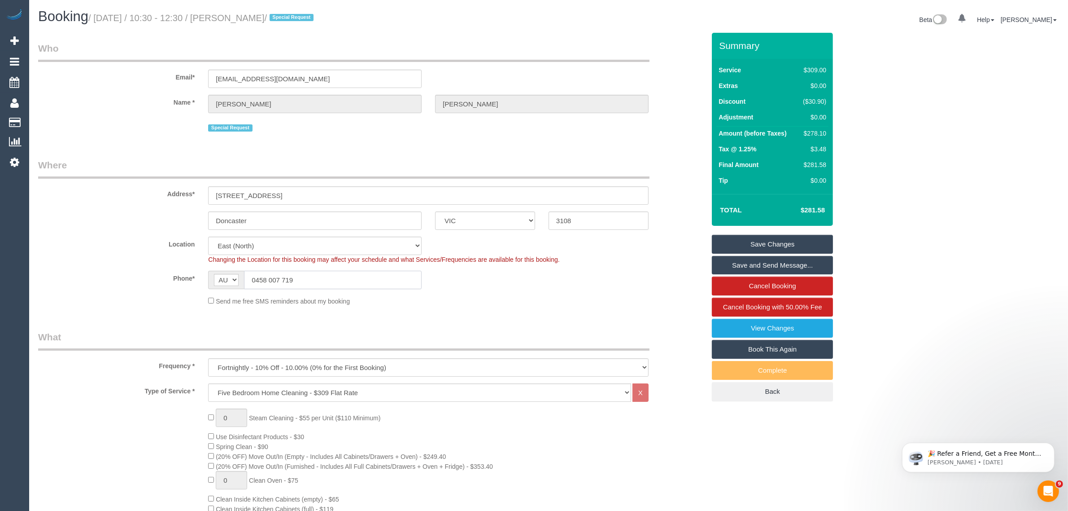
click at [342, 285] on input "0458 007 719" at bounding box center [333, 280] width 178 height 18
click at [342, 286] on input "0458 007 719" at bounding box center [333, 280] width 178 height 18
click at [505, 296] on div "Send me free SMS reminders about my booking" at bounding box center [428, 301] width 454 height 10
click at [773, 238] on link "Save Changes" at bounding box center [772, 244] width 121 height 19
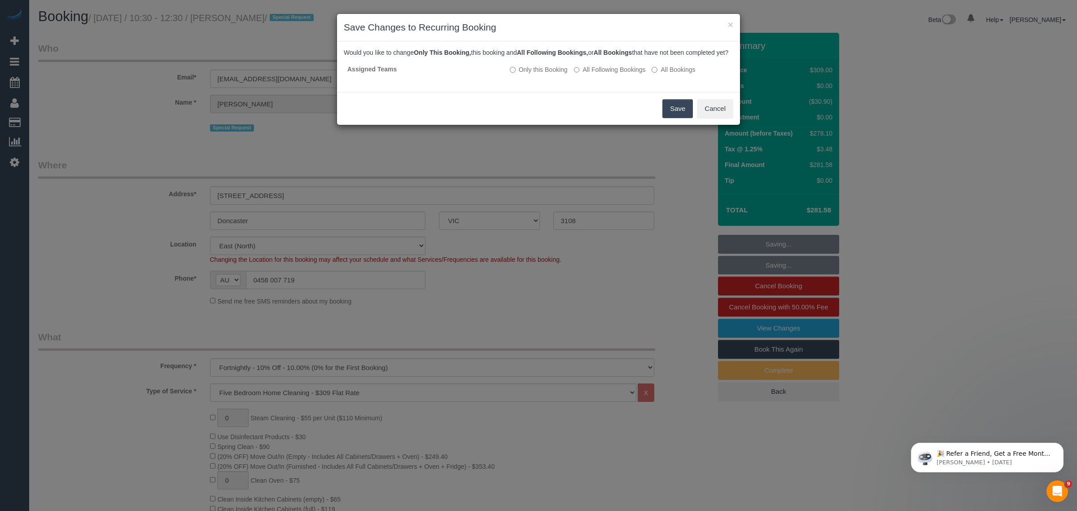
click at [716, 232] on div "× Save Changes to Recurring Booking Would you like to change Only This Booking,…" at bounding box center [538, 255] width 1077 height 511
click at [667, 118] on button "Save" at bounding box center [677, 108] width 31 height 19
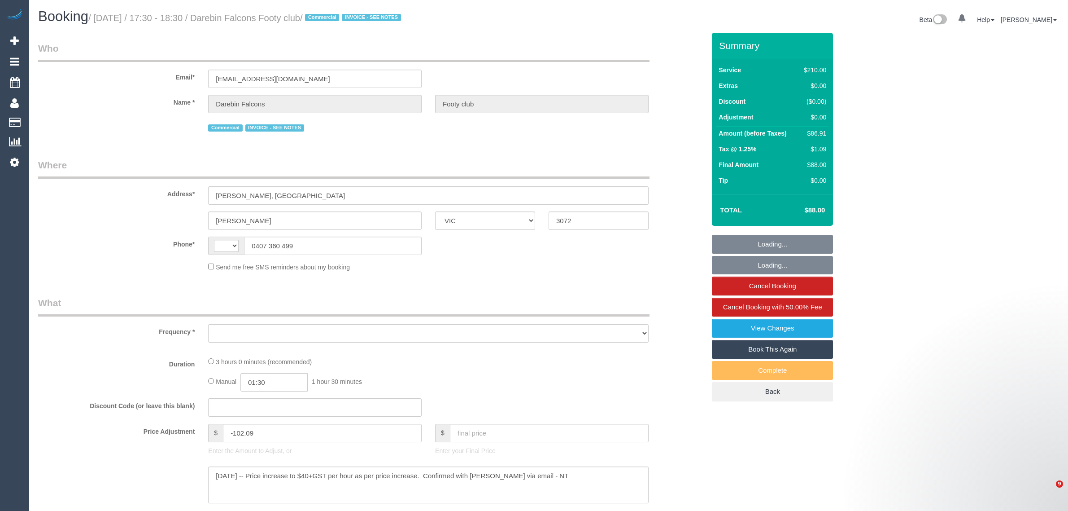
select select "VIC"
select select "string:AU"
select select "object:531"
select select "180"
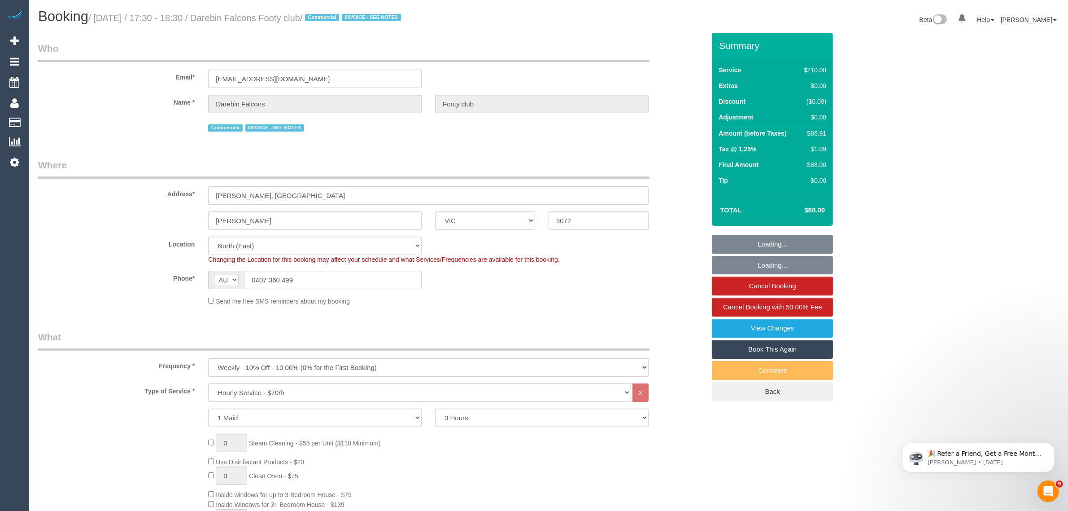
select select "number:28"
select select "object:1493"
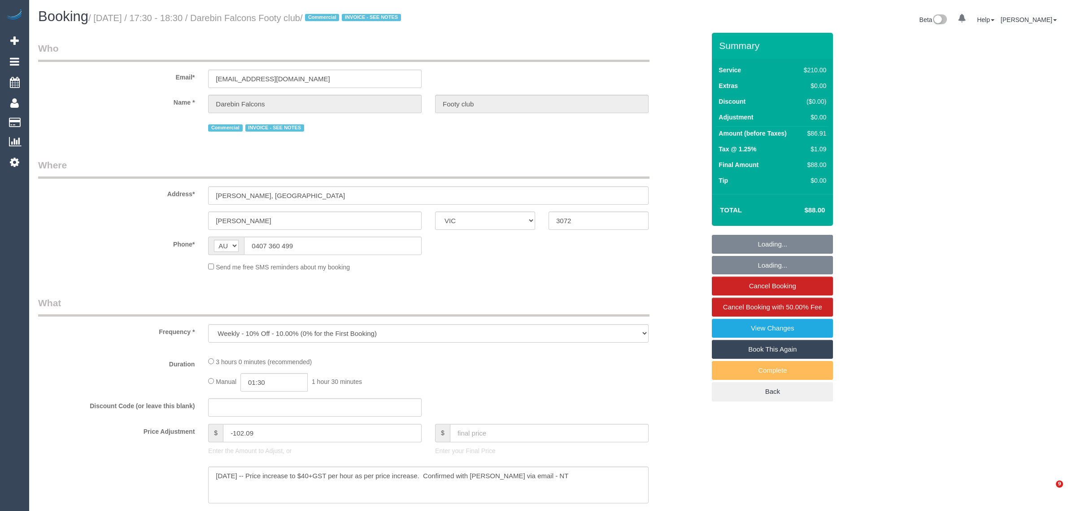
select select "VIC"
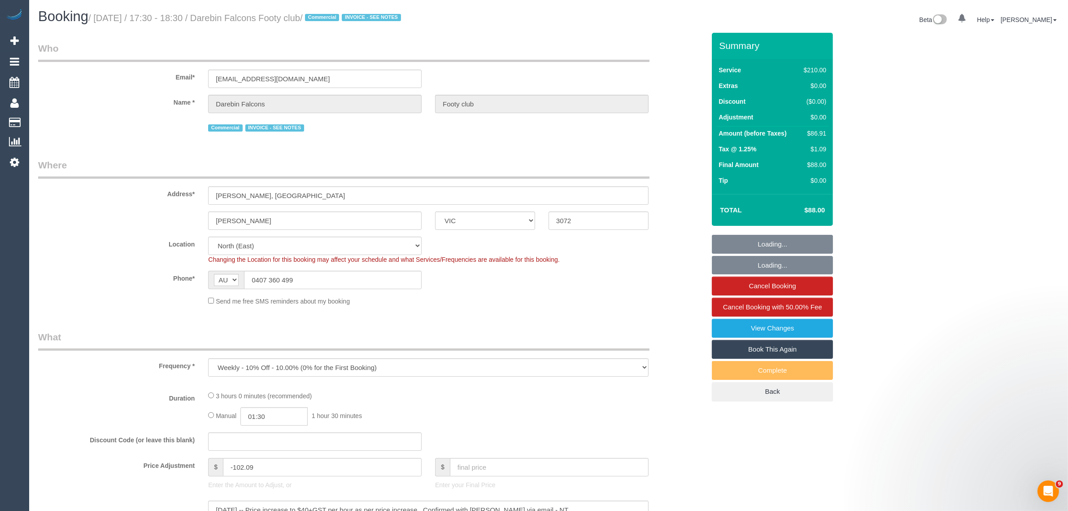
select select "object:536"
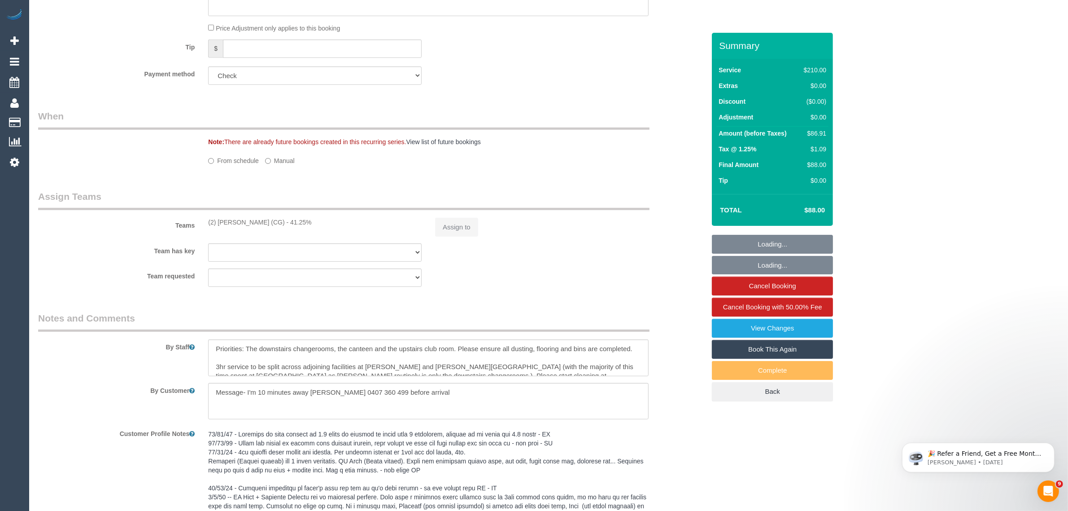
select select "number:28"
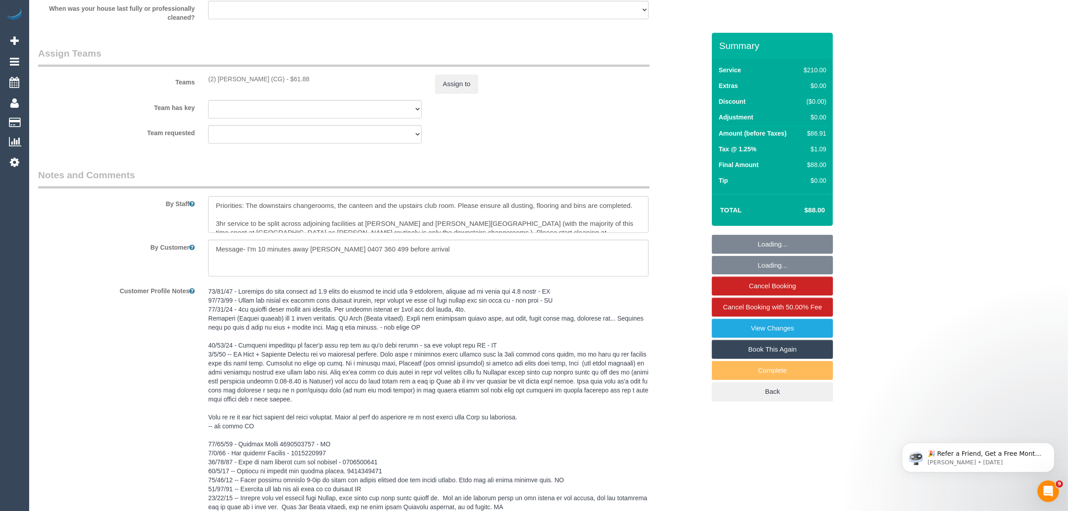
select select "180"
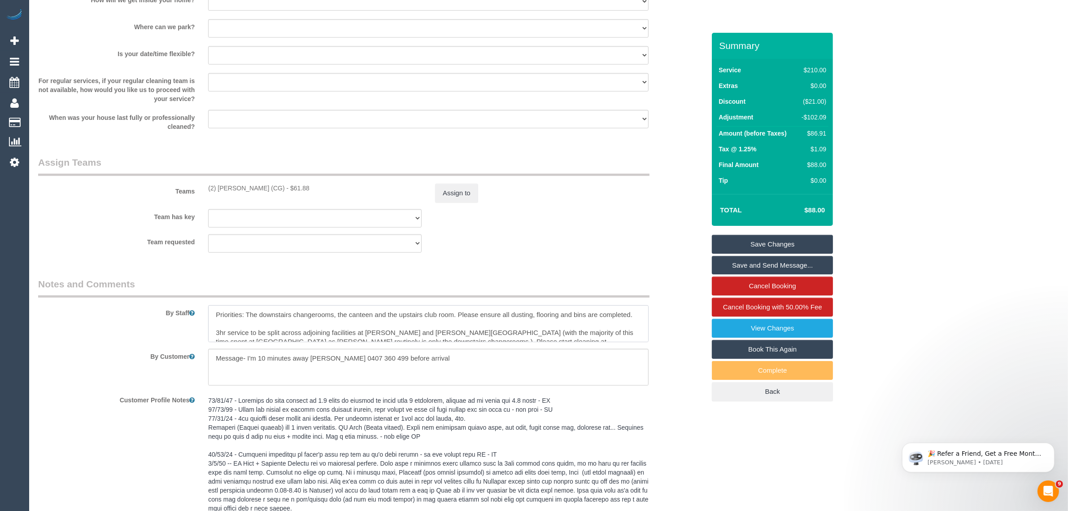
click at [212, 312] on textarea at bounding box center [428, 323] width 441 height 37
paste textarea "For these last two weeks (3 Fridays) can Binoy please spread his time between o…"
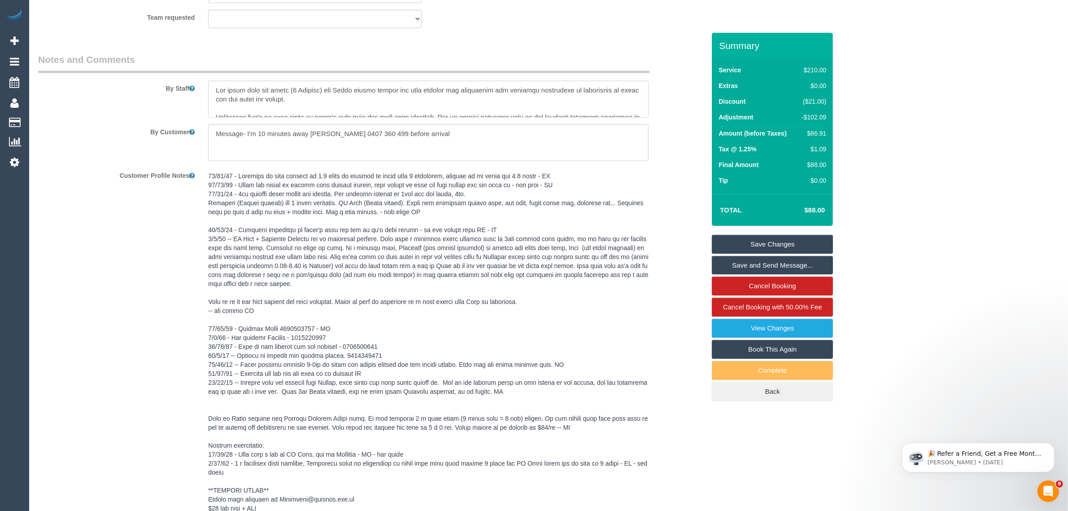
type textarea "For these last two weeks (3 Fridays) can Binoy please spread his time between o…"
click at [674, 249] on div "Customer Profile Notes" at bounding box center [371, 342] width 681 height 349
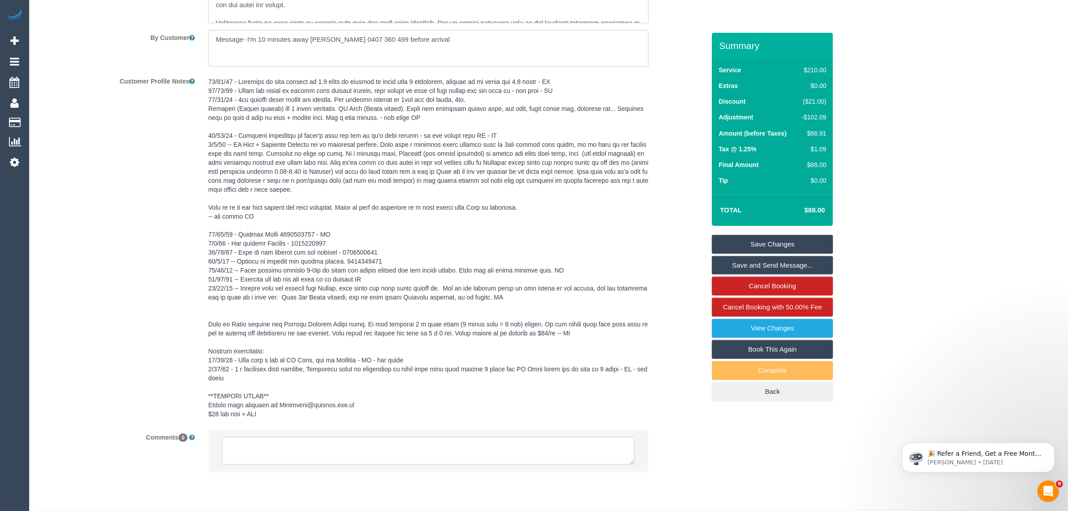
scroll to position [1575, 0]
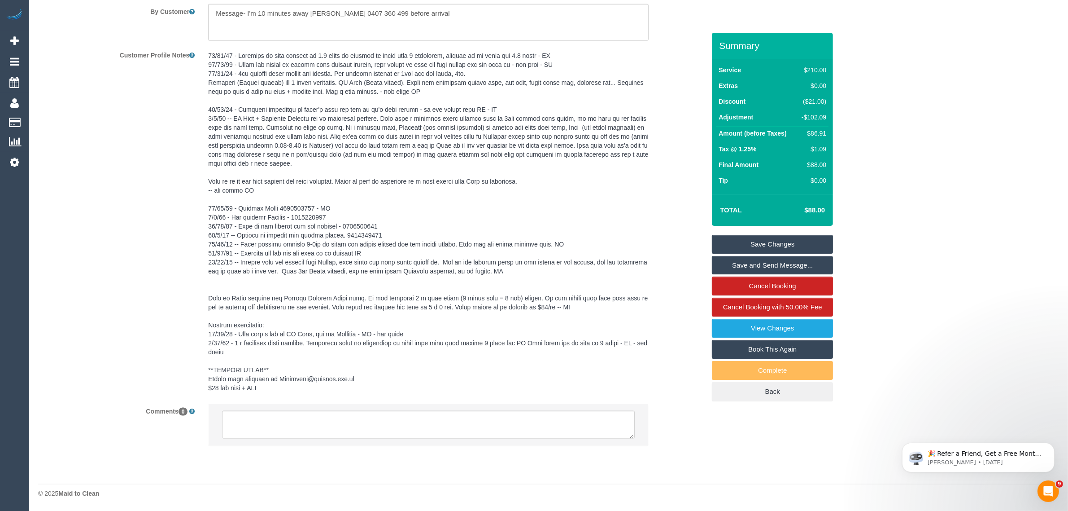
click at [669, 249] on div "Customer Profile Notes" at bounding box center [371, 222] width 681 height 349
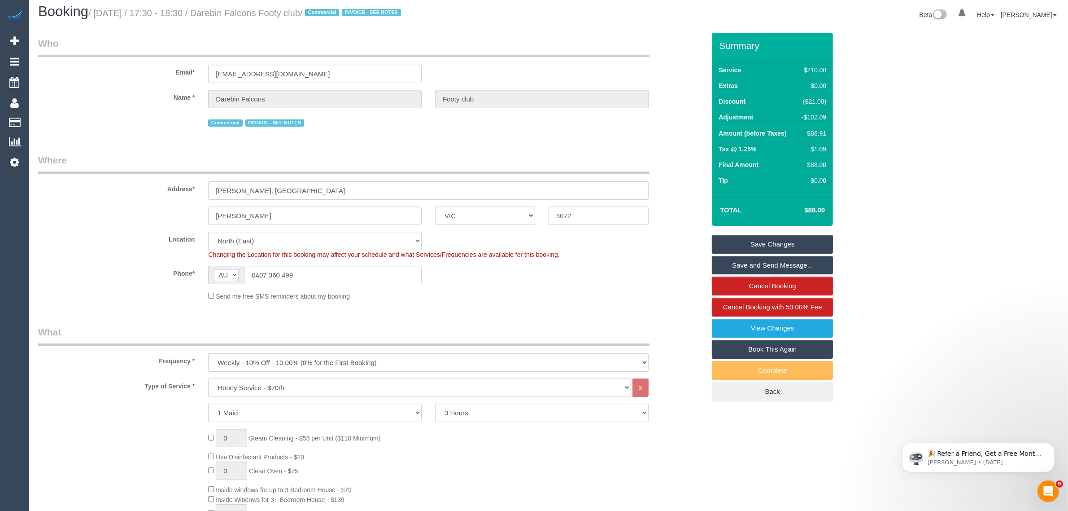
scroll to position [0, 0]
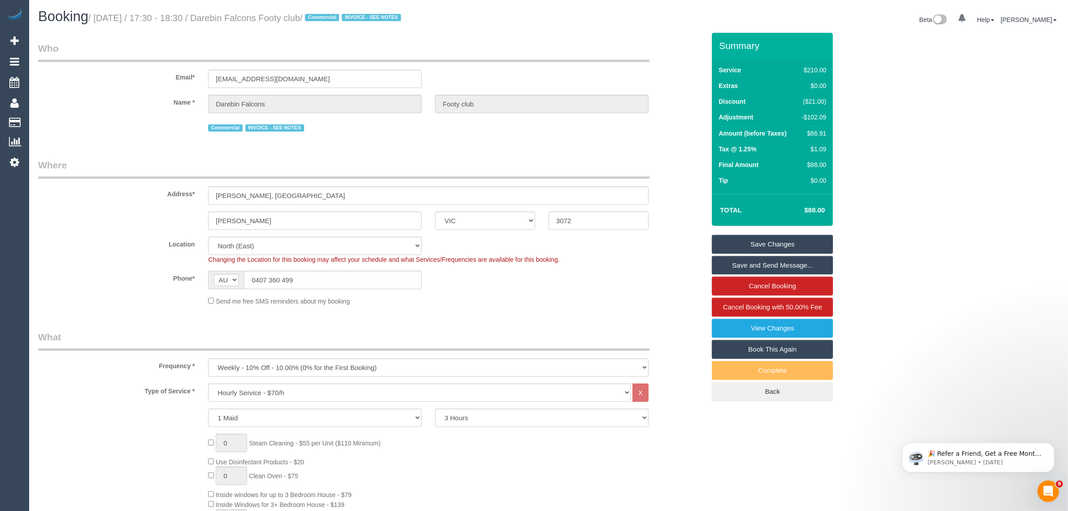
drag, startPoint x: 232, startPoint y: 17, endPoint x: 341, endPoint y: 21, distance: 109.1
click at [341, 21] on small "/ August 22, 2025 / 17:30 - 18:30 / Darebin Falcons Footy club / Commercial INV…" at bounding box center [245, 18] width 315 height 10
copy small "Darebin Falcons Footy club"
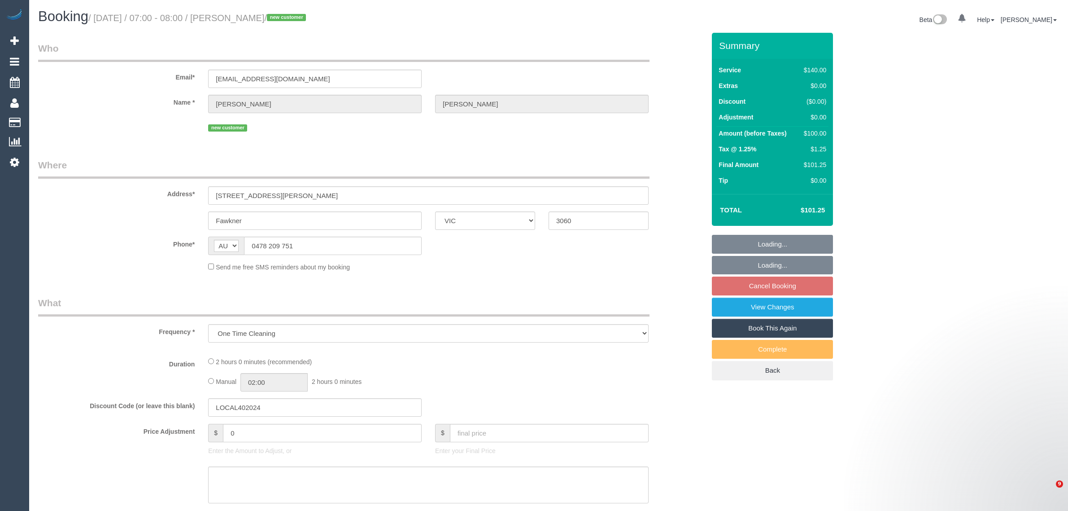
select select "VIC"
select select "string:stripe-pm_1Rem2l2GScqysDRVoAJHkuBf"
select select "number:29"
select select "number:14"
select select "number:19"
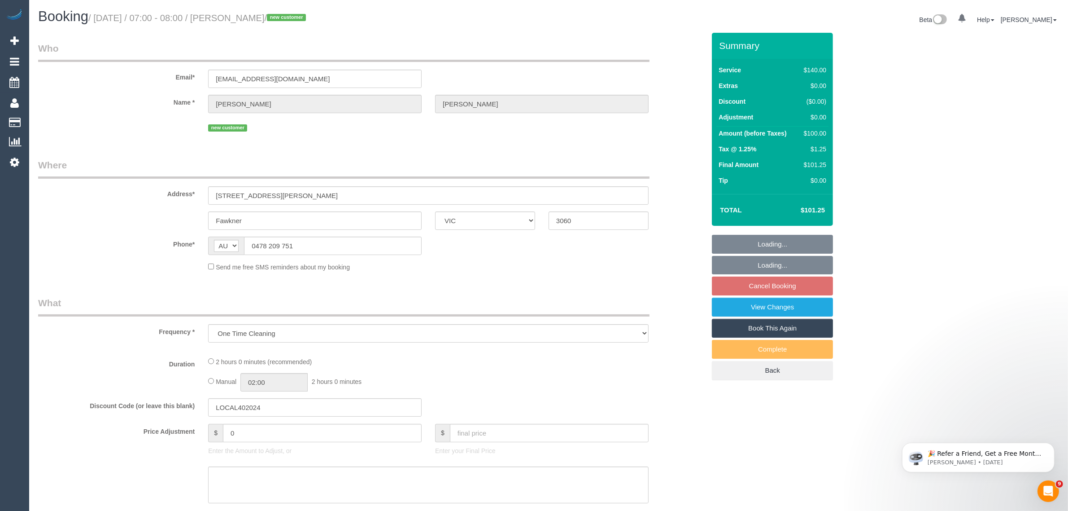
select select "number:24"
select select "number:35"
select select "number:26"
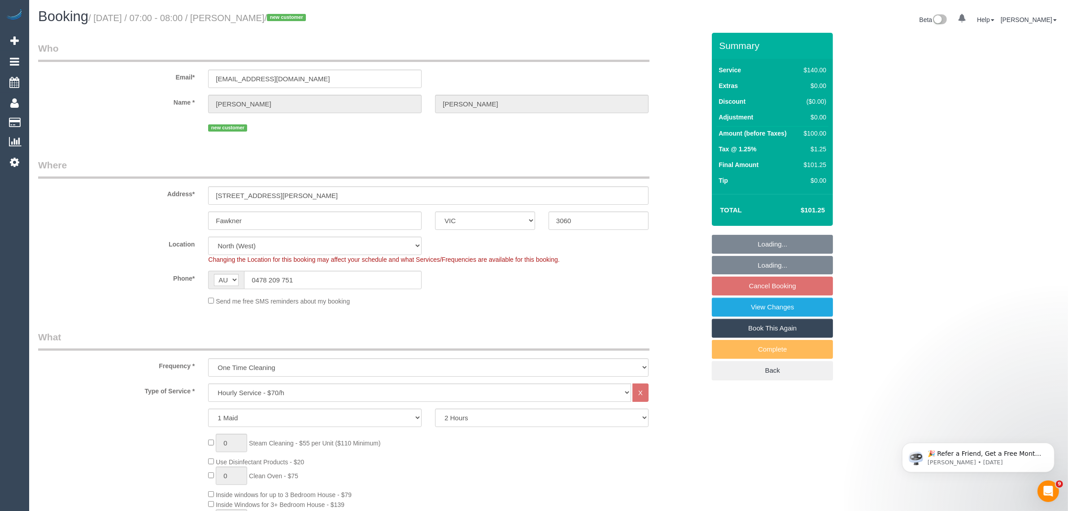
select select "object:1793"
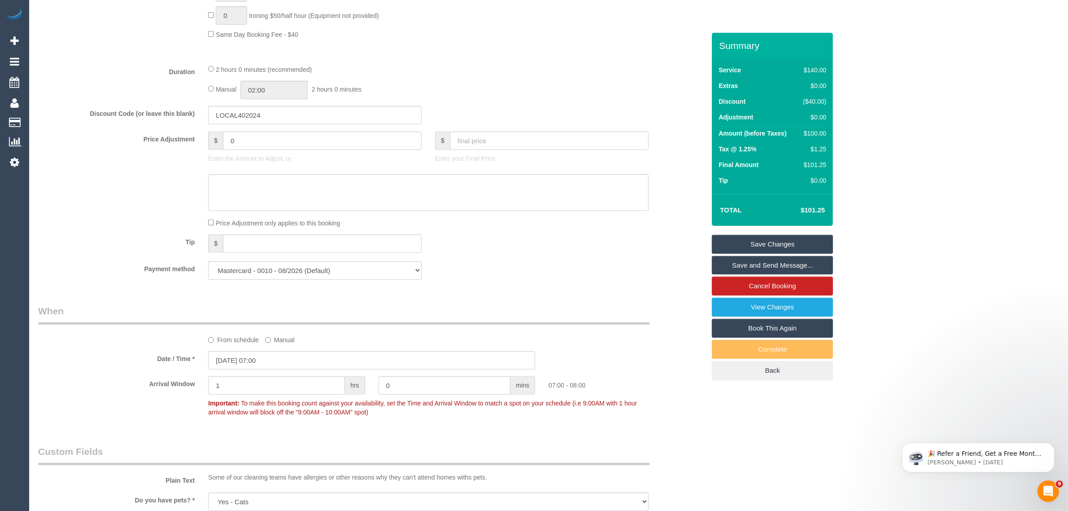
scroll to position [673, 0]
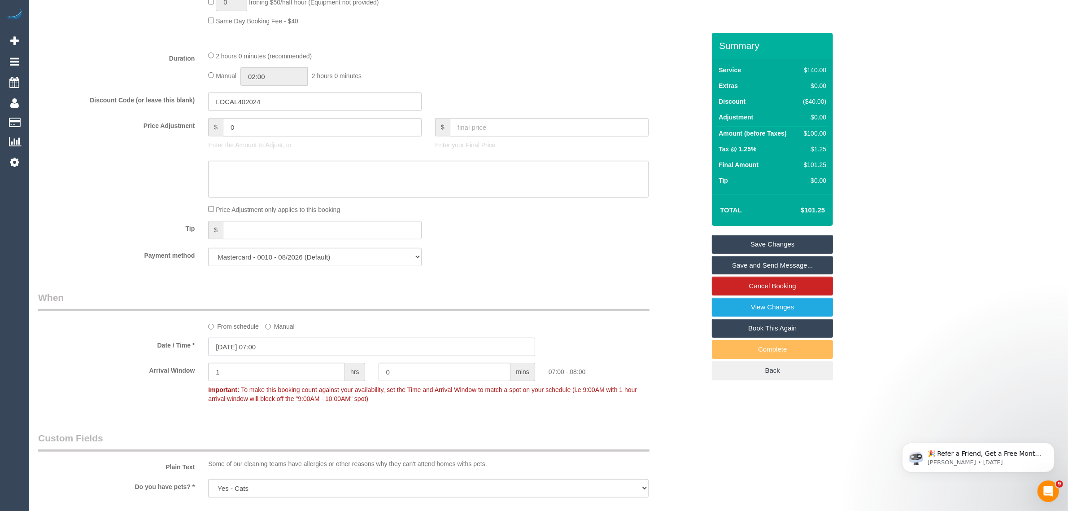
click at [315, 341] on input "[DATE] 07:00" at bounding box center [371, 346] width 327 height 18
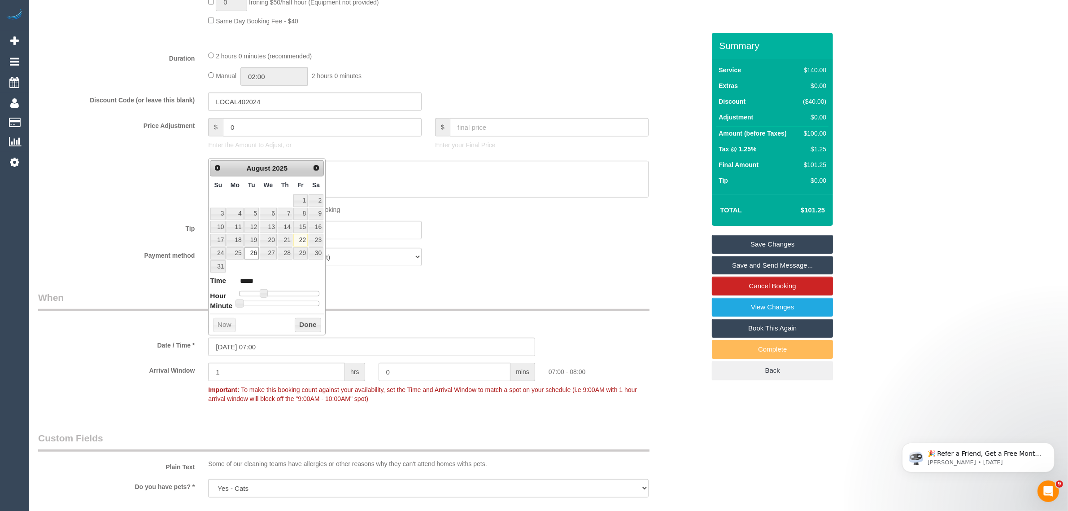
click at [438, 302] on legend "When" at bounding box center [344, 301] width 612 height 20
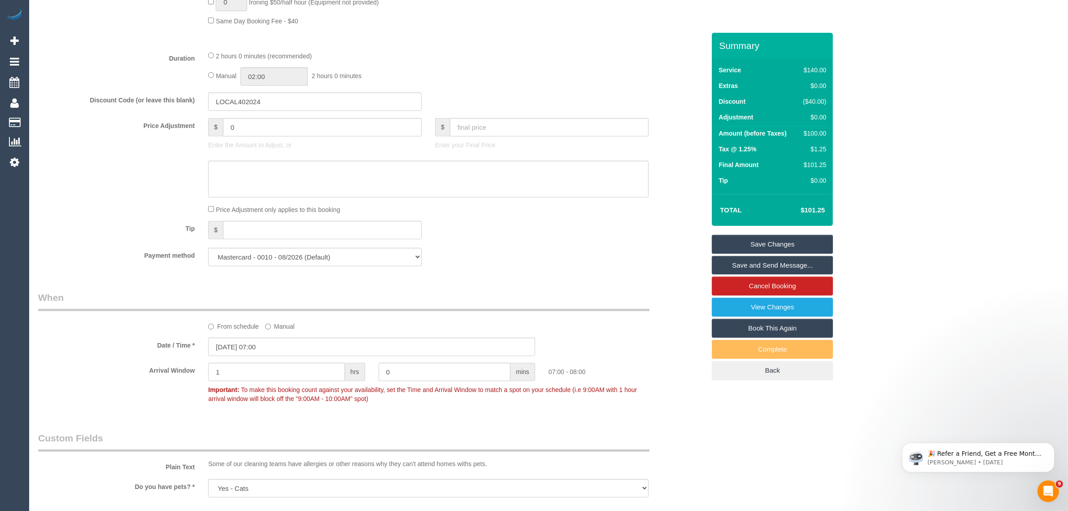
click at [215, 326] on label "From schedule" at bounding box center [233, 325] width 51 height 12
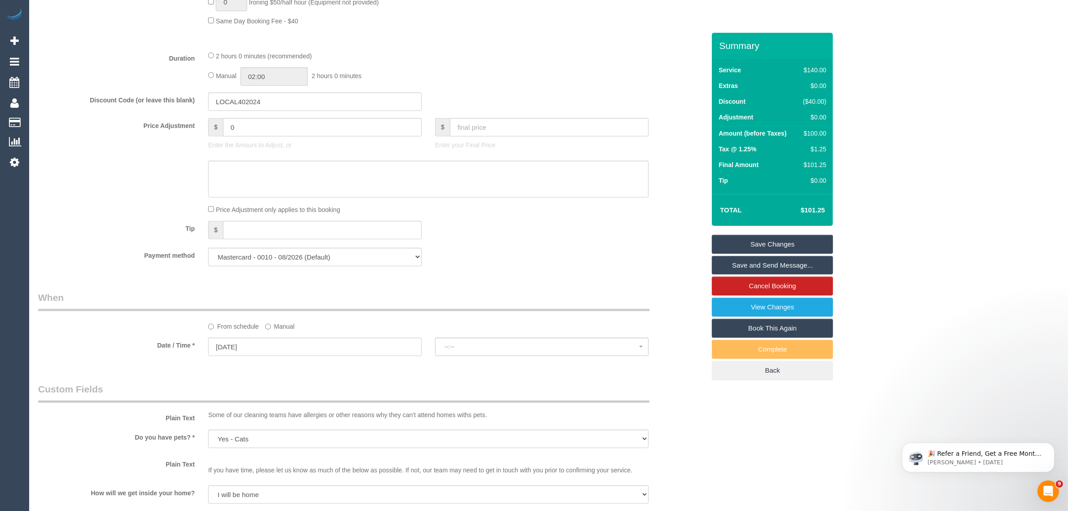
select select "spot14"
click at [250, 345] on input "[DATE]" at bounding box center [315, 346] width 214 height 18
click at [319, 366] on span "Next" at bounding box center [316, 364] width 7 height 7
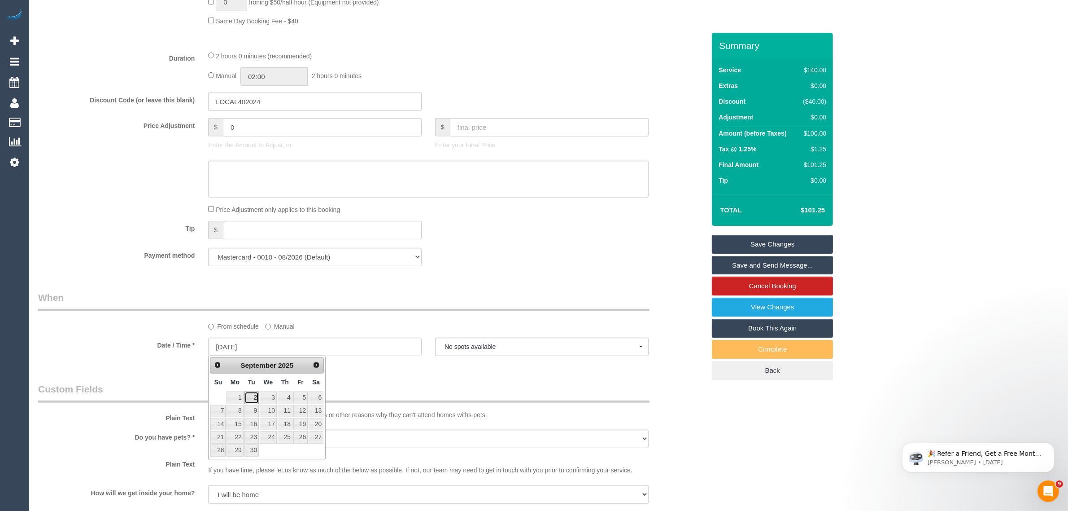
click at [250, 398] on link "2" at bounding box center [252, 397] width 14 height 12
type input "[DATE]"
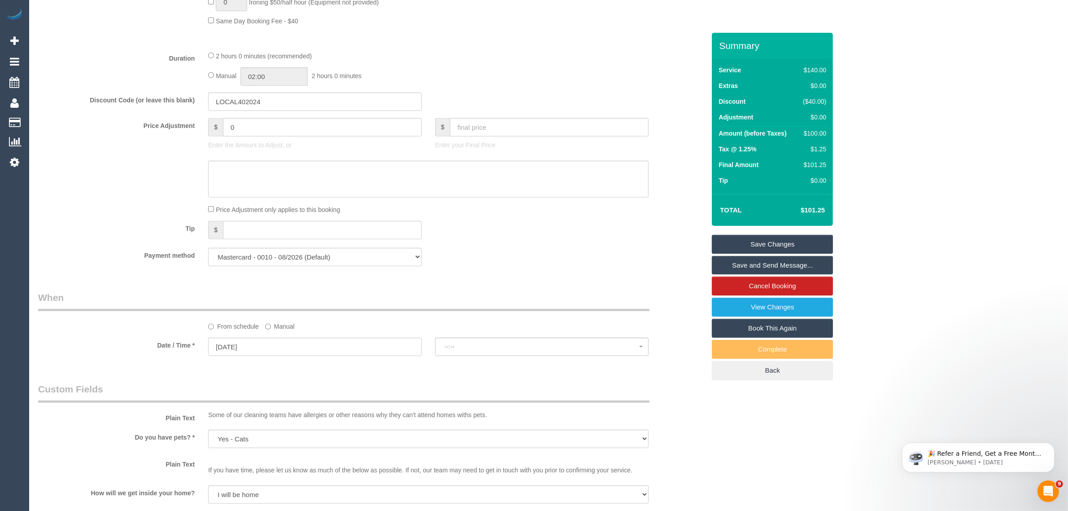
click at [482, 336] on sui-booking-spot "From schedule Manual Date / Time * [DATE] --:-- [DATE] No spots available [DATE…" at bounding box center [371, 324] width 667 height 67
click at [481, 343] on span "07:00 - 08:00" at bounding box center [542, 346] width 195 height 7
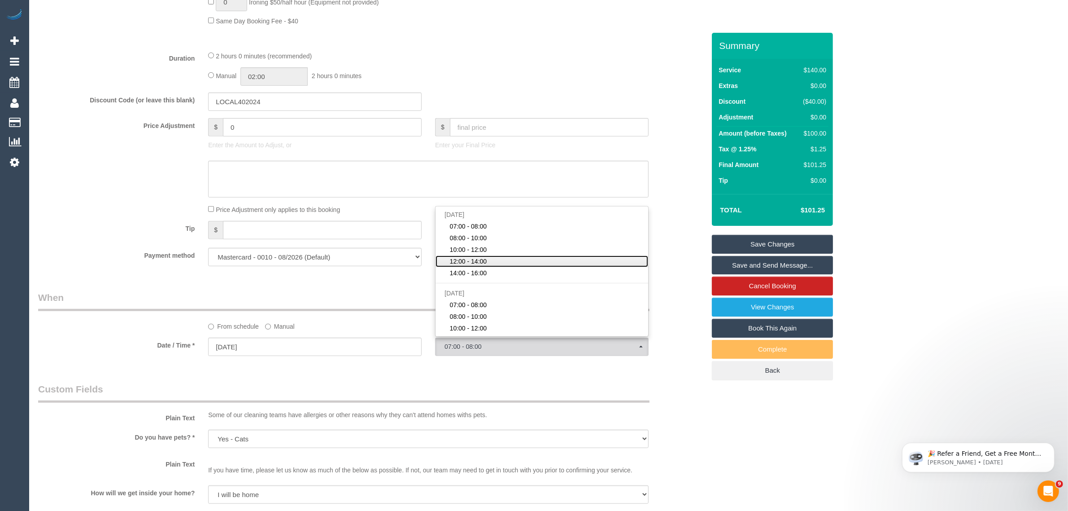
click at [507, 255] on link "12:00 - 14:00" at bounding box center [542, 261] width 213 height 12
select select "spot30"
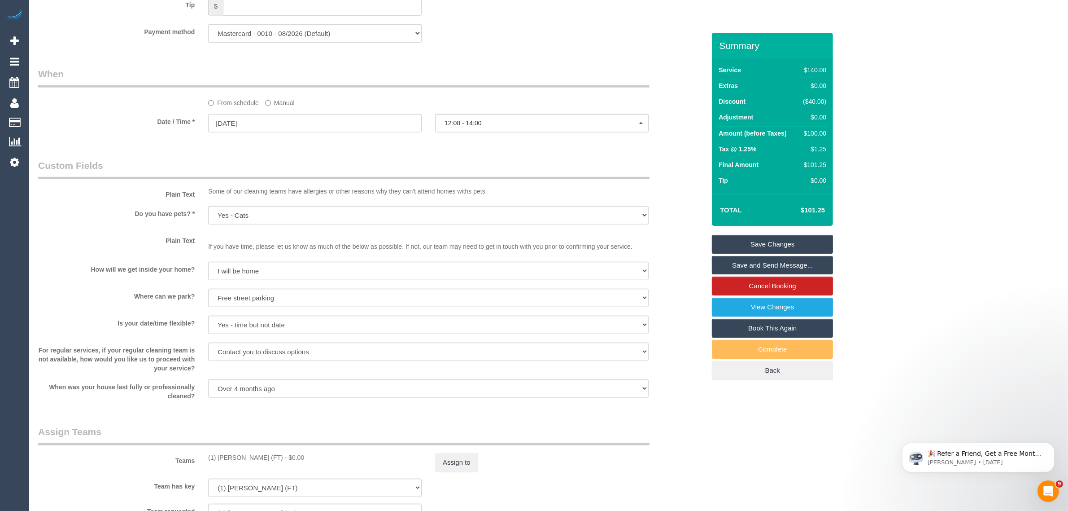
scroll to position [897, 0]
drag, startPoint x: 672, startPoint y: 221, endPoint x: 683, endPoint y: 233, distance: 16.5
click at [672, 221] on div "Do you have pets? * Yes - Cats Yes - Dogs No pets Yes - Dogs and Cats Yes - Oth…" at bounding box center [371, 215] width 681 height 20
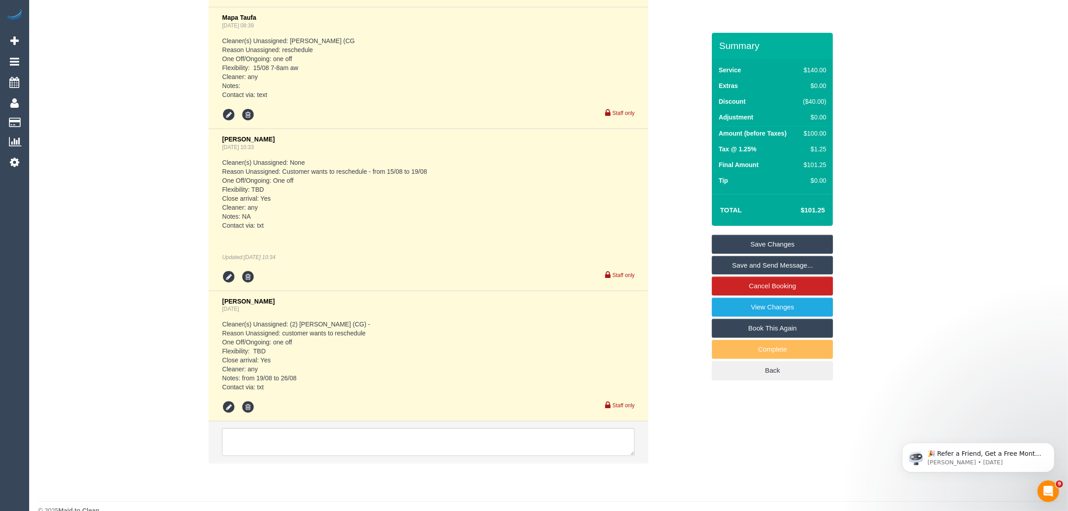
scroll to position [2412, 0]
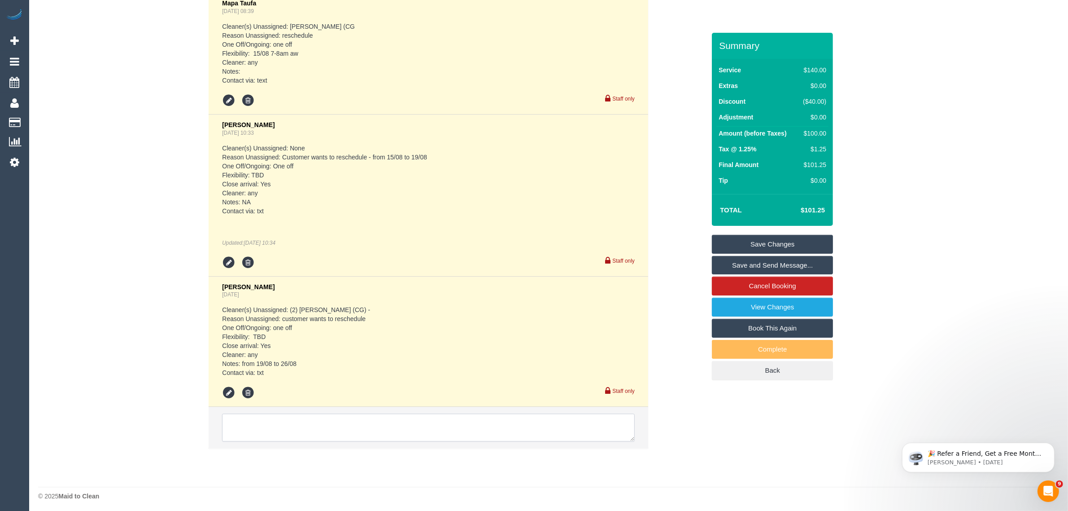
click at [396, 425] on textarea at bounding box center [428, 427] width 413 height 28
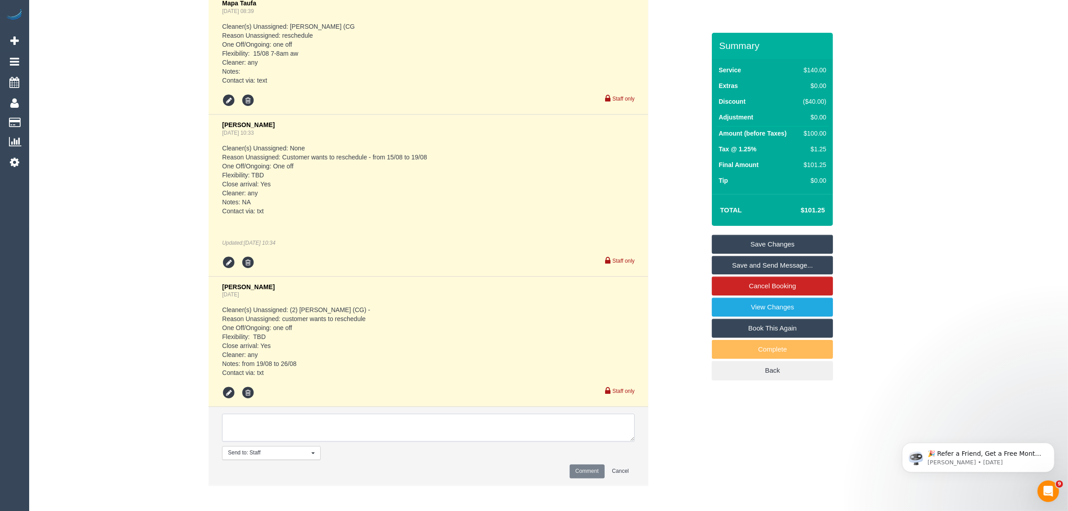
paste textarea "Cleaner(s) Unassigned: Reason Unassigned: One Off/Ongoing: Flexibility: Close a…"
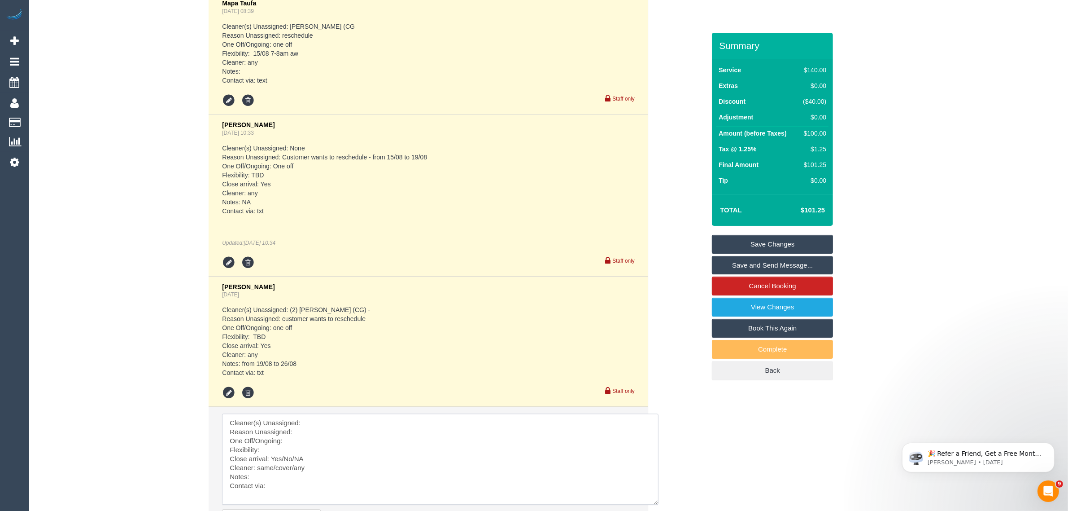
scroll to position [0, 0]
drag, startPoint x: 630, startPoint y: 434, endPoint x: 662, endPoint y: 510, distance: 82.7
click at [662, 510] on textarea at bounding box center [443, 464] width 443 height 103
click at [432, 419] on textarea at bounding box center [444, 465] width 444 height 104
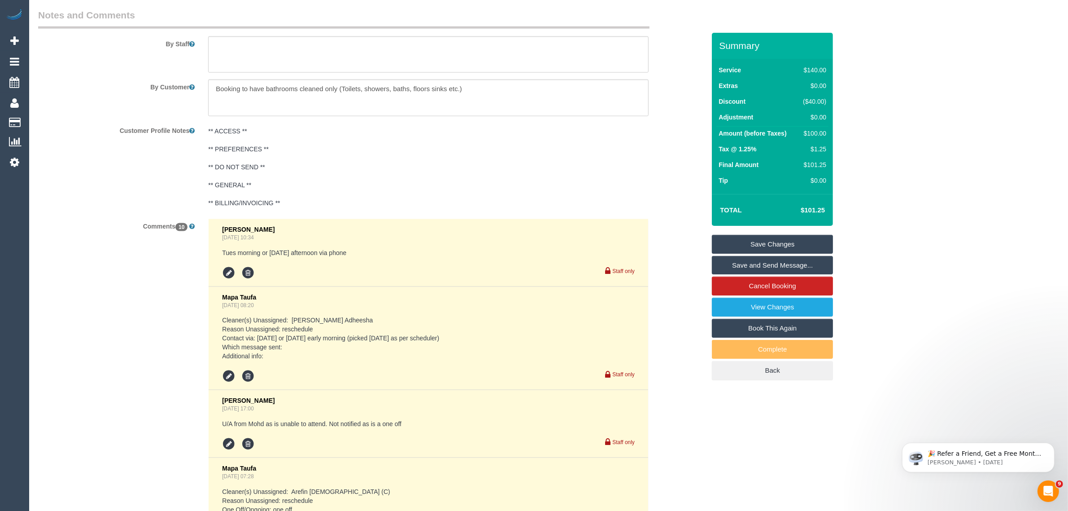
scroll to position [1290, 0]
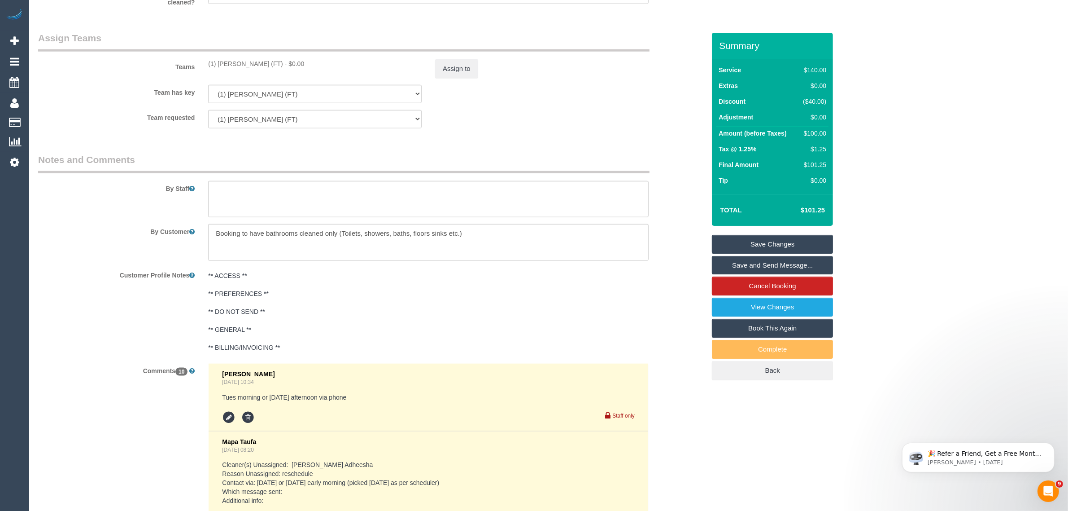
drag, startPoint x: 202, startPoint y: 70, endPoint x: 273, endPoint y: 63, distance: 70.7
click at [273, 63] on div "Teams (1) [PERSON_NAME] (FT) - $0.00 Assign to" at bounding box center [371, 54] width 681 height 47
copy div "(1) [PERSON_NAME] (FT)"
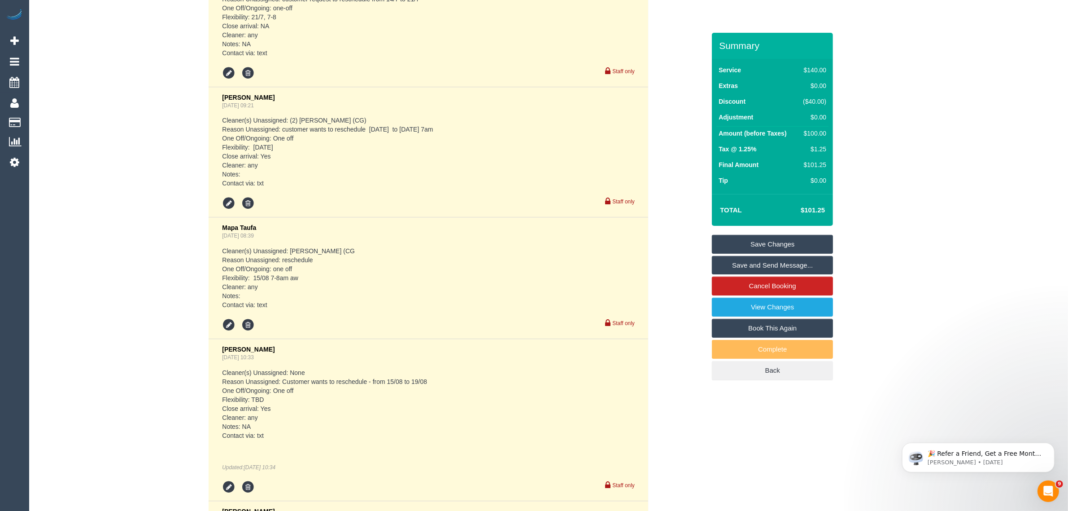
scroll to position [2525, 0]
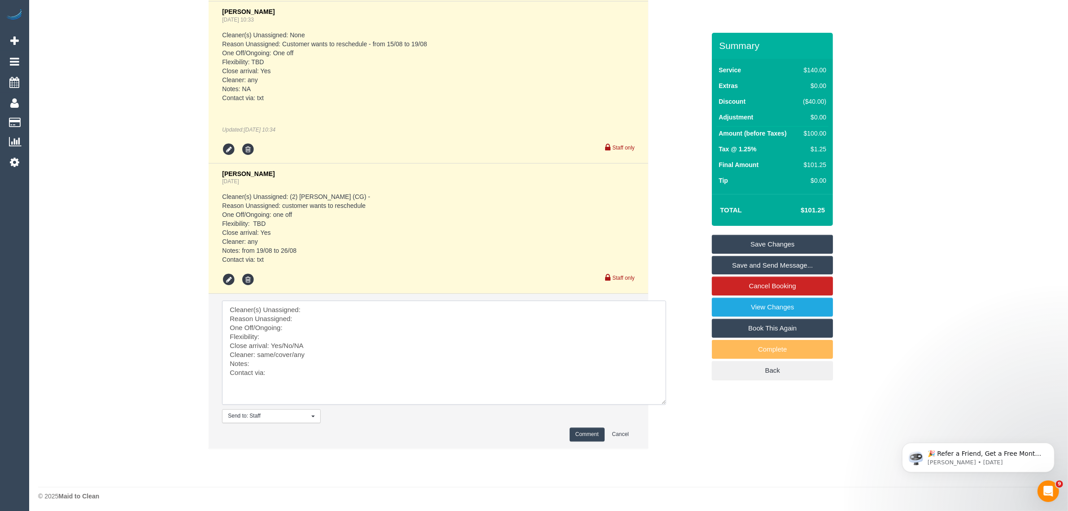
click at [379, 303] on textarea at bounding box center [444, 352] width 444 height 104
paste textarea "(1) [PERSON_NAME] (FT)"
click at [228, 313] on textarea at bounding box center [444, 352] width 444 height 104
click at [328, 316] on textarea at bounding box center [444, 352] width 444 height 104
drag, startPoint x: 281, startPoint y: 341, endPoint x: 315, endPoint y: 337, distance: 34.7
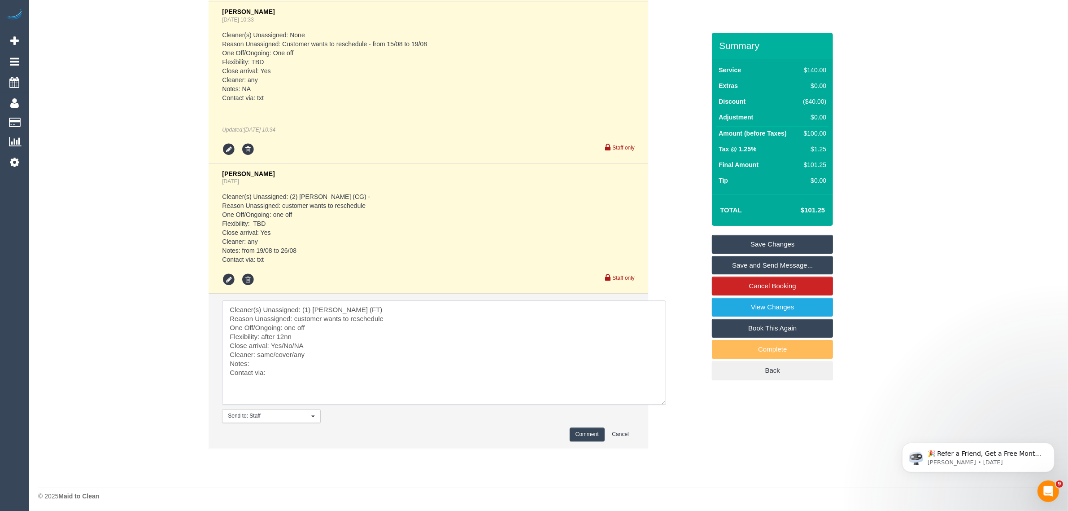
click at [315, 337] on textarea at bounding box center [444, 352] width 444 height 104
click at [329, 342] on textarea at bounding box center [444, 352] width 444 height 104
drag, startPoint x: 258, startPoint y: 351, endPoint x: 294, endPoint y: 351, distance: 35.9
click at [294, 351] on textarea at bounding box center [444, 352] width 444 height 104
click at [292, 359] on textarea at bounding box center [444, 352] width 444 height 104
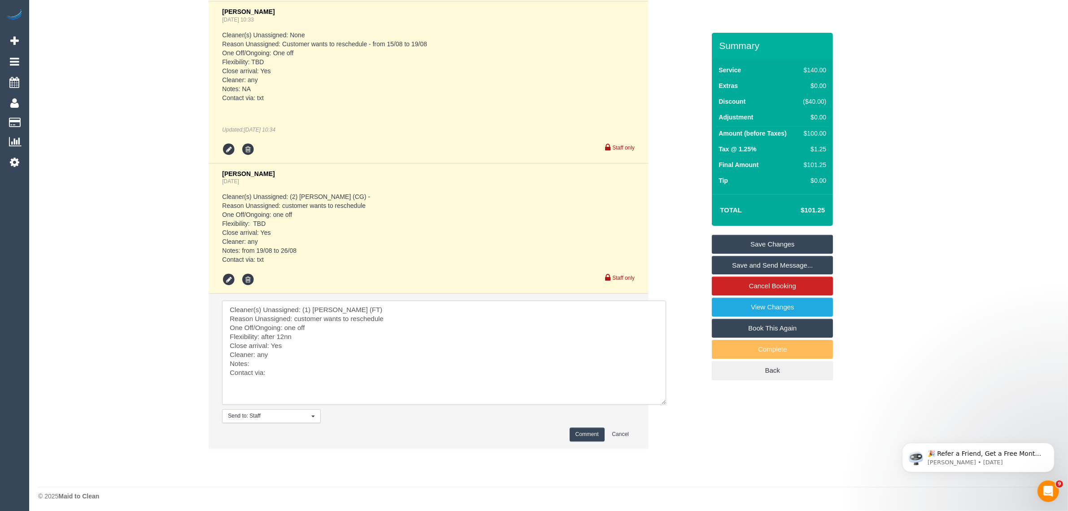
click at [306, 371] on textarea at bounding box center [444, 352] width 444 height 104
type textarea "Cleaner(s) Unassigned: (1) [PERSON_NAME] (FT) Reason Unassigned: customer wants…"
click at [584, 437] on button "Comment" at bounding box center [587, 434] width 35 height 14
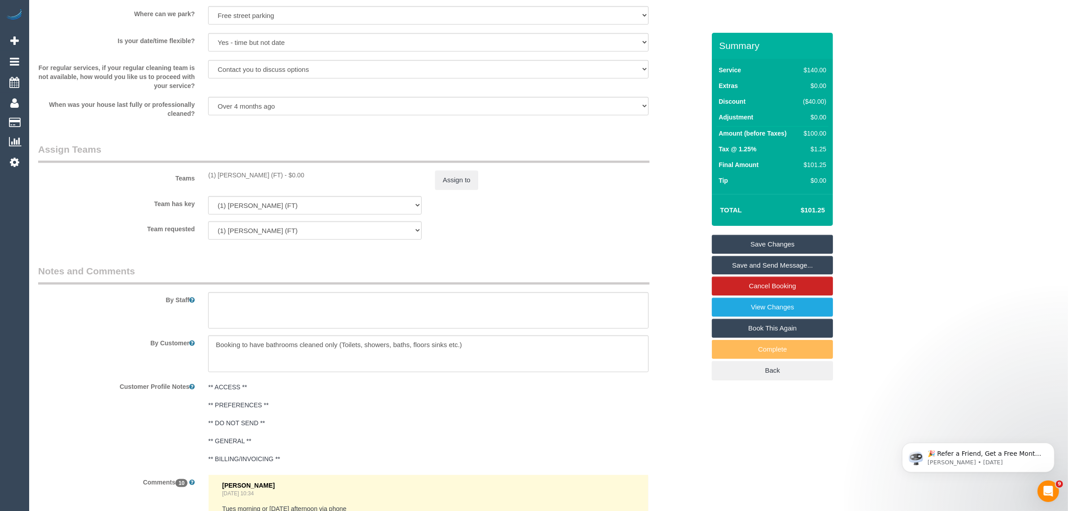
scroll to position [954, 0]
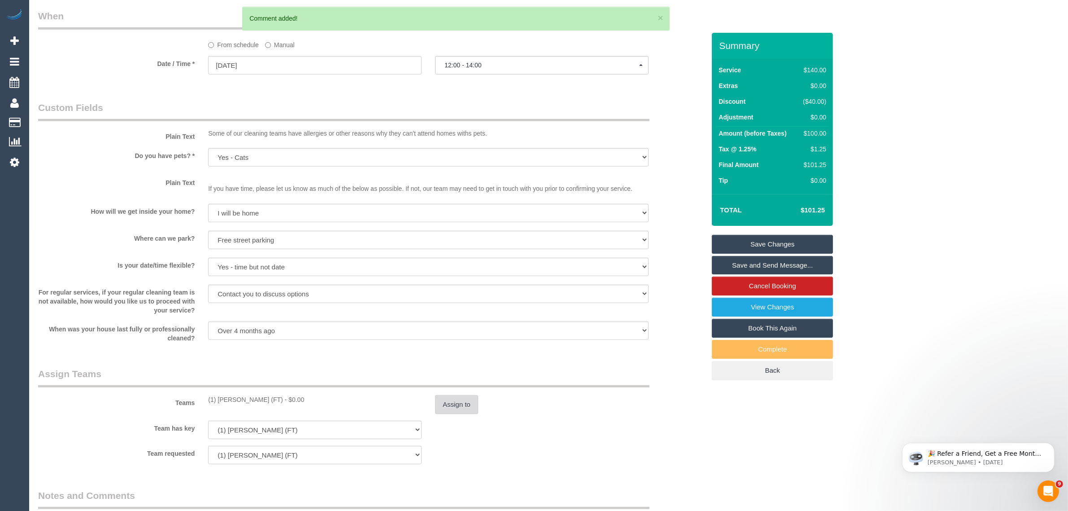
click at [465, 402] on button "Assign to" at bounding box center [456, 404] width 43 height 19
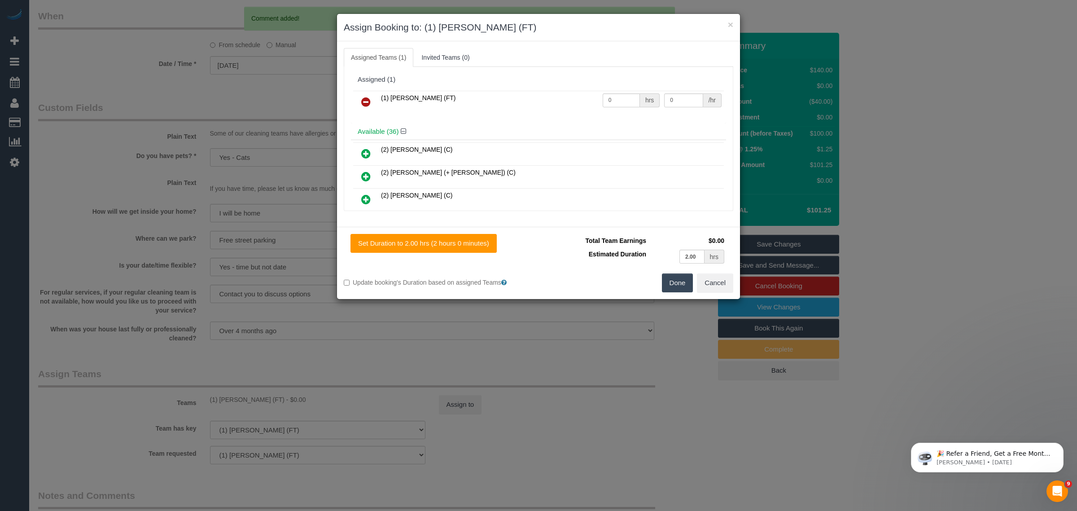
click at [370, 104] on icon at bounding box center [365, 101] width 9 height 11
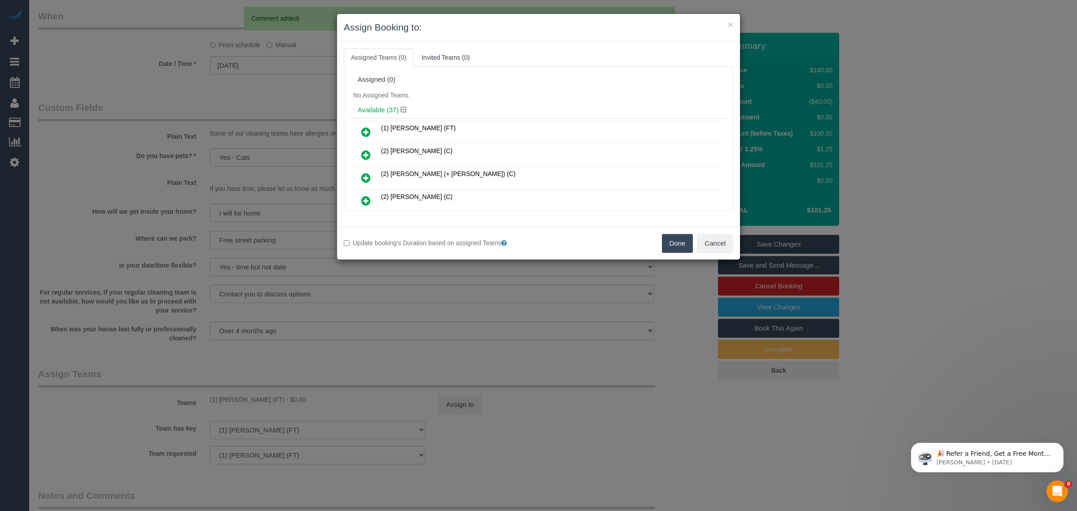
click at [671, 239] on button "Done" at bounding box center [677, 243] width 31 height 19
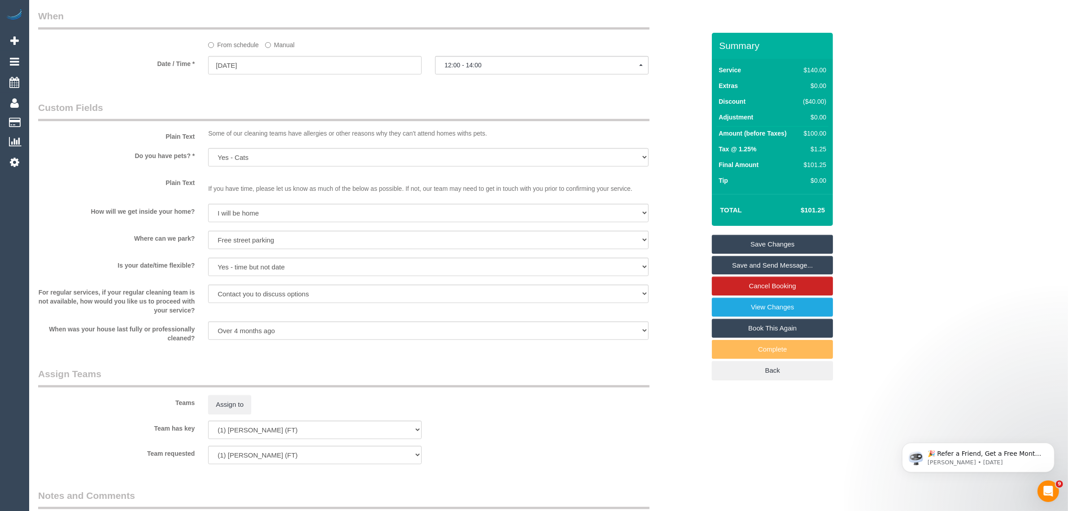
click at [765, 247] on link "Save Changes" at bounding box center [772, 244] width 121 height 19
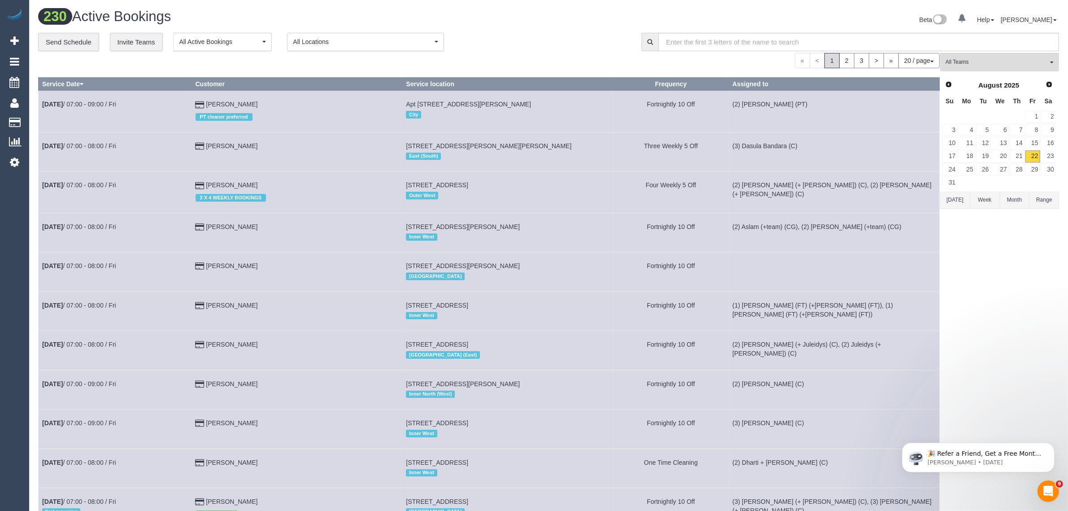
click at [514, 39] on div "**********" at bounding box center [333, 42] width 590 height 19
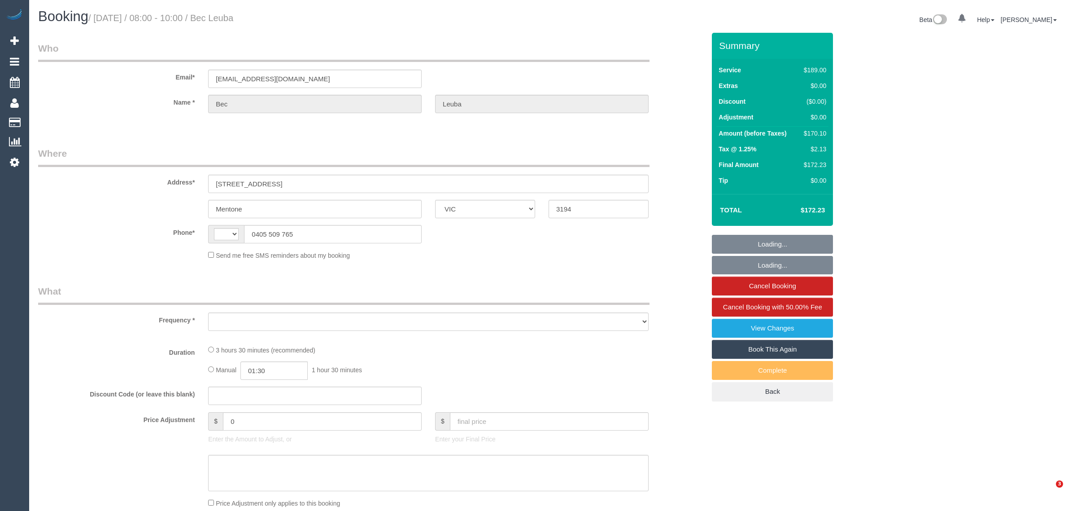
select select "VIC"
select select "string:AU"
select select "string:stripe-pm_1P6OVV2GScqysDRVdTeraLGw"
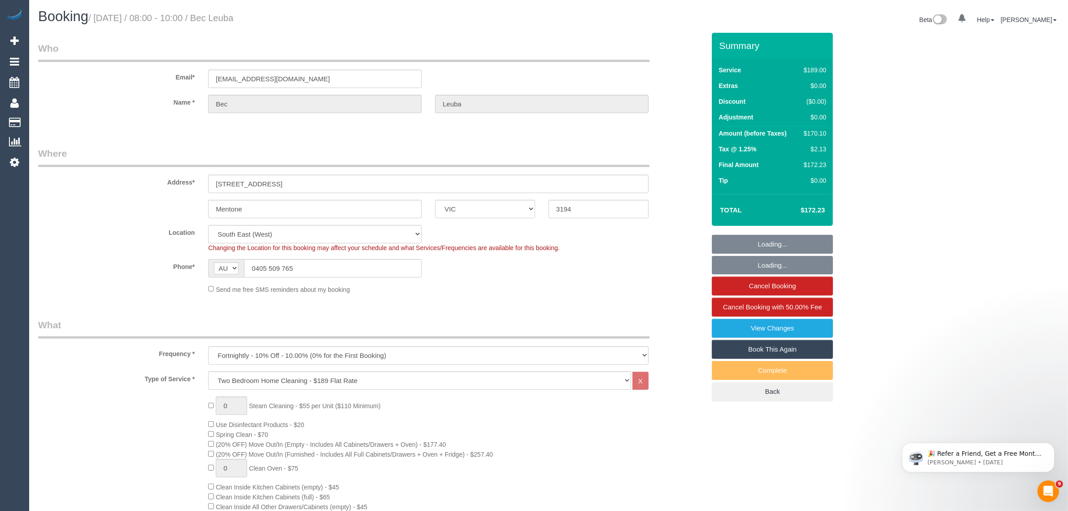
select select "object:639"
select select "number:28"
select select "number:14"
select select "number:18"
select select "number:24"
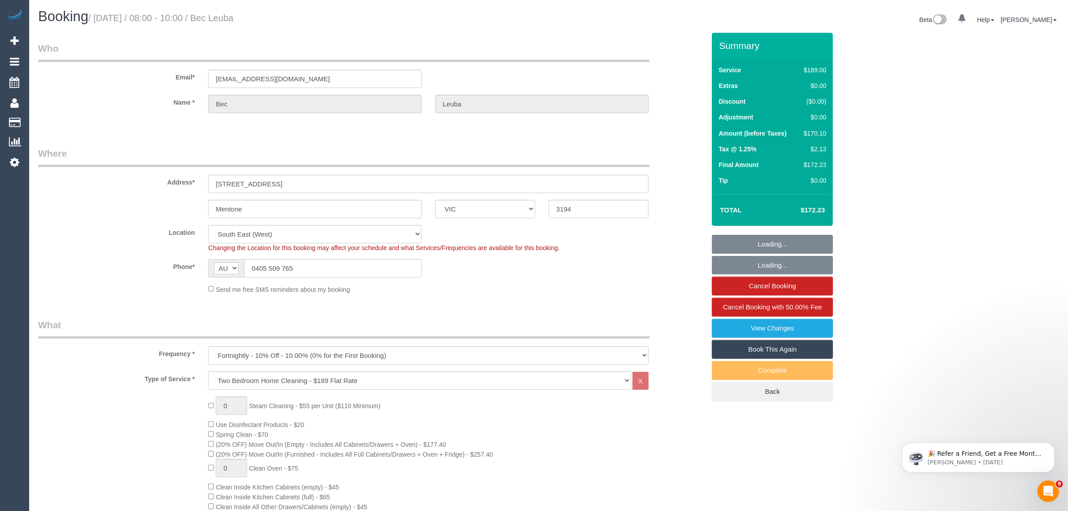
select select "number:34"
select select "number:11"
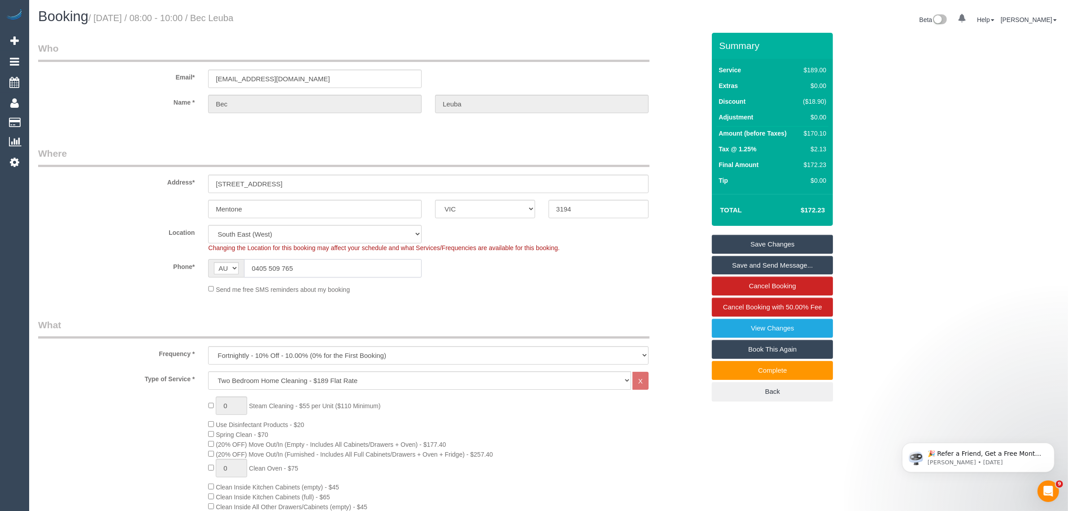
click at [380, 265] on input "0405 509 765" at bounding box center [333, 268] width 178 height 18
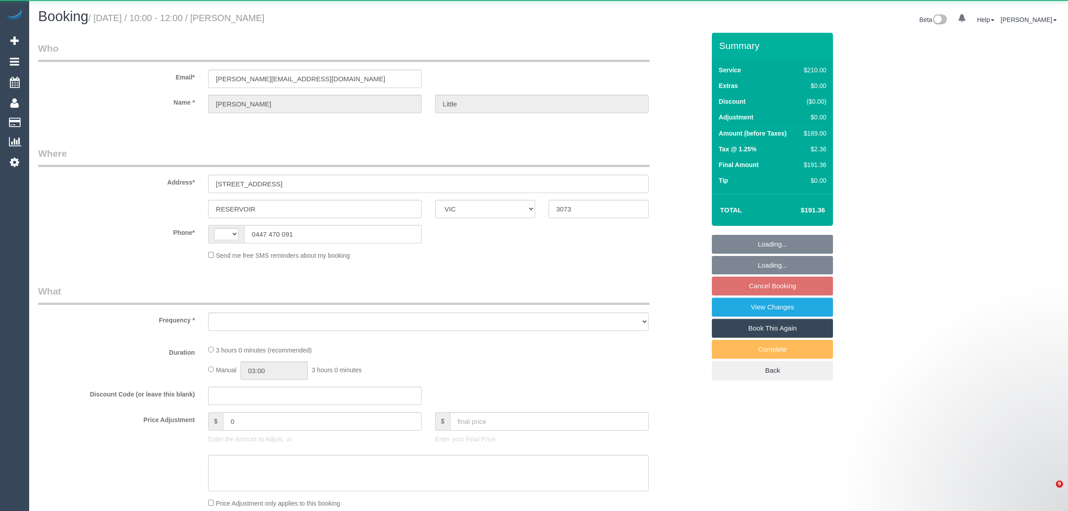
select select "VIC"
select select "string:AU"
select select "180"
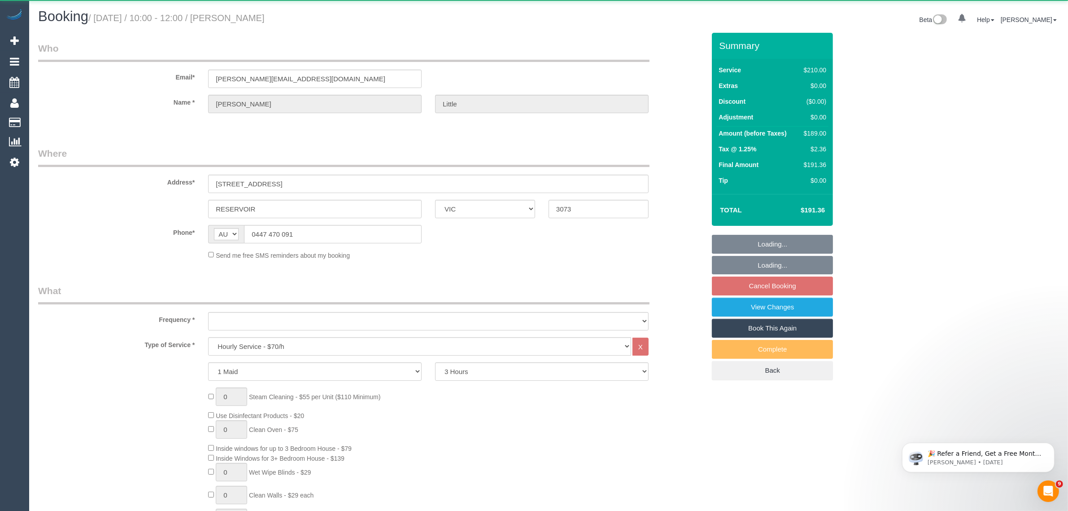
select select "object:692"
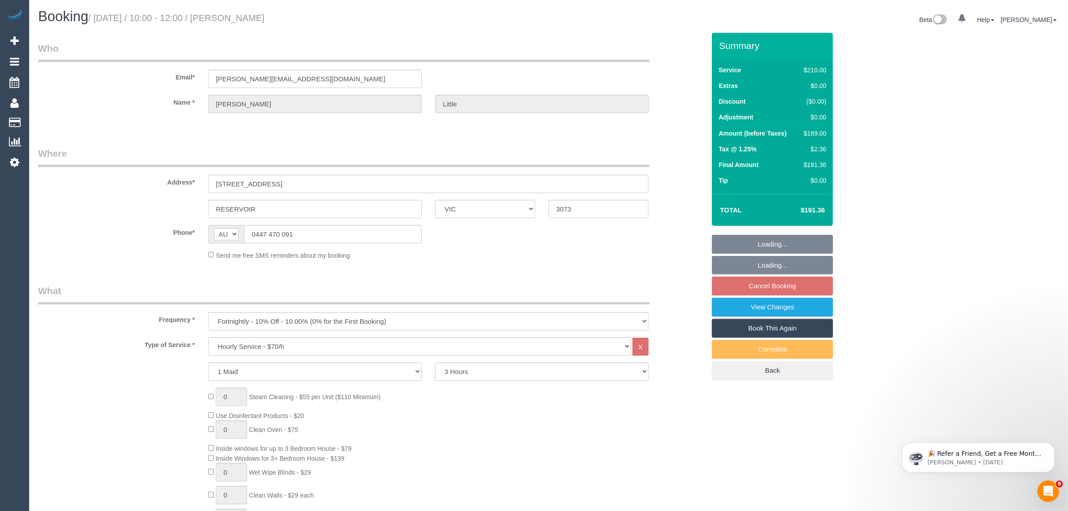
select select "string:stripe-pm_1RPLu02GScqysDRVMhku15Po"
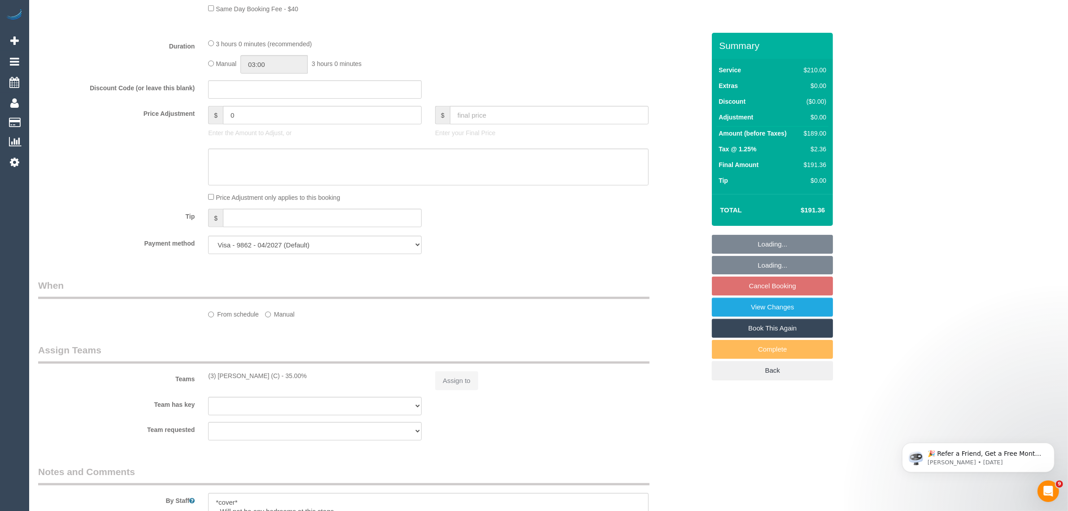
select select "spot1"
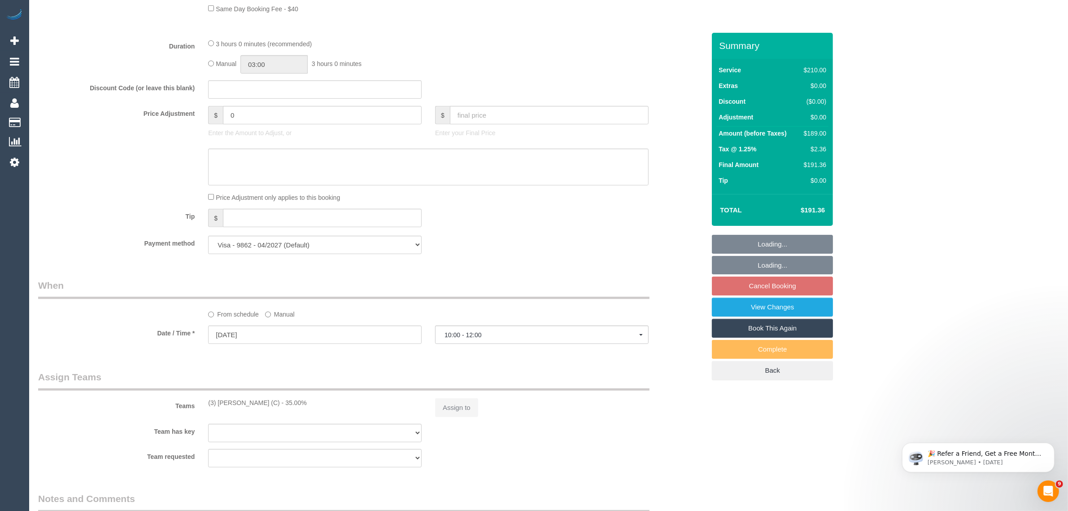
scroll to position [897, 0]
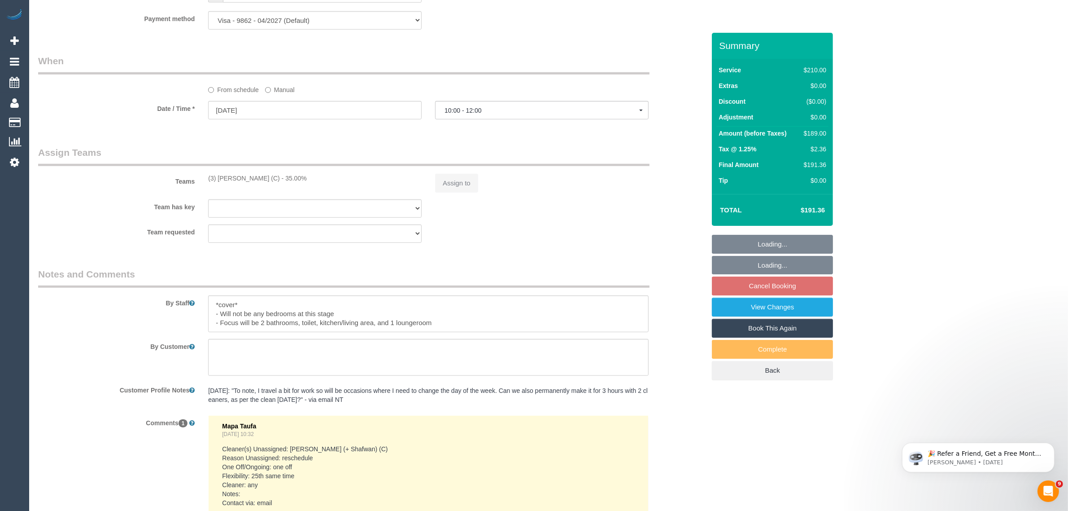
select select "number:27"
select select "number:14"
select select "number:19"
select select "number:36"
select select "number:34"
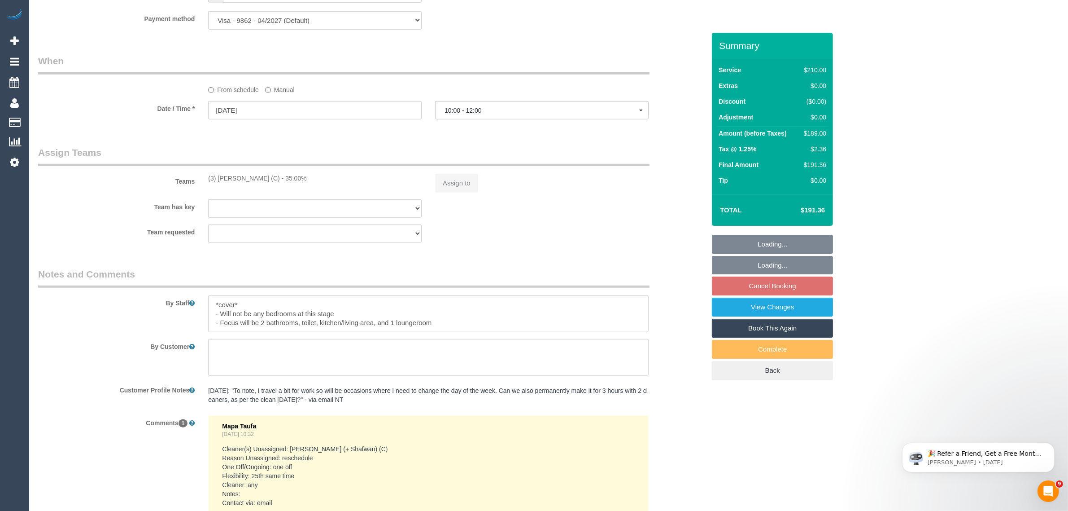
select select "number:26"
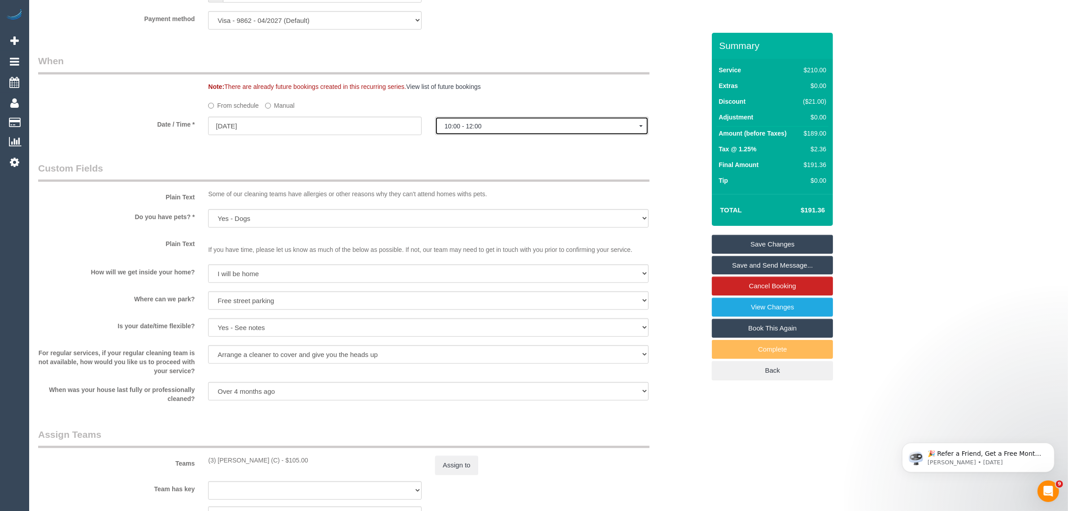
click at [494, 127] on span "10:00 - 12:00" at bounding box center [542, 125] width 195 height 7
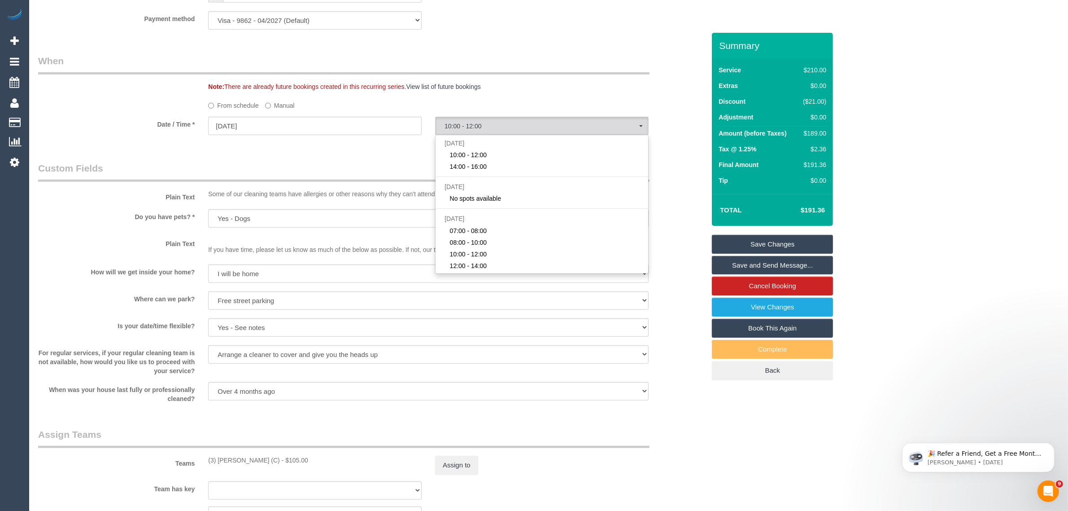
select select "object:1509"
click at [369, 165] on legend "Custom Fields" at bounding box center [344, 172] width 612 height 20
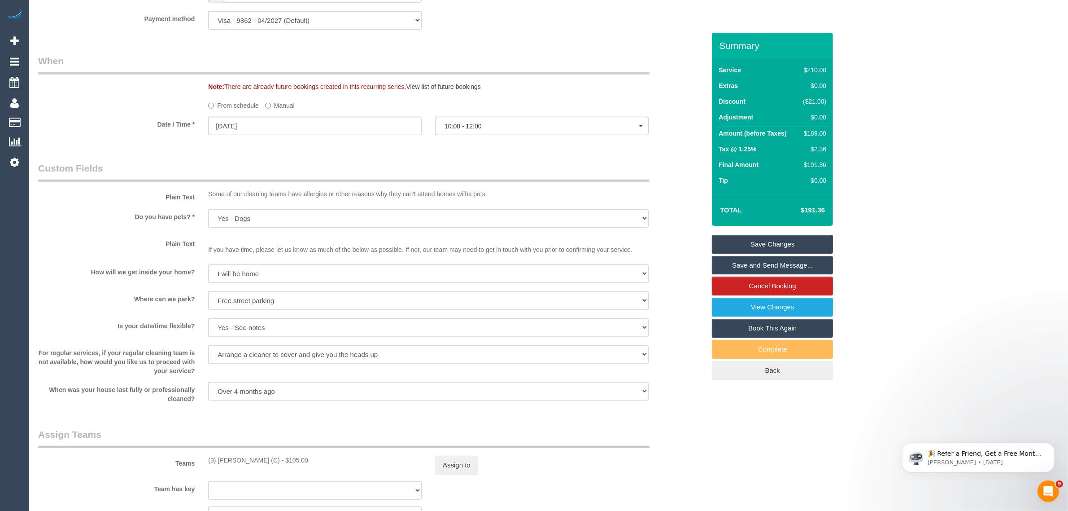
click at [275, 106] on label "Manual" at bounding box center [280, 104] width 30 height 12
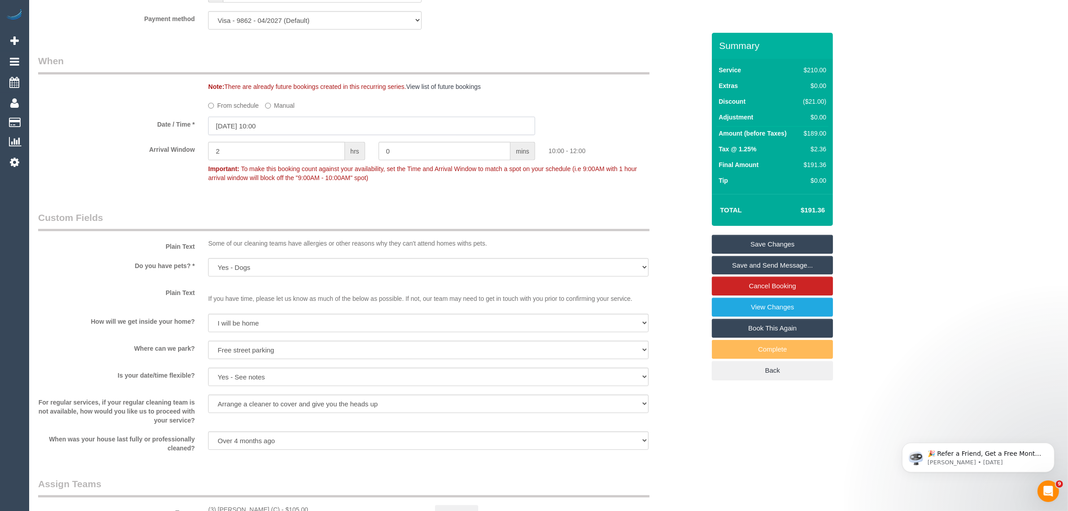
click at [246, 124] on input "25/08/2025 10:00" at bounding box center [371, 126] width 327 height 18
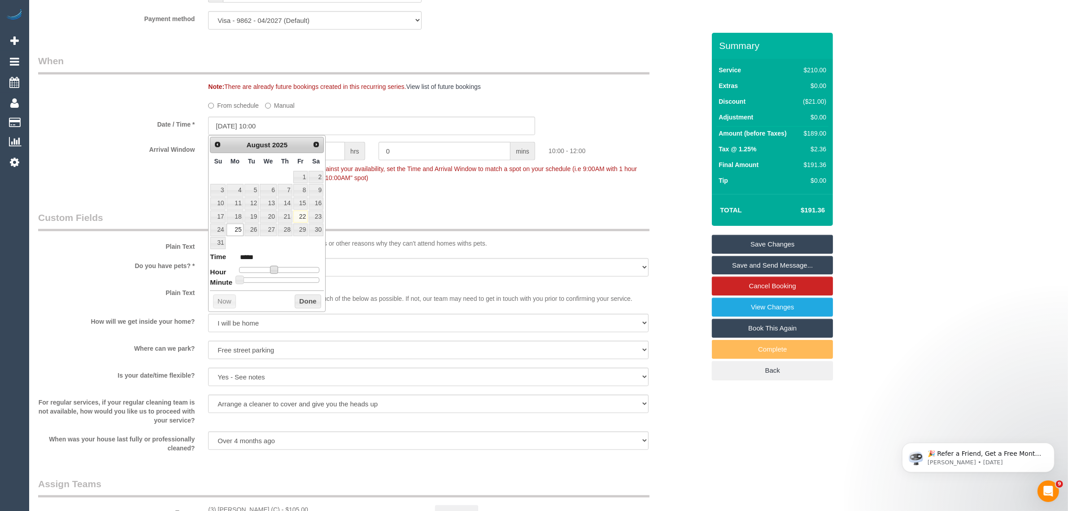
type input "25/08/2025 09:00"
type input "*****"
type input "25/08/2025 08:00"
type input "*****"
drag, startPoint x: 274, startPoint y: 270, endPoint x: 267, endPoint y: 269, distance: 6.3
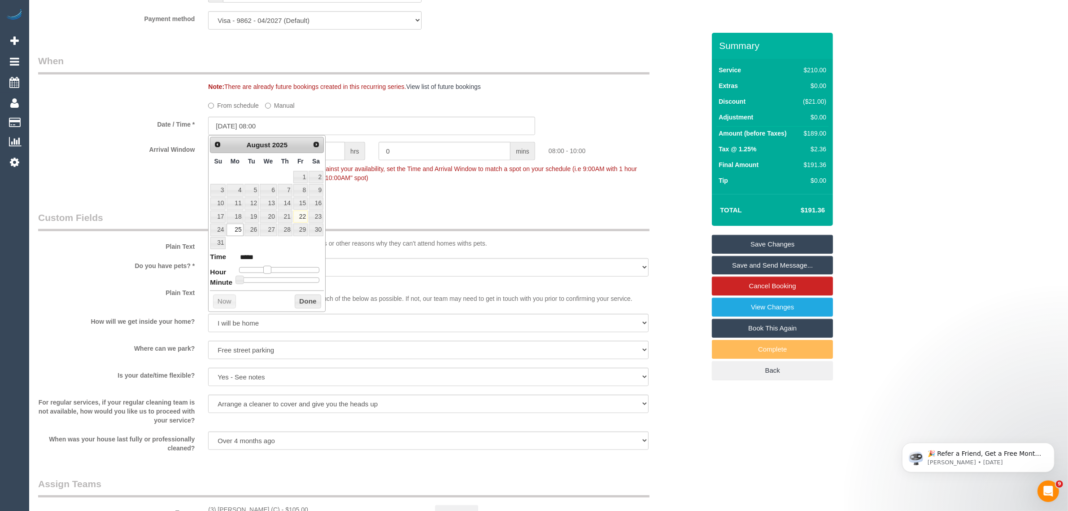
click at [267, 269] on span at bounding box center [267, 270] width 8 height 8
click at [298, 302] on button "Done" at bounding box center [308, 301] width 26 height 14
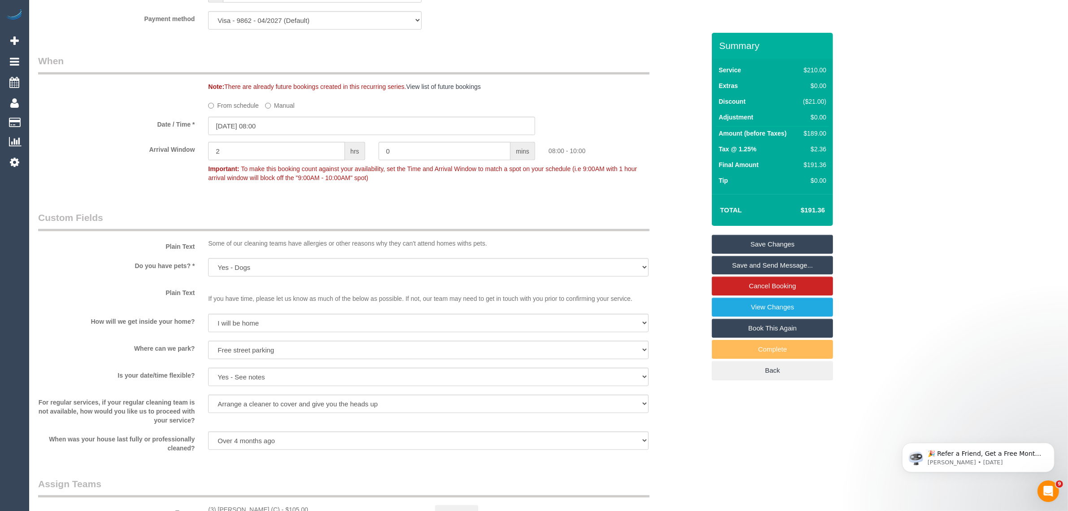
click at [411, 199] on div "Who Email* chris.little@coface.com Name * Chris Little Where Address* 1 Cool St…" at bounding box center [371, 39] width 681 height 1808
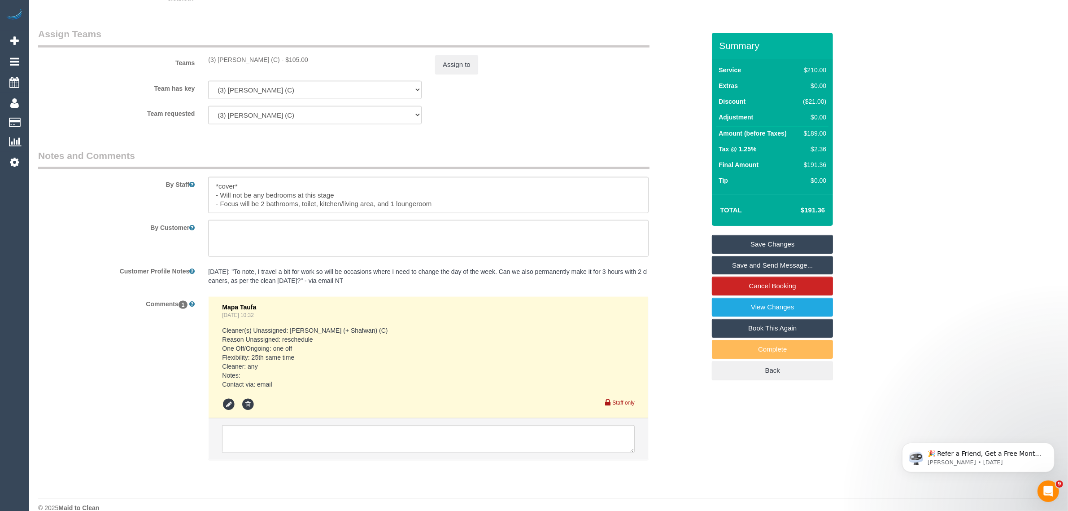
scroll to position [1361, 0]
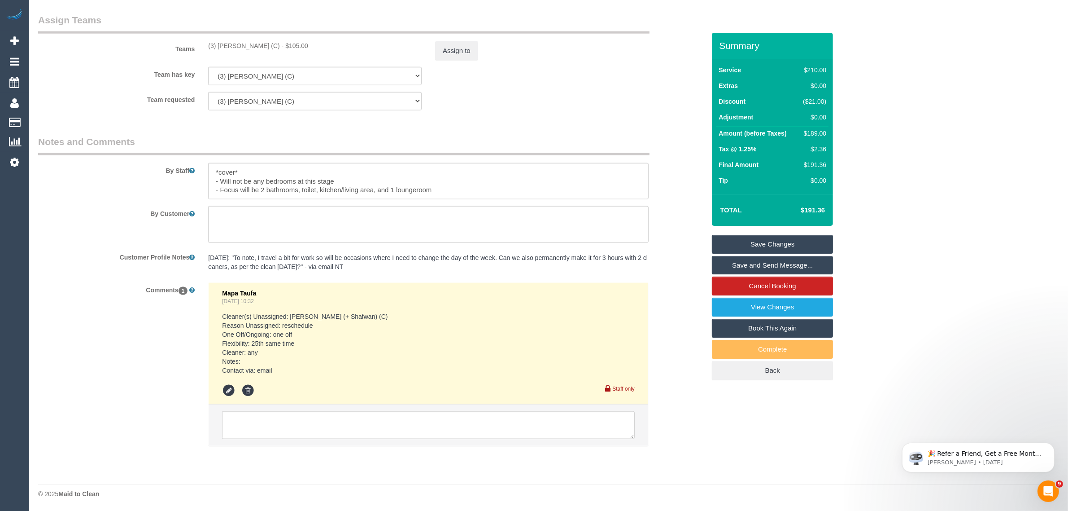
click at [351, 442] on li at bounding box center [429, 424] width 440 height 41
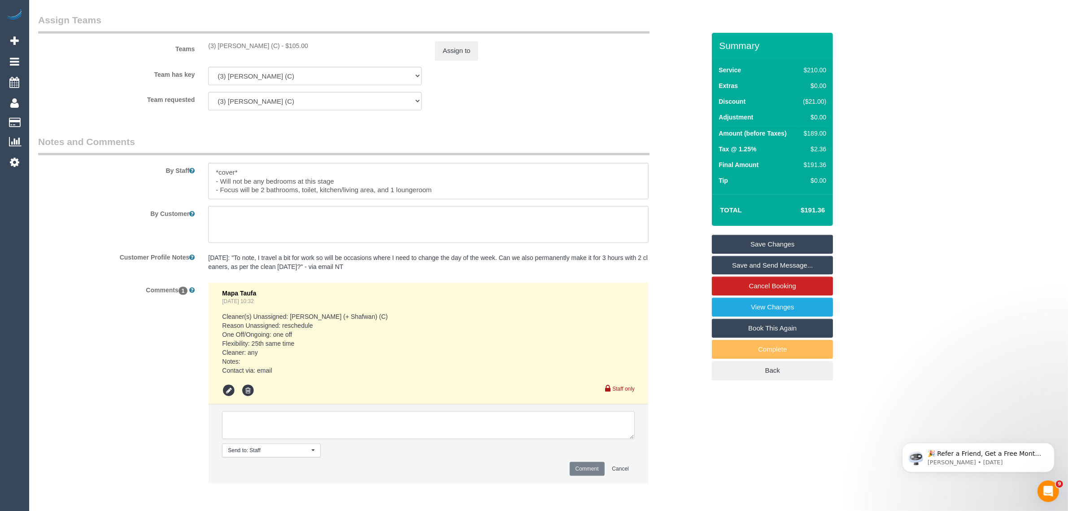
click at [353, 426] on textarea at bounding box center [428, 425] width 413 height 28
type textarea "Approved by Steve - updated AW from 10-12AM to 8-10AM via txt - KA"
click at [586, 468] on button "Comment" at bounding box center [587, 469] width 35 height 14
click at [576, 467] on button "Comment" at bounding box center [587, 469] width 35 height 14
click at [342, 424] on textarea at bounding box center [428, 425] width 413 height 28
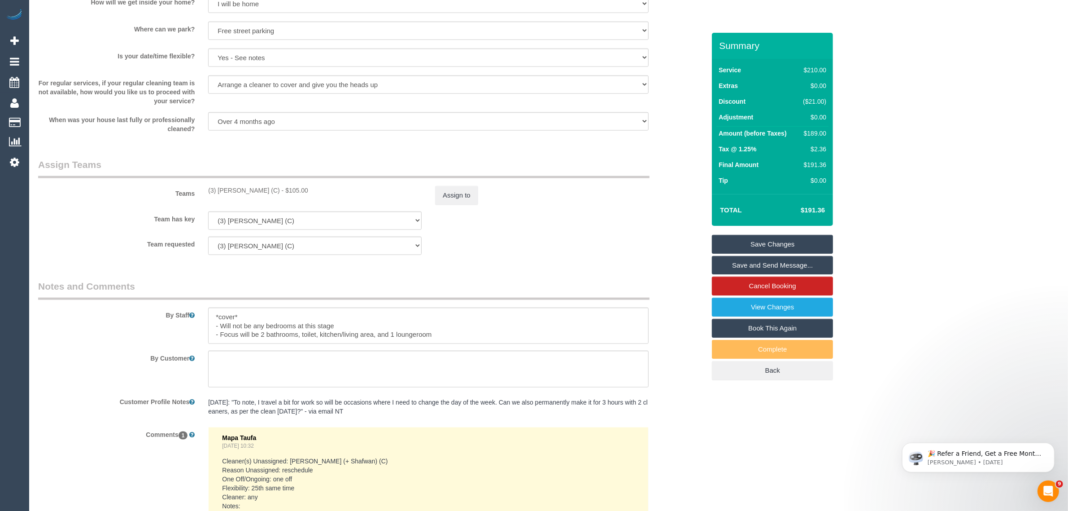
scroll to position [912, 0]
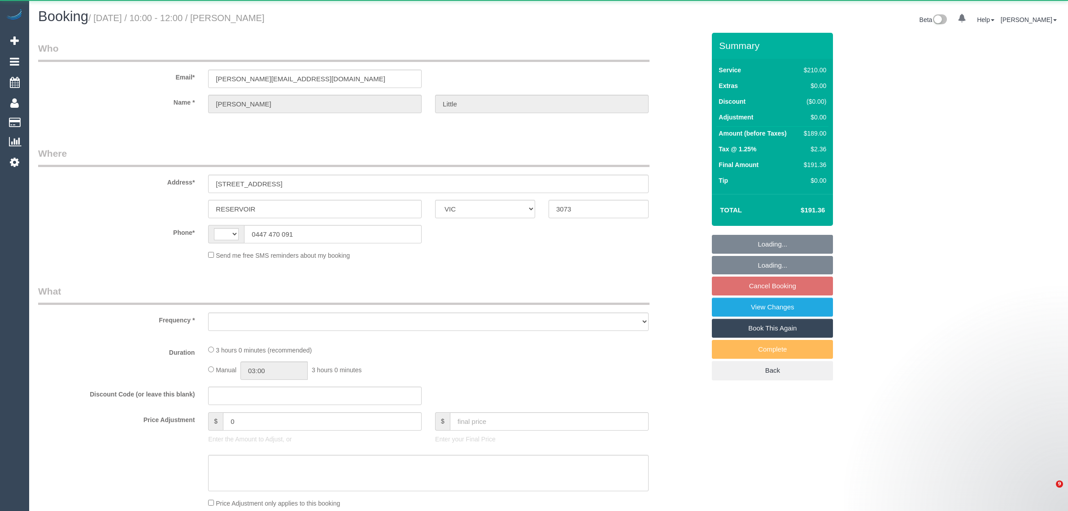
select select "VIC"
select select "object:281"
select select "string:stripe-pm_1RPLu02GScqysDRVMhku15Po"
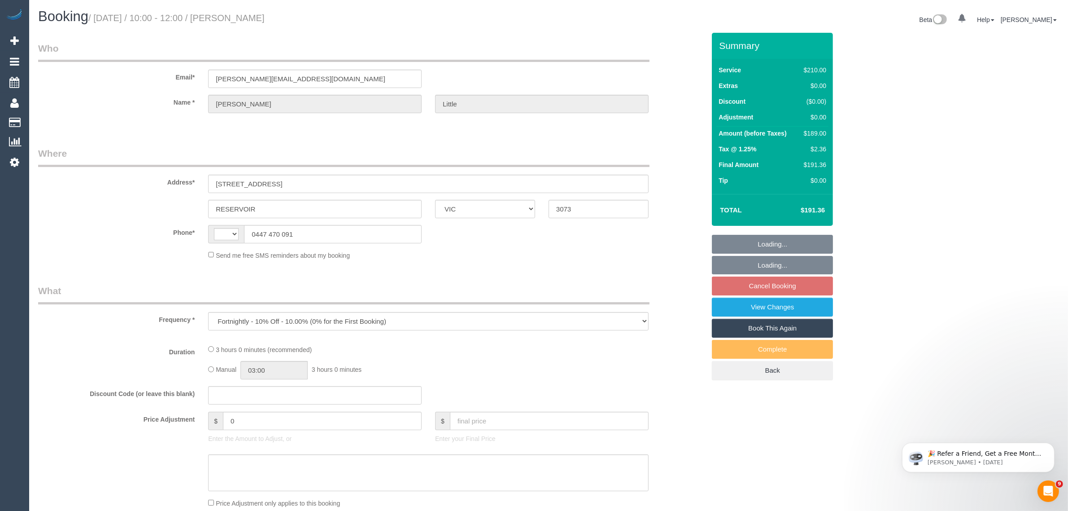
select select "180"
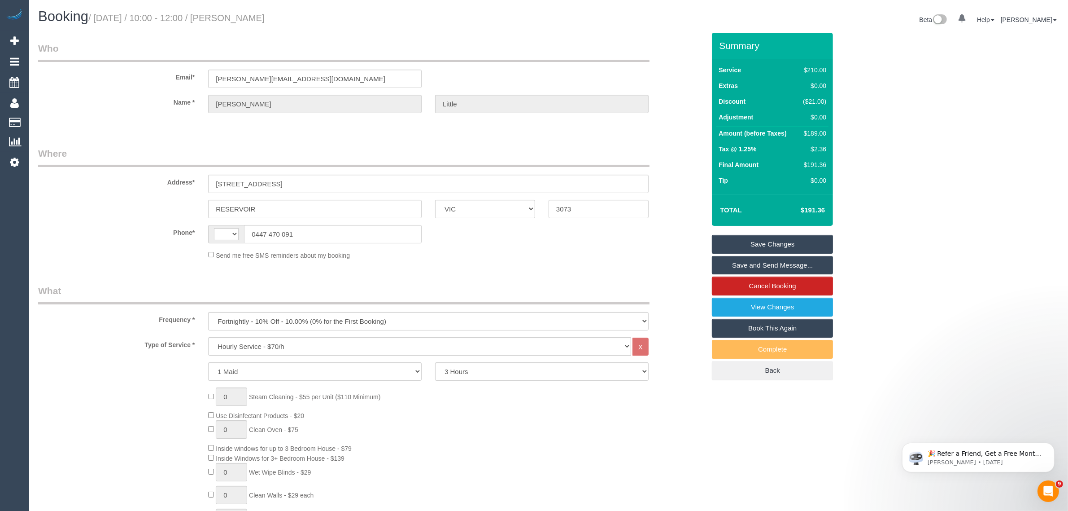
select select "string:AU"
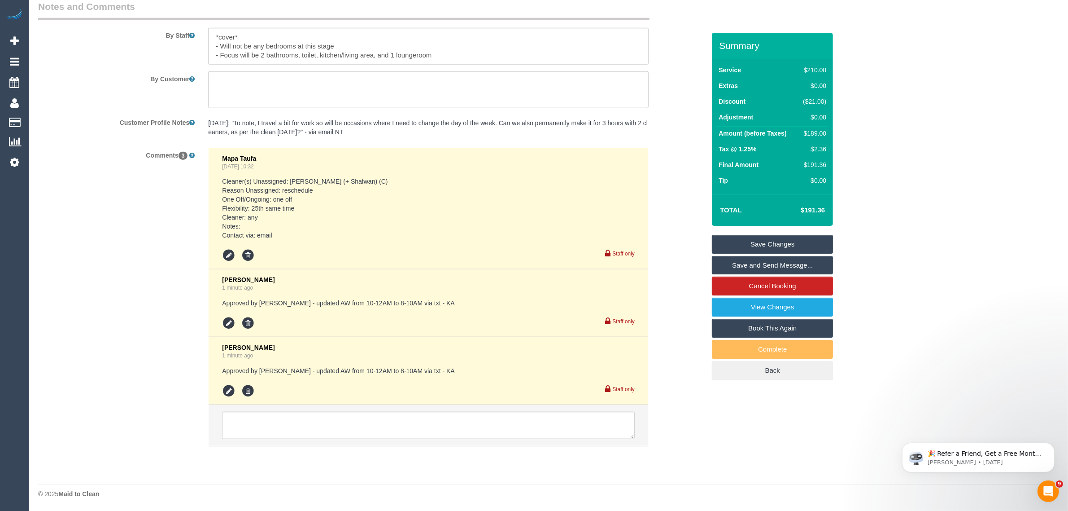
scroll to position [1419, 0]
select select "number:27"
select select "number:14"
select select "number:19"
select select "number:36"
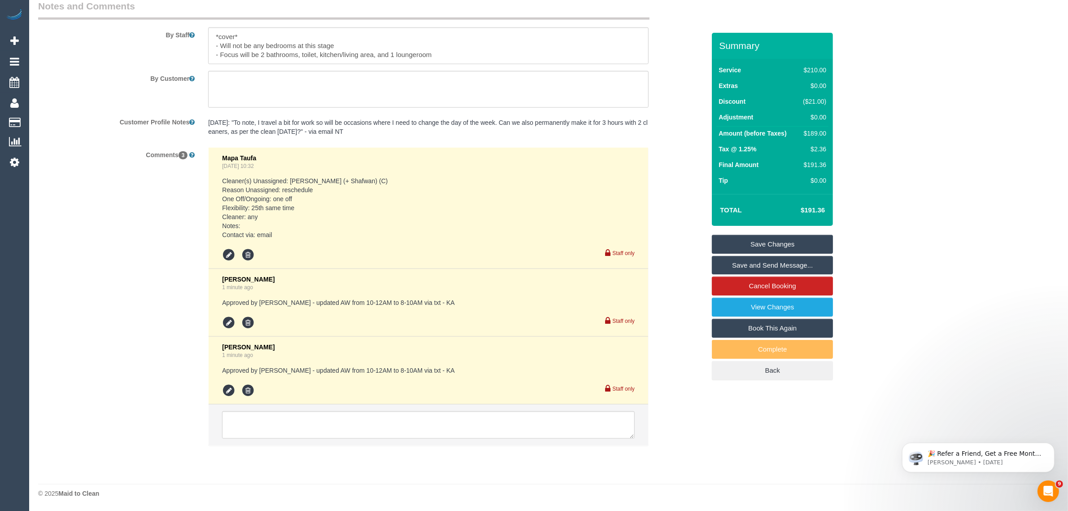
select select "number:34"
select select "number:26"
click at [246, 393] on icon at bounding box center [247, 391] width 13 height 13
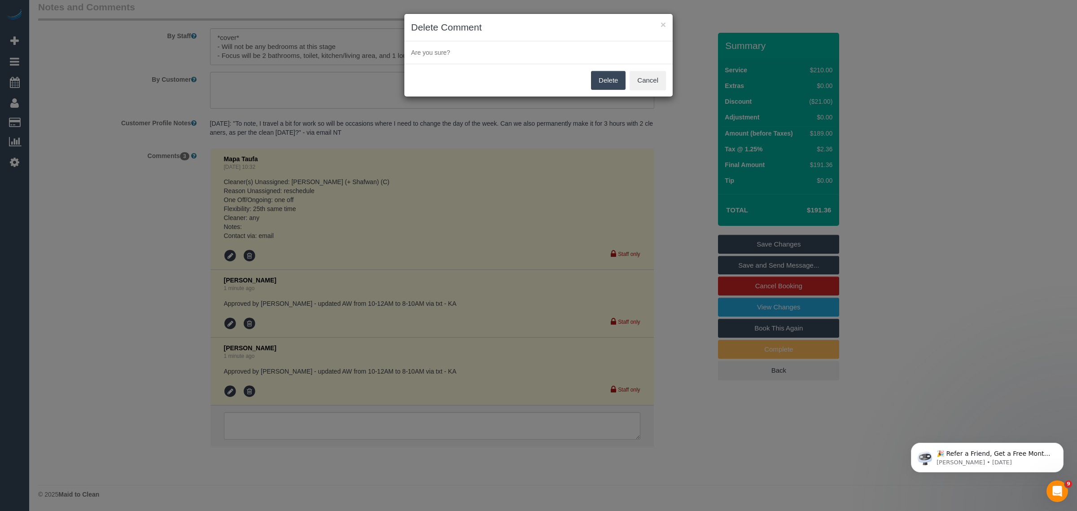
click at [603, 86] on button "Delete" at bounding box center [608, 80] width 35 height 19
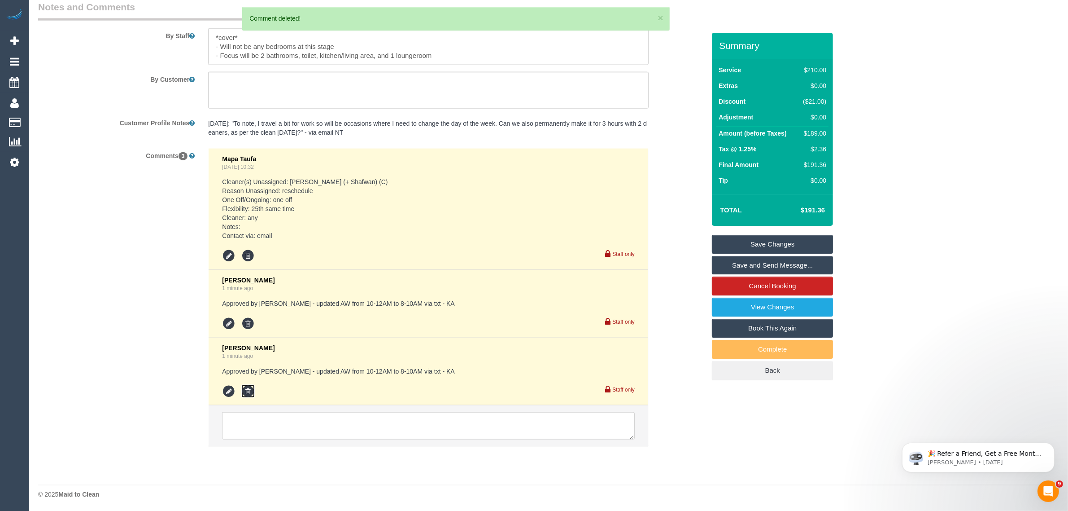
scroll to position [1195, 0]
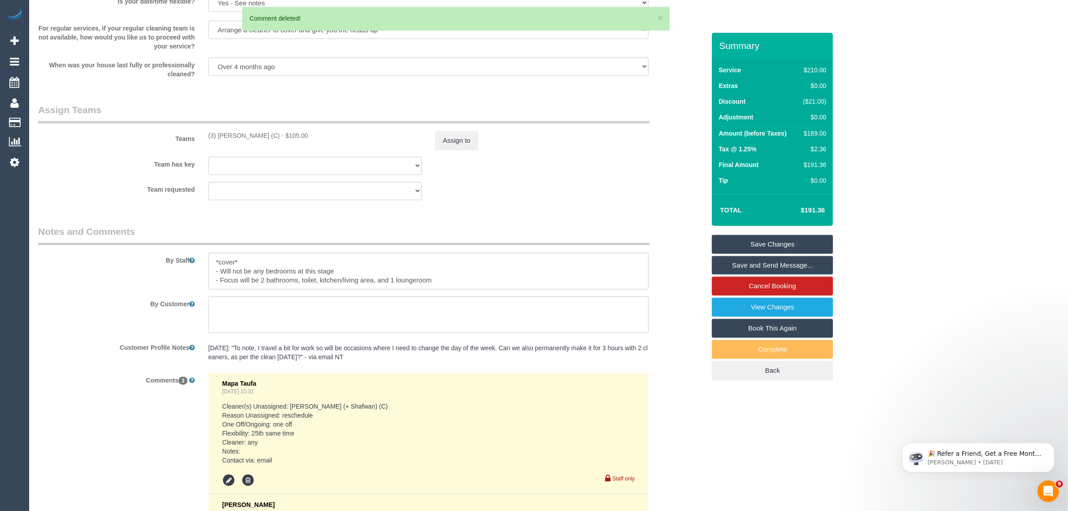
select select "object:1564"
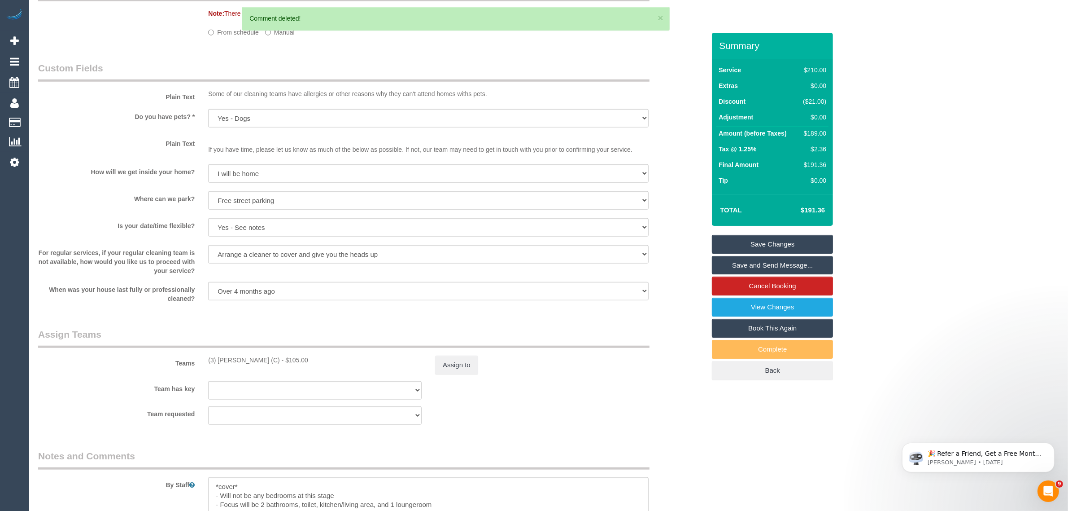
select select "spot1"
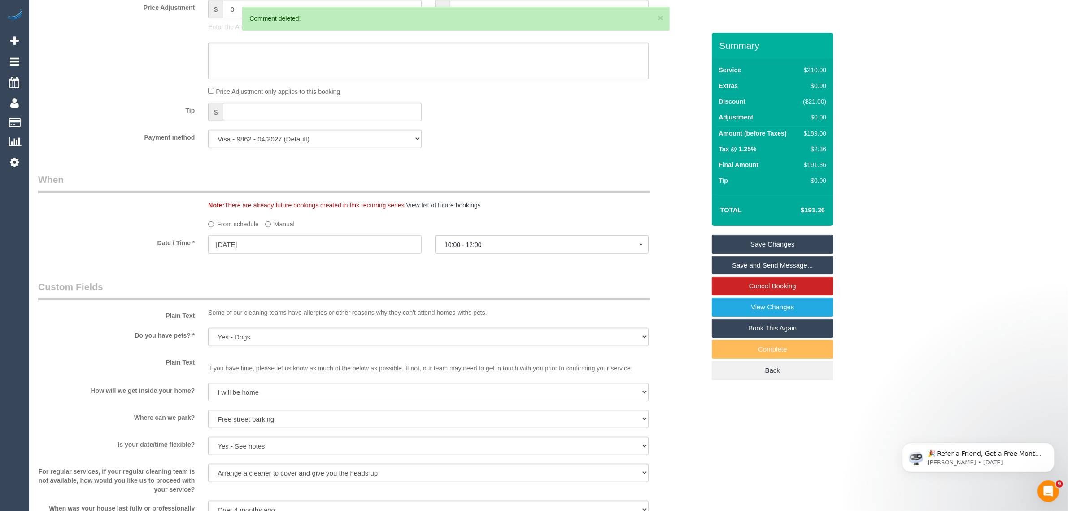
scroll to position [746, 0]
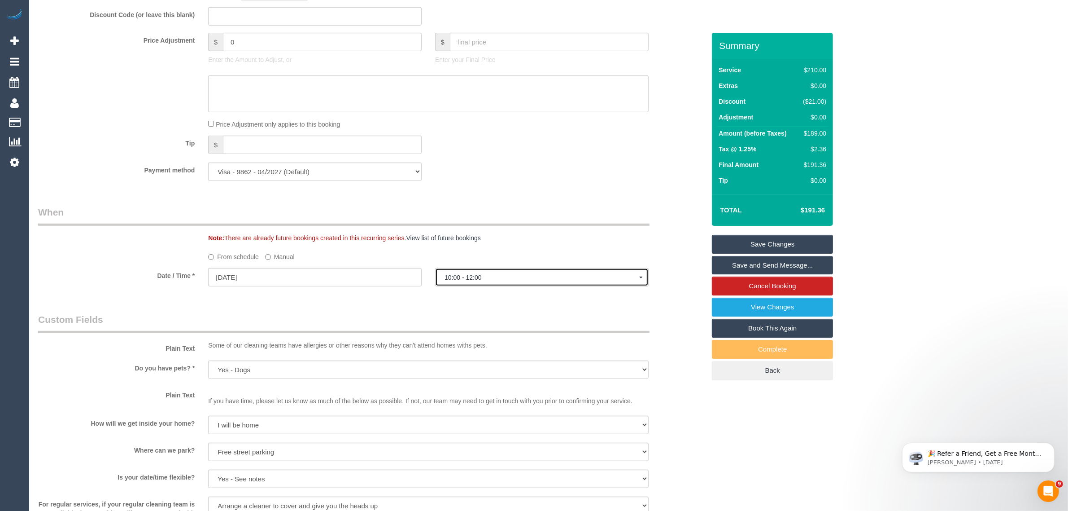
click at [461, 275] on span "10:00 - 12:00" at bounding box center [542, 277] width 195 height 7
click at [299, 254] on div "From schedule Manual" at bounding box center [428, 255] width 454 height 12
click at [286, 261] on sui-booking-spot "From schedule Manual Date / Time * 25/08/2025 10:00 - 12:00 Mon August 25th 10:…" at bounding box center [371, 268] width 667 height 39
click at [277, 256] on label "Manual" at bounding box center [280, 255] width 30 height 12
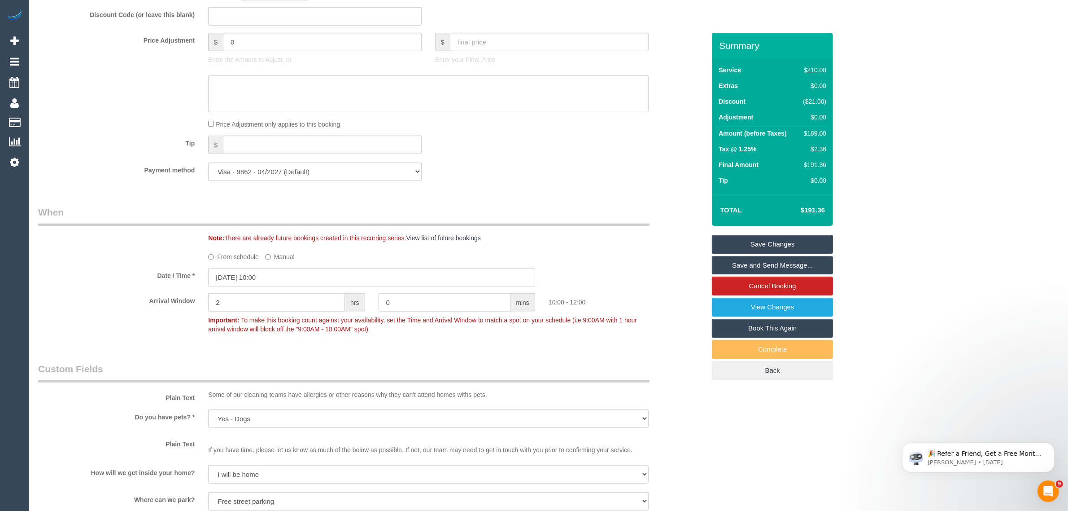
click at [261, 272] on input "25/08/2025 10:00" at bounding box center [371, 277] width 327 height 18
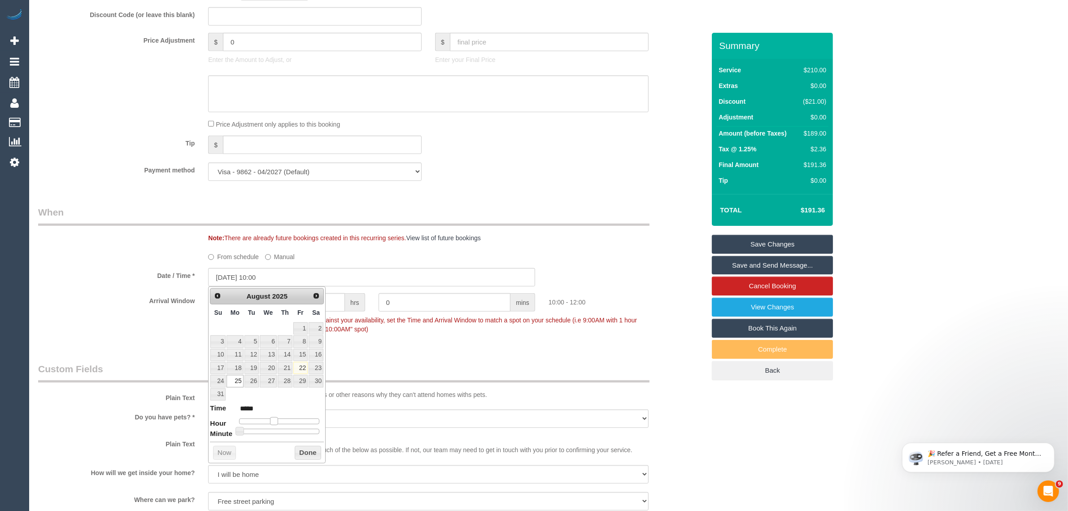
type input "25/08/2025 09:00"
type input "*****"
type input "25/08/2025 08:00"
type input "*****"
drag, startPoint x: 271, startPoint y: 420, endPoint x: 265, endPoint y: 419, distance: 6.1
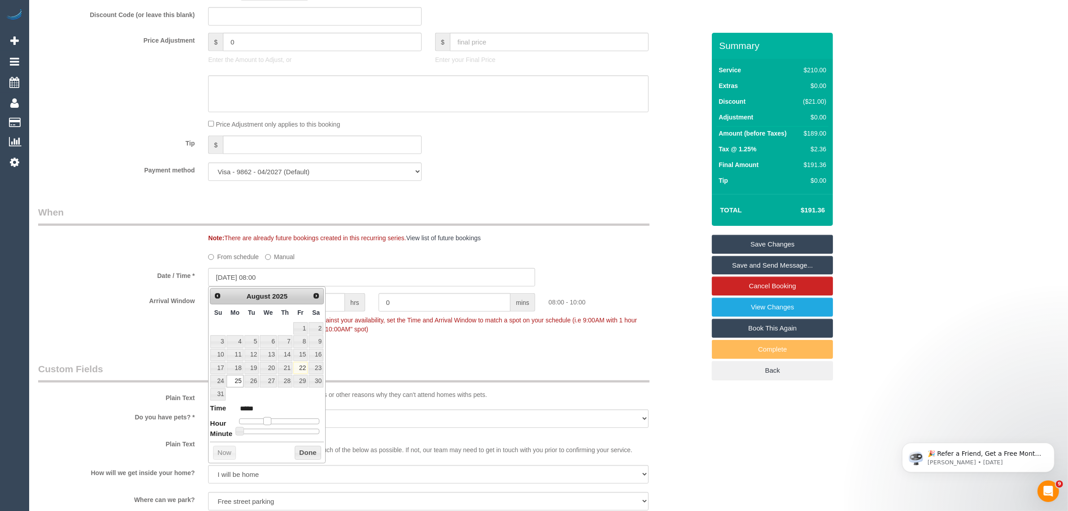
click at [265, 419] on span at bounding box center [267, 421] width 8 height 8
click at [299, 449] on button "Done" at bounding box center [308, 453] width 26 height 14
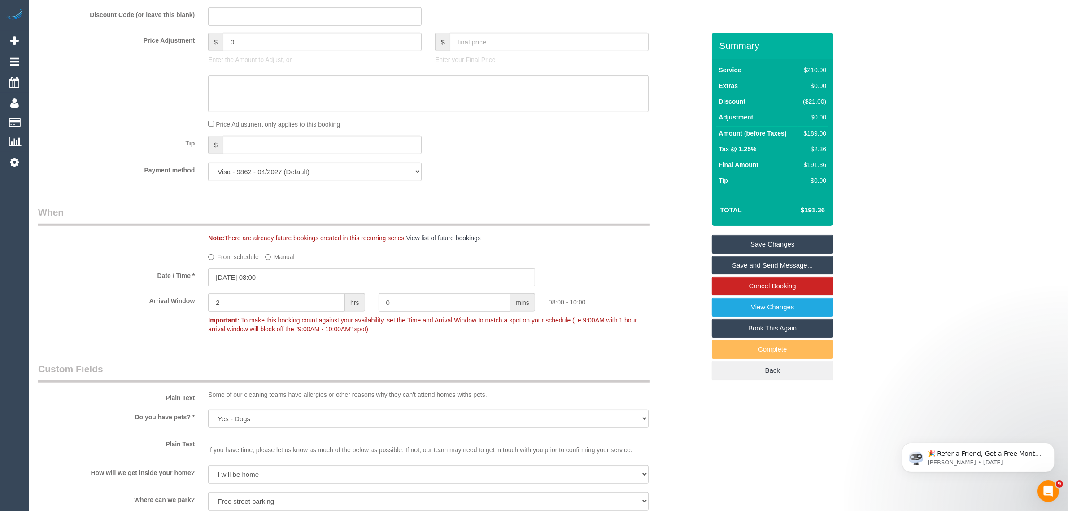
click at [441, 357] on div "Who Email* chris.little@coface.com Name * Chris Little Where Address* 1 Cool St…" at bounding box center [371, 225] width 681 height 1876
click at [750, 244] on link "Save Changes" at bounding box center [772, 244] width 121 height 19
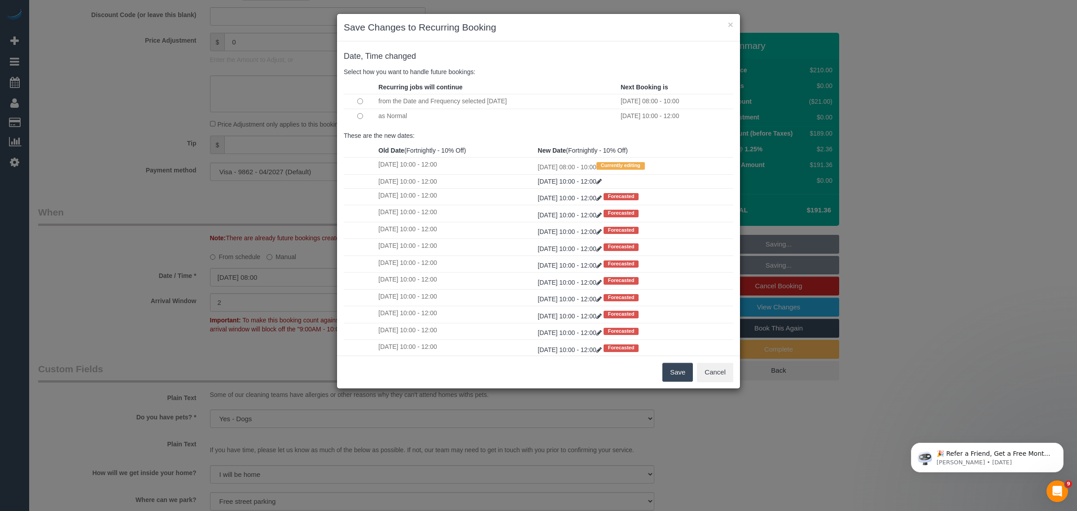
click at [671, 372] on button "Save" at bounding box center [677, 372] width 31 height 19
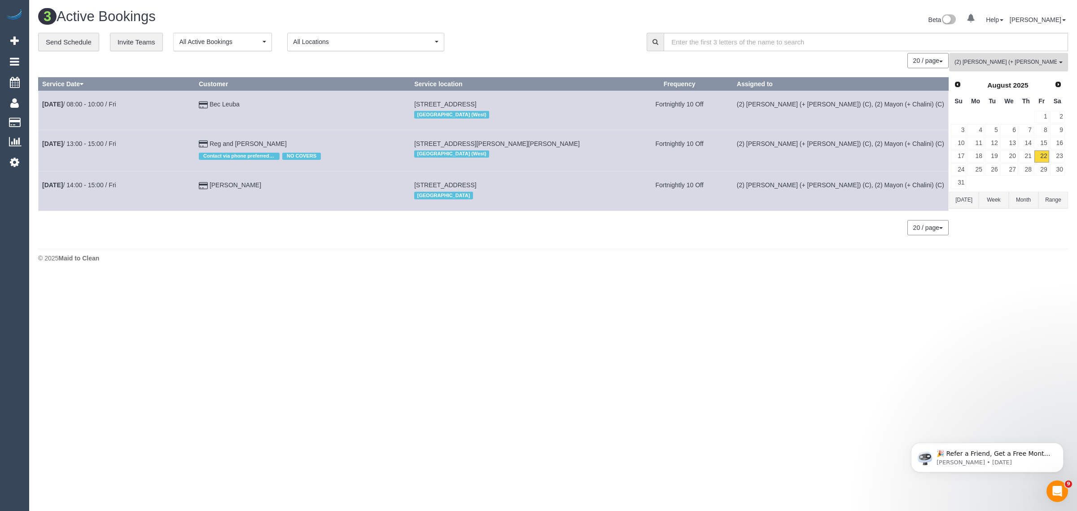
click at [982, 58] on span "(2) [PERSON_NAME] (+ [PERSON_NAME]) (C)" at bounding box center [1005, 62] width 102 height 8
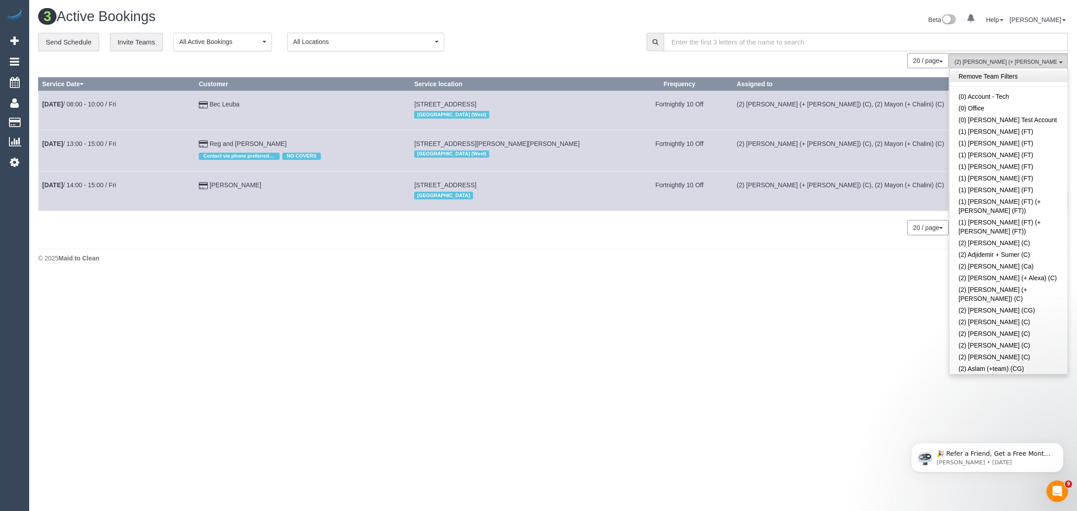
click at [1023, 74] on link "Remove Team Filters" at bounding box center [1008, 76] width 118 height 12
click at [589, 39] on div "**********" at bounding box center [335, 42] width 595 height 19
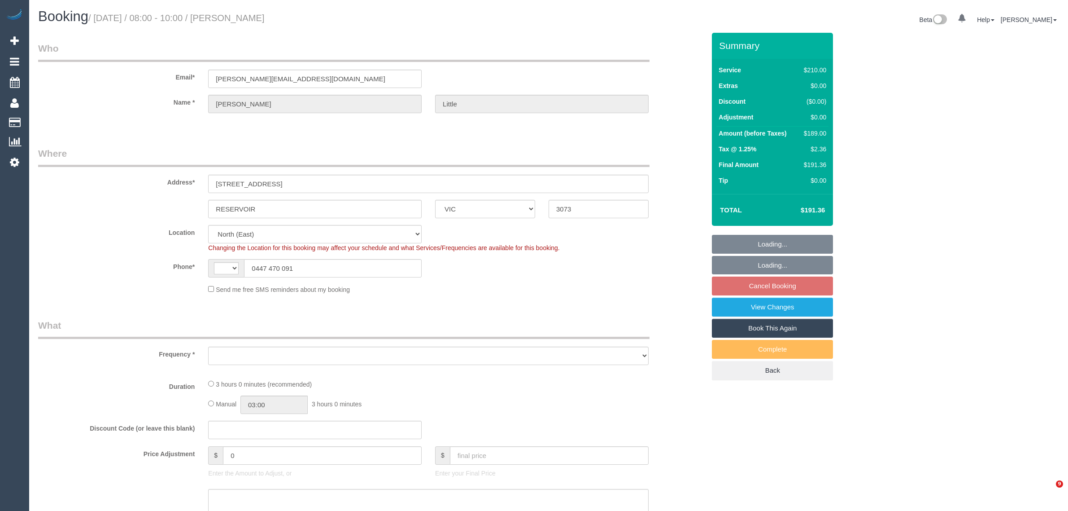
select select "VIC"
select select "string:AU"
select select "string:stripe-pm_1RPLu02GScqysDRVMhku15Po"
select select "180"
select select "number:27"
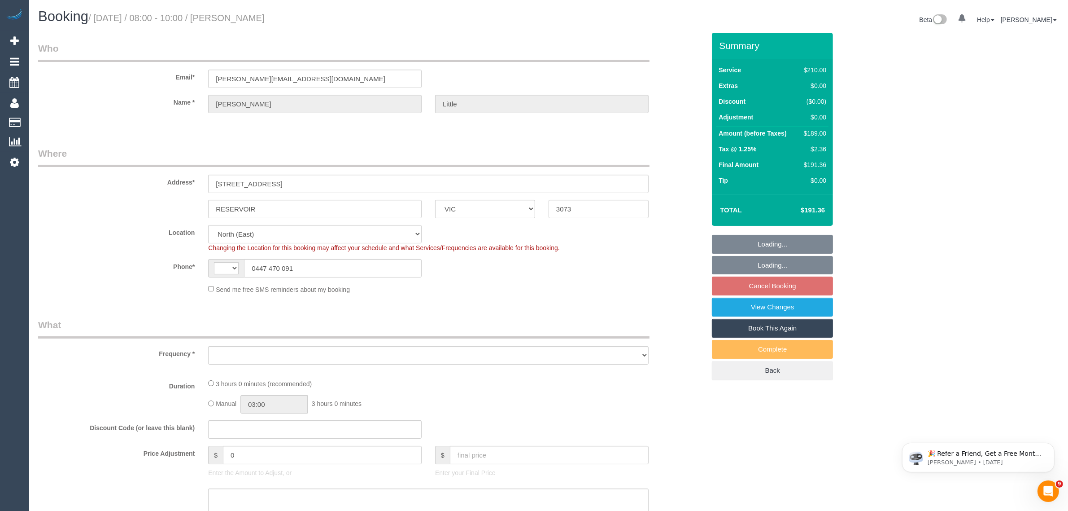
select select "number:14"
select select "number:19"
select select "number:36"
select select "number:34"
select select "number:26"
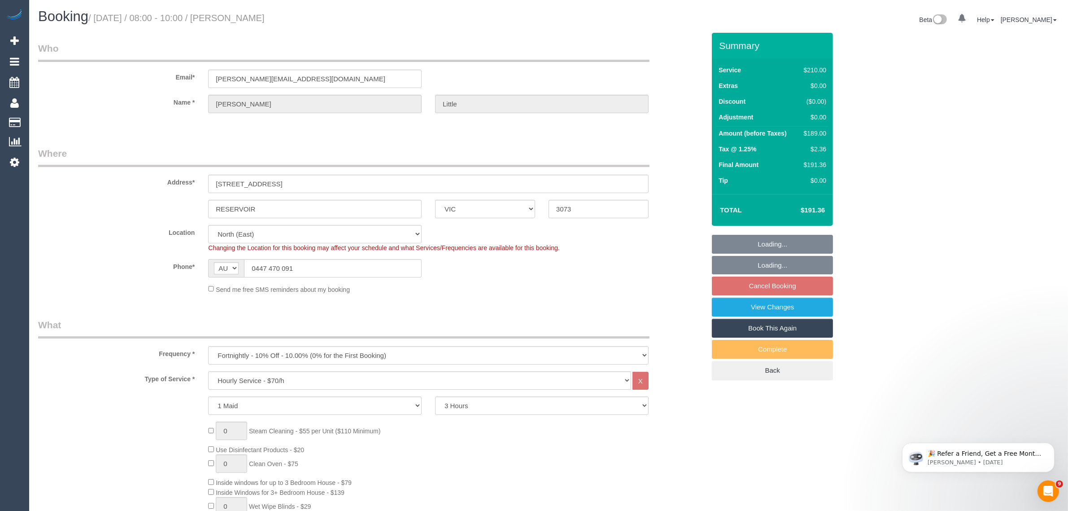
select select "object:1525"
select select "spot1"
click at [479, 42] on legend "Who" at bounding box center [344, 52] width 612 height 20
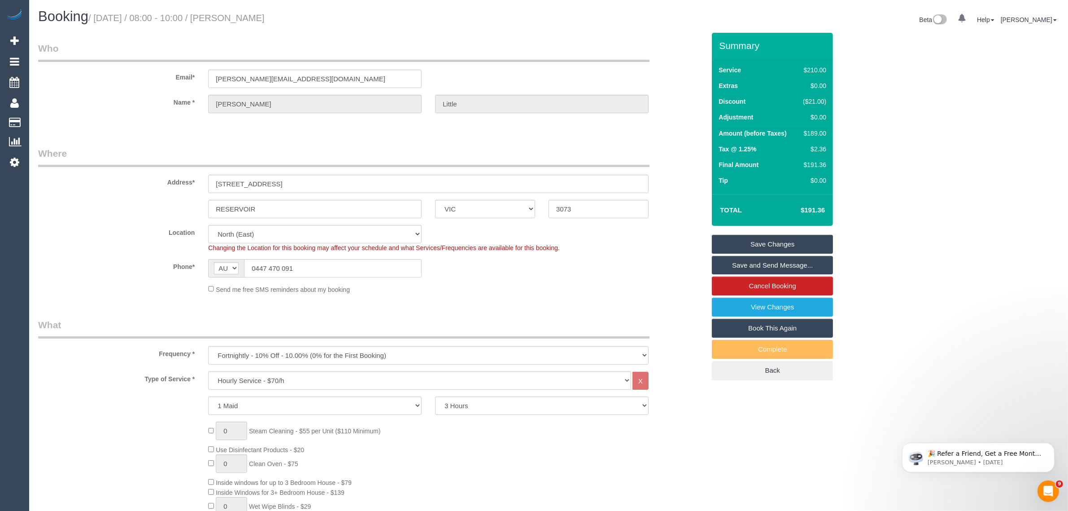
click at [739, 232] on div "Summary Service $210.00 Extras $0.00 Discount ($21.00) Adjustment $0.00 Amount …" at bounding box center [772, 215] width 121 height 365
click at [732, 238] on link "Save Changes" at bounding box center [772, 244] width 121 height 19
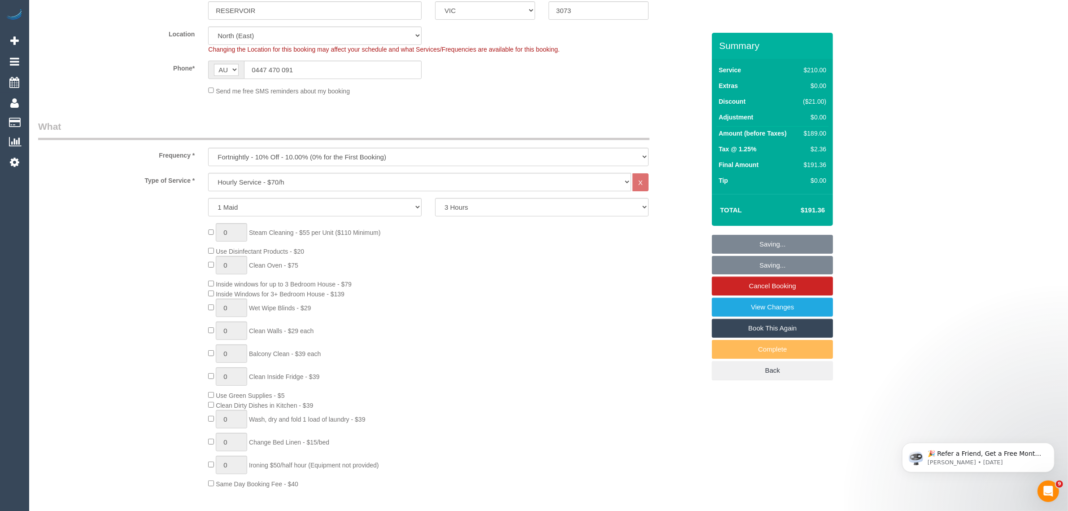
scroll to position [34, 0]
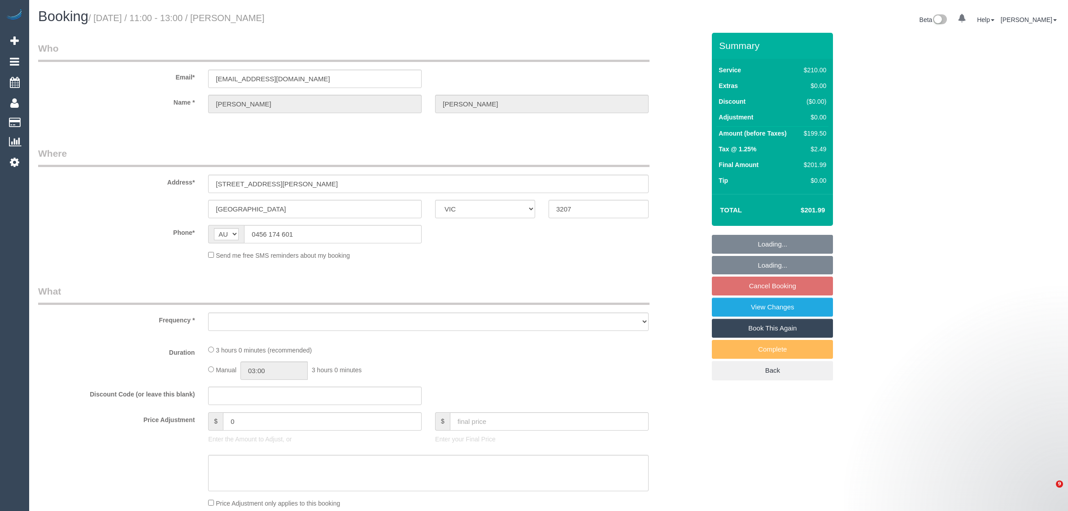
select select "VIC"
select select "object:585"
select select "string:stripe-pm_1MypSg2GScqysDRVqmHMNROm"
select select "number:28"
select select "number:14"
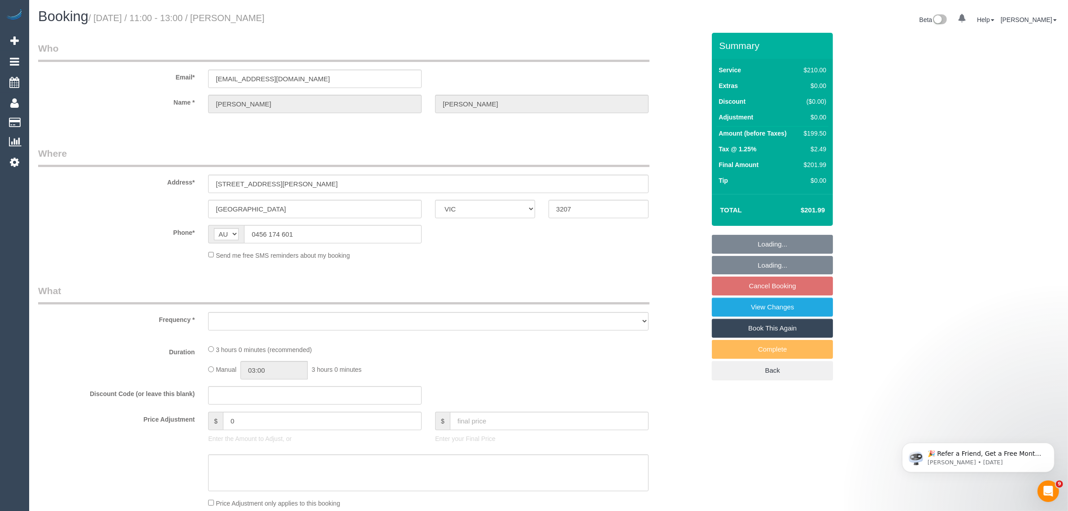
select select "number:19"
select select "number:22"
select select "number:34"
select select "number:26"
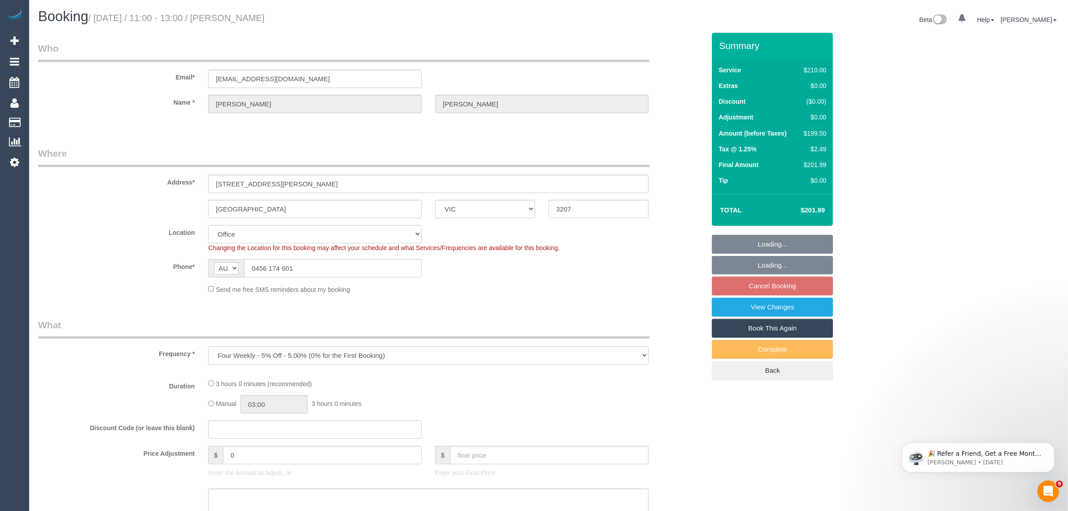
select select "object:738"
select select "180"
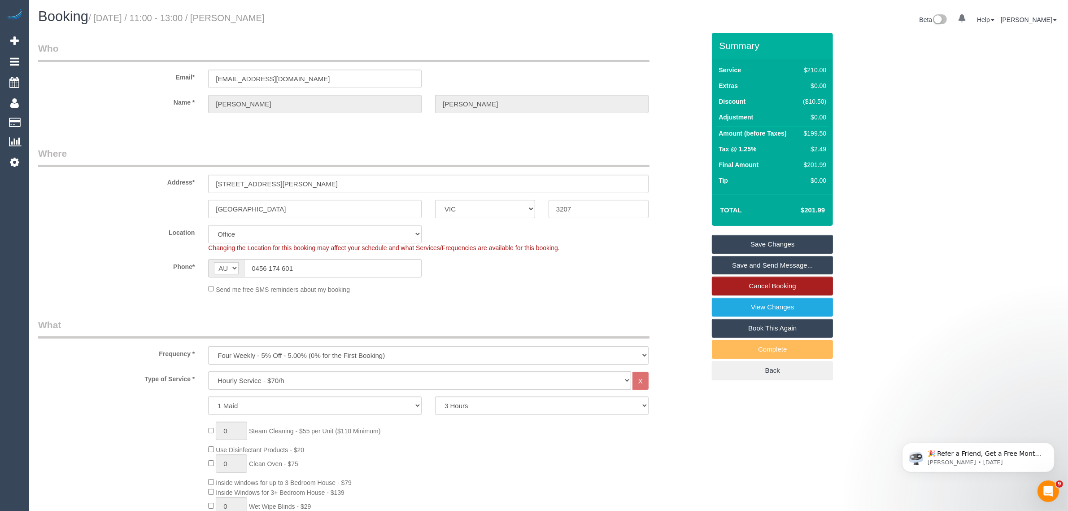
click at [771, 284] on link "Cancel Booking" at bounding box center [772, 285] width 121 height 19
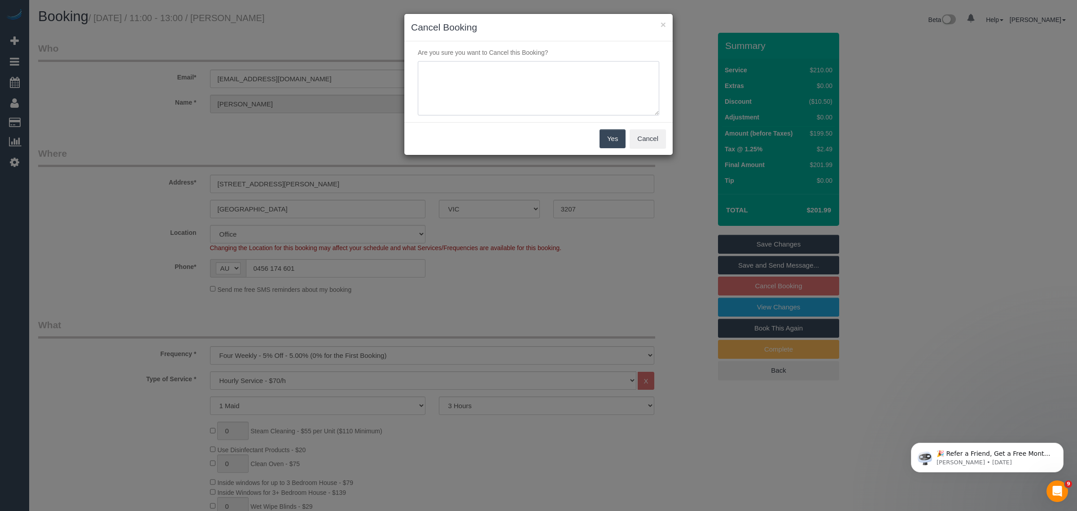
click at [573, 94] on textarea at bounding box center [538, 88] width 241 height 55
type textarea "customer wants to skip via txt KA"
click at [610, 141] on button "Yes" at bounding box center [612, 138] width 26 height 19
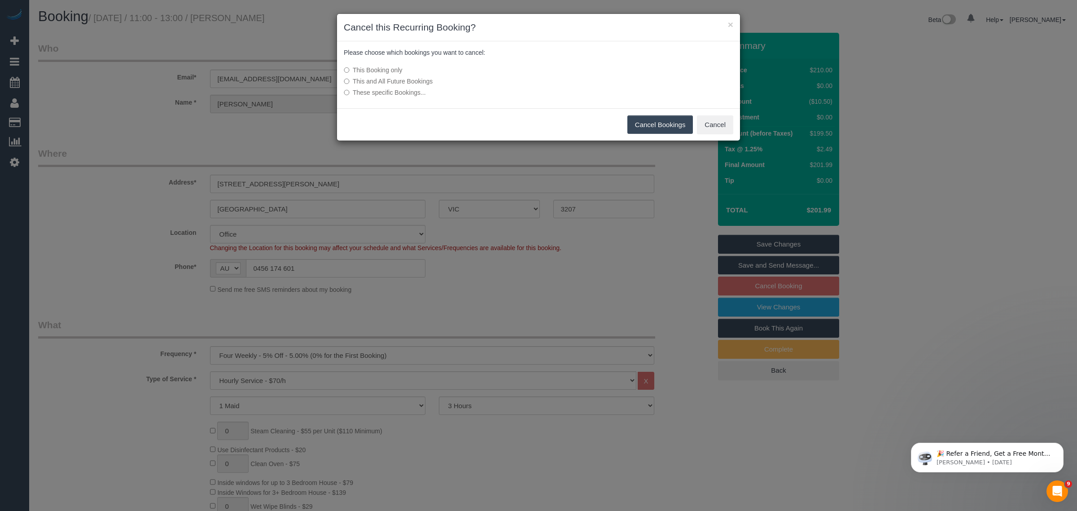
click at [650, 118] on button "Cancel Bookings" at bounding box center [660, 124] width 66 height 19
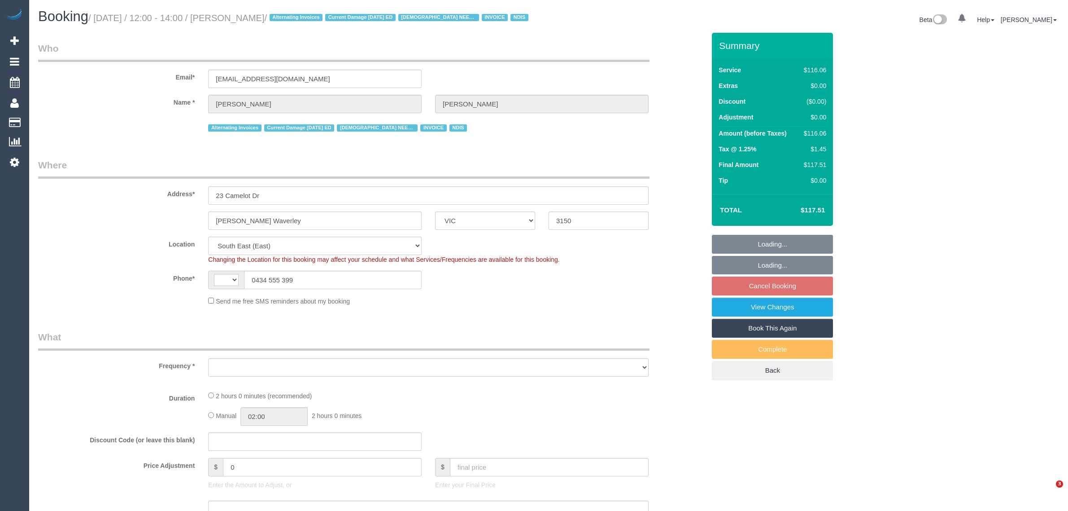
select select "VIC"
select select "number:30"
select select "number:14"
select select "number:19"
select select "number:23"
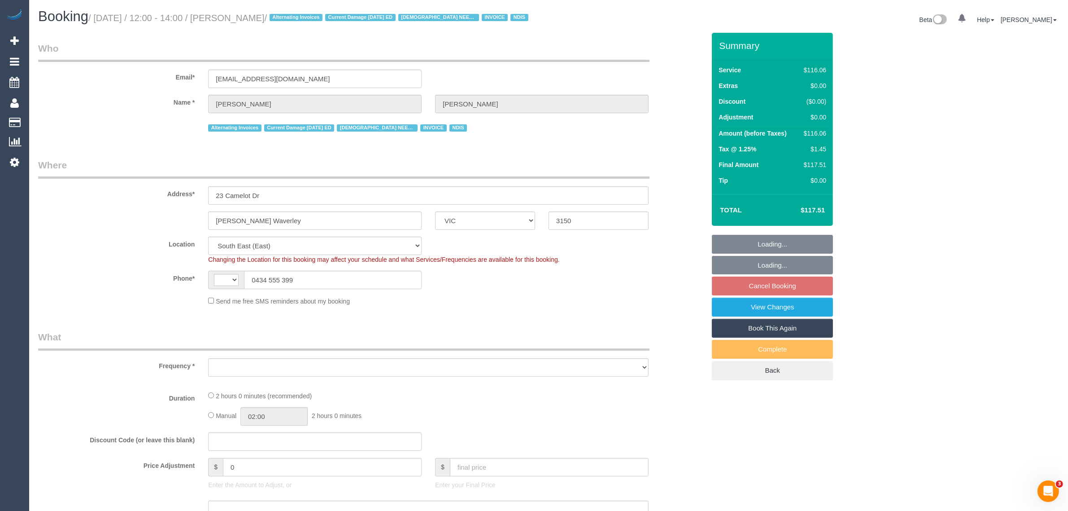
select select "number:34"
select select "number:11"
select select "string:AU"
select select "object:1205"
select select "spot3"
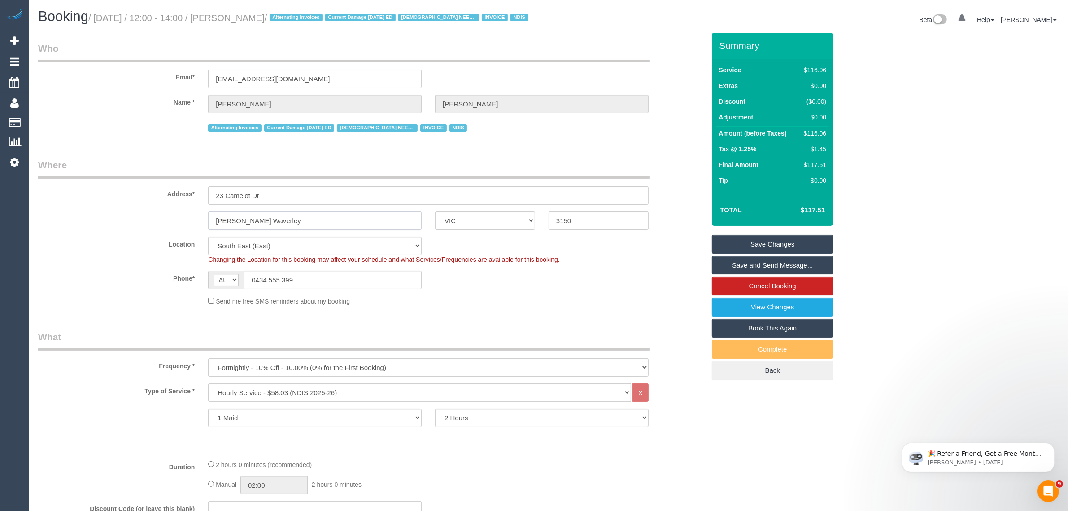
click at [324, 225] on input "Glen Waverley" at bounding box center [315, 220] width 214 height 18
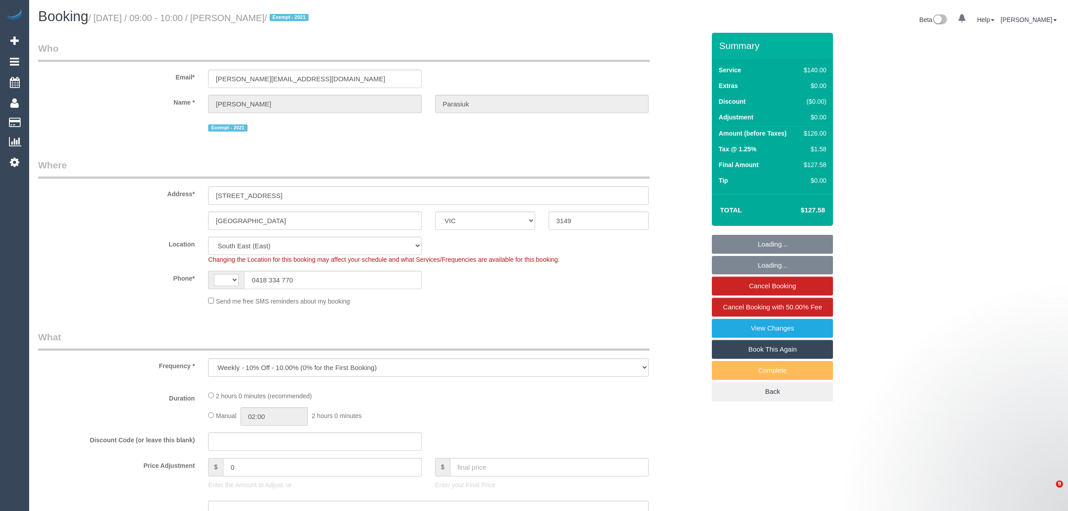
select select "VIC"
select select "string:stripe-pm_1Ii7D32GScqysDRV5dxfz2ED"
select select "object:548"
select select "string:AU"
select select "number:29"
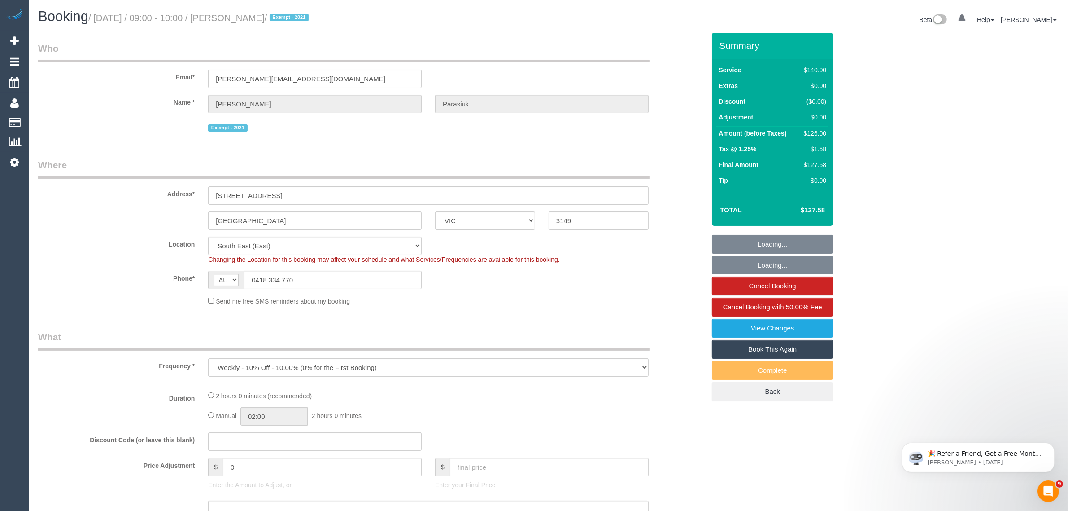
select select "number:14"
select select "number:19"
select select "number:22"
select select "number:26"
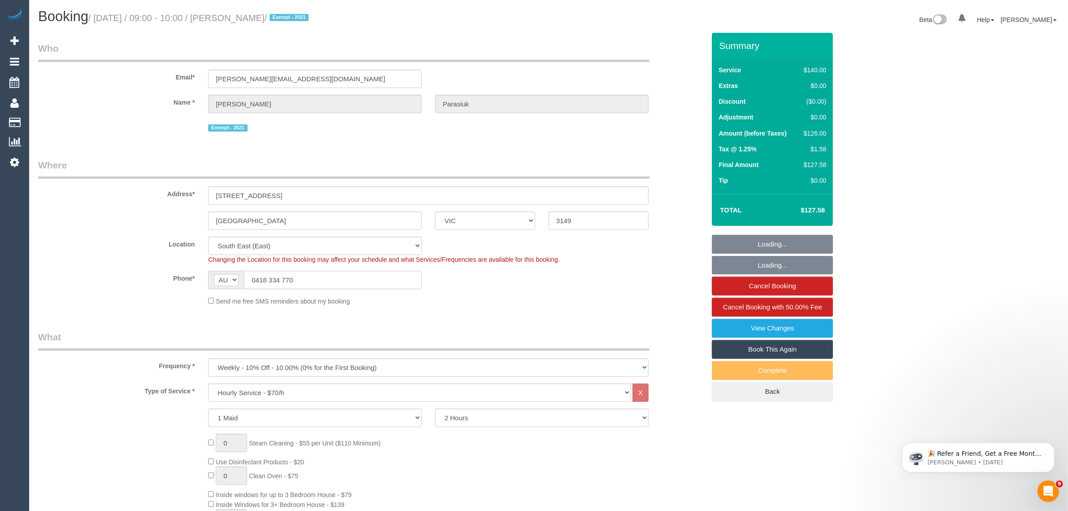
click at [369, 288] on input "0418 334 770" at bounding box center [333, 280] width 178 height 18
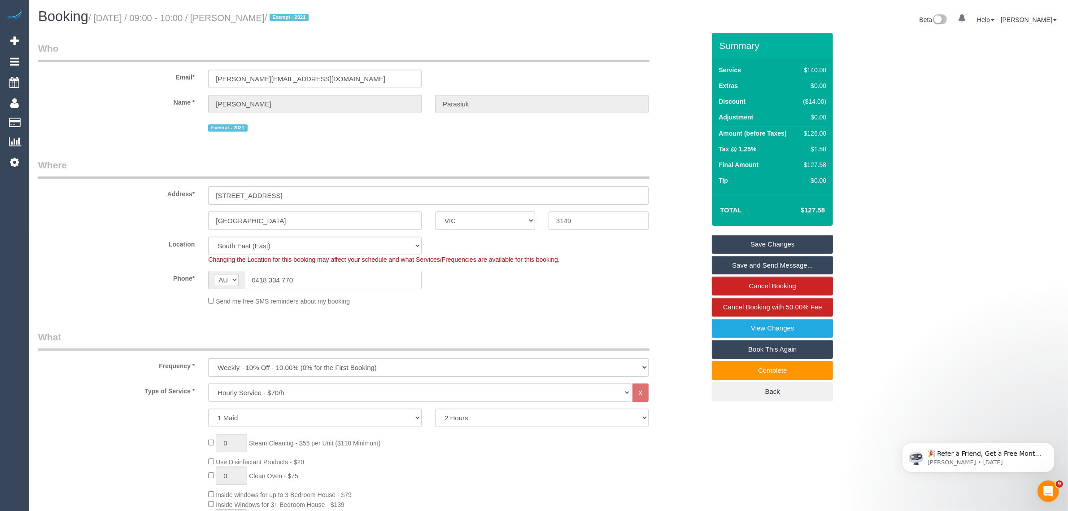
click at [386, 273] on input "0418 334 770" at bounding box center [333, 280] width 178 height 18
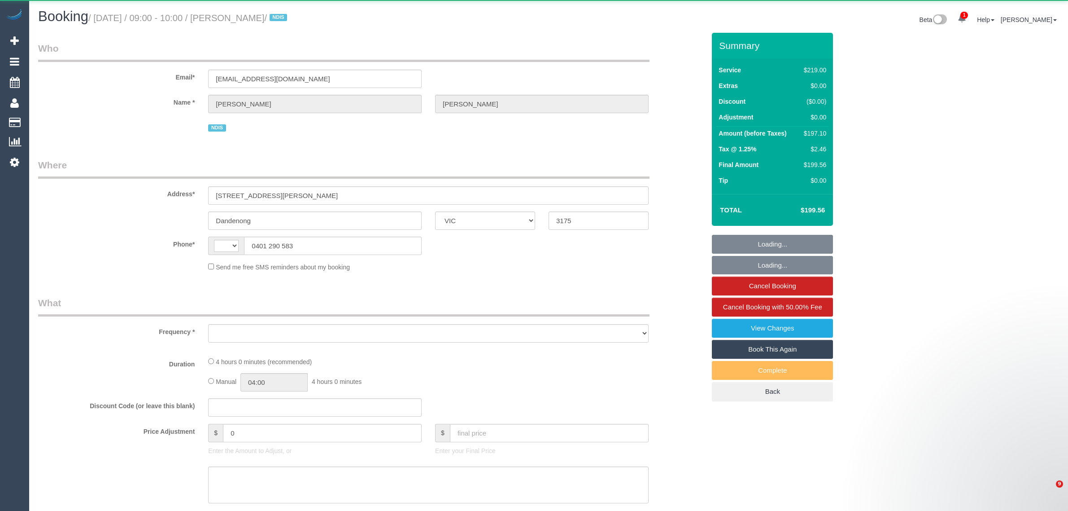
select select "VIC"
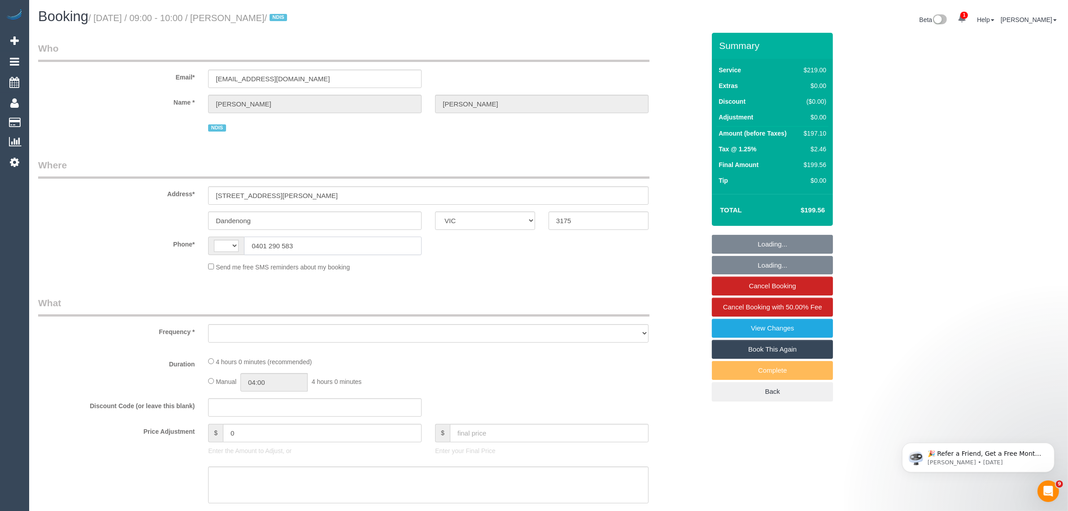
click at [398, 254] on input "0401 290 583" at bounding box center [333, 245] width 178 height 18
select select "string:AU"
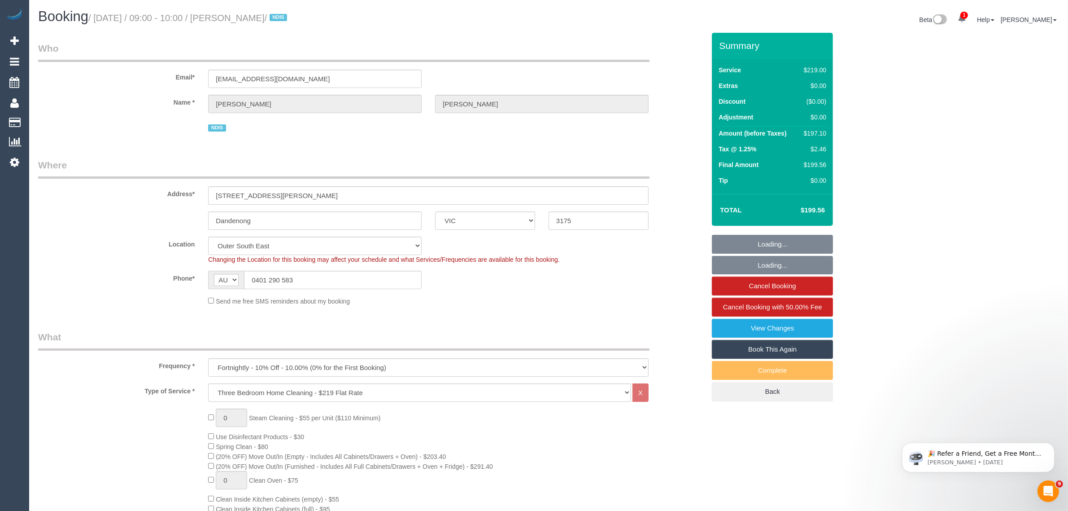
select select "object:804"
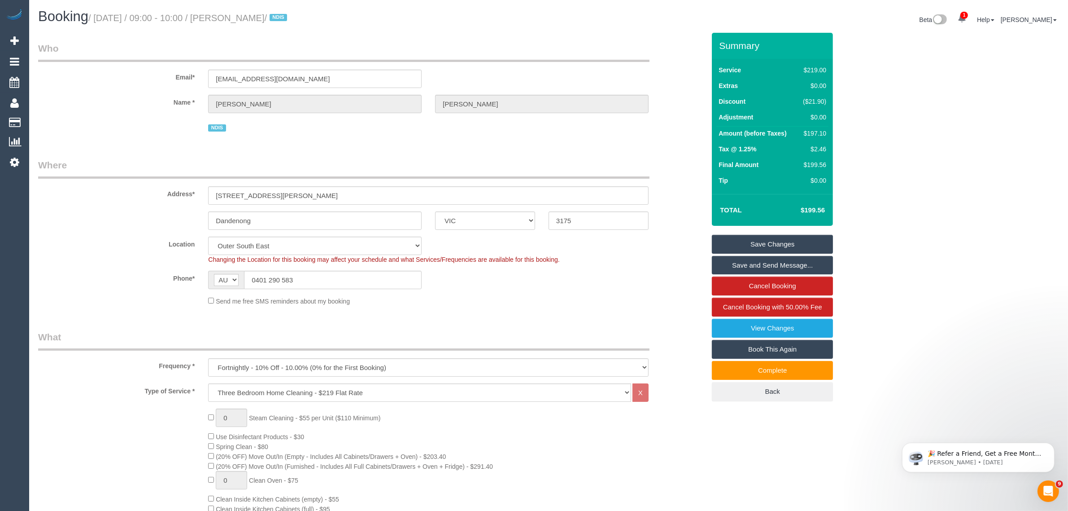
click at [590, 311] on fieldset "Where Address* 23 Allan Street Dandenong ACT NSW NT QLD SA TAS VIC WA 3175 Loca…" at bounding box center [371, 235] width 667 height 154
click at [403, 277] on input "0401 290 583" at bounding box center [333, 280] width 178 height 18
click at [307, 197] on input "23 Allan Street" at bounding box center [428, 195] width 441 height 18
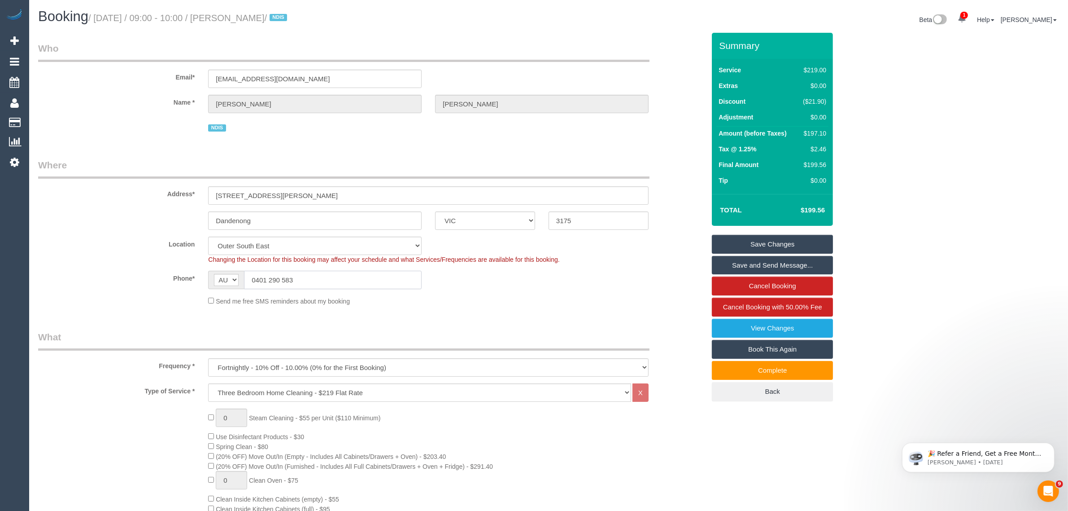
click at [320, 276] on input "0401 290 583" at bounding box center [333, 280] width 178 height 18
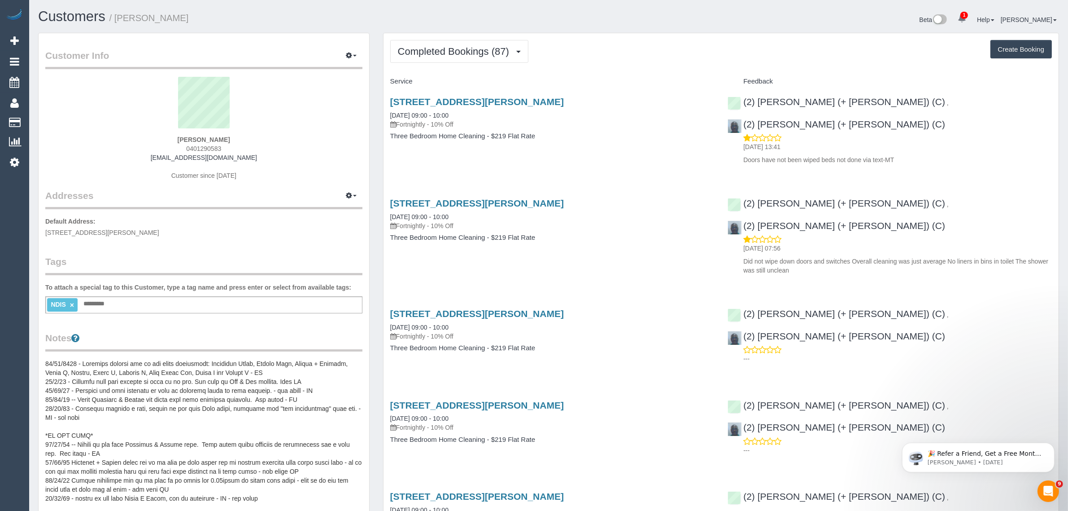
click at [630, 232] on div "[STREET_ADDRESS][PERSON_NAME] [DATE] 09:00 - 10:00 Fortnightly - 10% Off Three …" at bounding box center [553, 224] width 338 height 69
drag, startPoint x: 559, startPoint y: 101, endPoint x: 389, endPoint y: 103, distance: 169.6
click at [389, 103] on div "[STREET_ADDRESS][PERSON_NAME] [DATE] 09:00 - 10:00 Fortnightly - 10% Off Three …" at bounding box center [553, 123] width 338 height 69
copy link "[STREET_ADDRESS][PERSON_NAME]"
